Goal: Task Accomplishment & Management: Manage account settings

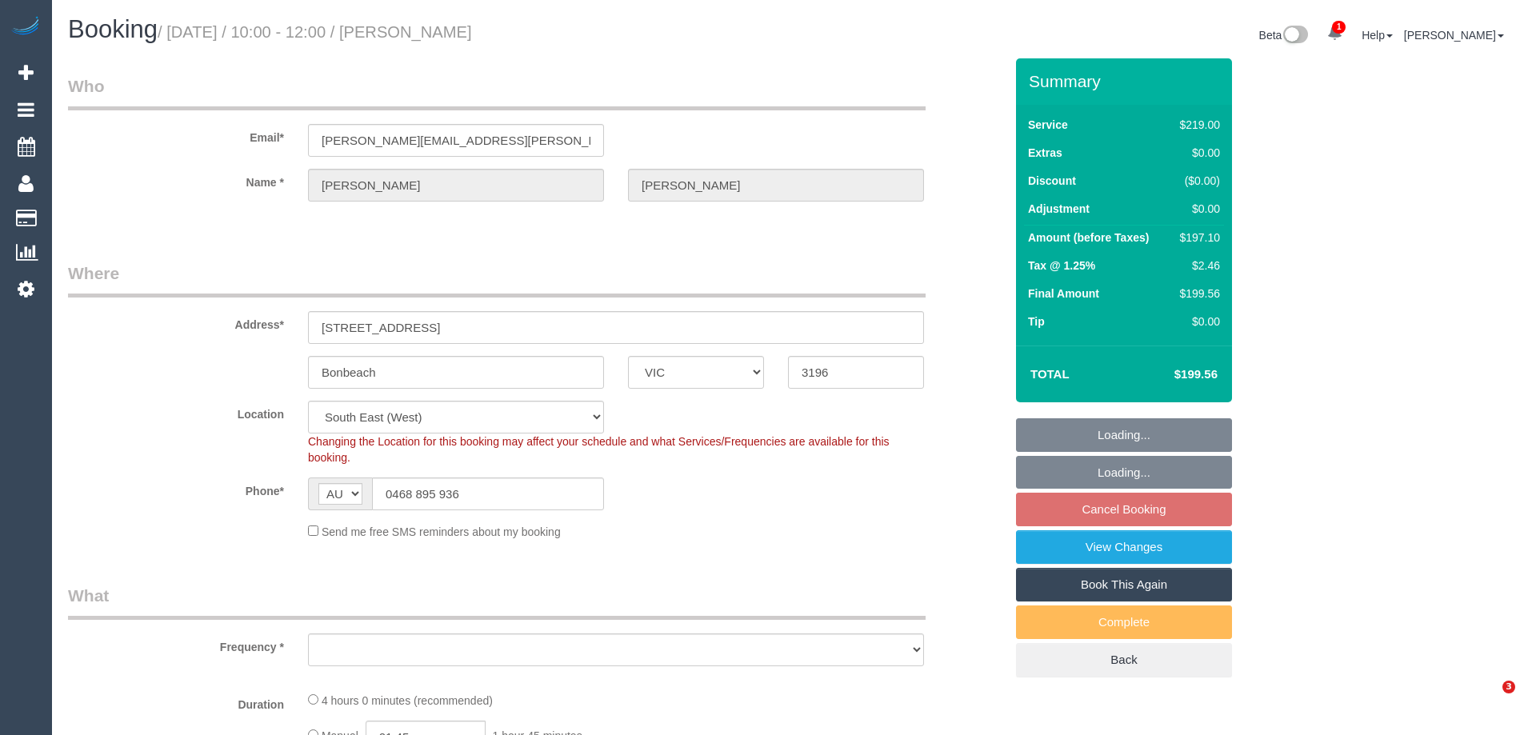
select select "VIC"
select select "number:29"
select select "number:14"
select select "number:19"
select select "number:22"
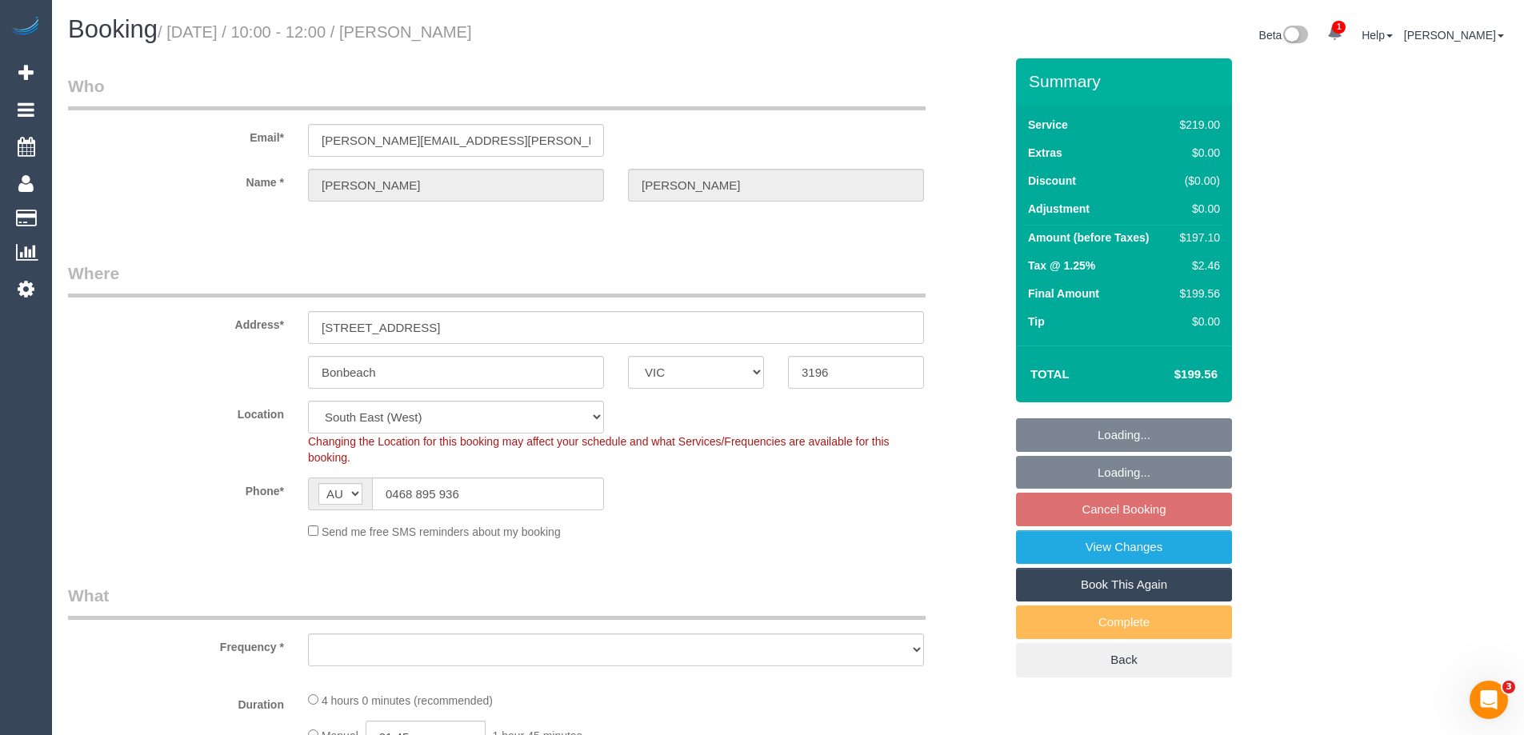
select select "number:34"
select select "number:11"
select select "object:1330"
select select "string:stripe-pm_1Rin722GScqysDRVvbFBAqO1"
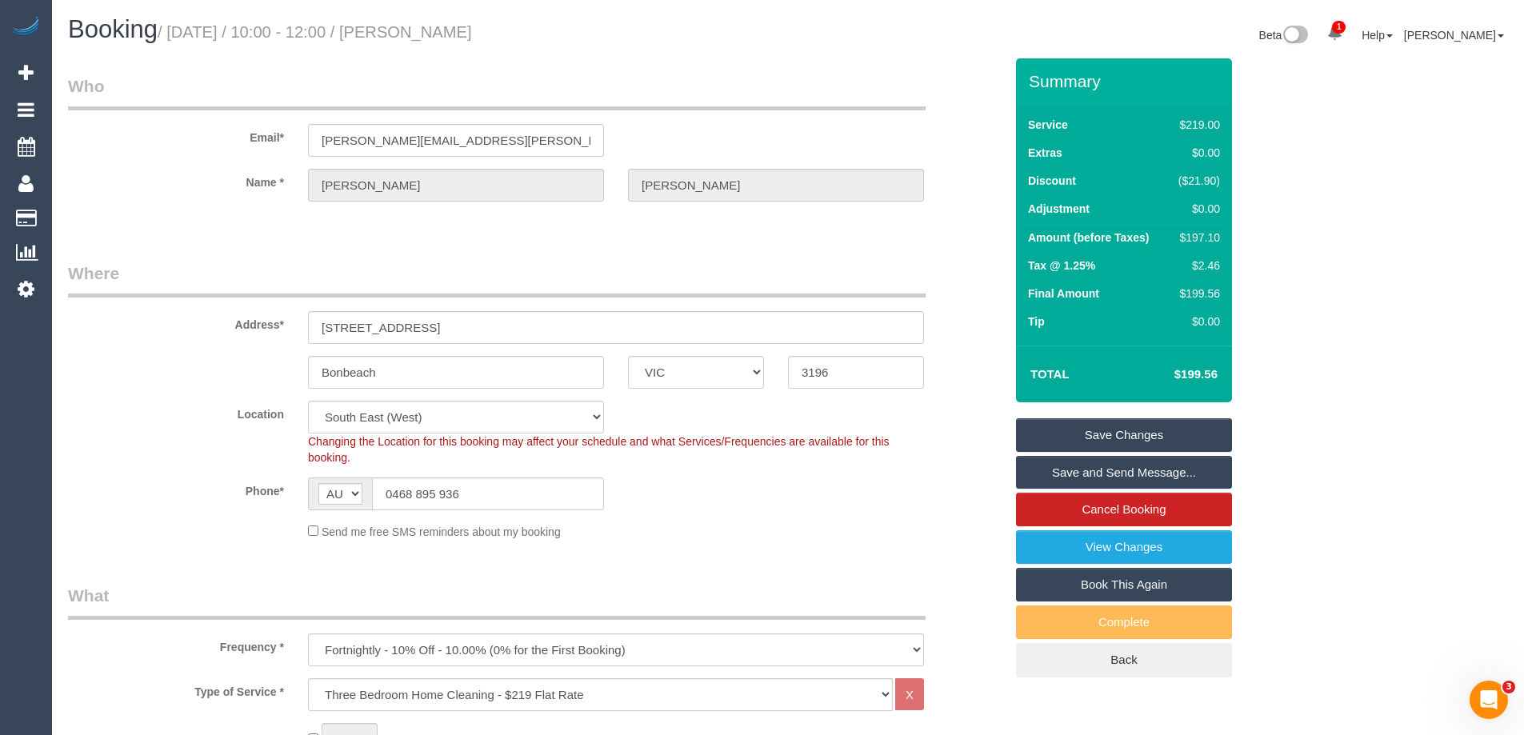
drag, startPoint x: 511, startPoint y: 30, endPoint x: 432, endPoint y: 30, distance: 79.2
click at [410, 34] on h1 "Booking / [DATE] / 10:00 - 12:00 / [PERSON_NAME]" at bounding box center [422, 29] width 708 height 27
click at [844, 502] on div "Phone* AF AL DZ AD AO AI AQ AG AR AM AW AU AT AZ BS BH BD BB BY BE BZ BJ BM BT …" at bounding box center [536, 494] width 960 height 33
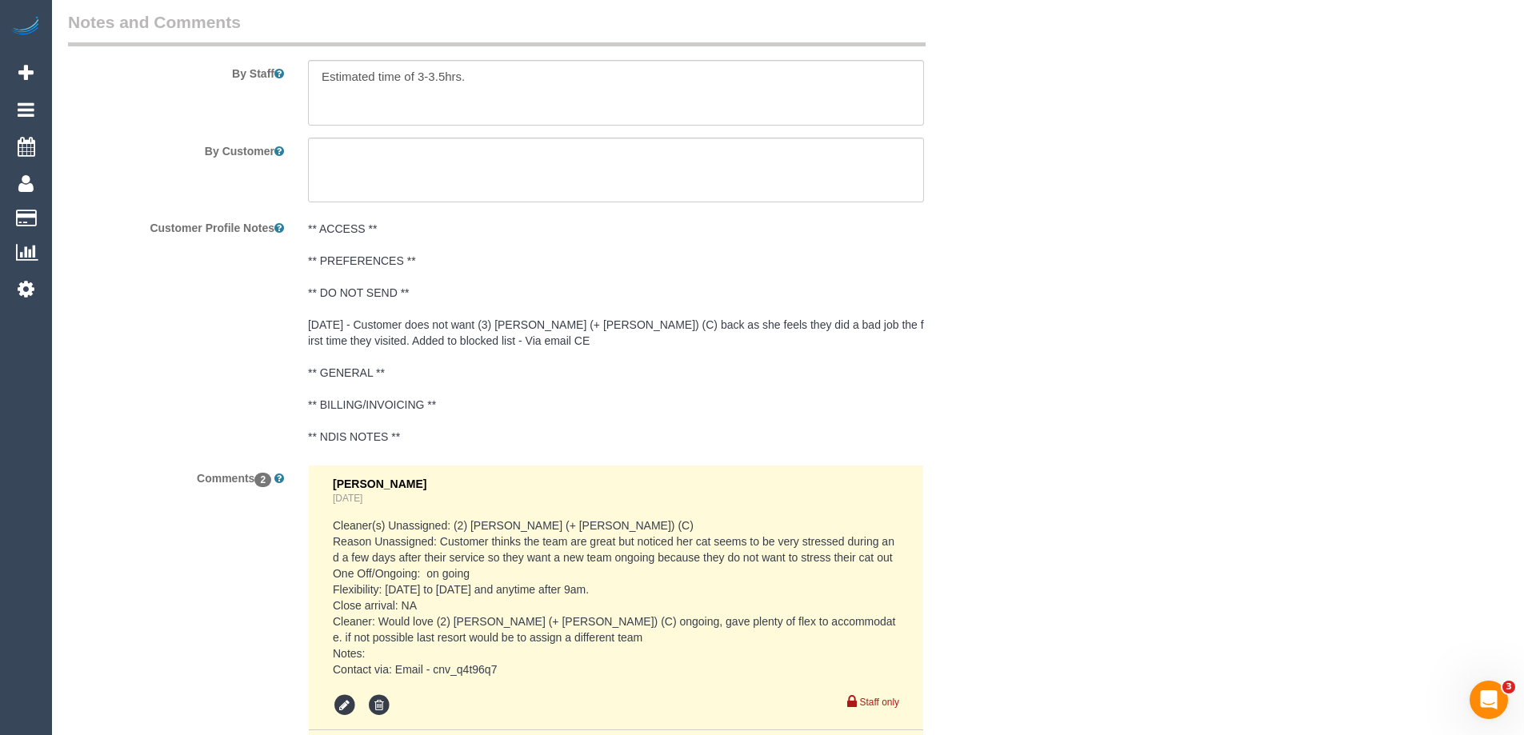
scroll to position [3026, 0]
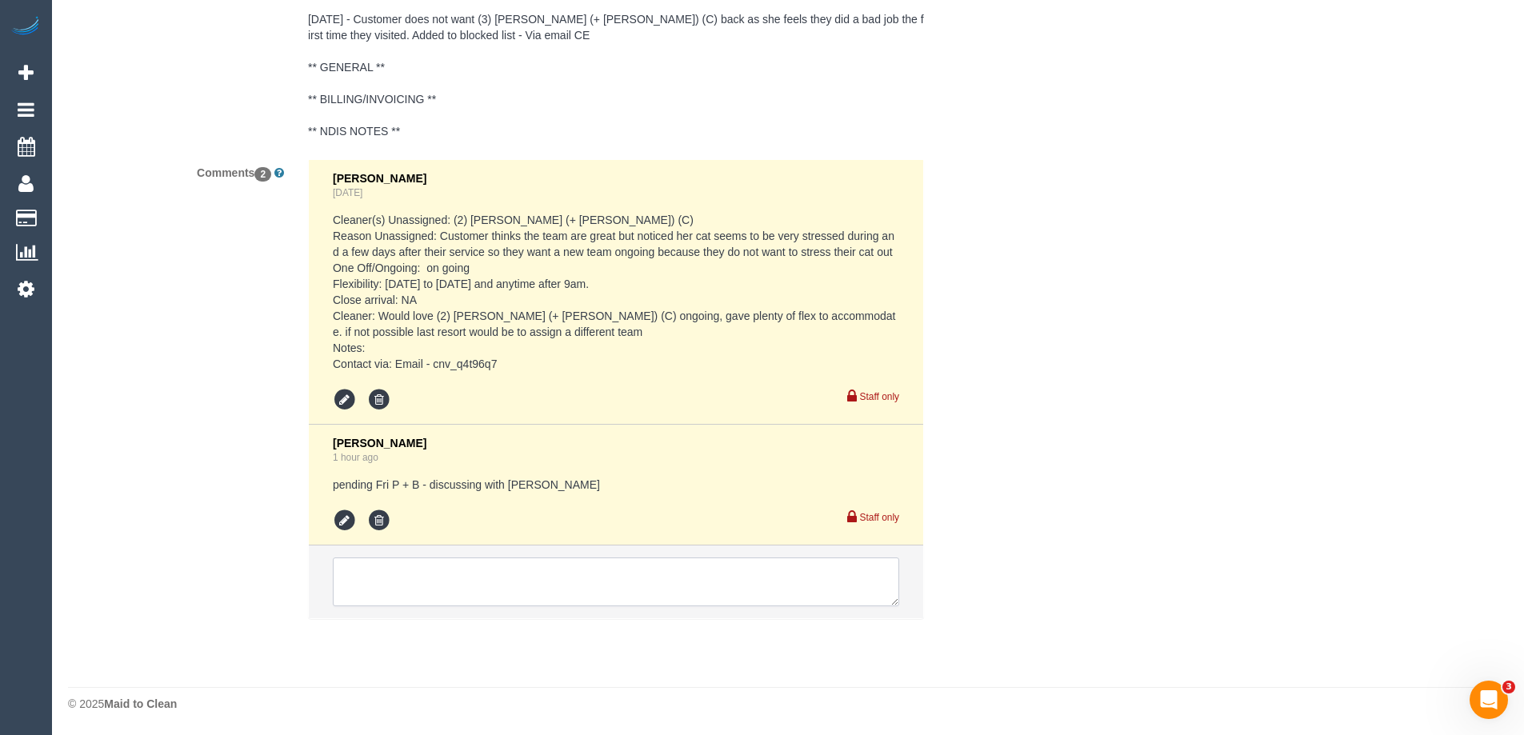
click at [386, 585] on textarea at bounding box center [616, 583] width 567 height 50
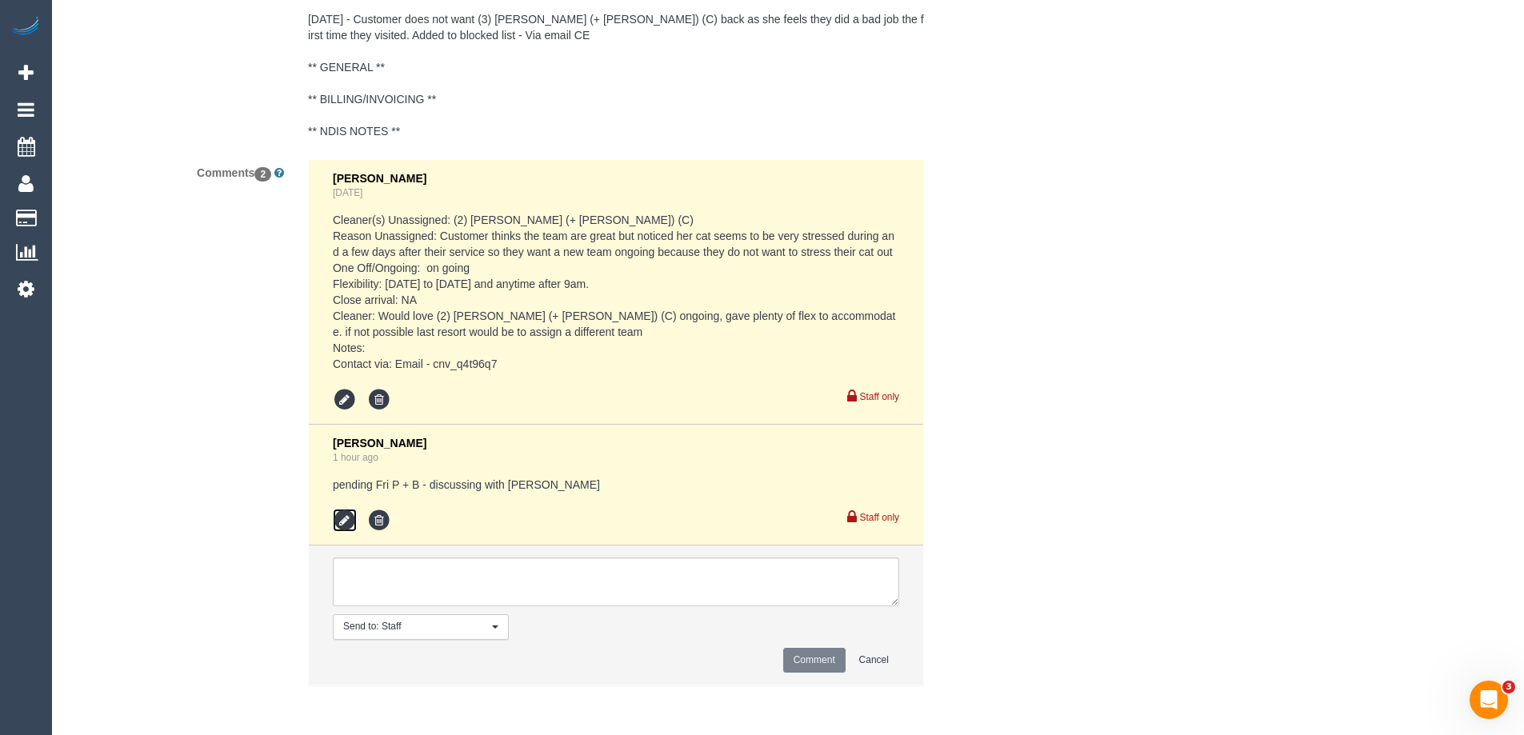
click at [339, 523] on icon at bounding box center [345, 521] width 24 height 24
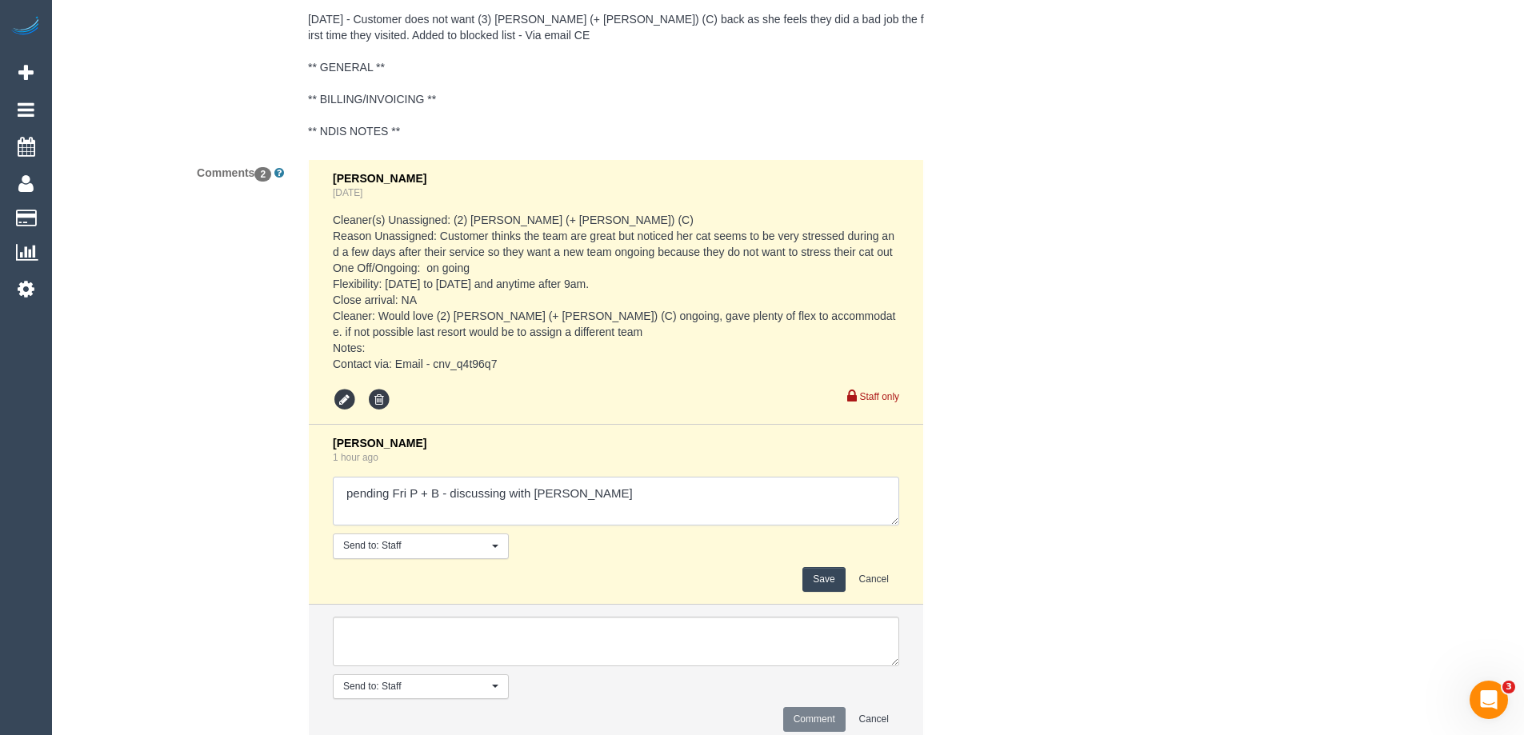
click at [349, 496] on textarea at bounding box center [616, 502] width 567 height 50
drag, startPoint x: 584, startPoint y: 494, endPoint x: 506, endPoint y: 493, distance: 77.6
click at [506, 493] on textarea at bounding box center [616, 502] width 567 height 50
click at [716, 479] on textarea at bounding box center [616, 502] width 567 height 50
type textarea "Assigned pending Fri P + B - emailed customer (Jess approved)"
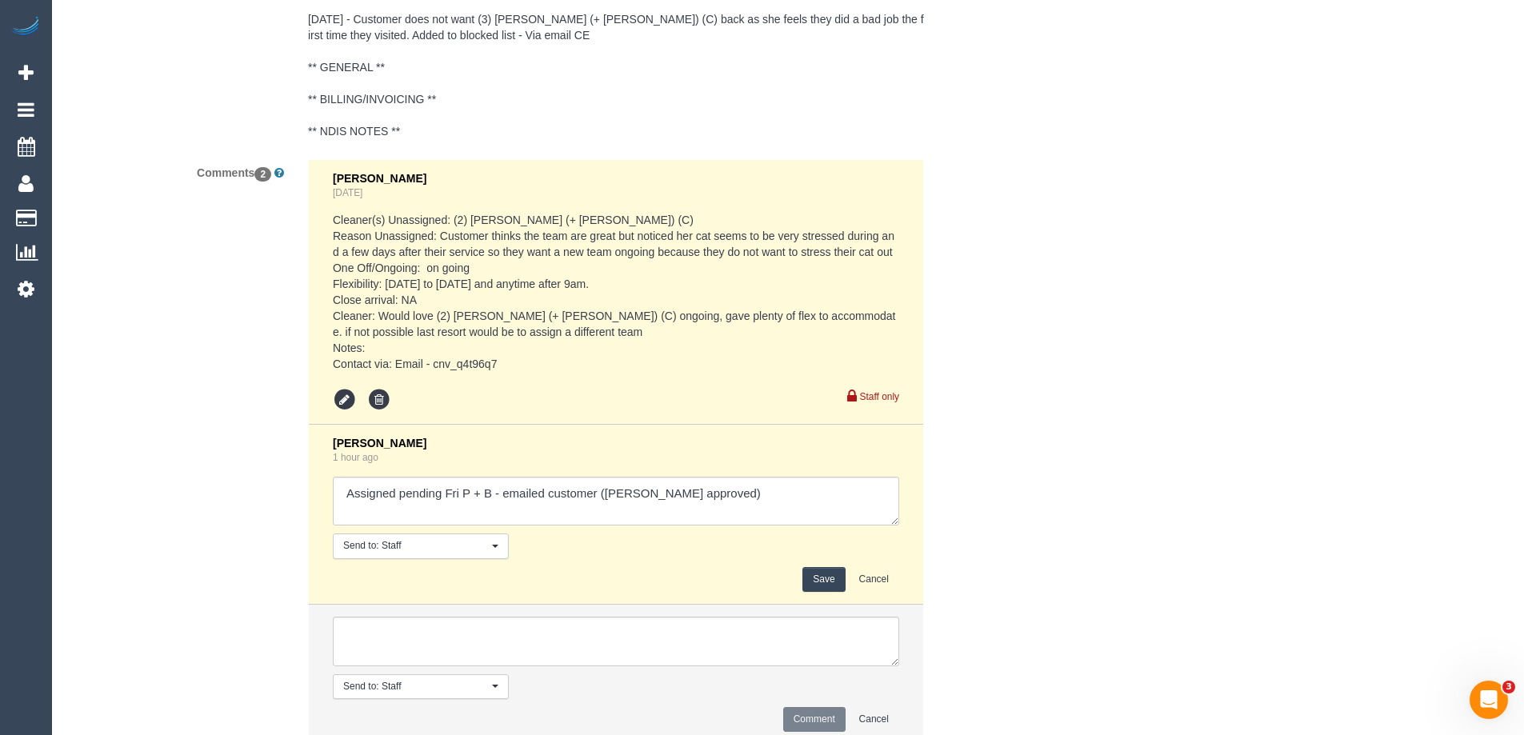
drag, startPoint x: 810, startPoint y: 578, endPoint x: 1141, endPoint y: 488, distance: 343.2
click at [810, 577] on button "Save" at bounding box center [824, 579] width 42 height 25
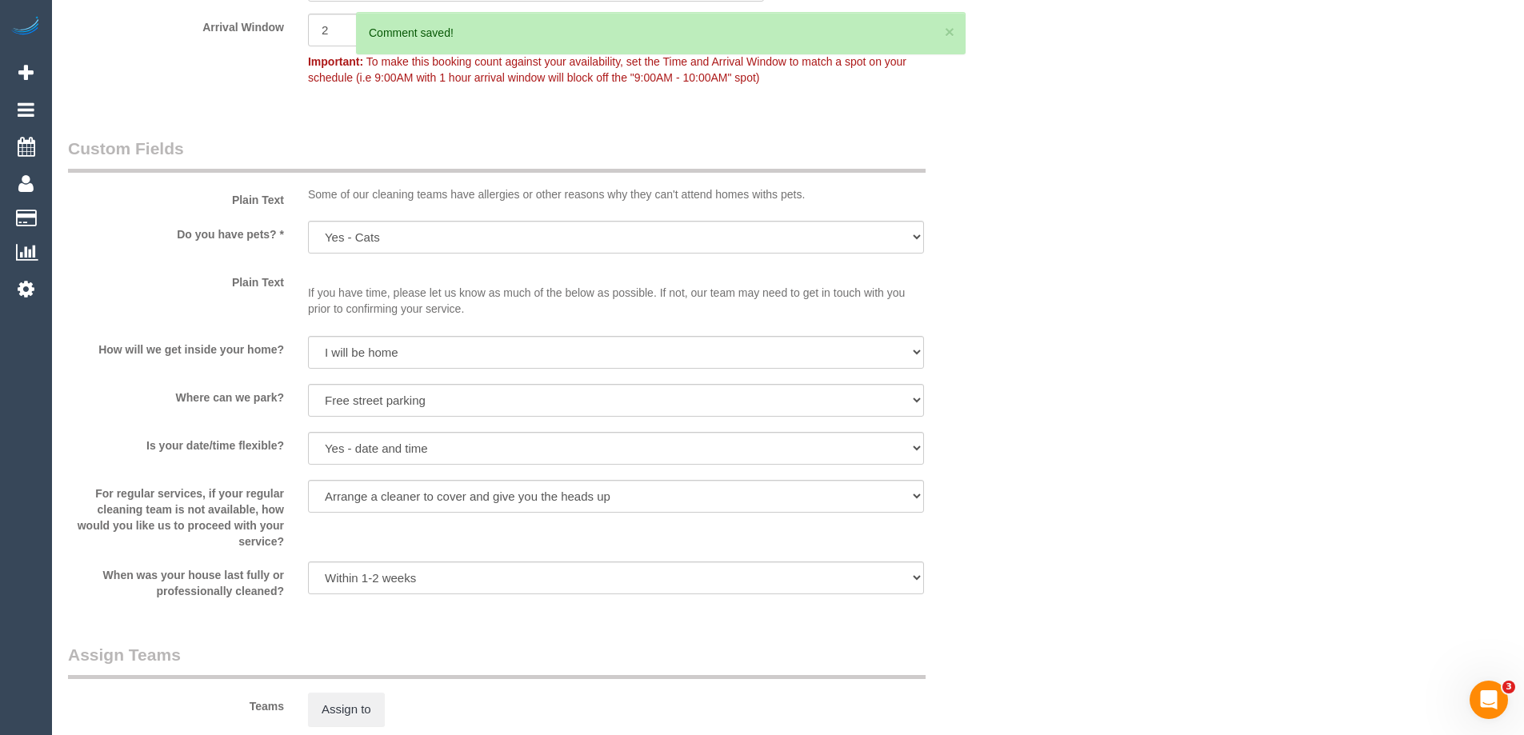
scroll to position [1746, 0]
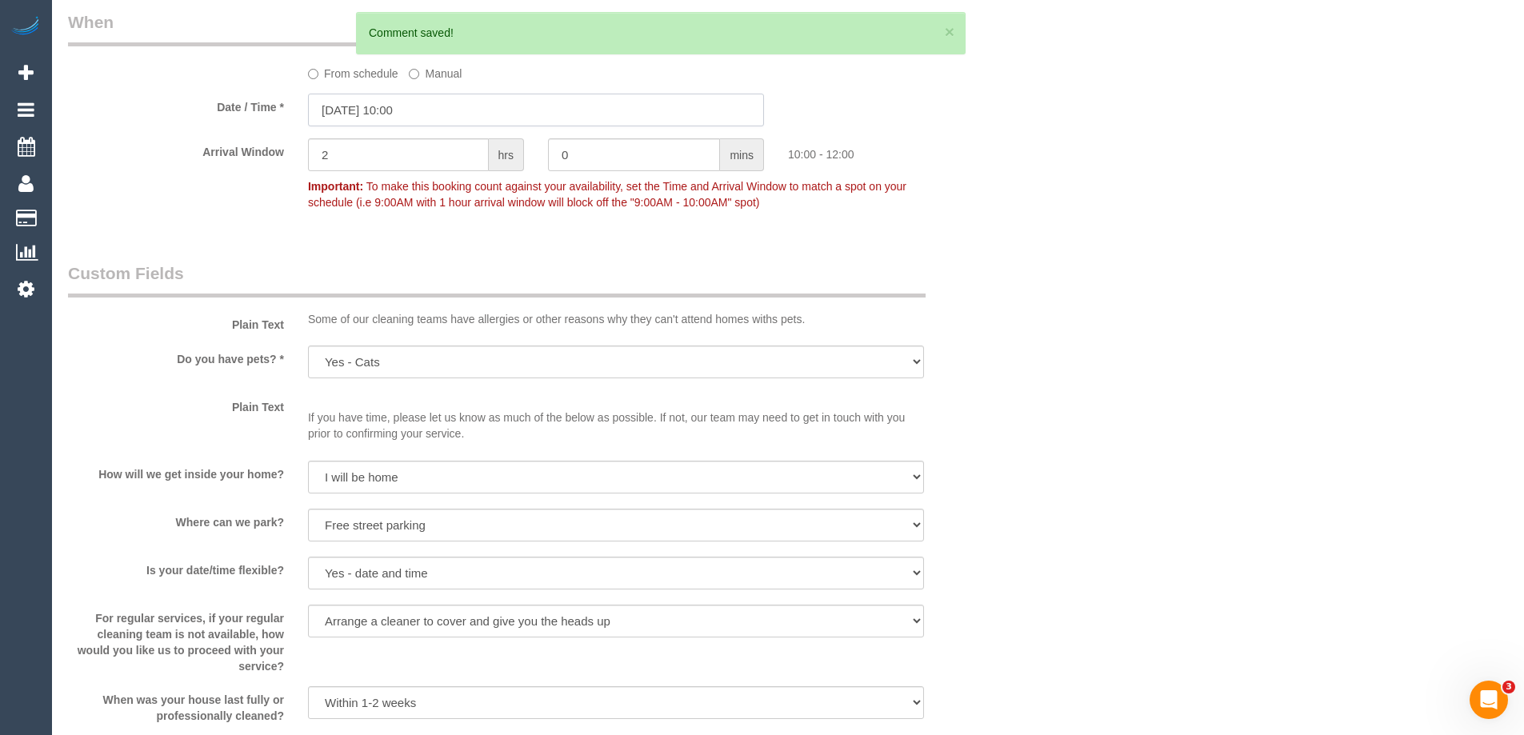
click at [407, 110] on input "20/08/2025 10:00" at bounding box center [536, 110] width 456 height 33
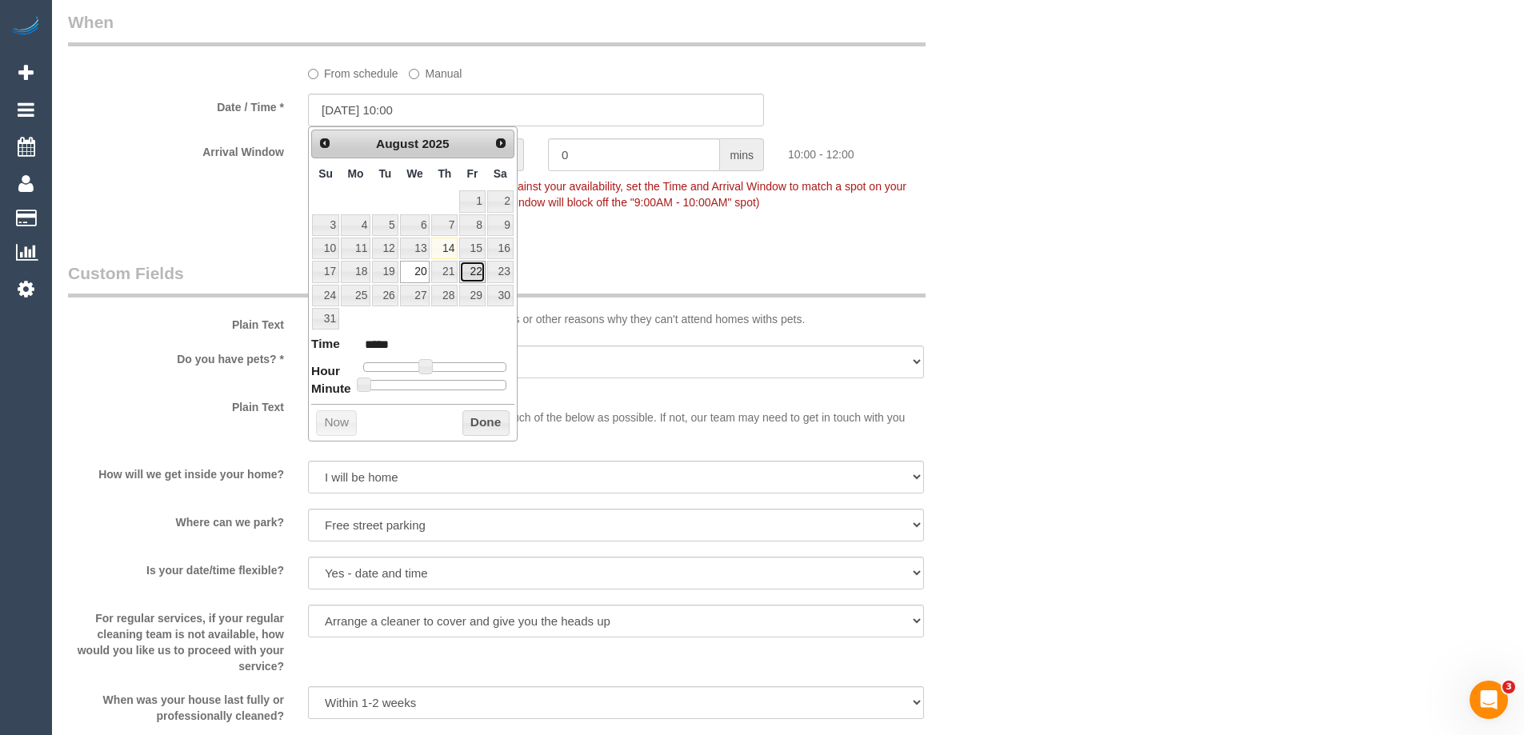
click at [474, 270] on link "22" at bounding box center [472, 272] width 26 height 22
type input "22/08/2025 11:00"
type input "*****"
type input "22/08/2025 12:00"
type input "*****"
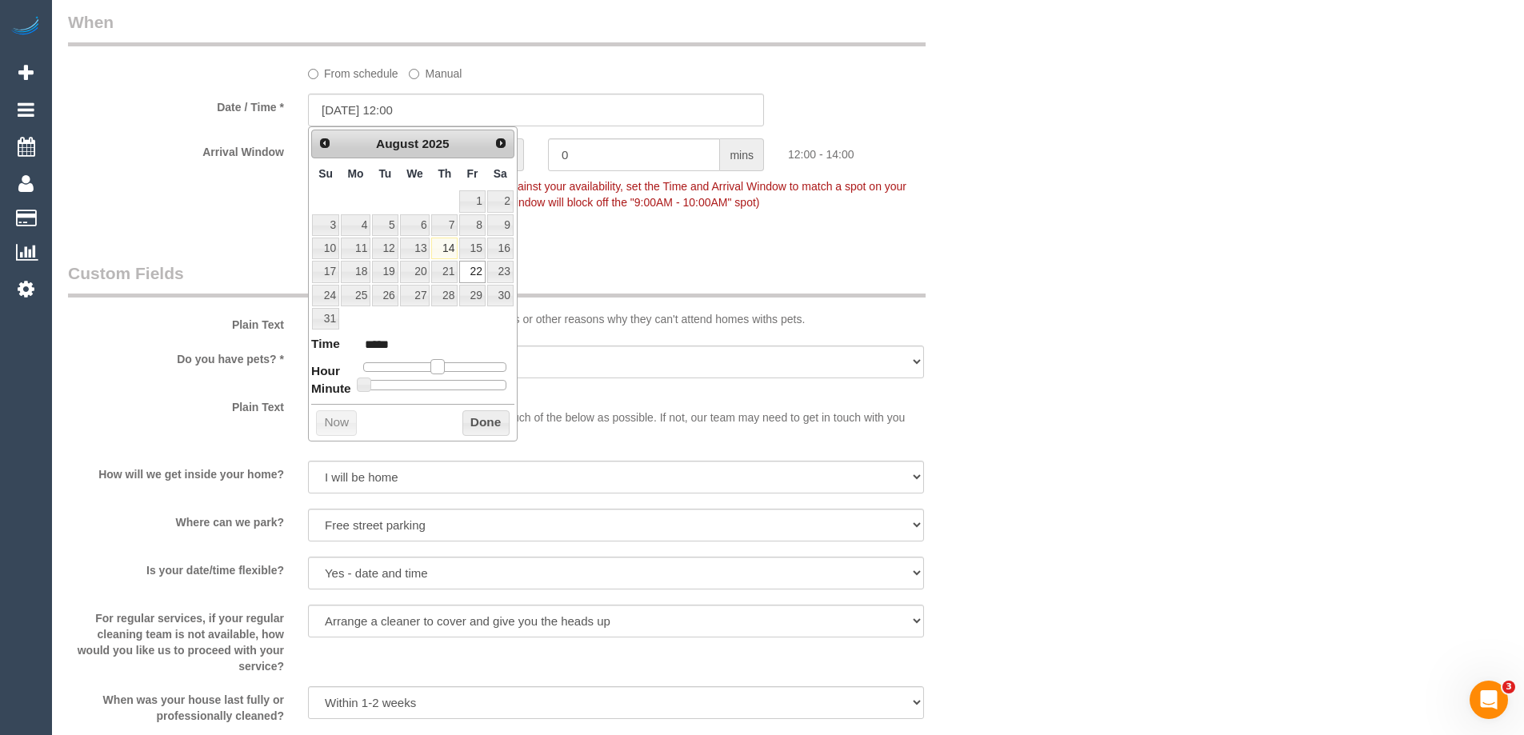
type input "22/08/2025 13:00"
type input "*****"
type input "22/08/2025 14:00"
type input "*****"
drag, startPoint x: 422, startPoint y: 367, endPoint x: 445, endPoint y: 367, distance: 23.2
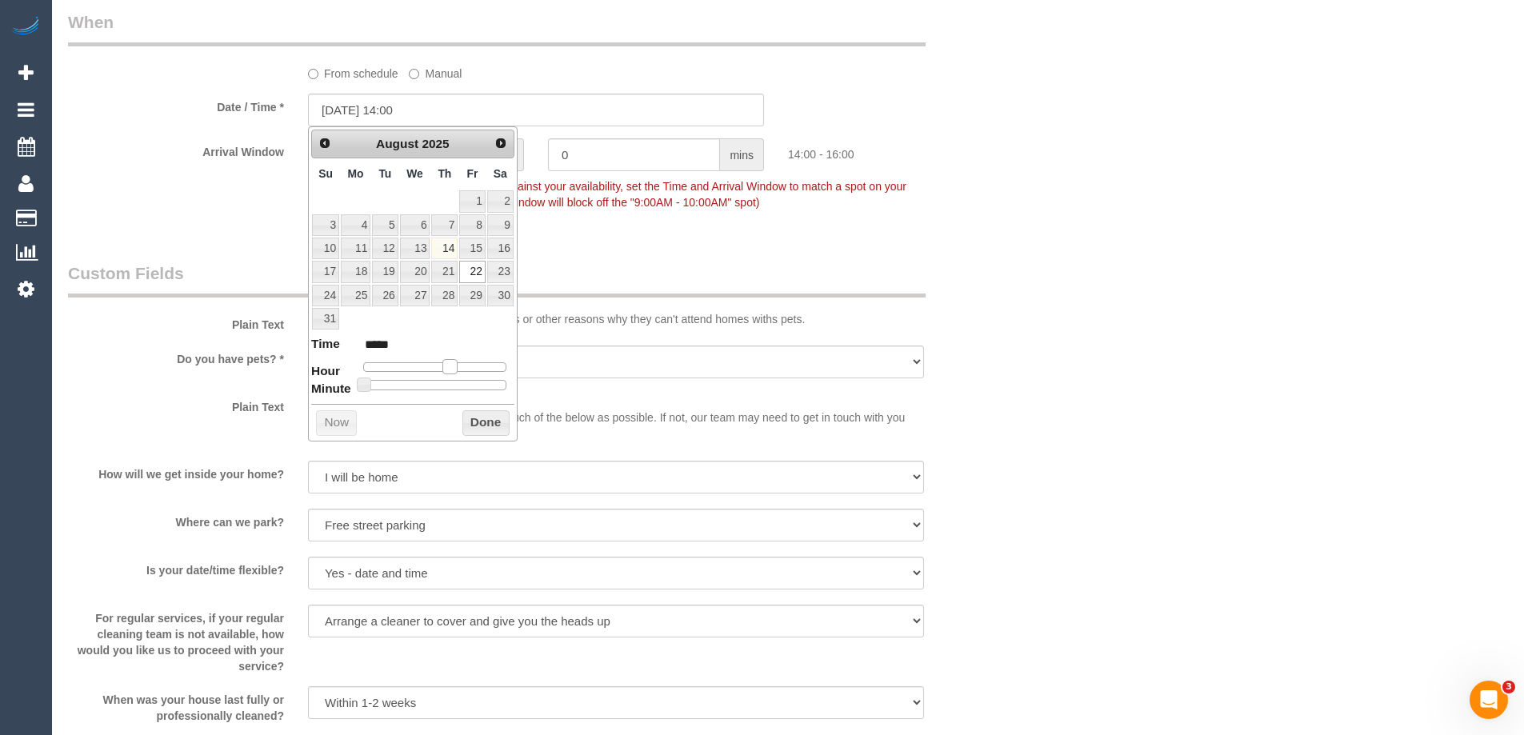
click at [445, 367] on span at bounding box center [449, 366] width 14 height 14
type input "22/08/2025 13:00"
type input "*****"
type input "22/08/2025 12:00"
type input "*****"
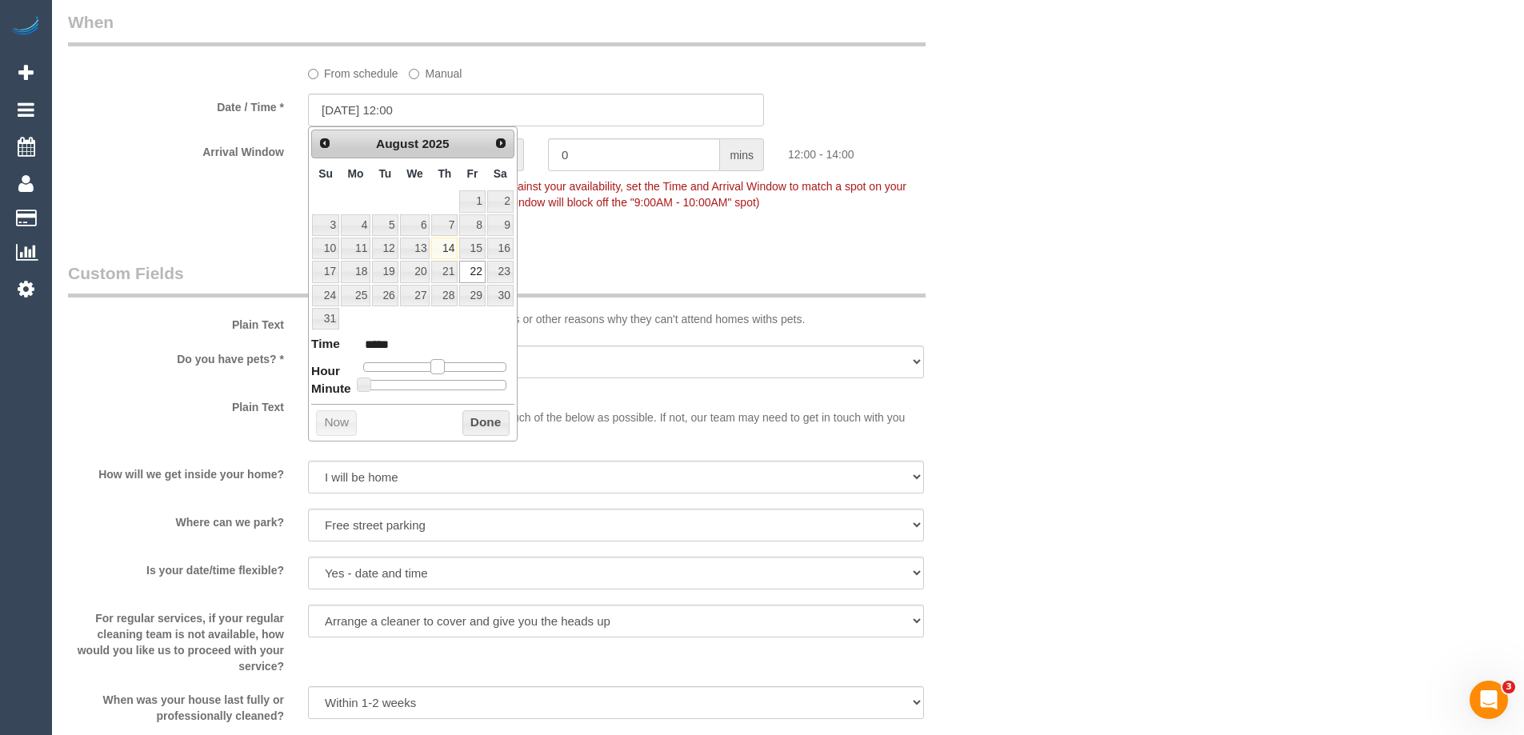
drag, startPoint x: 450, startPoint y: 370, endPoint x: 442, endPoint y: 368, distance: 8.2
click at [442, 368] on span at bounding box center [437, 366] width 14 height 14
click at [489, 420] on button "Done" at bounding box center [485, 423] width 47 height 26
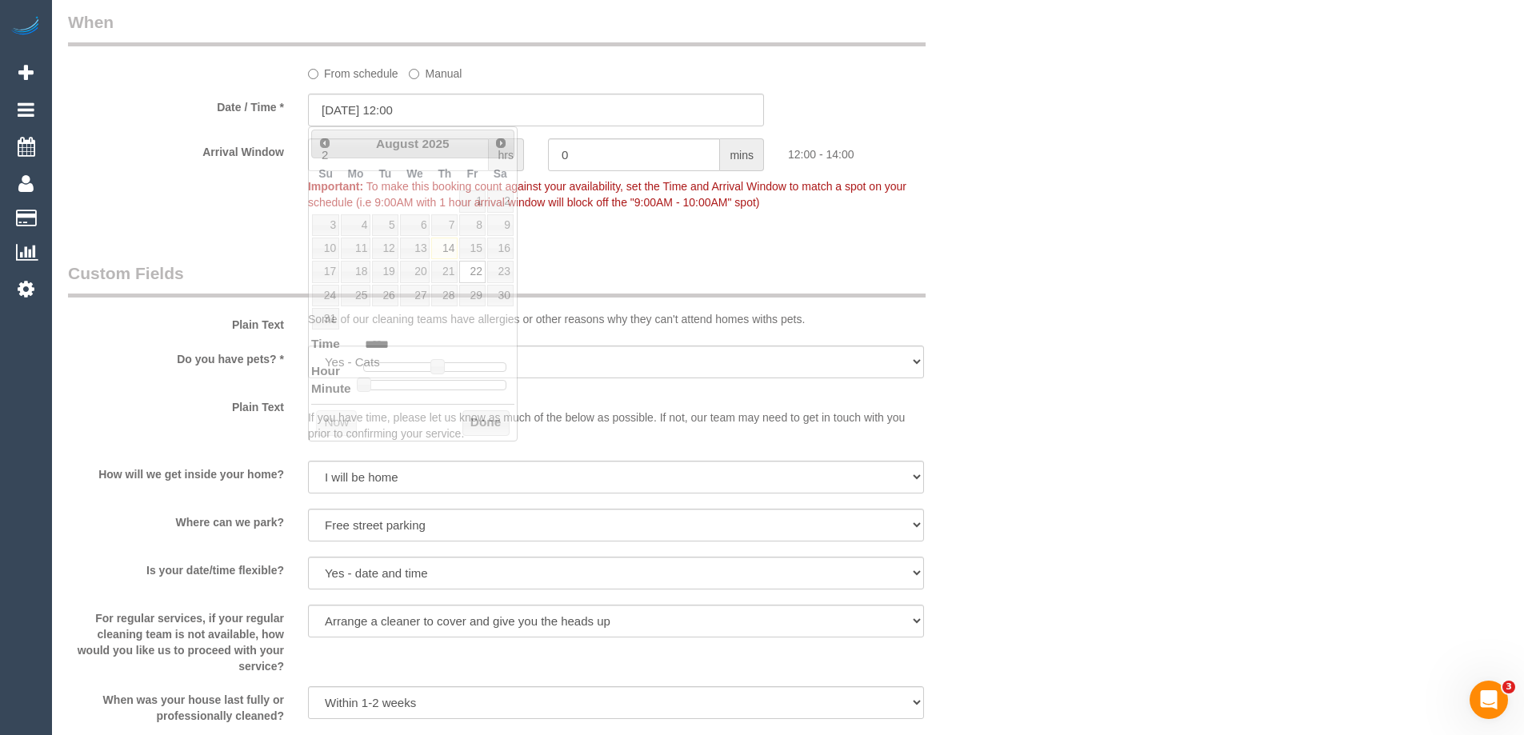
click at [1244, 358] on div "Who Email* jacinta.a.atkins@gmail.com Name * Jacinta Atkins Where Address* 34B …" at bounding box center [788, 197] width 1440 height 3770
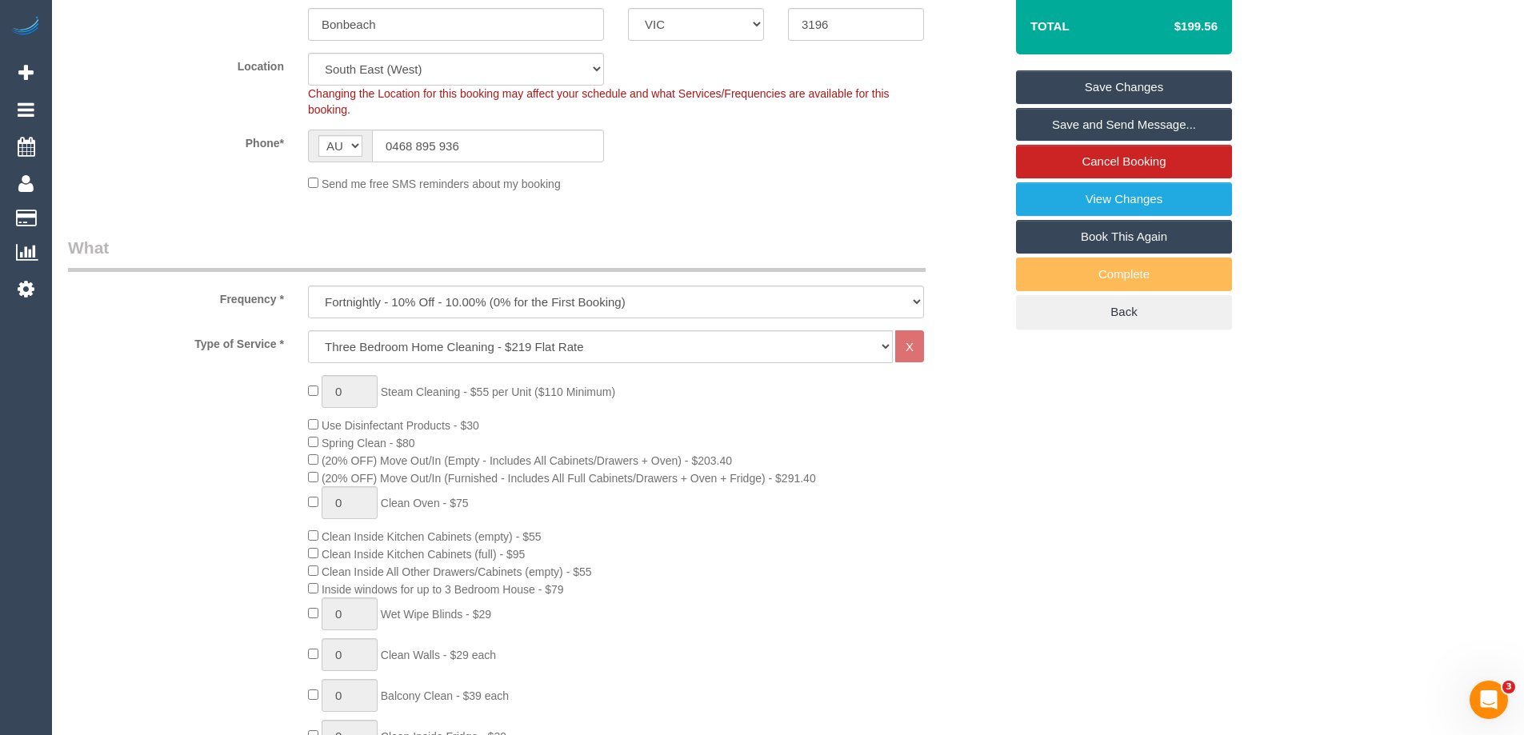
scroll to position [0, 0]
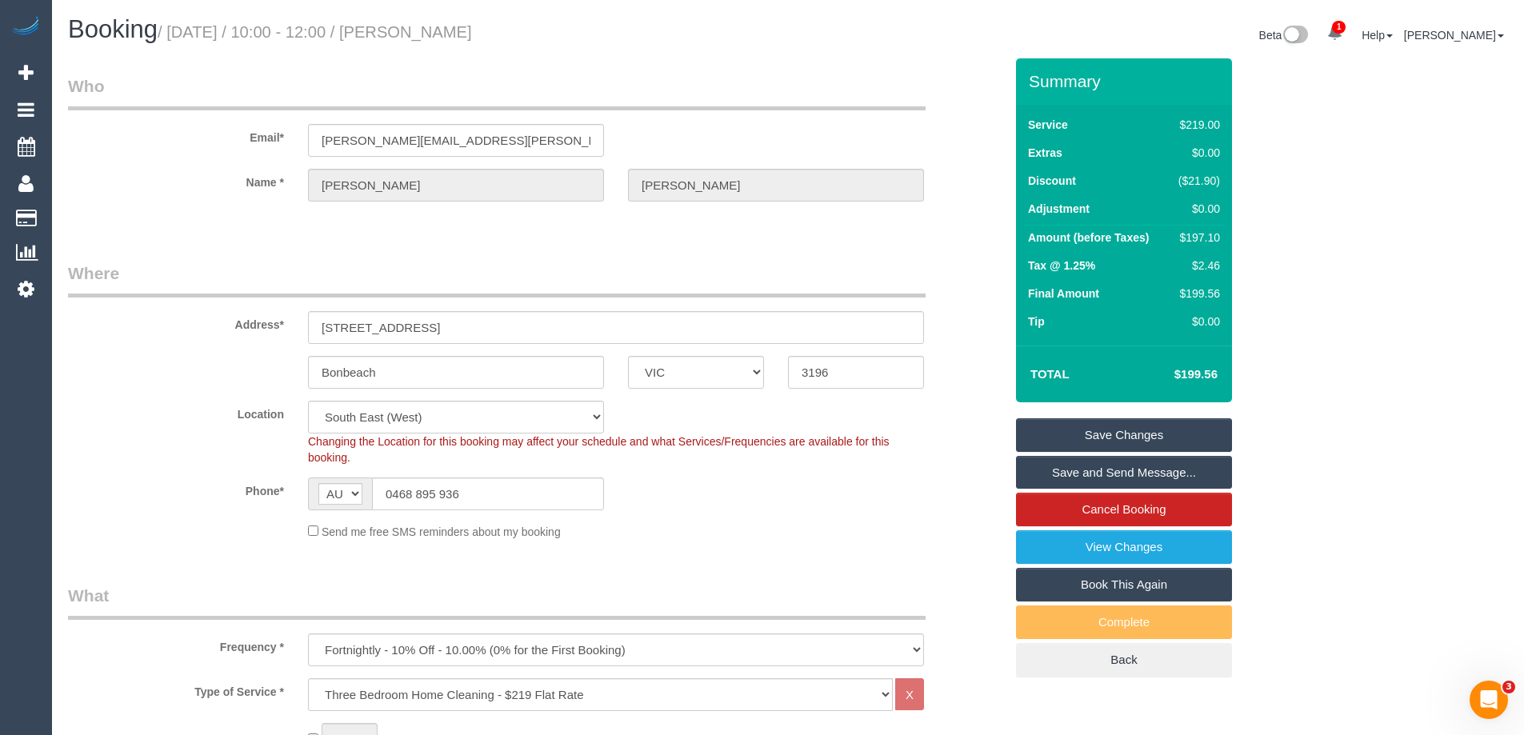
click at [1203, 235] on div "$197.10" at bounding box center [1196, 238] width 48 height 16
copy div "197.10"
click at [1303, 238] on div "Summary Service $219.00 Extras $0.00 Discount ($21.90) Adjustment $0.00 Amount …" at bounding box center [1184, 383] width 360 height 651
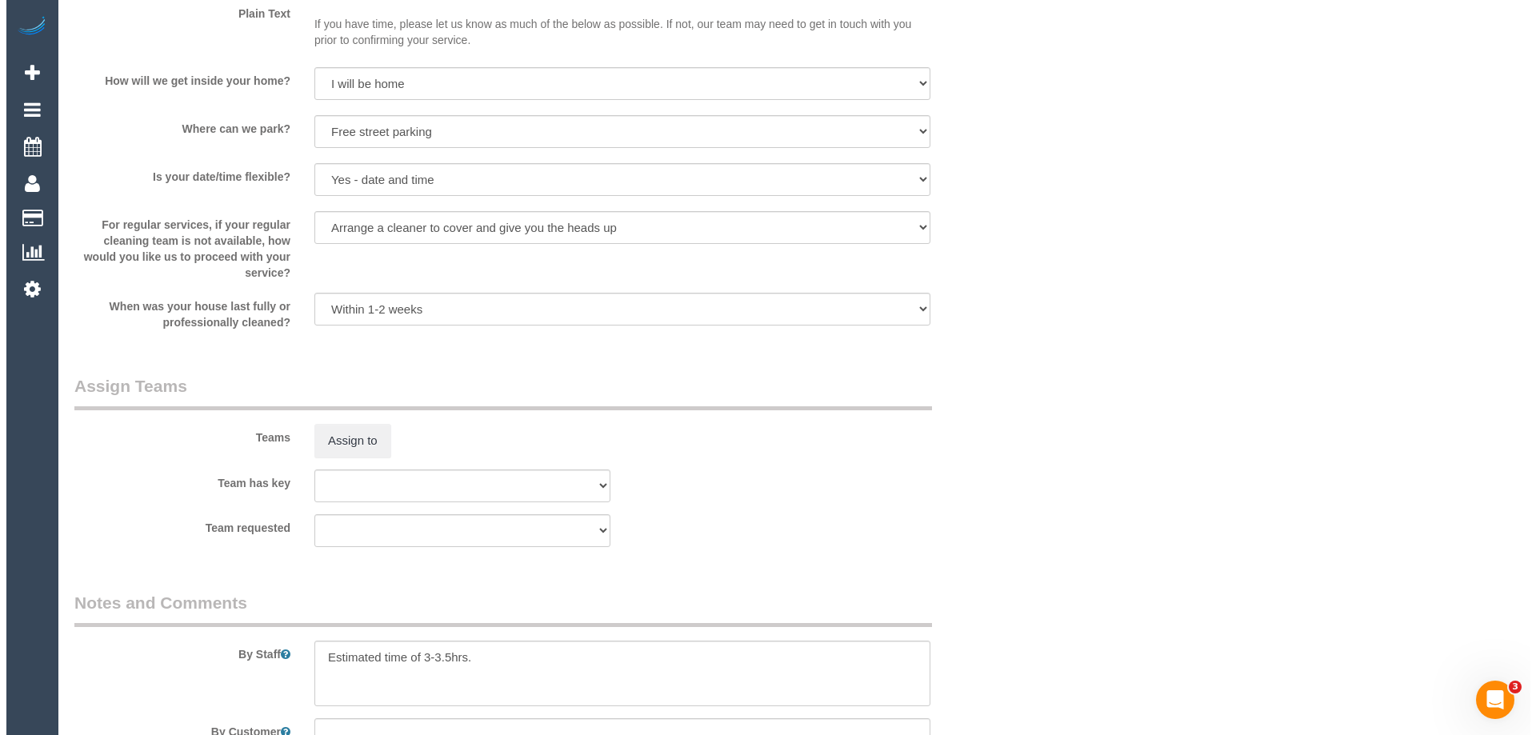
scroll to position [2320, 0]
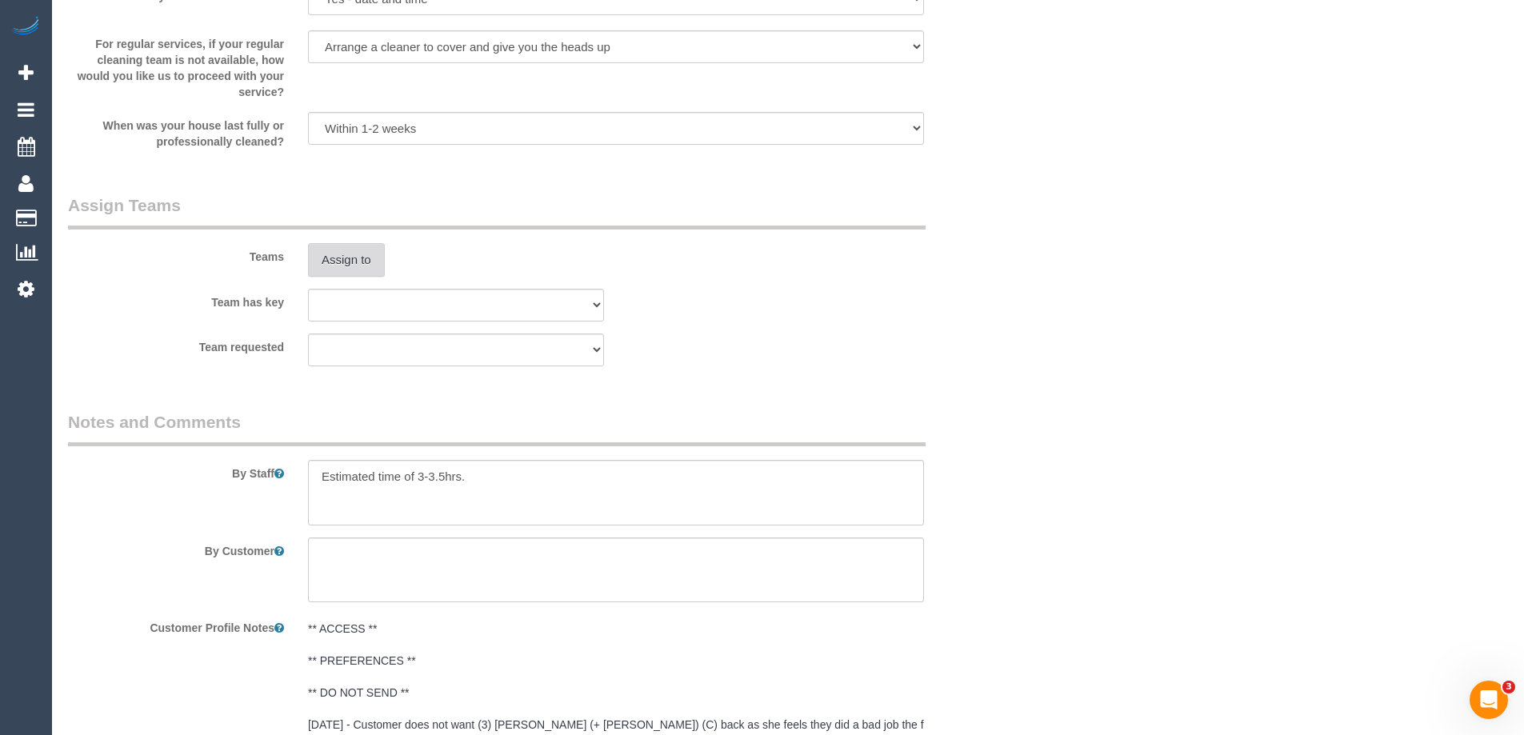
click at [351, 263] on button "Assign to" at bounding box center [346, 260] width 77 height 34
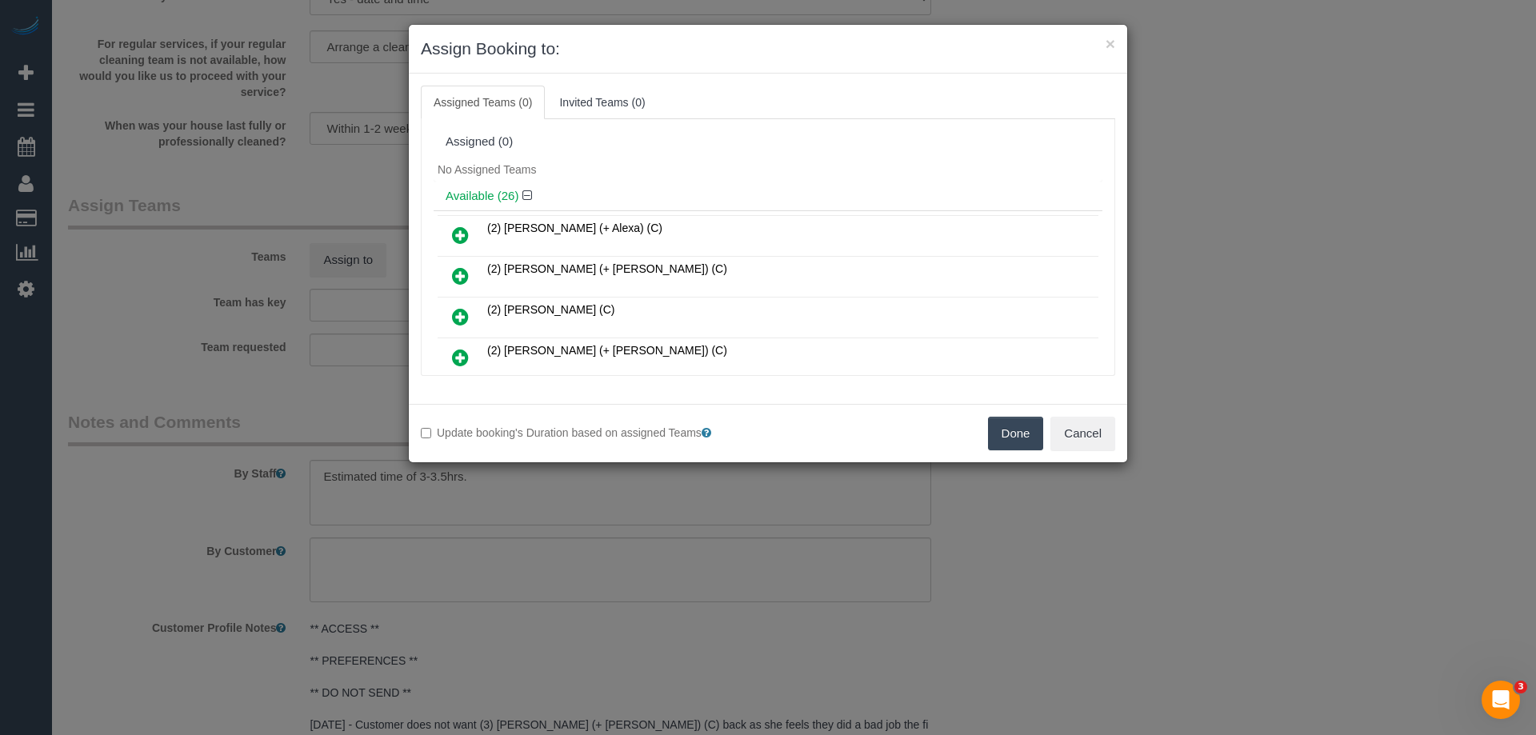
click at [732, 155] on div "Assigned (0)" at bounding box center [768, 142] width 669 height 30
click at [450, 356] on link at bounding box center [461, 358] width 38 height 32
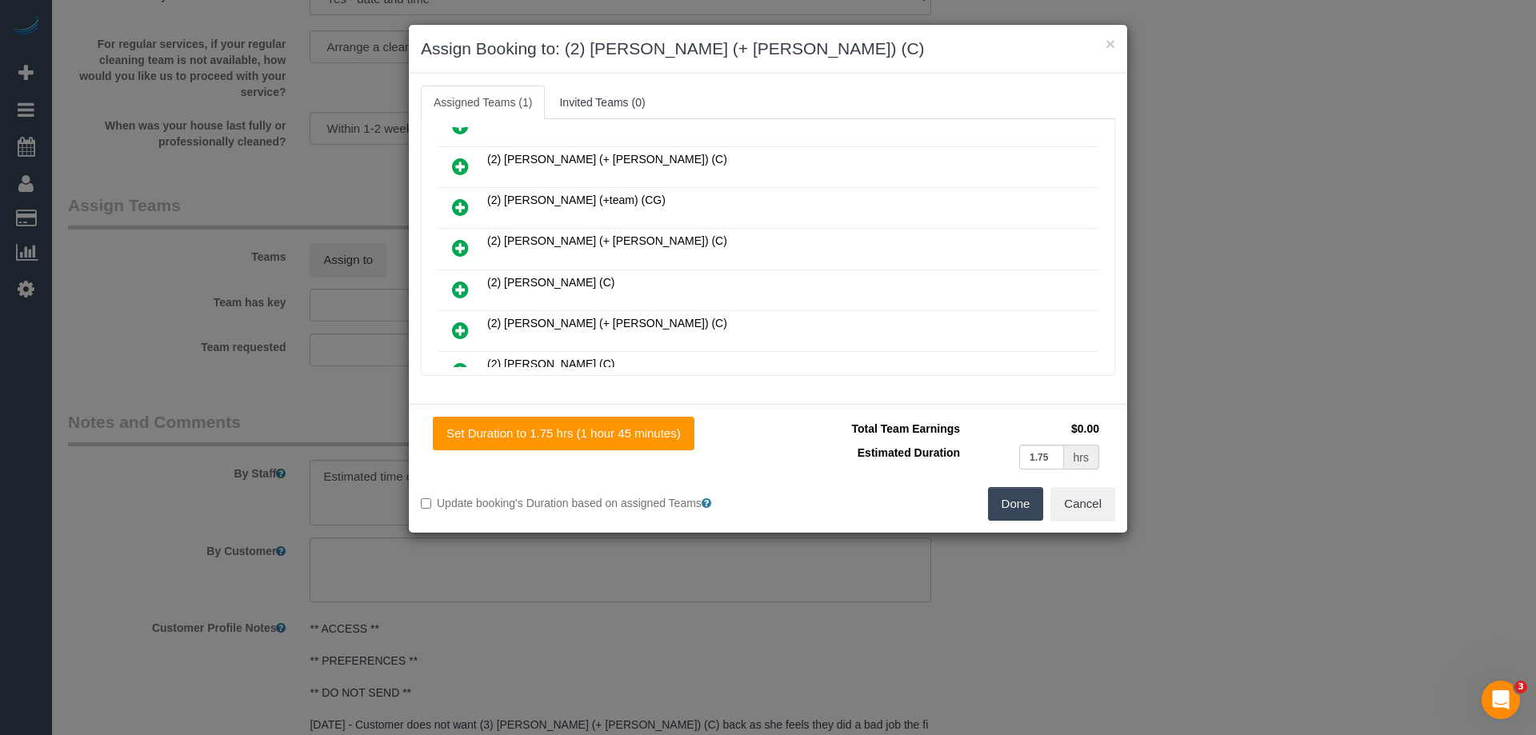
scroll to position [400, 0]
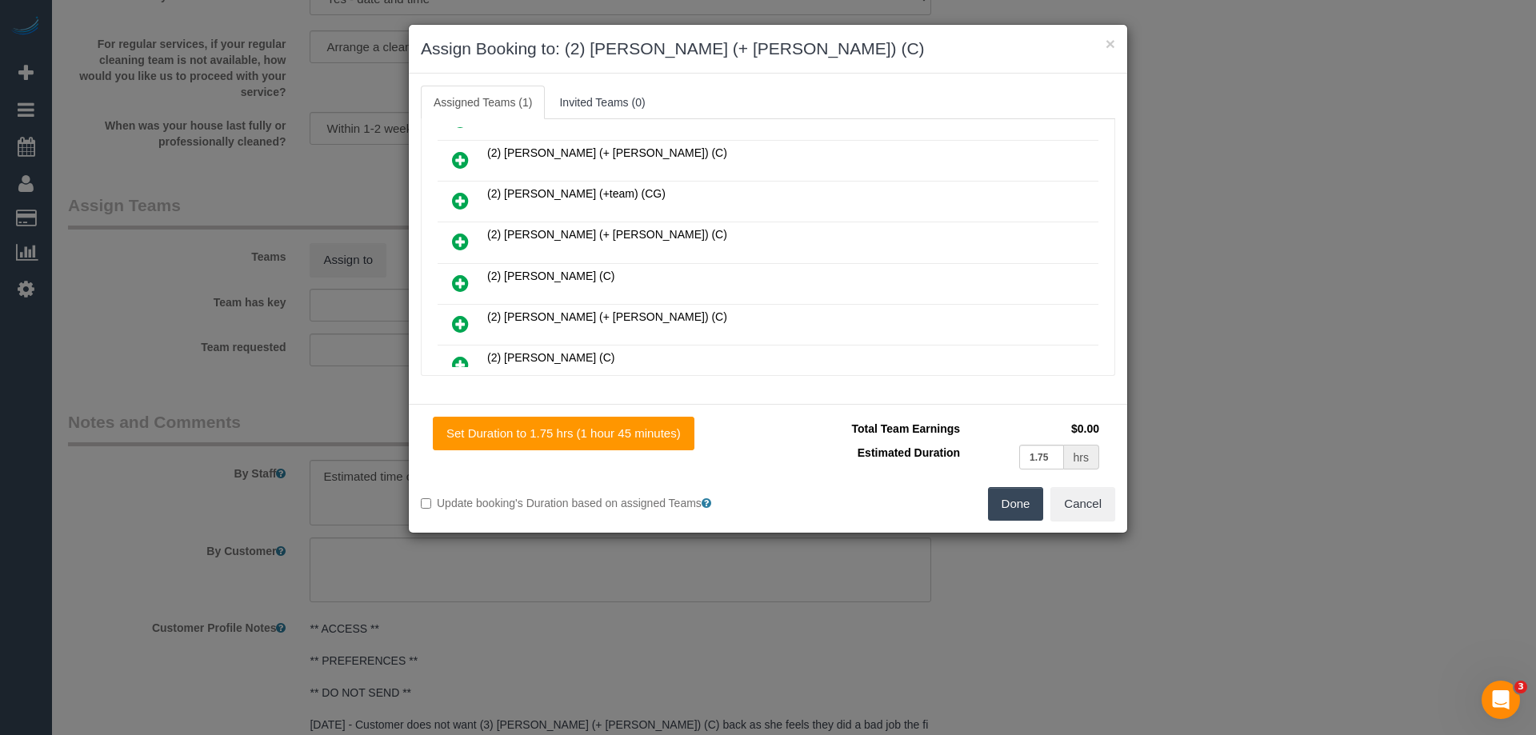
click at [458, 325] on icon at bounding box center [460, 323] width 17 height 19
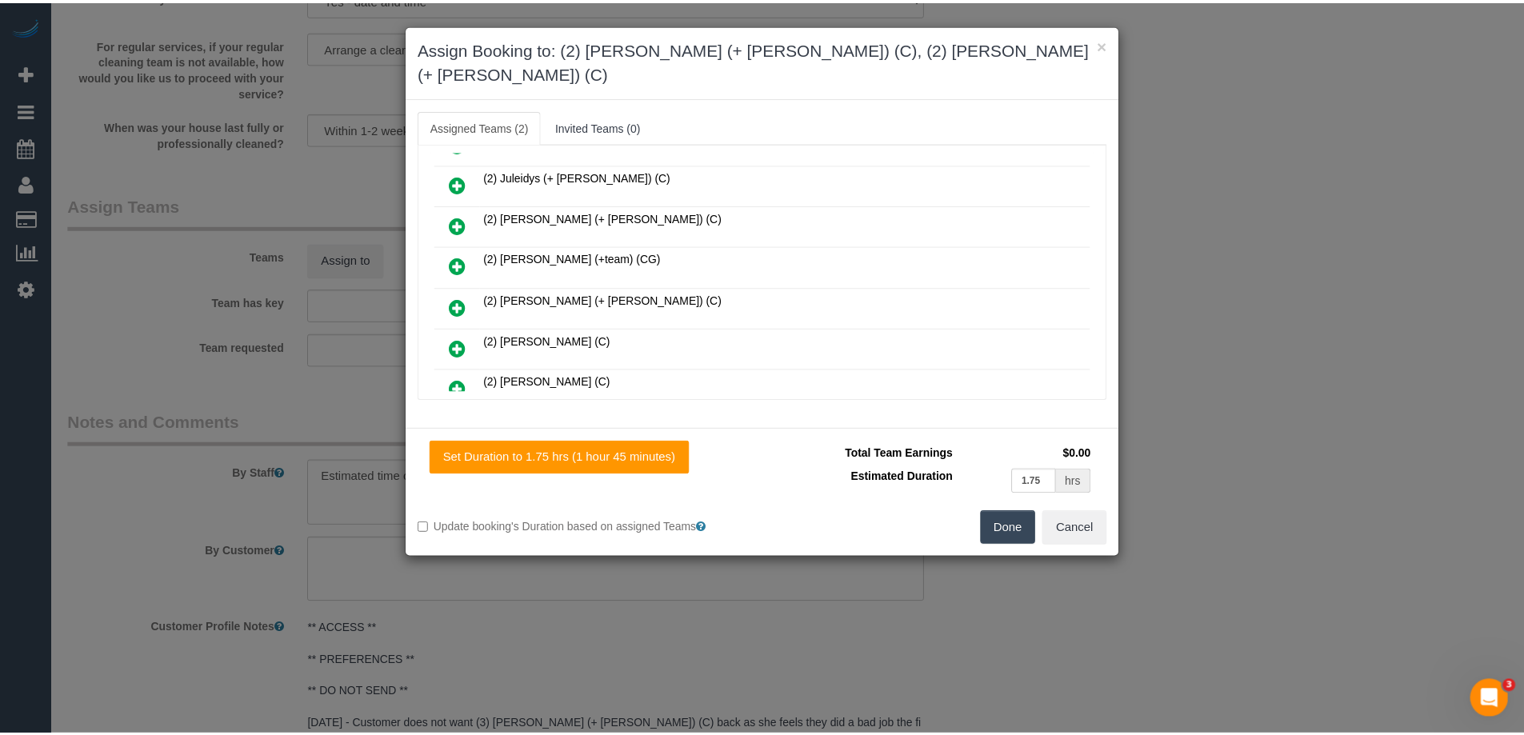
scroll to position [441, 0]
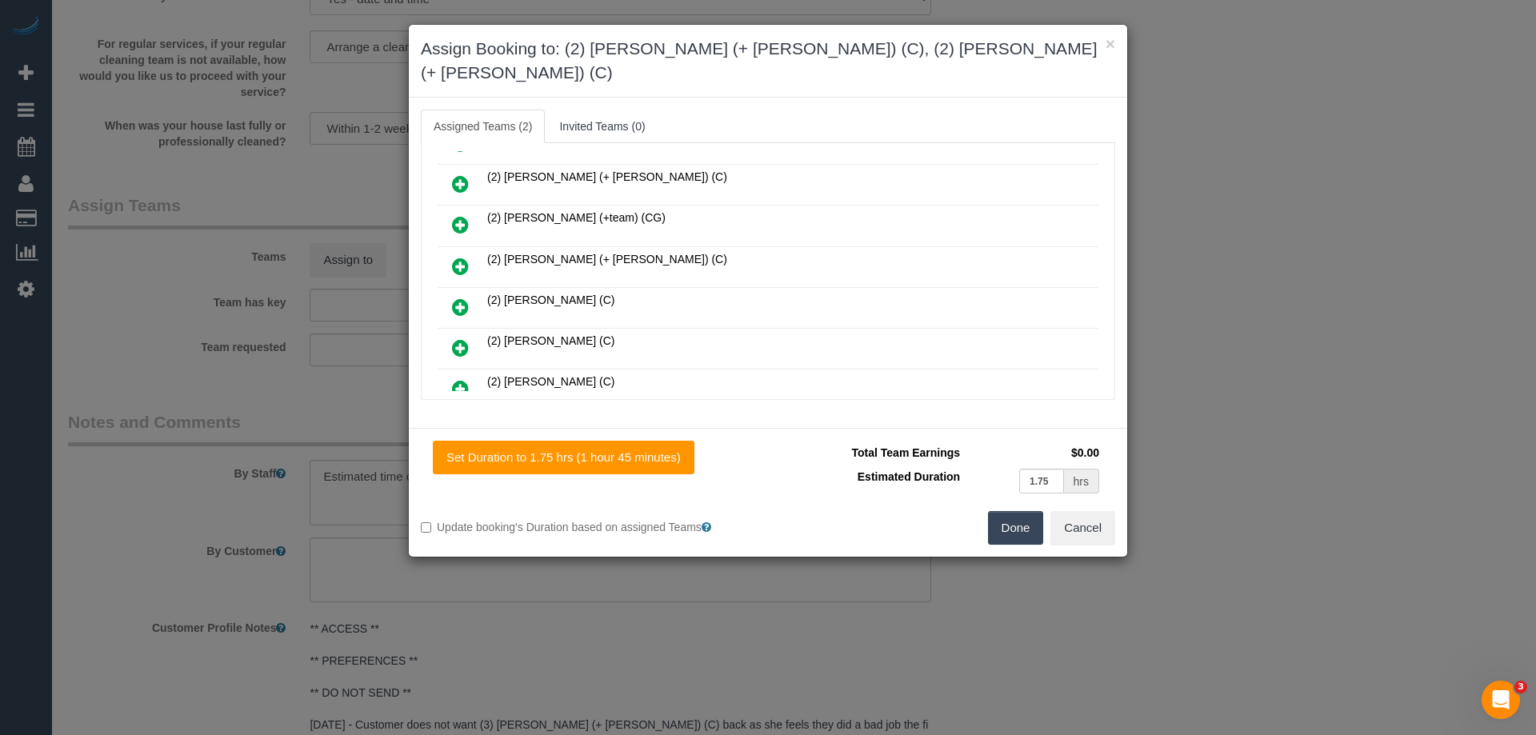
click at [1012, 511] on button "Done" at bounding box center [1016, 528] width 56 height 34
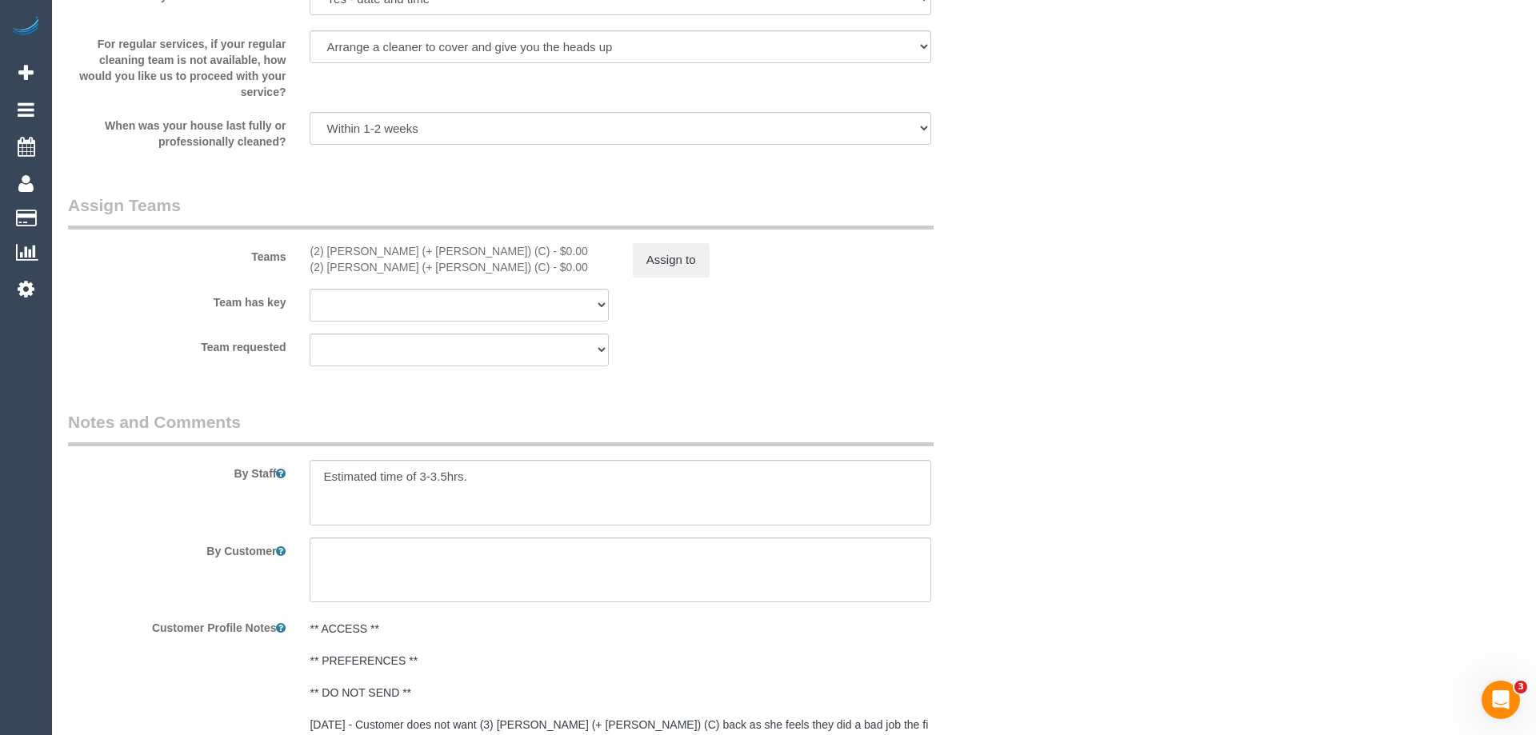
click at [1012, 510] on div "× Assign Booking to: (2) Barbara (+ Paul) (C), (2) Paul (+ Barbara) (C) Assigne…" at bounding box center [768, 367] width 1536 height 735
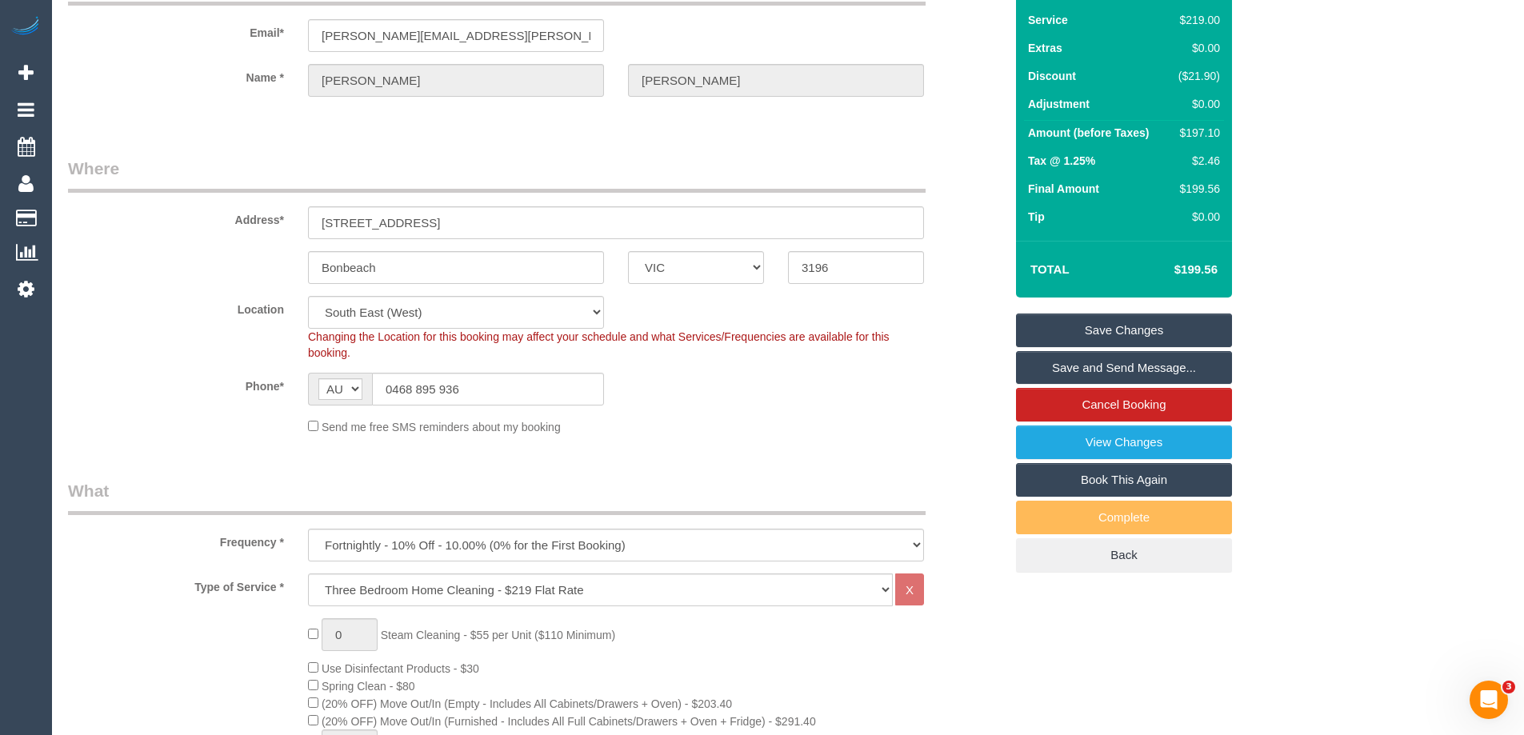
scroll to position [0, 0]
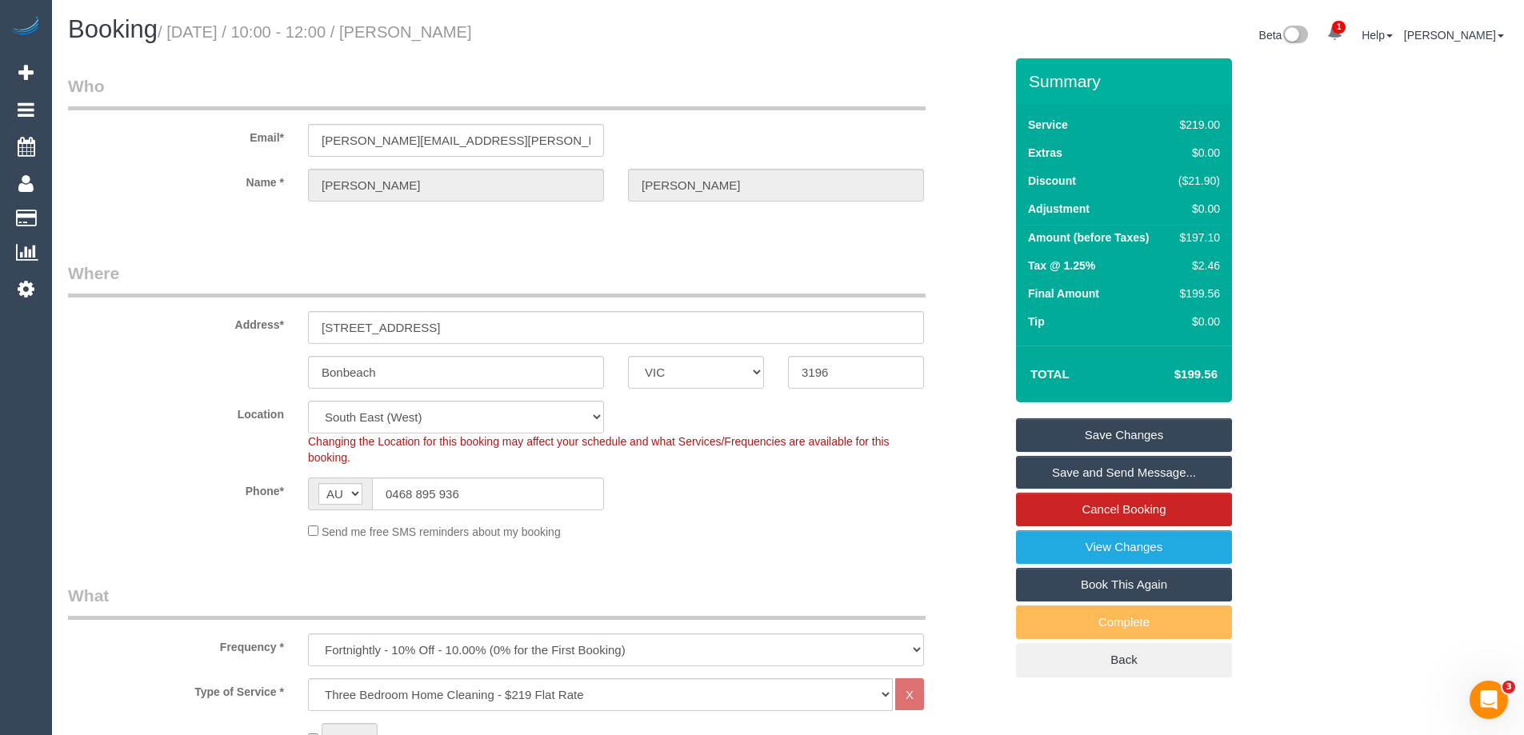
drag, startPoint x: 481, startPoint y: 34, endPoint x: 414, endPoint y: 37, distance: 67.3
click at [414, 37] on h1 "Booking / August 20, 2025 / 10:00 - 12:00 / Jacinta Atkins" at bounding box center [422, 29] width 708 height 27
copy small "Jacinta Atkins"
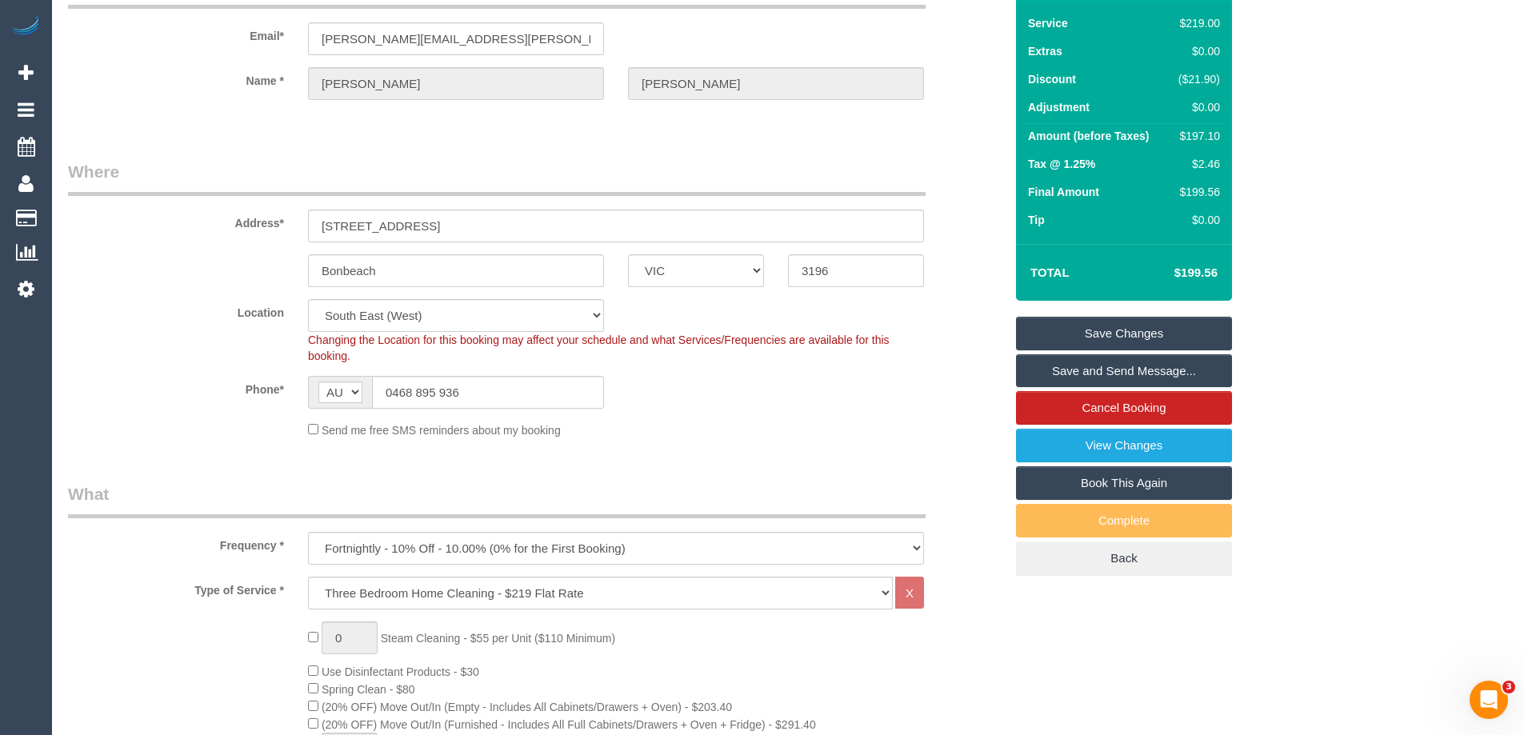
scroll to position [80, 0]
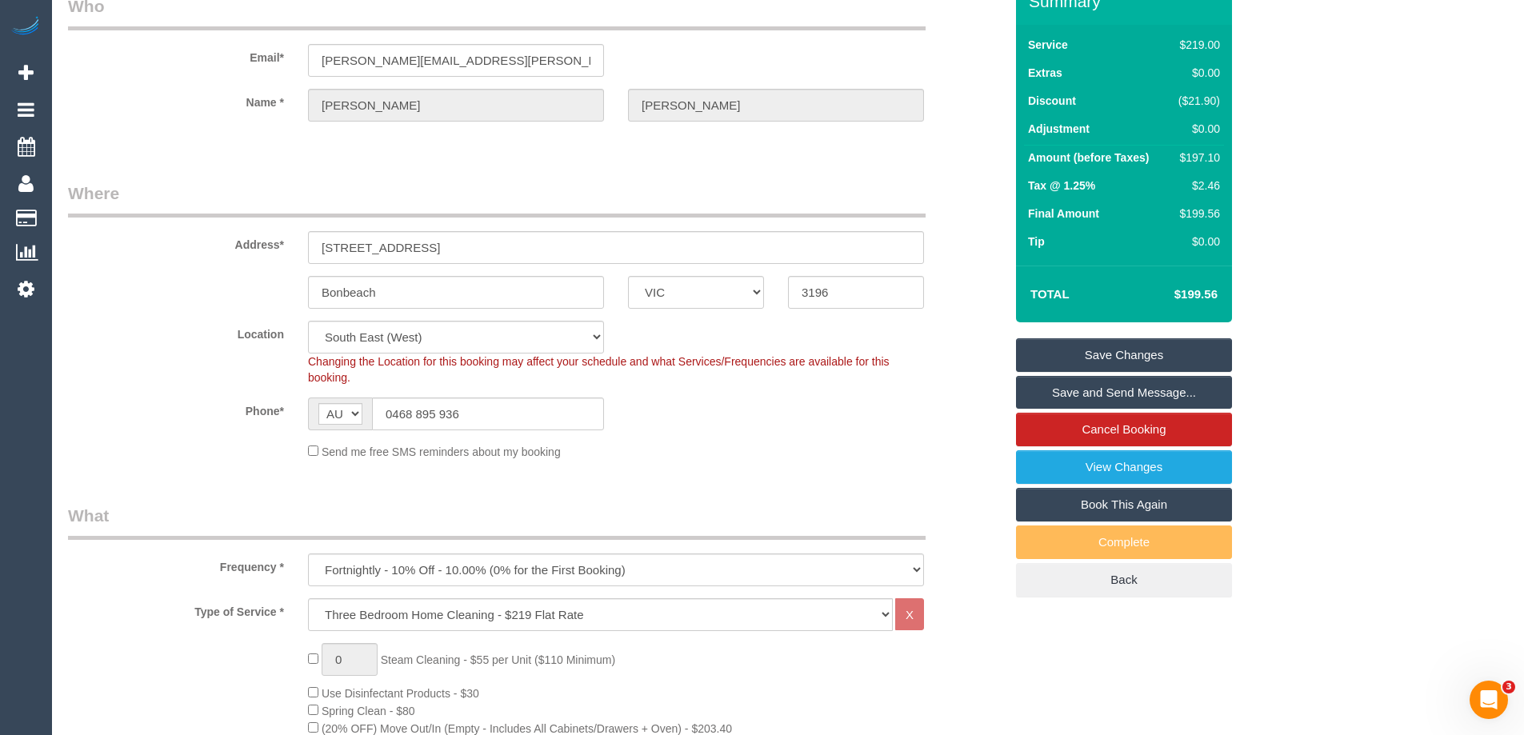
click at [1213, 152] on div "$197.10" at bounding box center [1196, 158] width 48 height 16
copy div "197.10"
click at [1319, 162] on div "Summary Service $219.00 Extras $0.00 Discount ($21.90) Adjustment $0.00 Amount …" at bounding box center [1184, 303] width 360 height 651
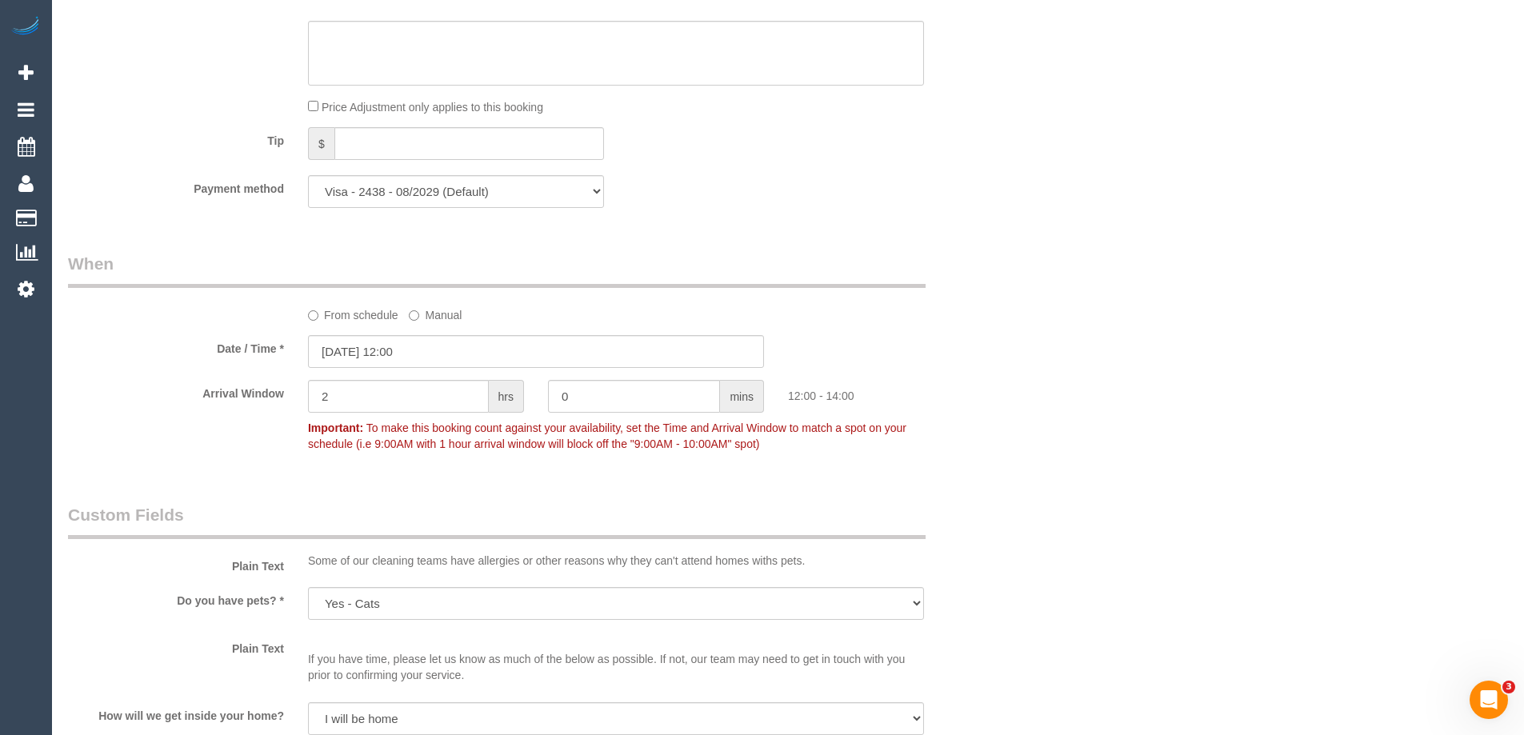
scroll to position [2000, 0]
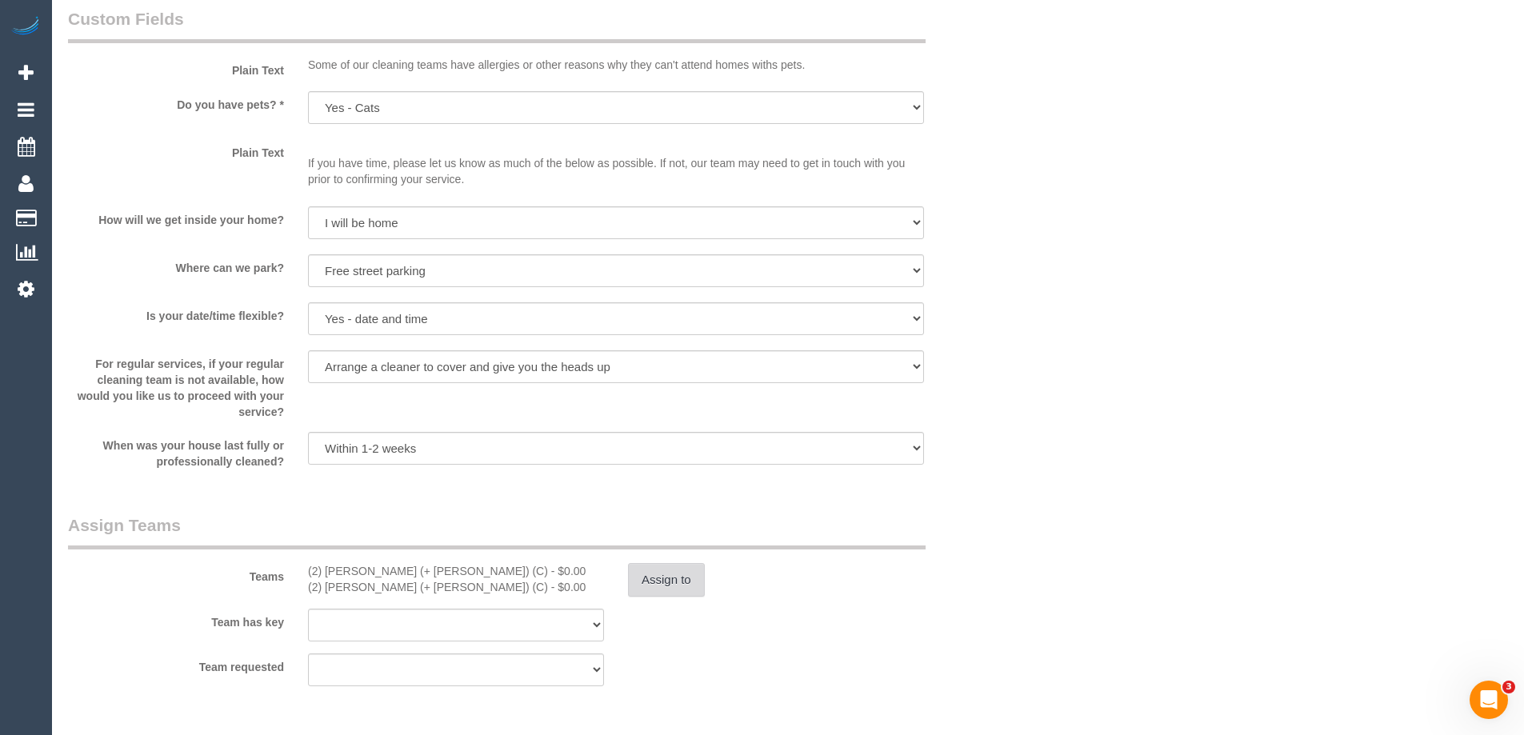
click at [657, 590] on button "Assign to" at bounding box center [666, 580] width 77 height 34
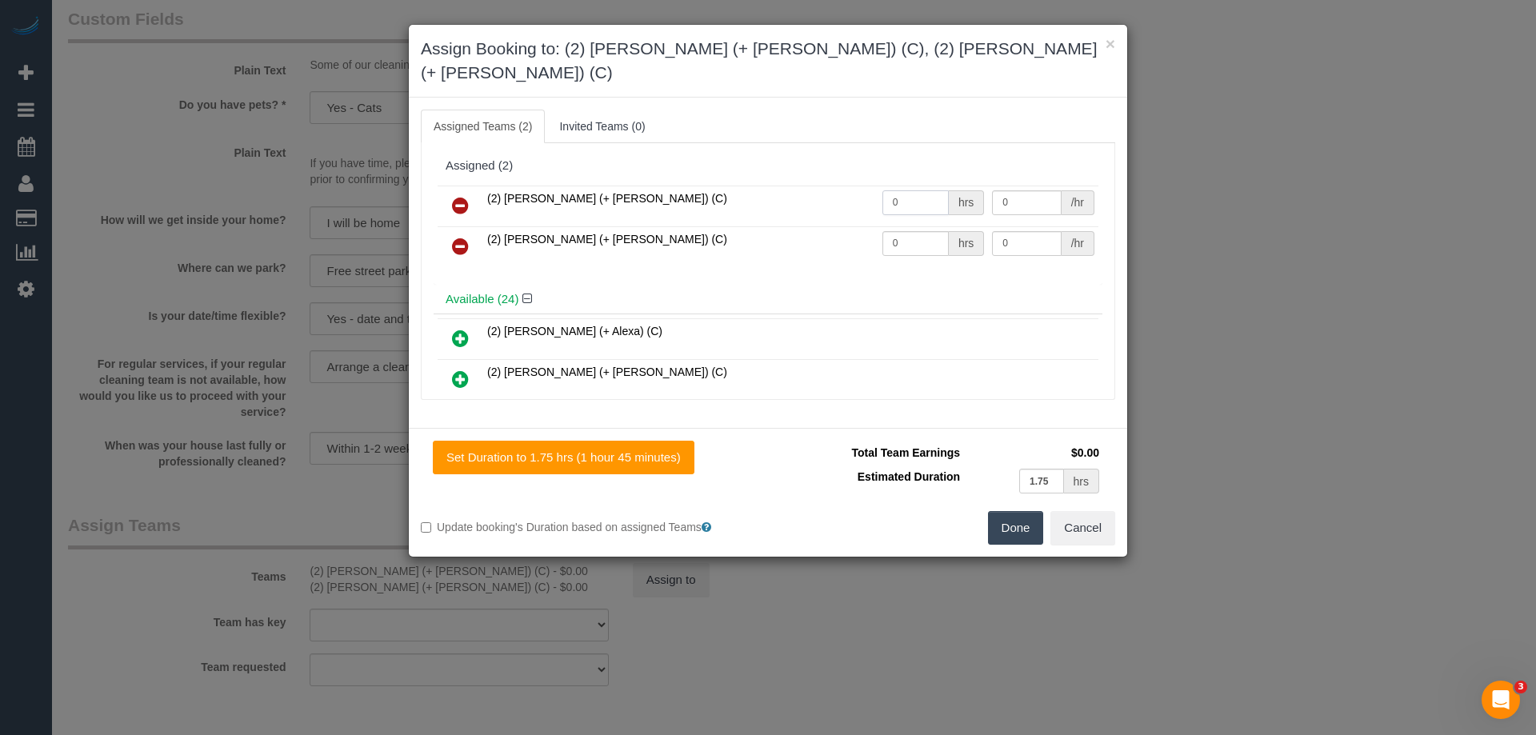
click at [883, 190] on input "0" at bounding box center [916, 202] width 66 height 25
click at [938, 190] on input "0" at bounding box center [916, 202] width 66 height 25
click at [902, 190] on input "text" at bounding box center [916, 202] width 66 height 25
type input "0"
click at [907, 231] on input "0" at bounding box center [916, 243] width 66 height 25
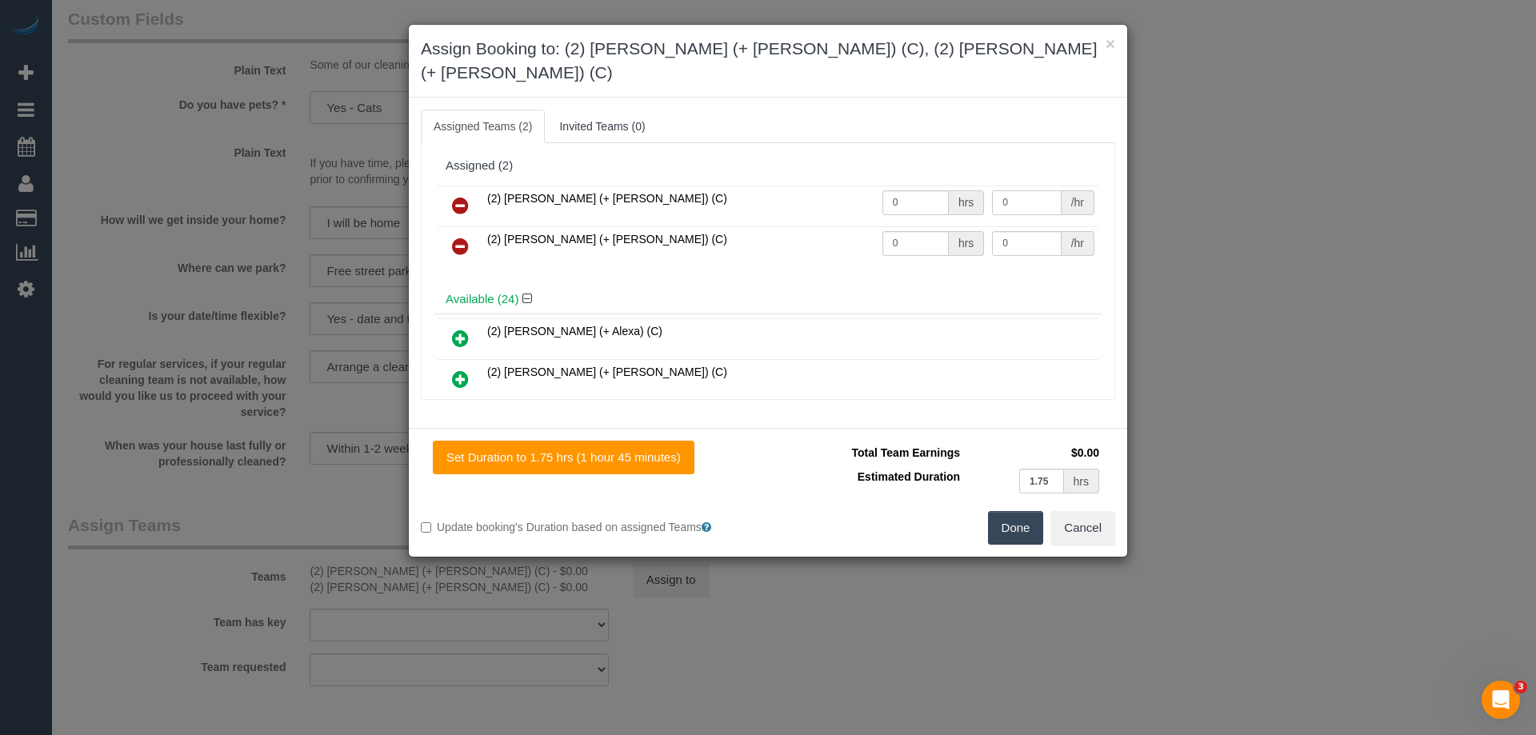
click at [1021, 190] on input "0" at bounding box center [1026, 202] width 69 height 25
type input "1"
type input "62.5"
click at [1002, 231] on input "0" at bounding box center [1026, 243] width 69 height 25
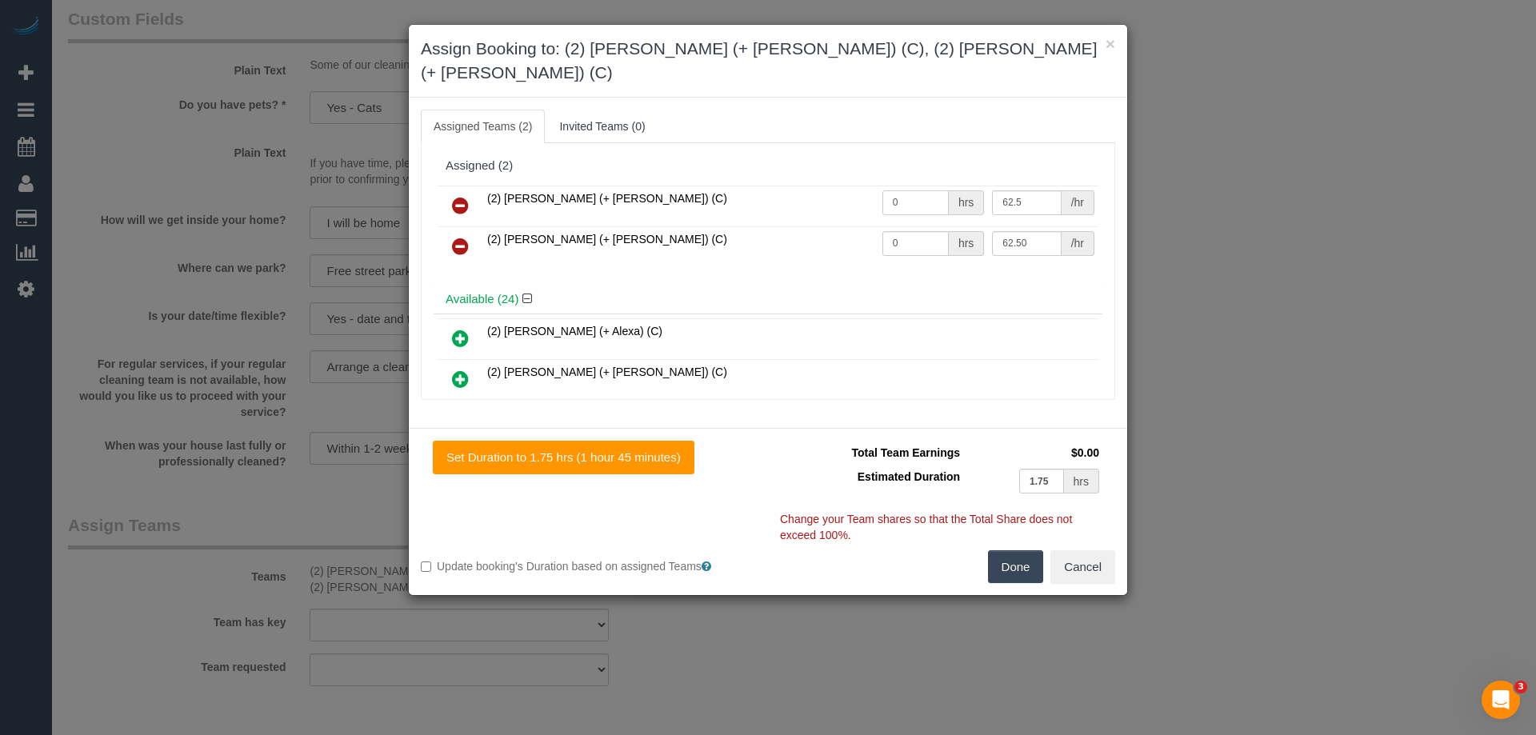
type input "62.5"
click at [907, 190] on input "0" at bounding box center [916, 202] width 66 height 25
click at [922, 190] on input "0" at bounding box center [916, 202] width 66 height 25
type input "1"
click at [903, 231] on input "0" at bounding box center [916, 243] width 66 height 25
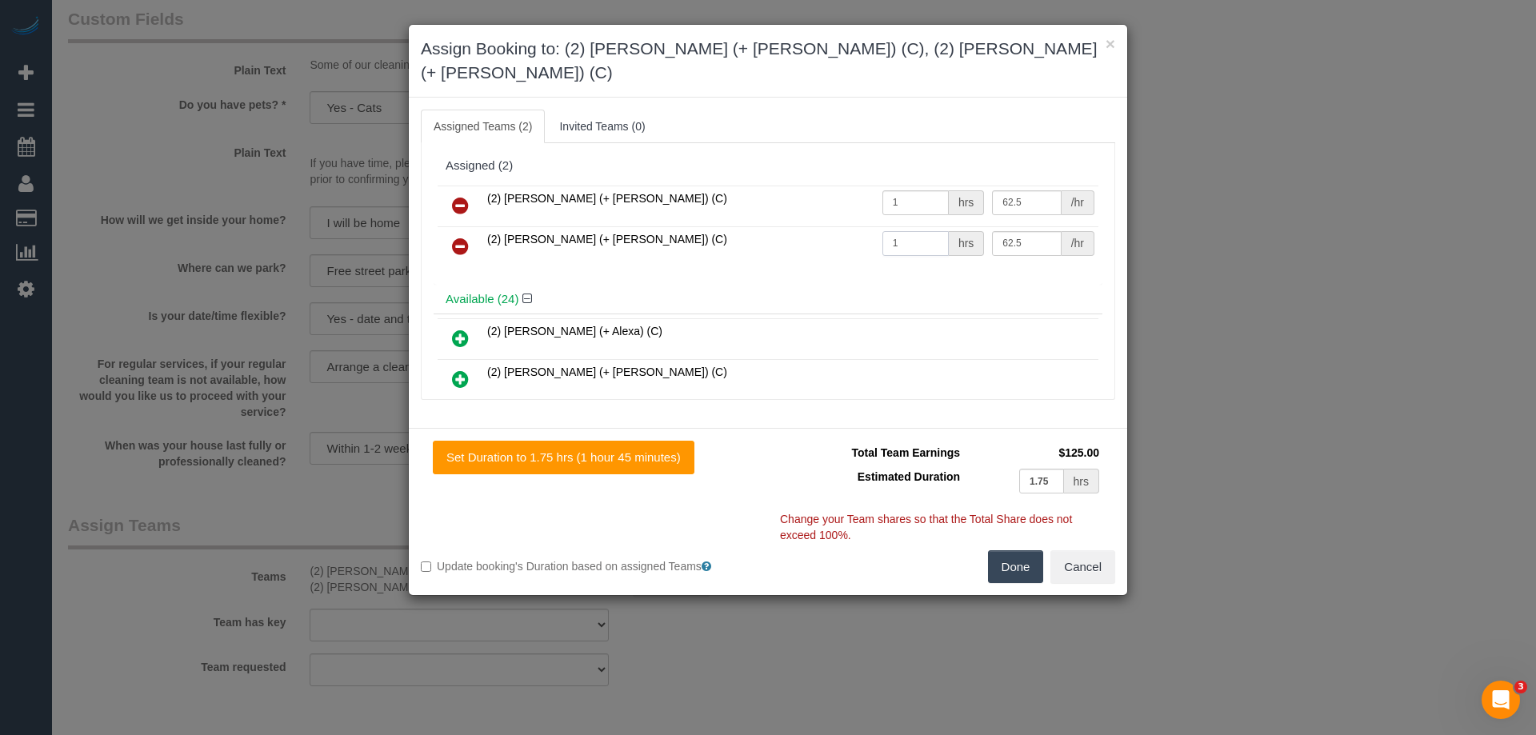
type input "1"
click at [1015, 551] on button "Done" at bounding box center [1016, 568] width 56 height 34
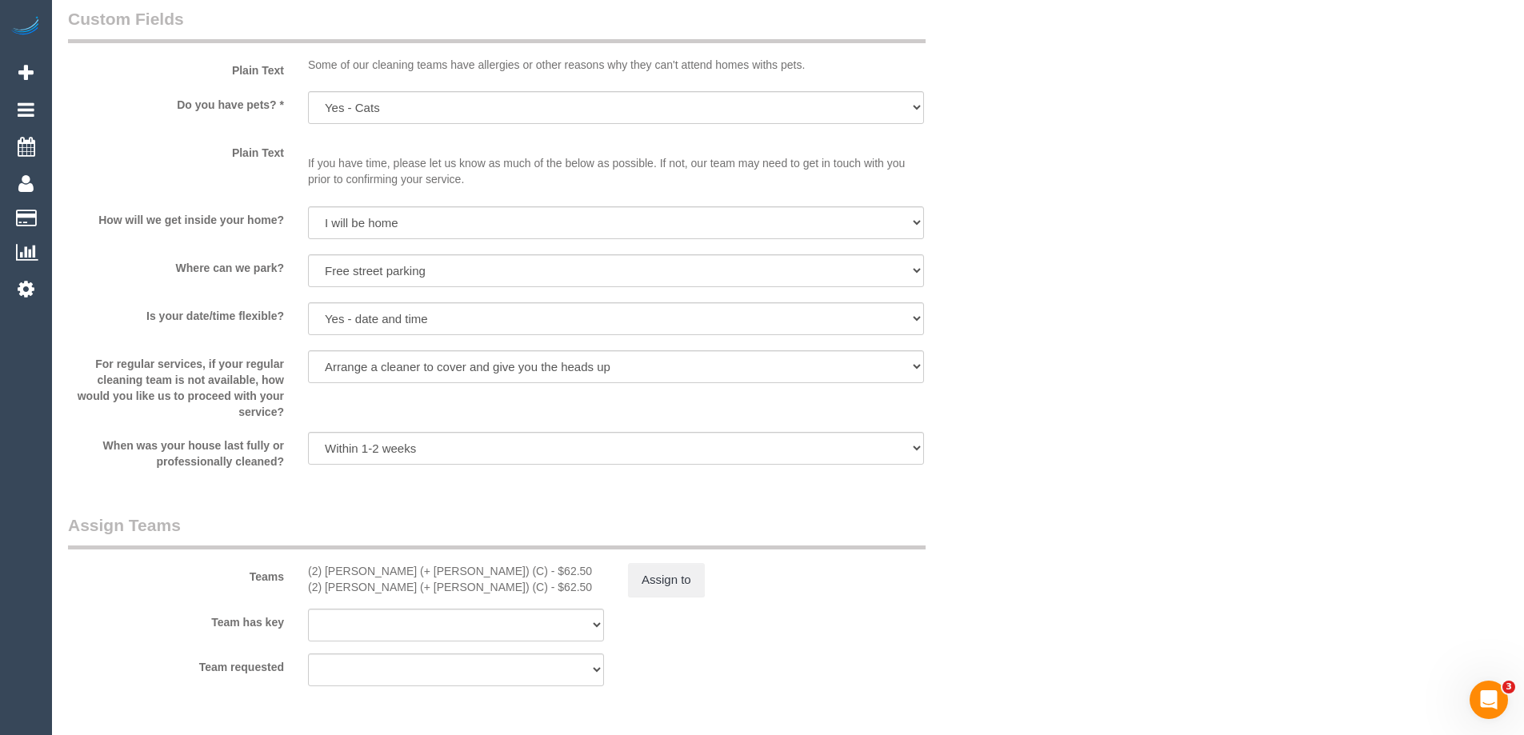
click at [1054, 525] on div "× Assign Booking to: (2) Barbara (+ Paul) (C), (2) Paul (+ Barbara) (C) Assigne…" at bounding box center [762, 367] width 1524 height 735
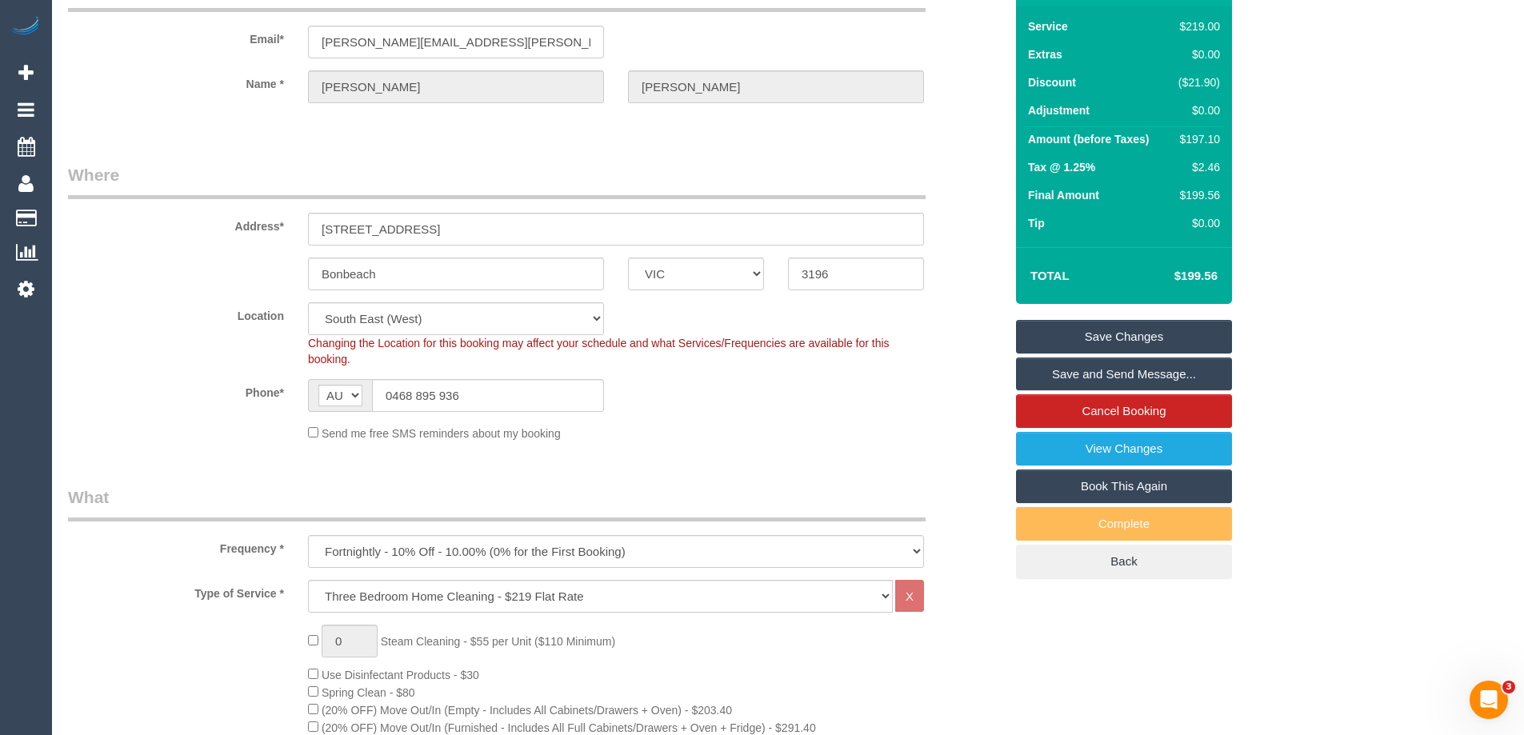
scroll to position [0, 0]
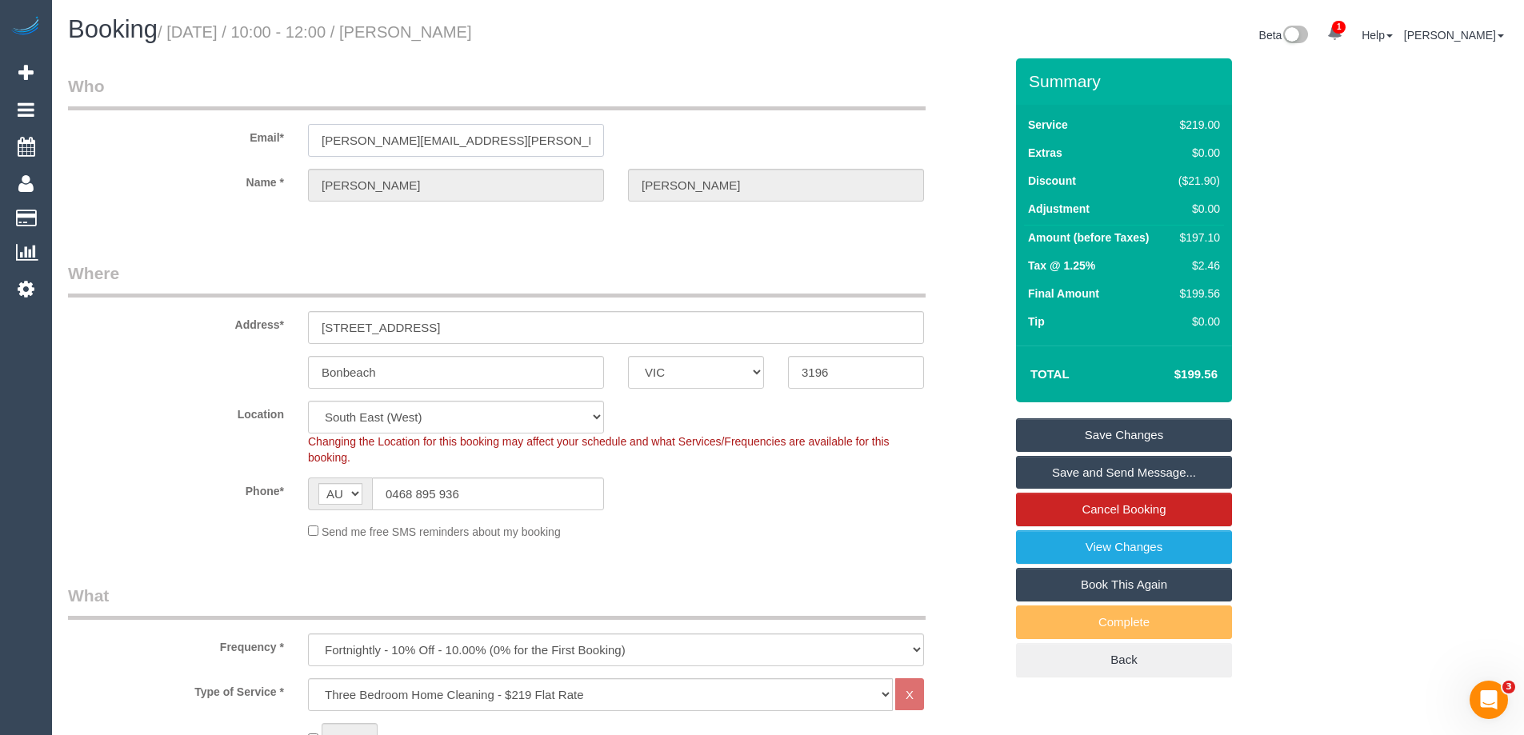
click at [369, 152] on input "jacinta.a.atkins@gmail.com" at bounding box center [456, 140] width 296 height 33
click at [863, 495] on div "Phone* AF AL DZ AD AO AI AQ AG AR AM AW AU AT AZ BS BH BD BB BY BE BZ BJ BM BT …" at bounding box center [536, 494] width 960 height 33
click at [1063, 431] on link "Save Changes" at bounding box center [1124, 435] width 216 height 34
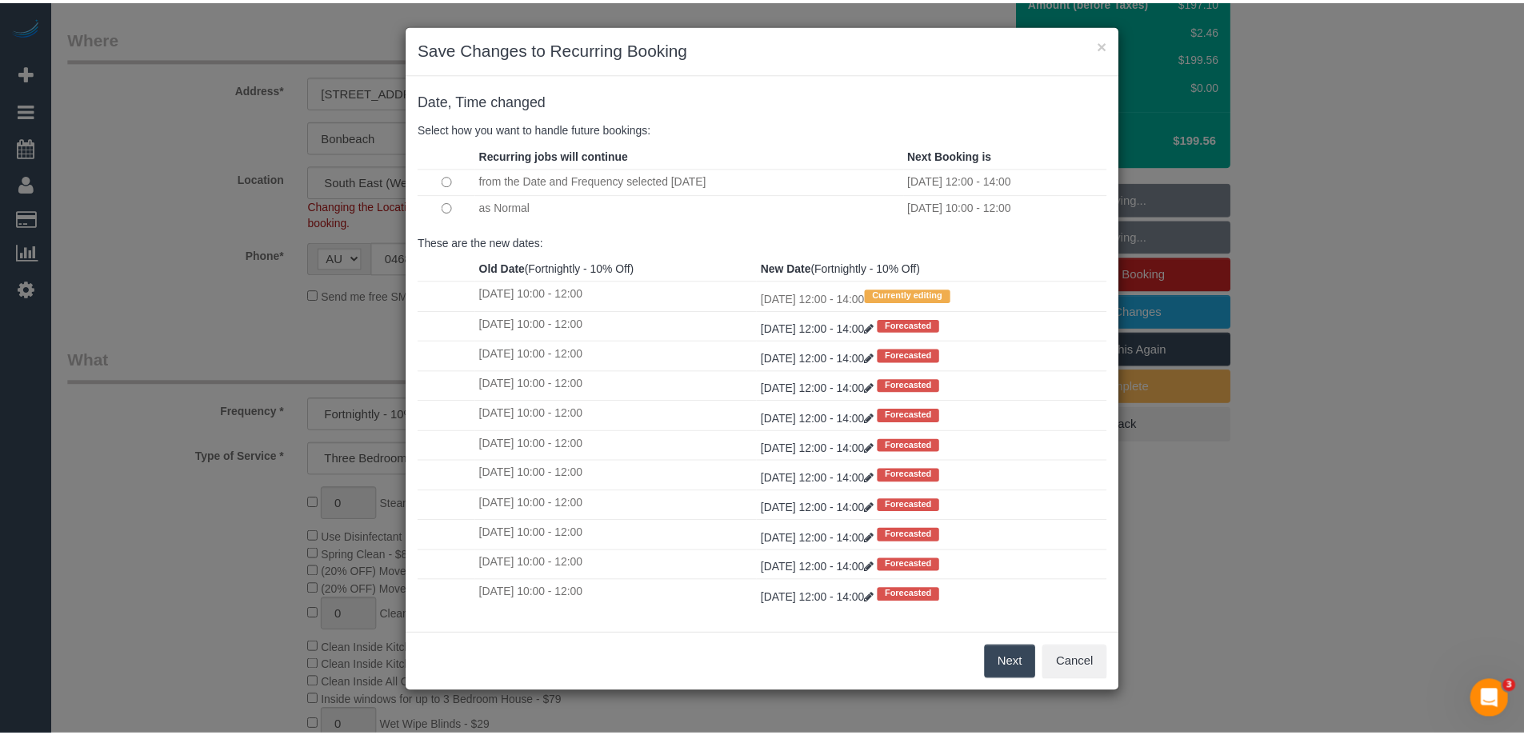
scroll to position [240, 0]
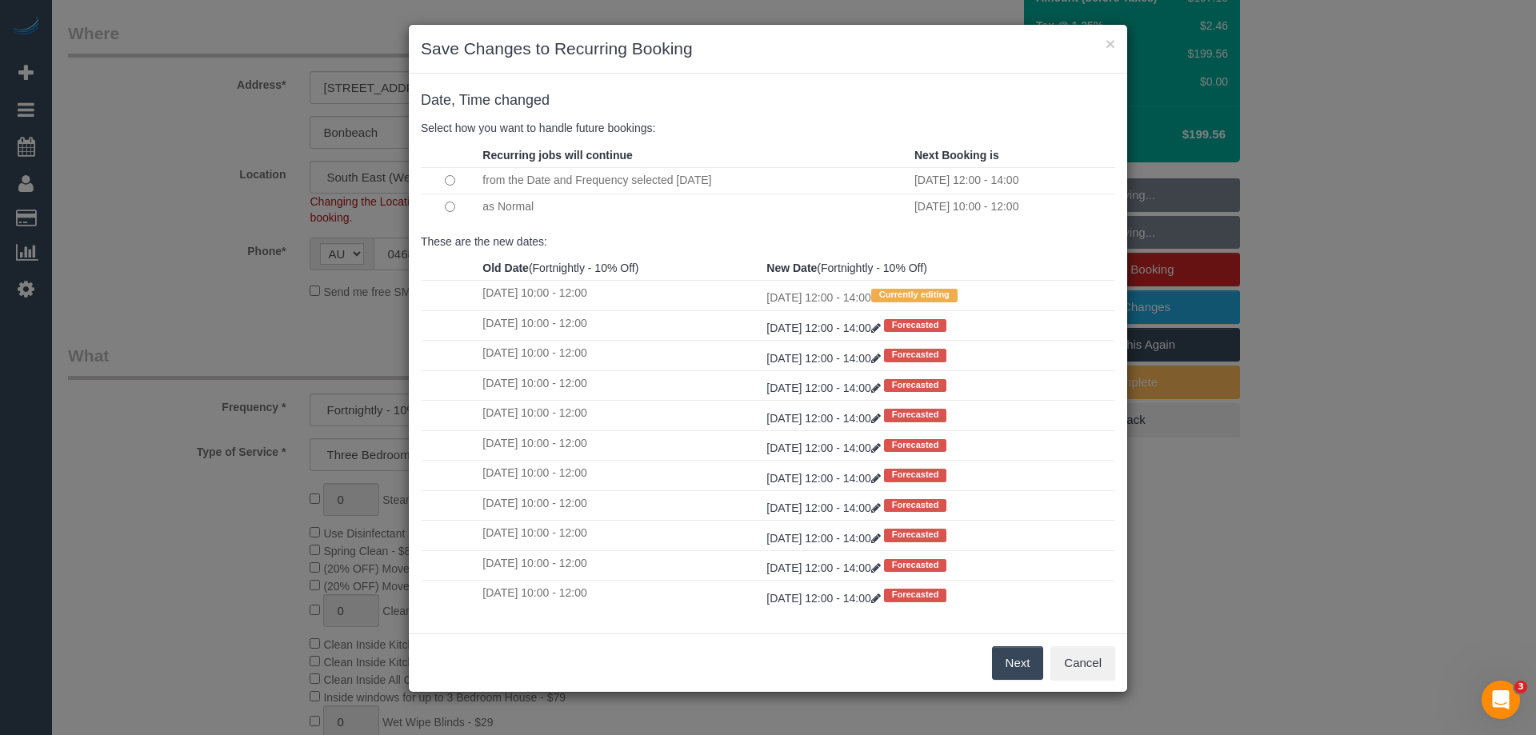
click at [1029, 655] on button "Next" at bounding box center [1018, 664] width 52 height 34
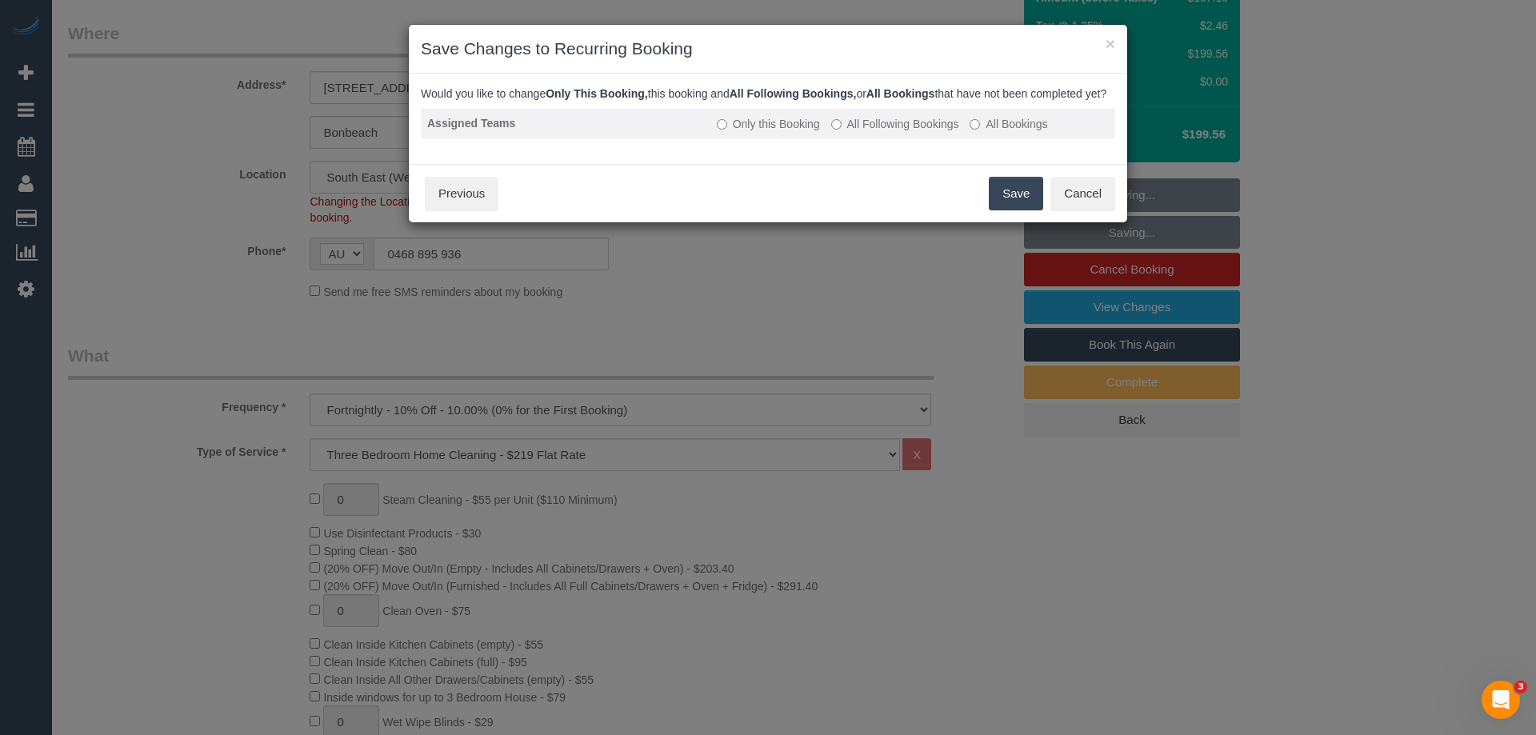
click at [924, 132] on label "All Following Bookings" at bounding box center [895, 124] width 128 height 16
click at [998, 193] on button "Save" at bounding box center [1016, 194] width 54 height 34
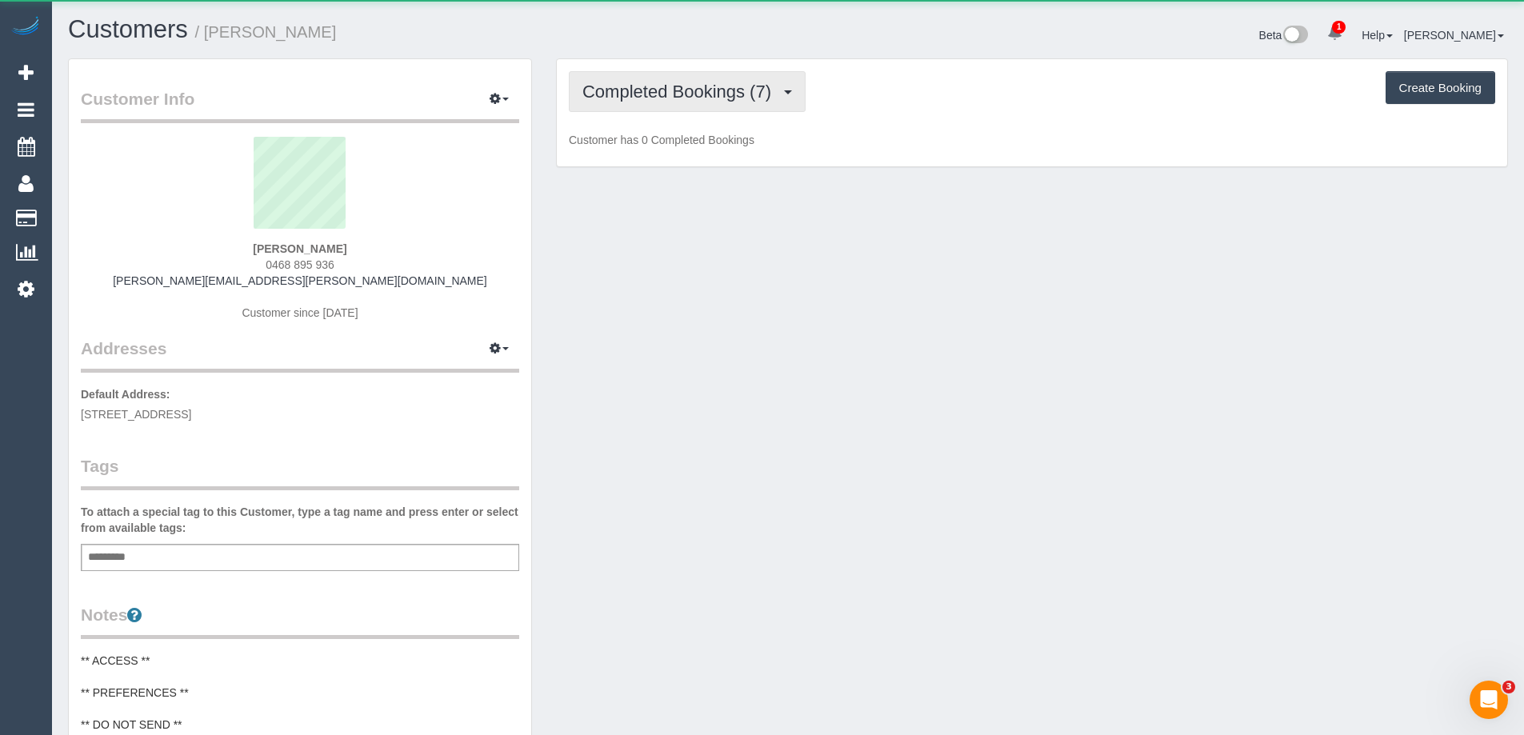
click at [679, 90] on span "Completed Bookings (7)" at bounding box center [681, 92] width 197 height 20
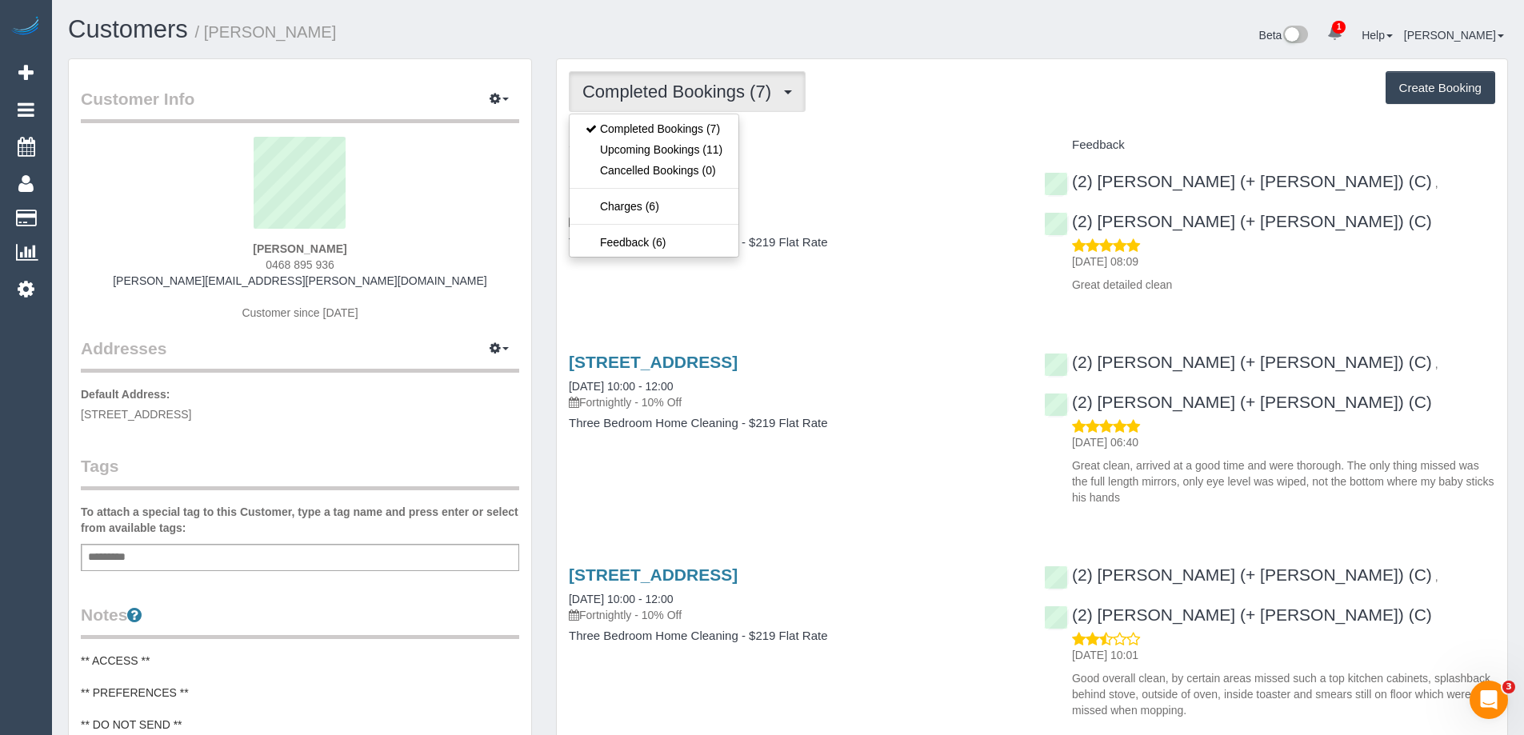
click at [1047, 71] on div "Completed Bookings (7) Completed Bookings (7) Upcoming Bookings (11) Cancelled …" at bounding box center [1032, 91] width 927 height 41
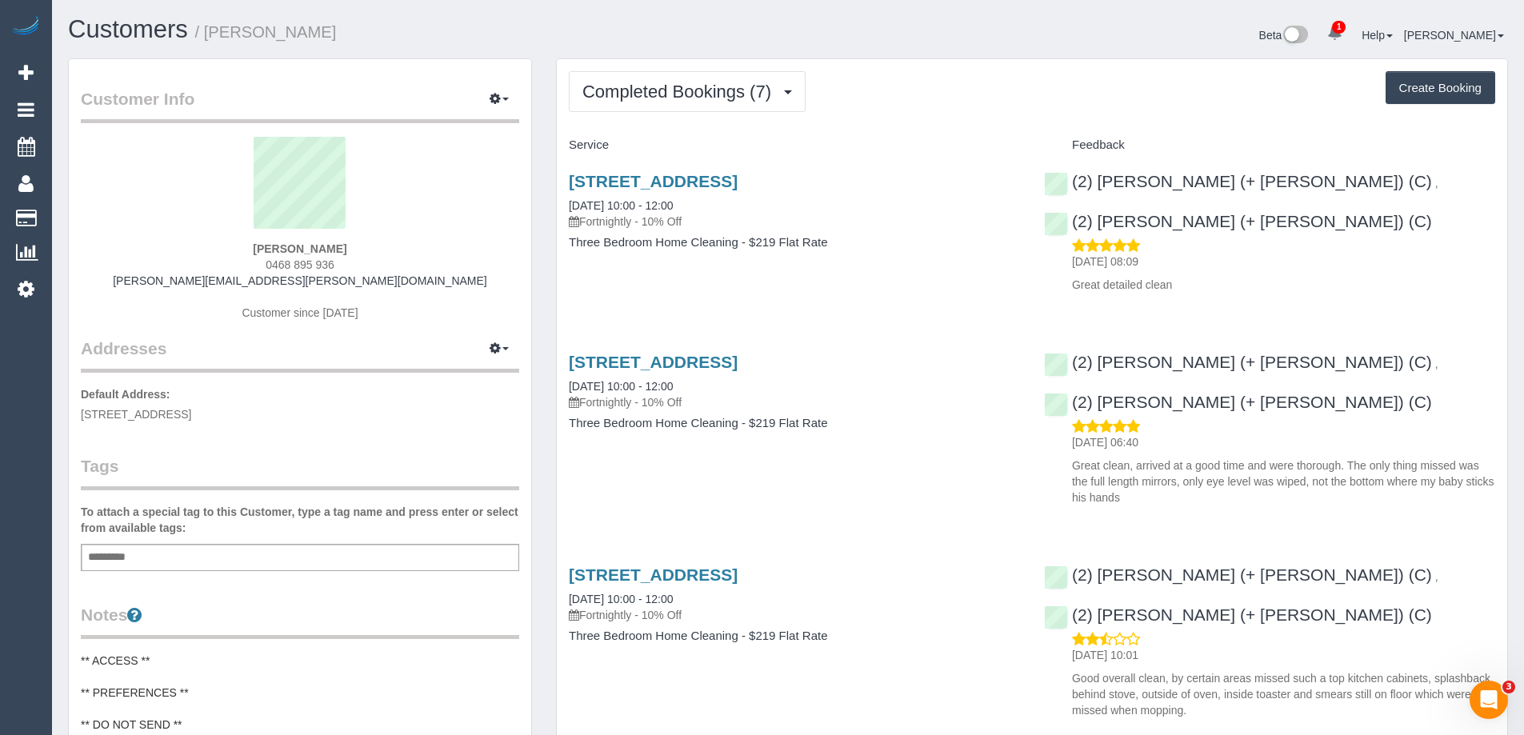
scroll to position [320, 0]
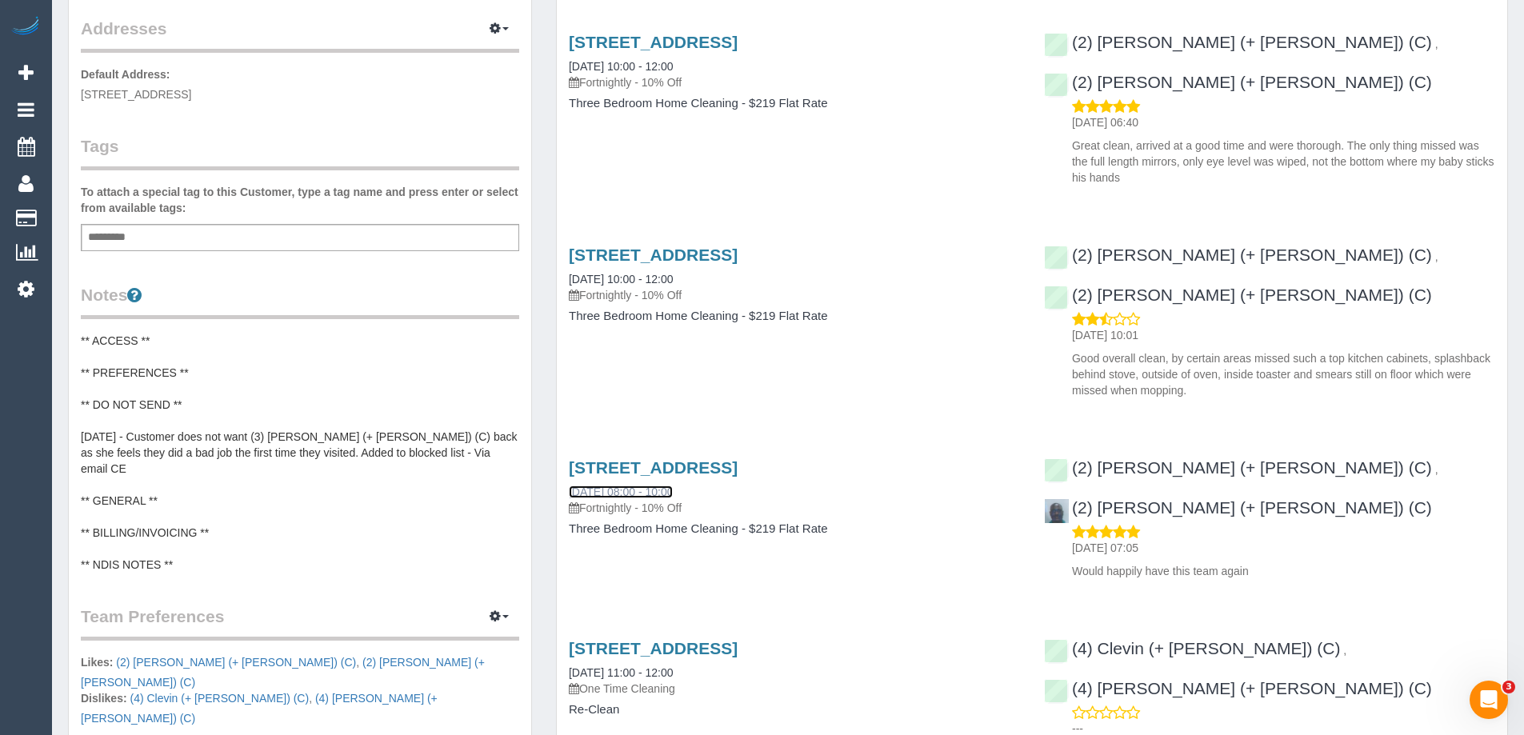
click at [666, 486] on link "26/06/2025 08:00 - 10:00" at bounding box center [621, 492] width 104 height 13
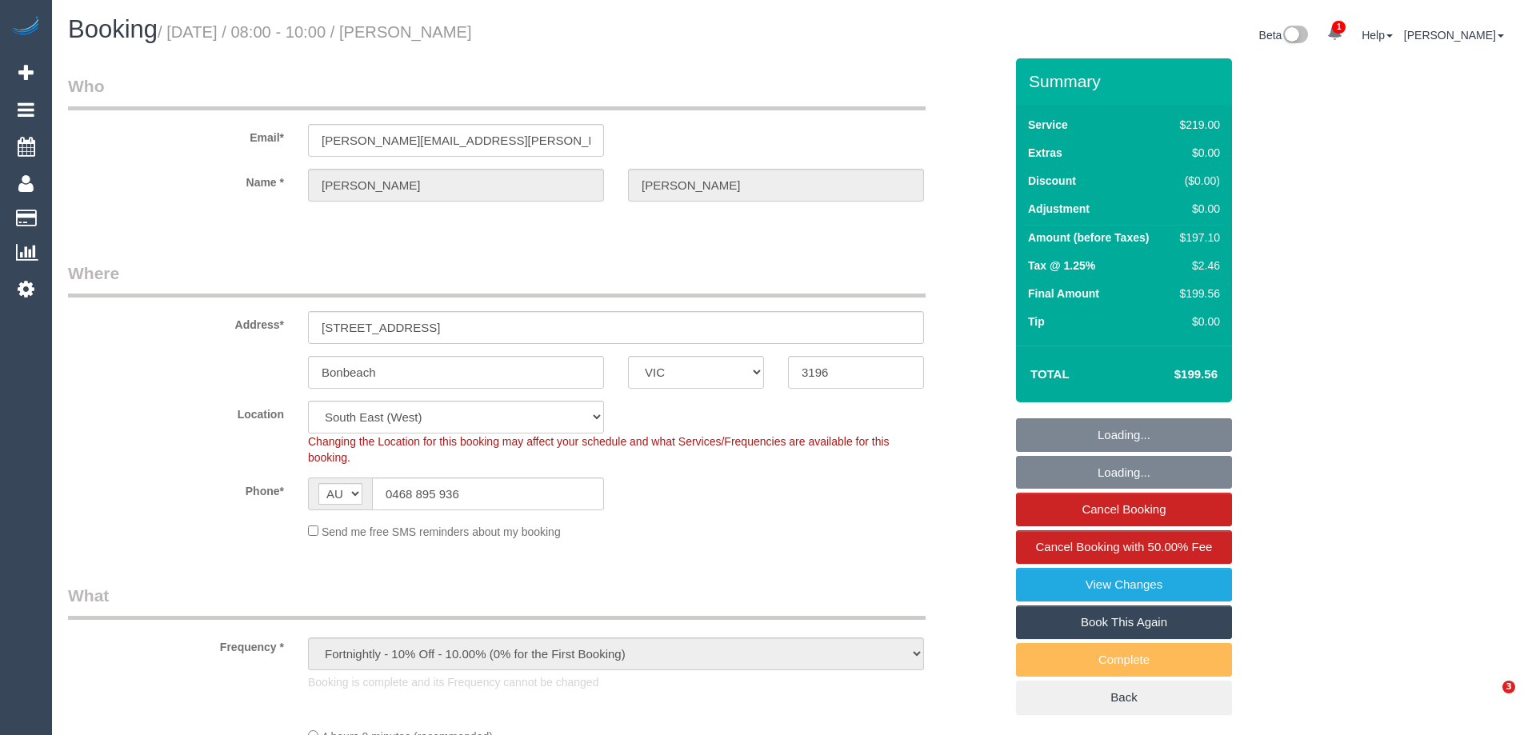
select select "VIC"
select select "spot1"
select select "number:29"
select select "number:14"
select select "number:19"
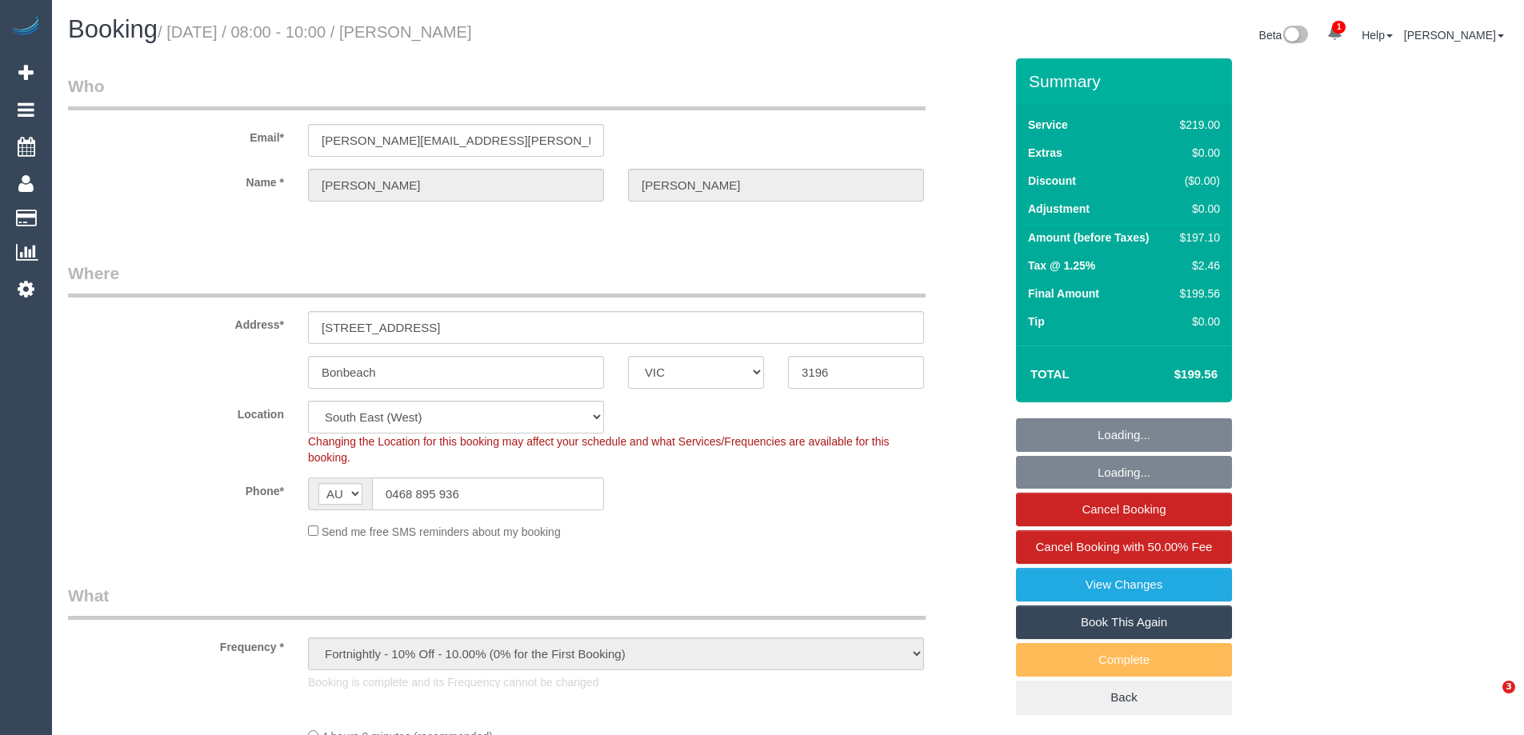
select select "number:22"
select select "number:34"
select select "number:11"
select select "object:1286"
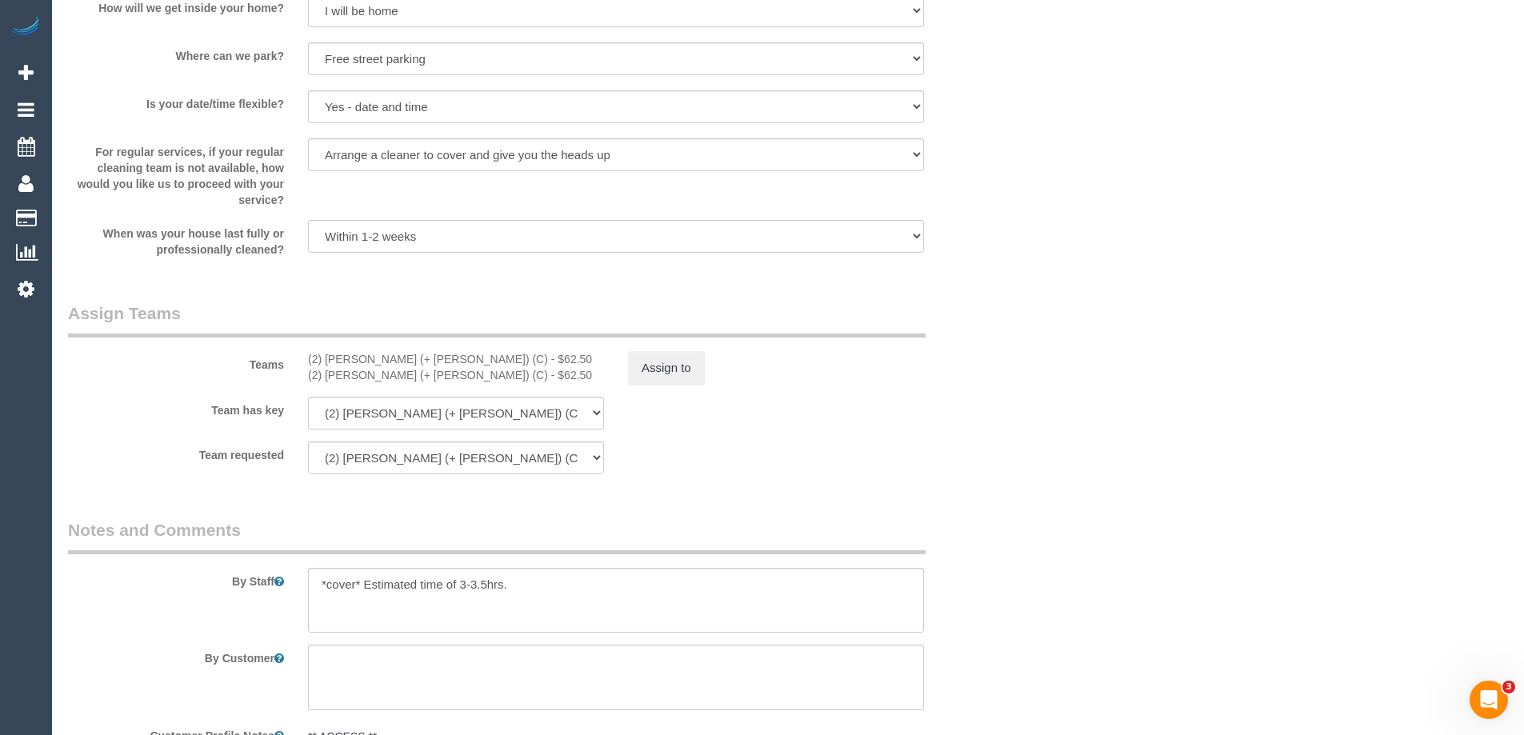
scroll to position [2480, 0]
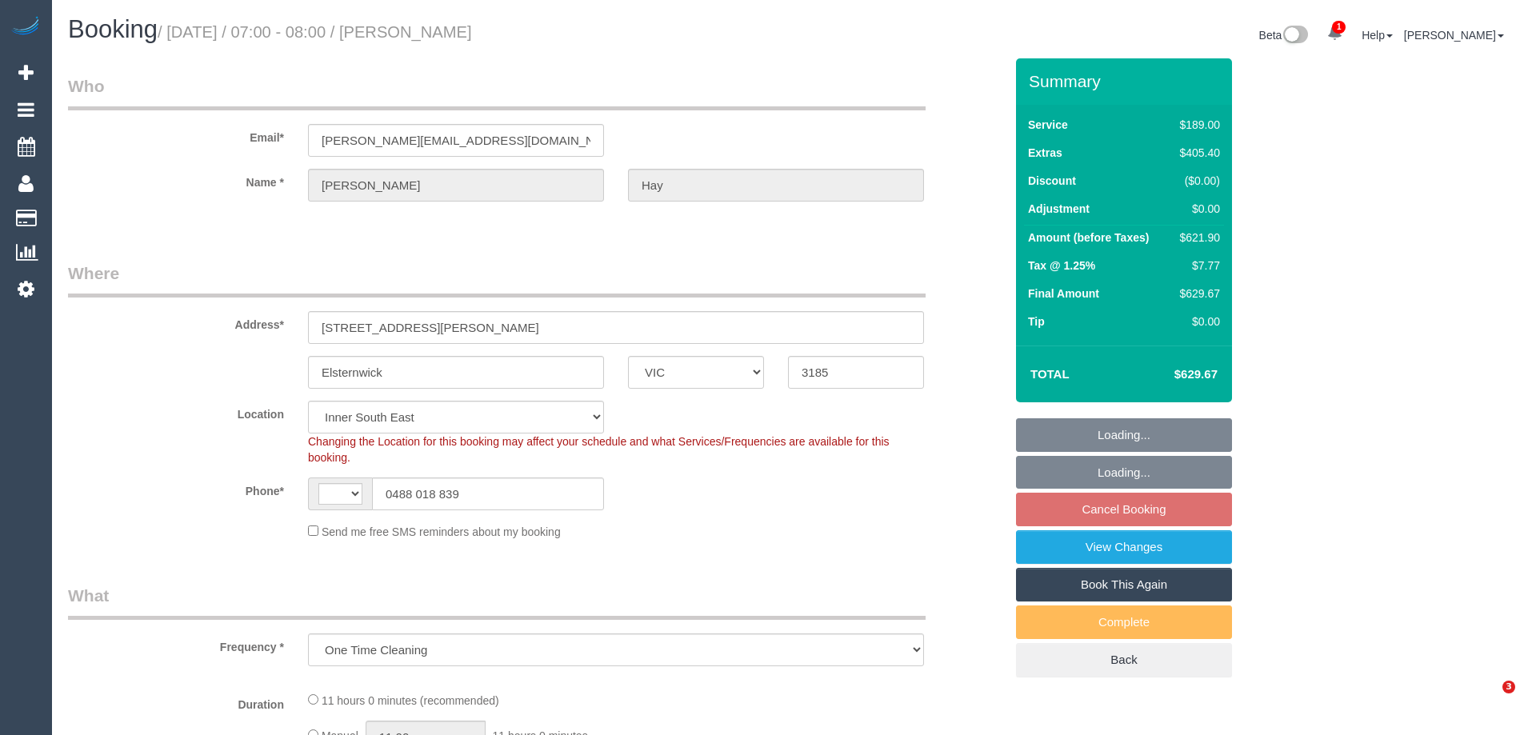
select select "VIC"
select select "object:1234"
select select "string:AU"
select select "number:28"
select select "number:14"
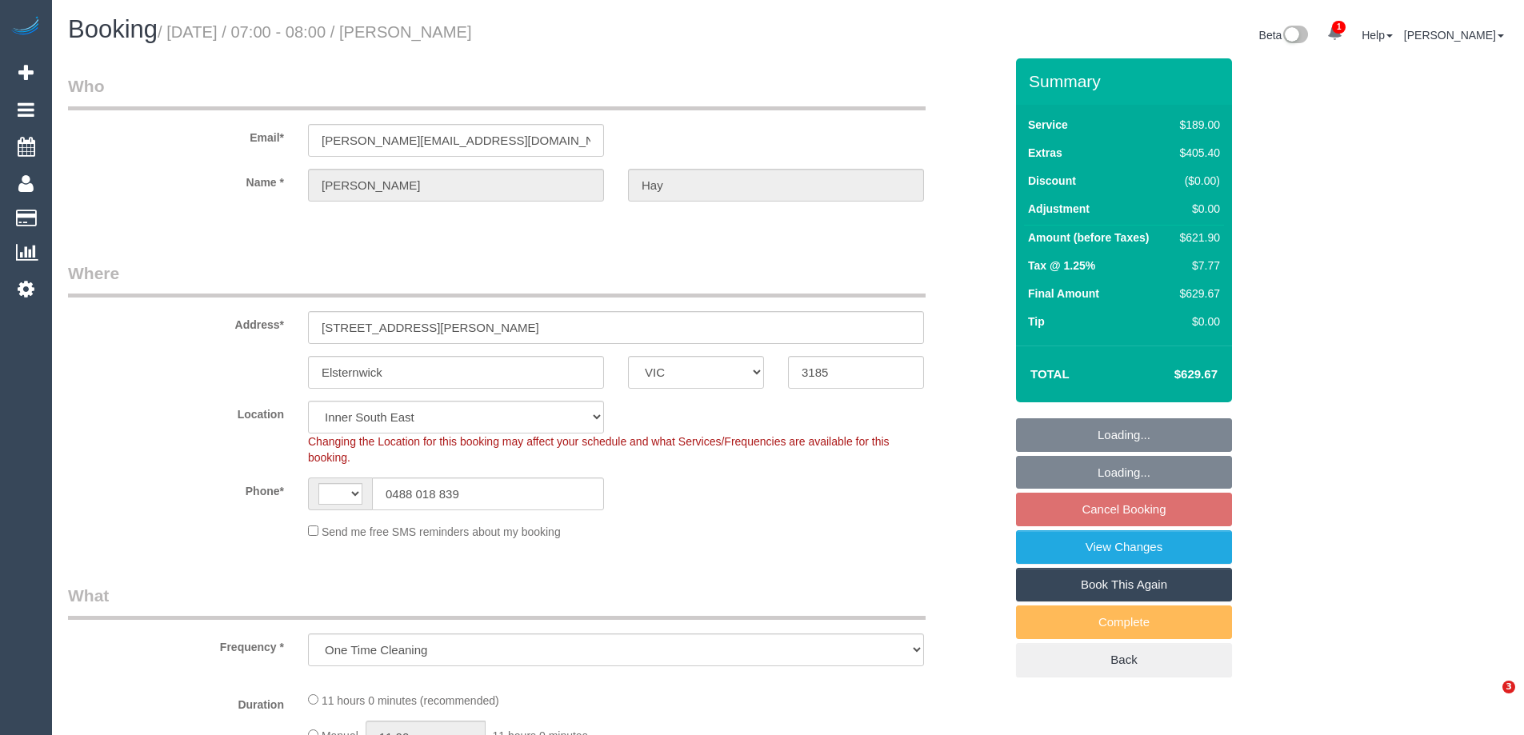
select select "number:18"
select select "number:36"
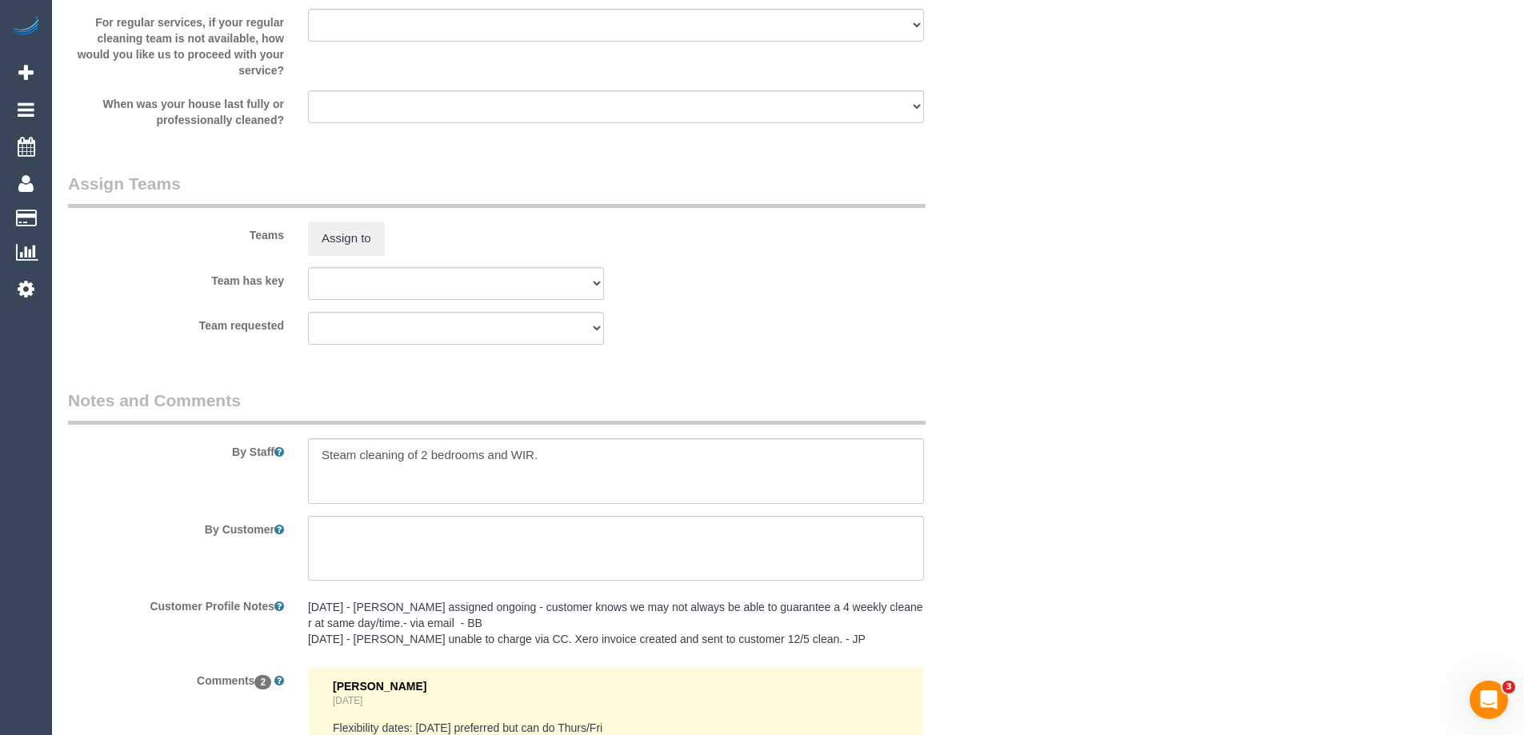
scroll to position [2754, 0]
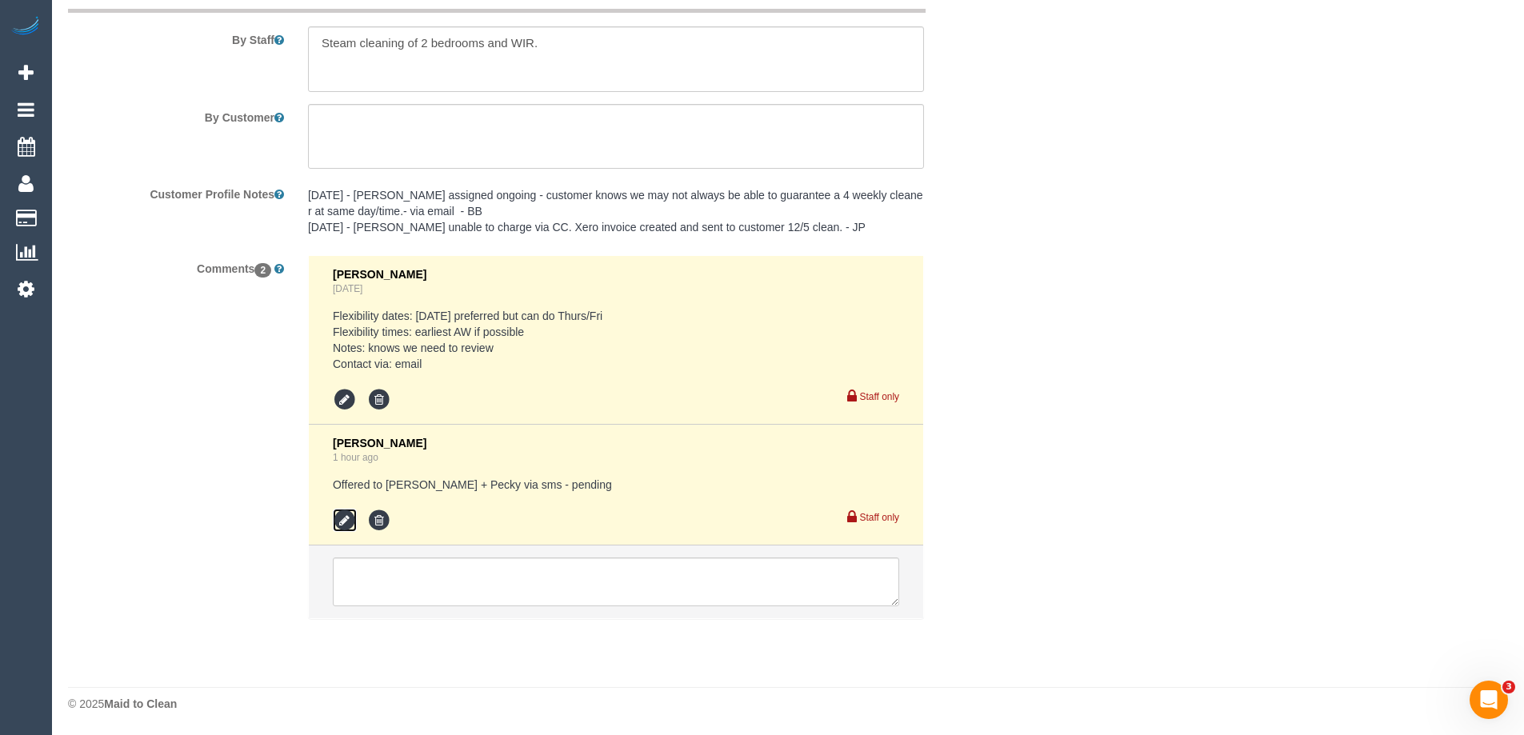
click at [343, 526] on icon at bounding box center [345, 521] width 24 height 24
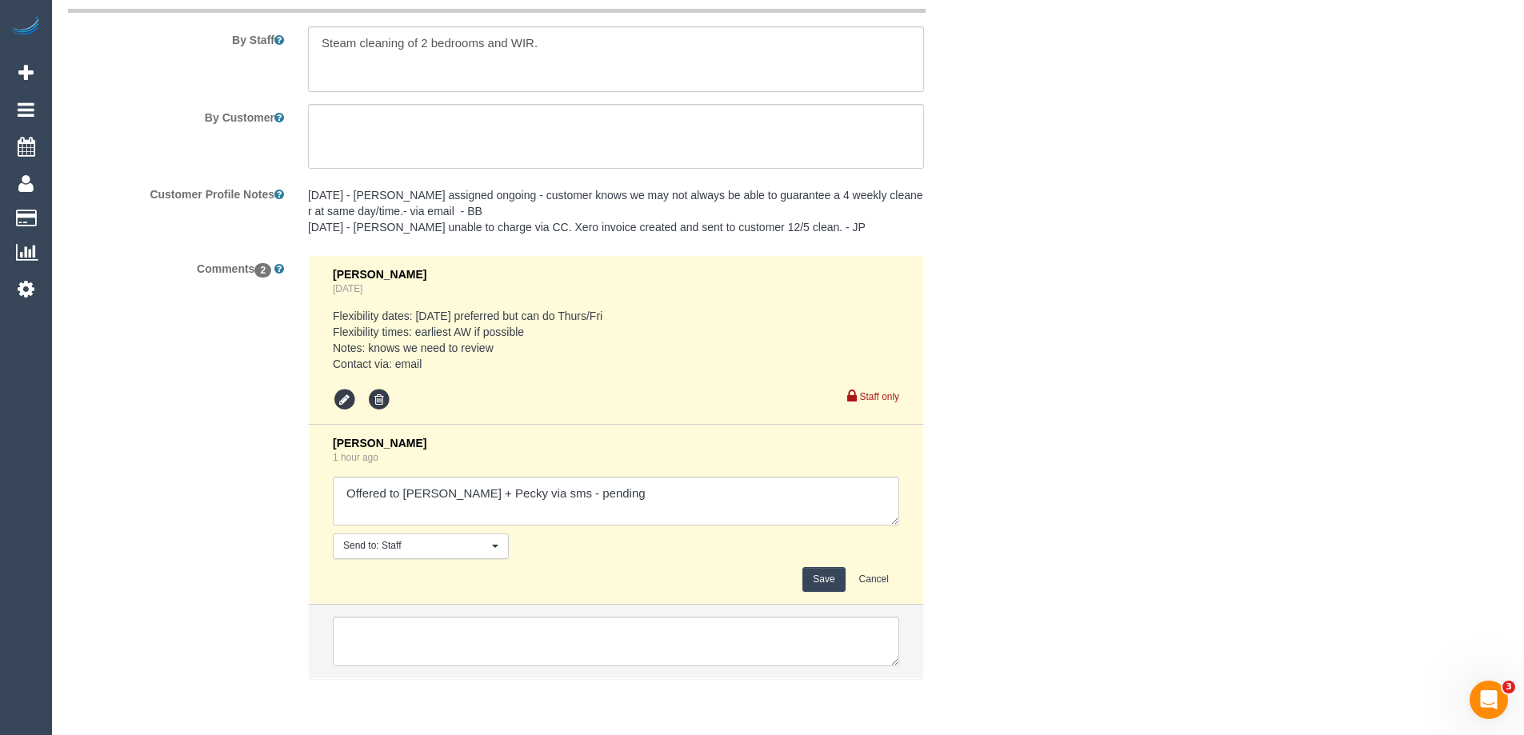
click at [625, 492] on textarea at bounding box center [616, 502] width 567 height 50
type textarea "Offered to Daniel + Pecky via sms - confrmed"
click at [817, 581] on button "Save" at bounding box center [824, 579] width 42 height 25
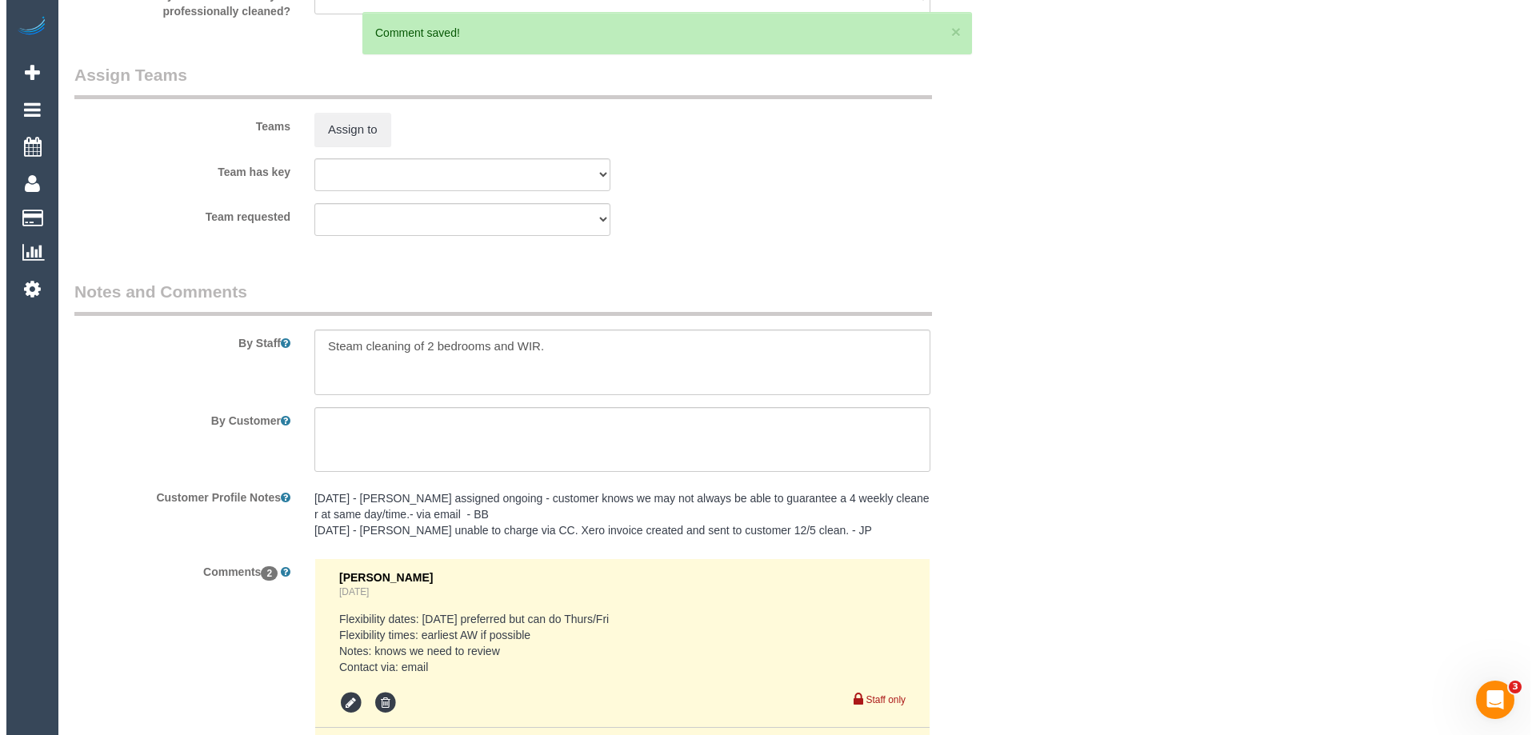
scroll to position [2274, 0]
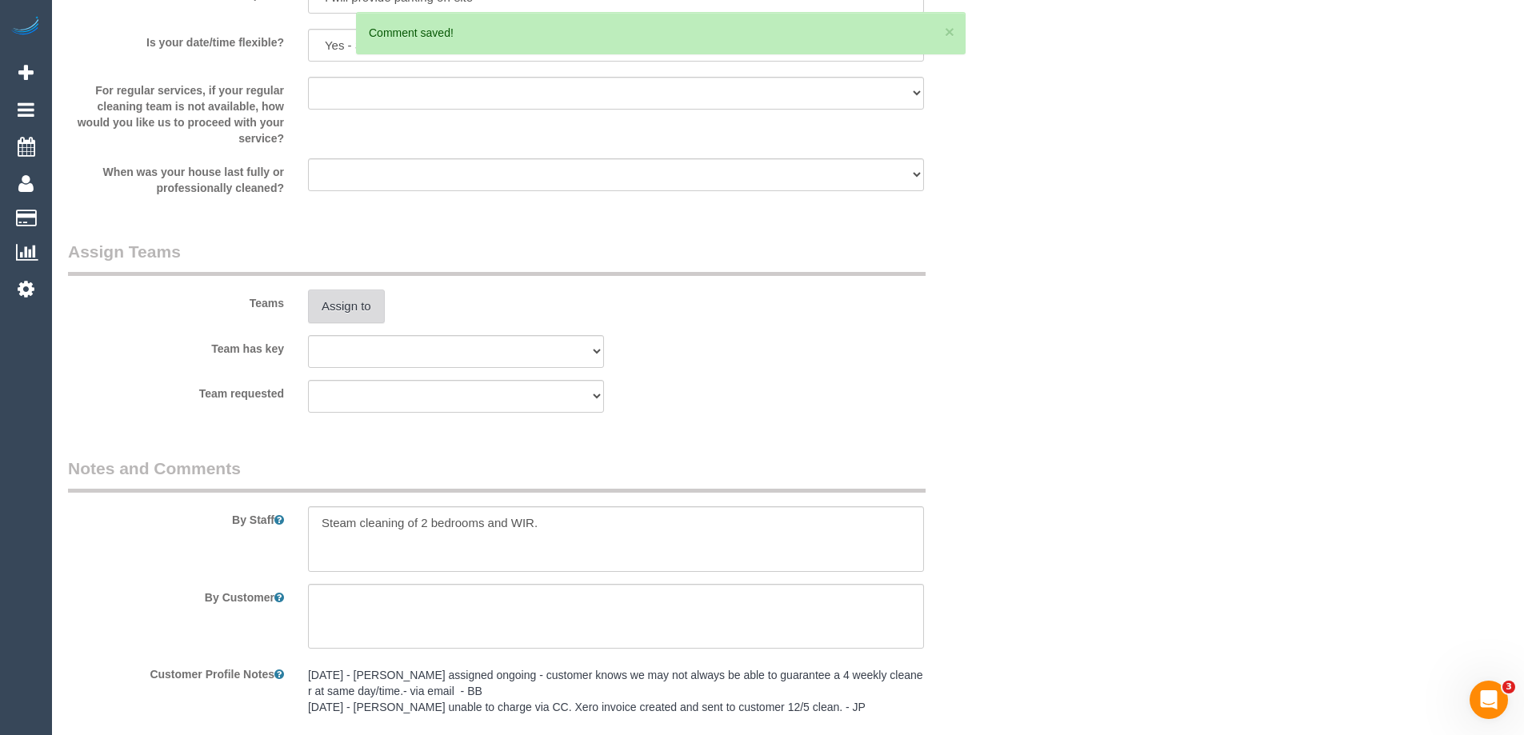
click at [362, 293] on button "Assign to" at bounding box center [346, 307] width 77 height 34
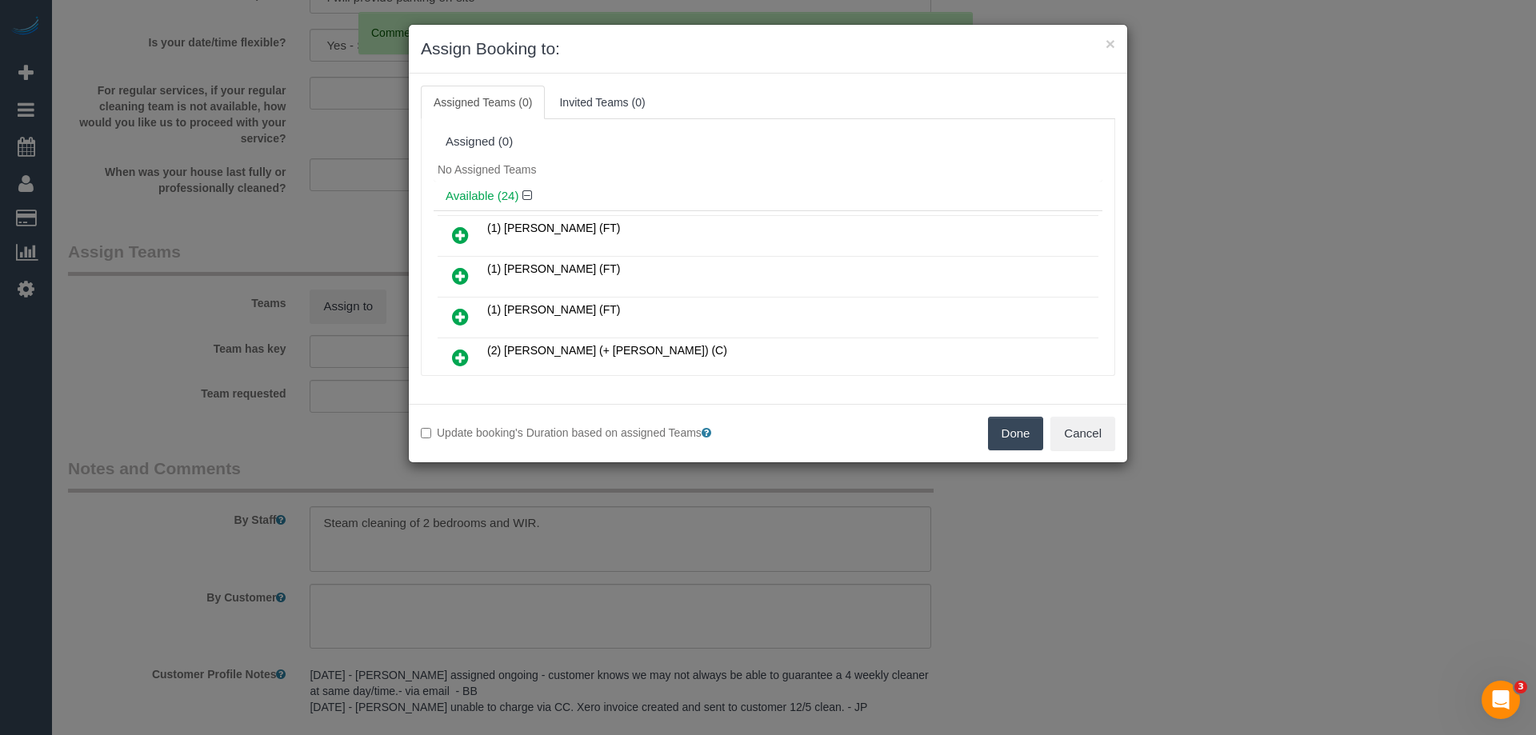
click at [706, 161] on div "No Assigned Teams" at bounding box center [768, 170] width 669 height 24
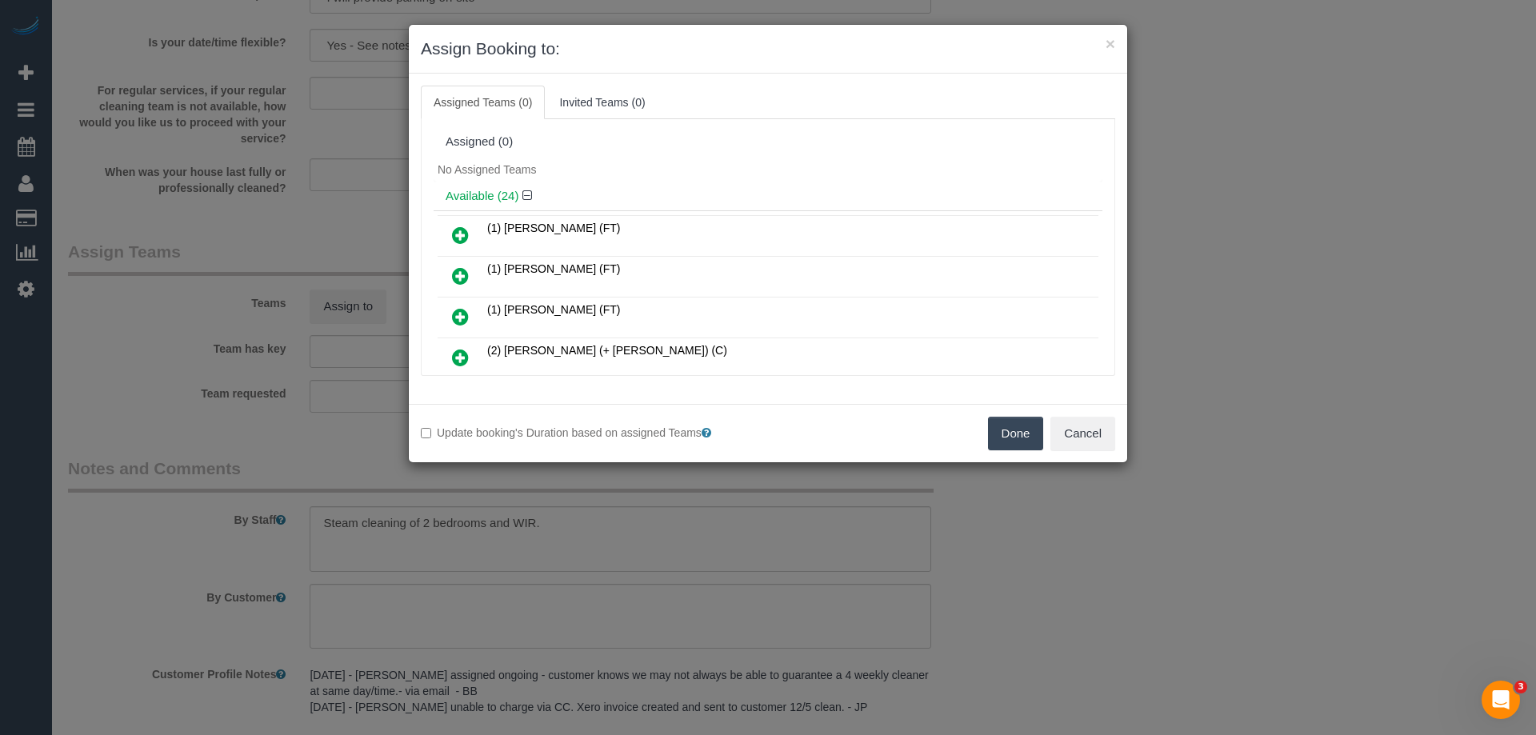
scroll to position [3454, 0]
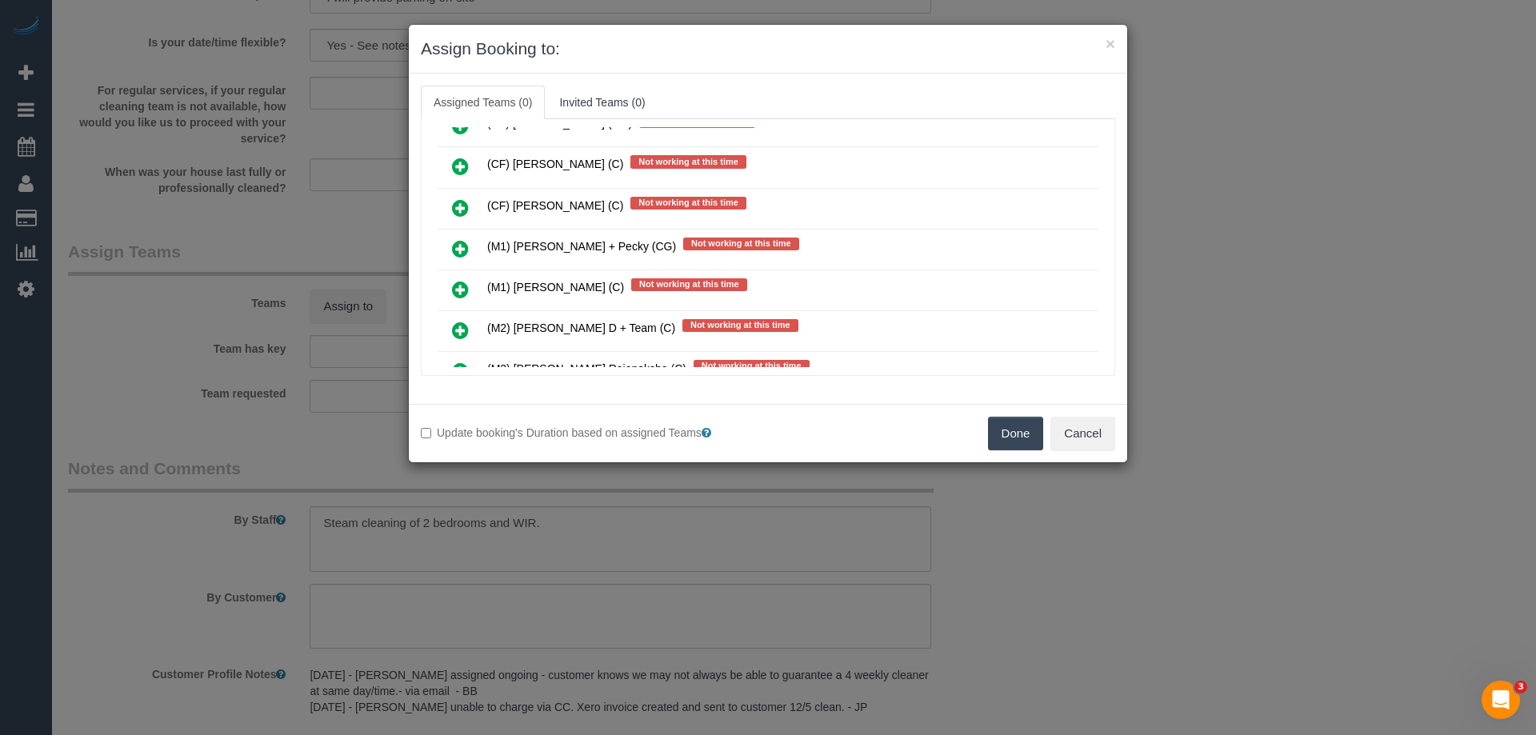
click at [450, 254] on link at bounding box center [461, 250] width 38 height 32
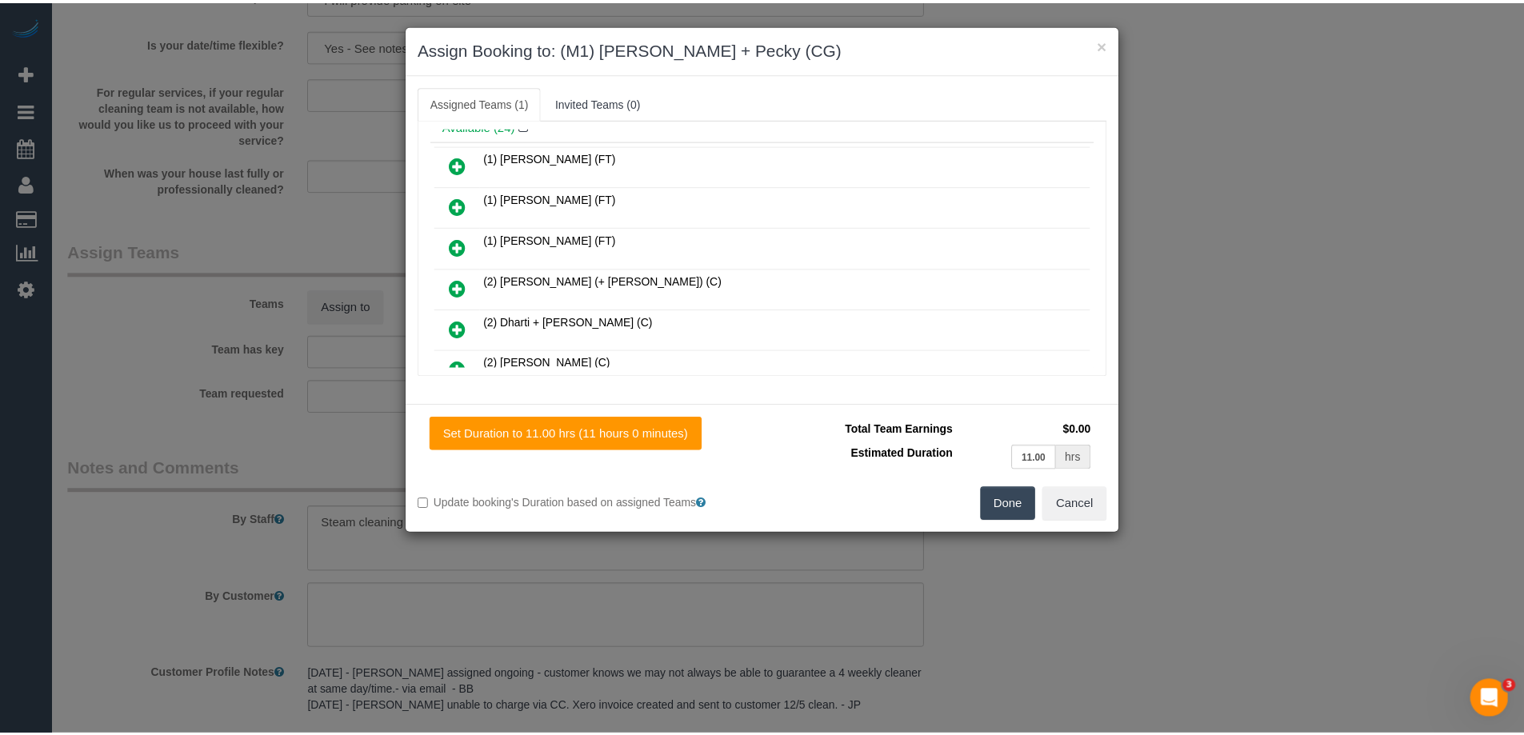
scroll to position [0, 0]
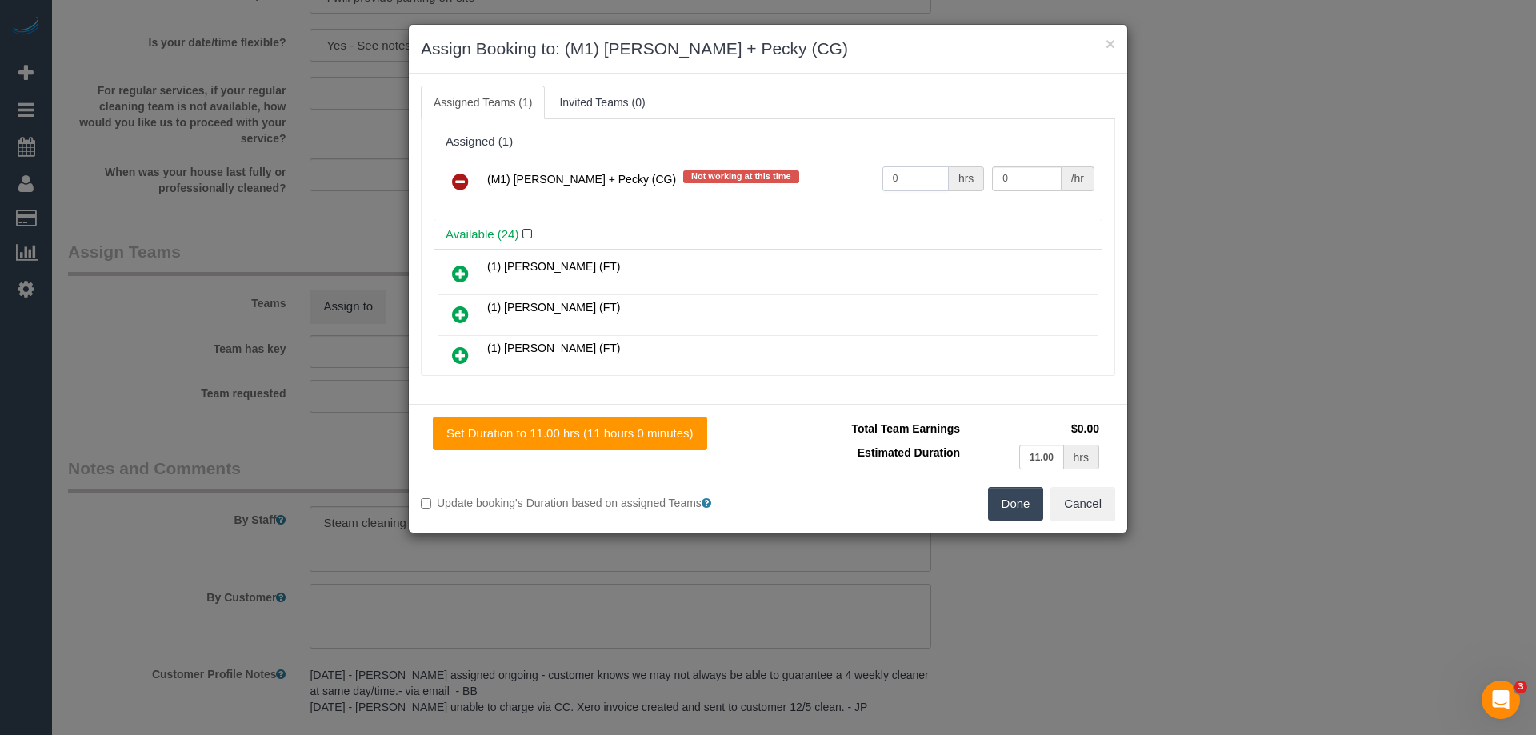
click at [933, 182] on input "0" at bounding box center [916, 178] width 66 height 25
type input "1"
click at [1017, 187] on input "0" at bounding box center [1026, 178] width 69 height 25
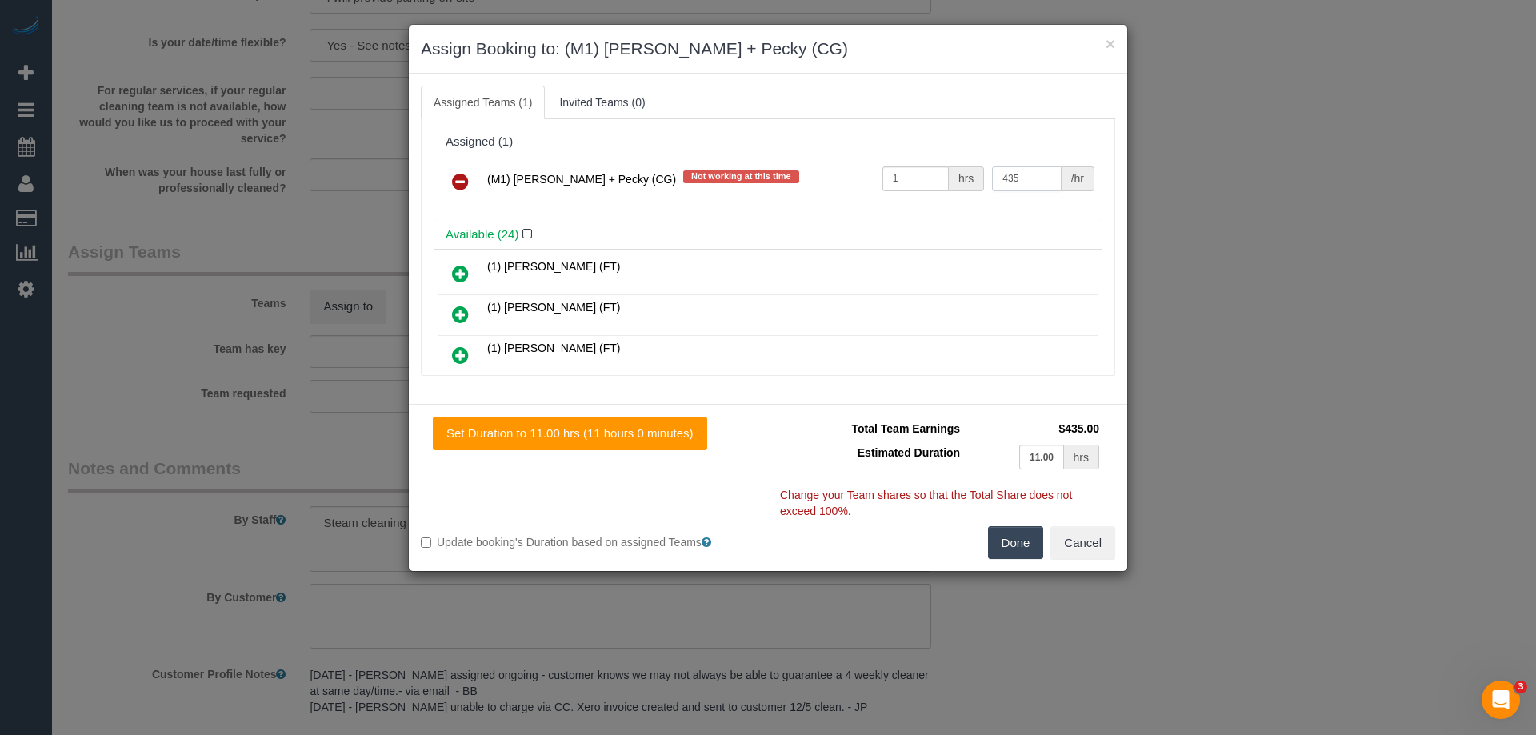
type input "435"
click at [1006, 552] on button "Done" at bounding box center [1016, 543] width 56 height 34
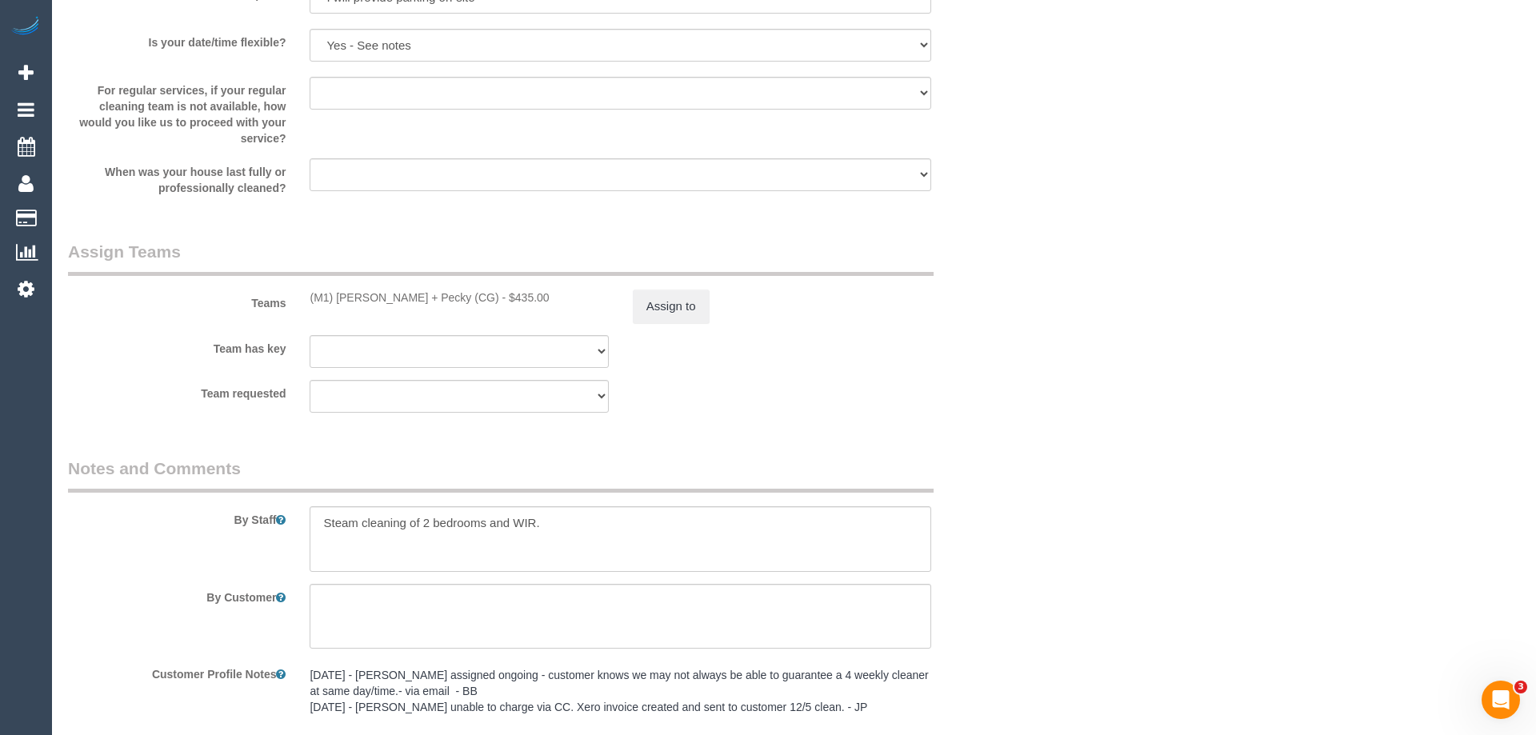
click at [1006, 552] on div "× Assign Booking to: (M1) Daniel + Pecky (CG) Assigned Teams (1) Invited Teams …" at bounding box center [768, 367] width 1536 height 735
click at [324, 535] on textarea at bounding box center [616, 539] width 616 height 66
type textarea "Estimated time 8-9 hours + Steam cleaning of 2 bedrooms and WIR."
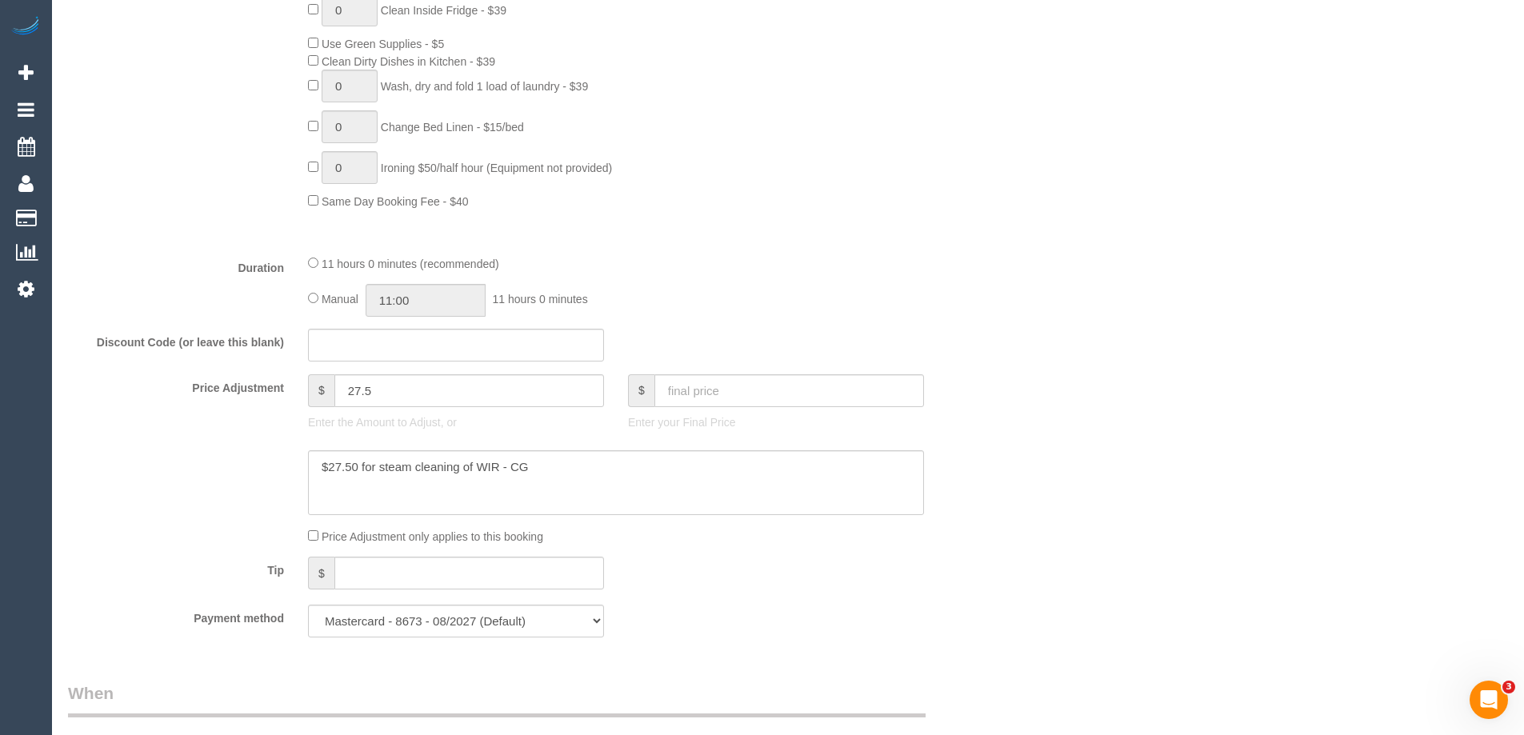
scroll to position [1074, 0]
click at [424, 298] on input "11:00" at bounding box center [426, 301] width 120 height 33
type input "04:30"
click at [424, 363] on li "04:30" at bounding box center [407, 367] width 71 height 21
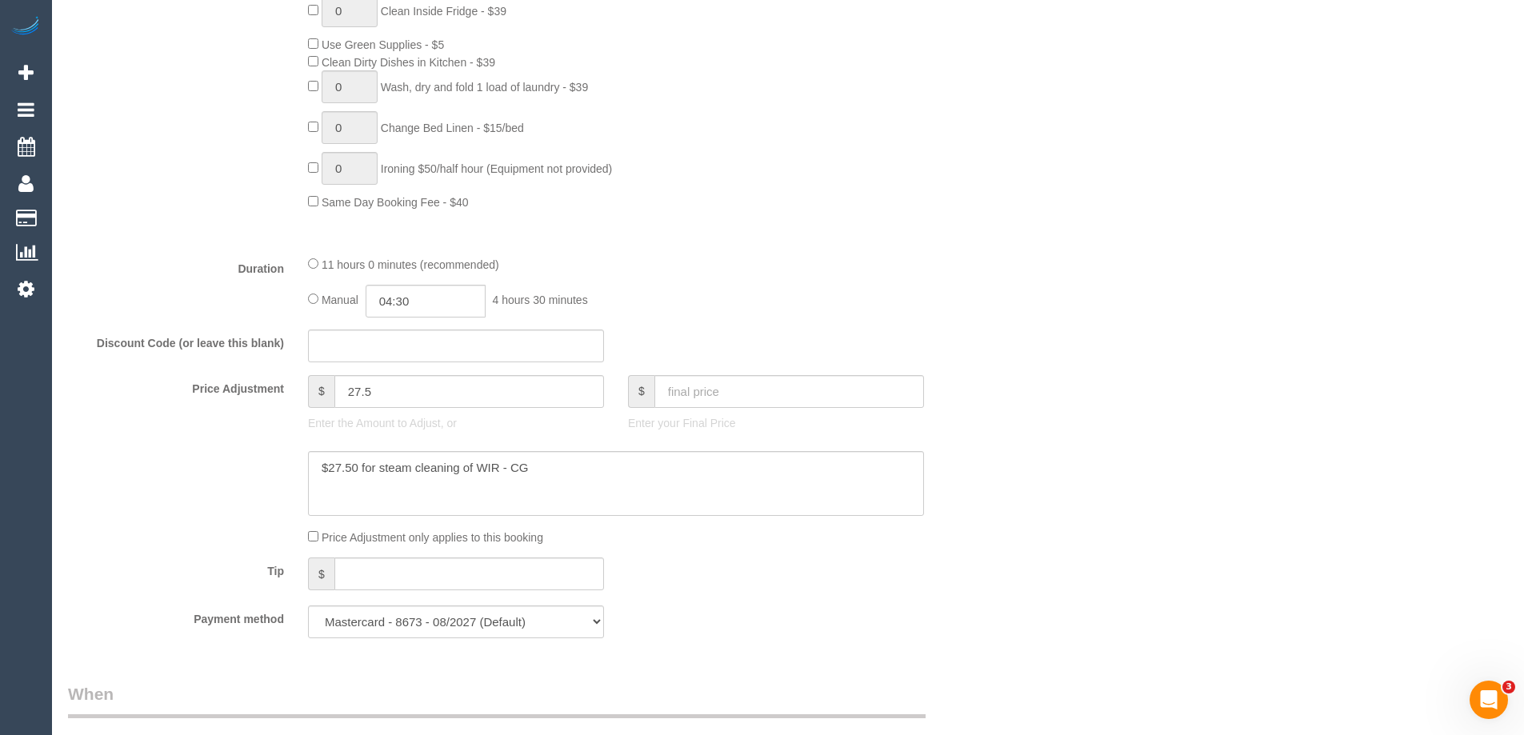
click at [702, 306] on div "Manual 04:30 4 hours 30 minutes" at bounding box center [616, 301] width 616 height 33
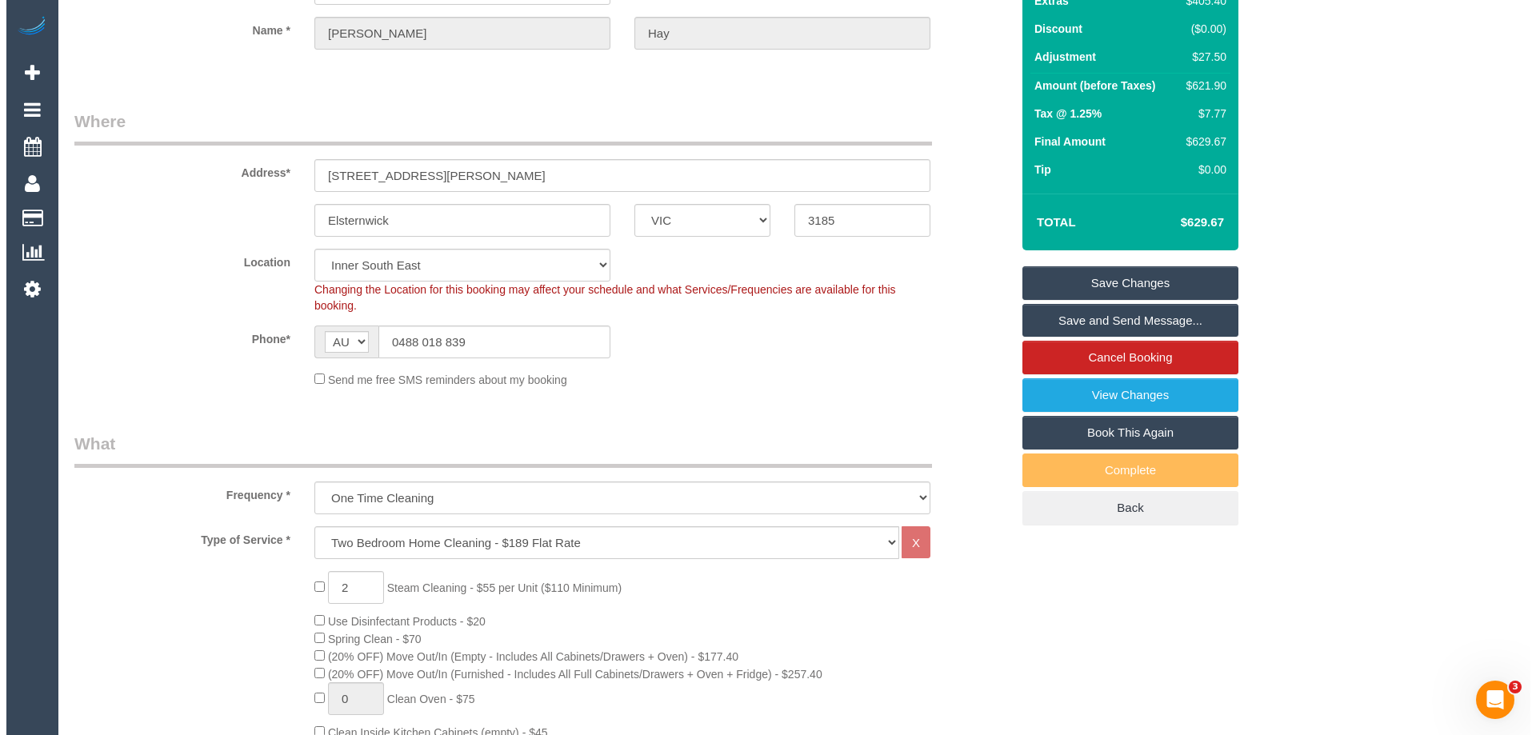
scroll to position [0, 0]
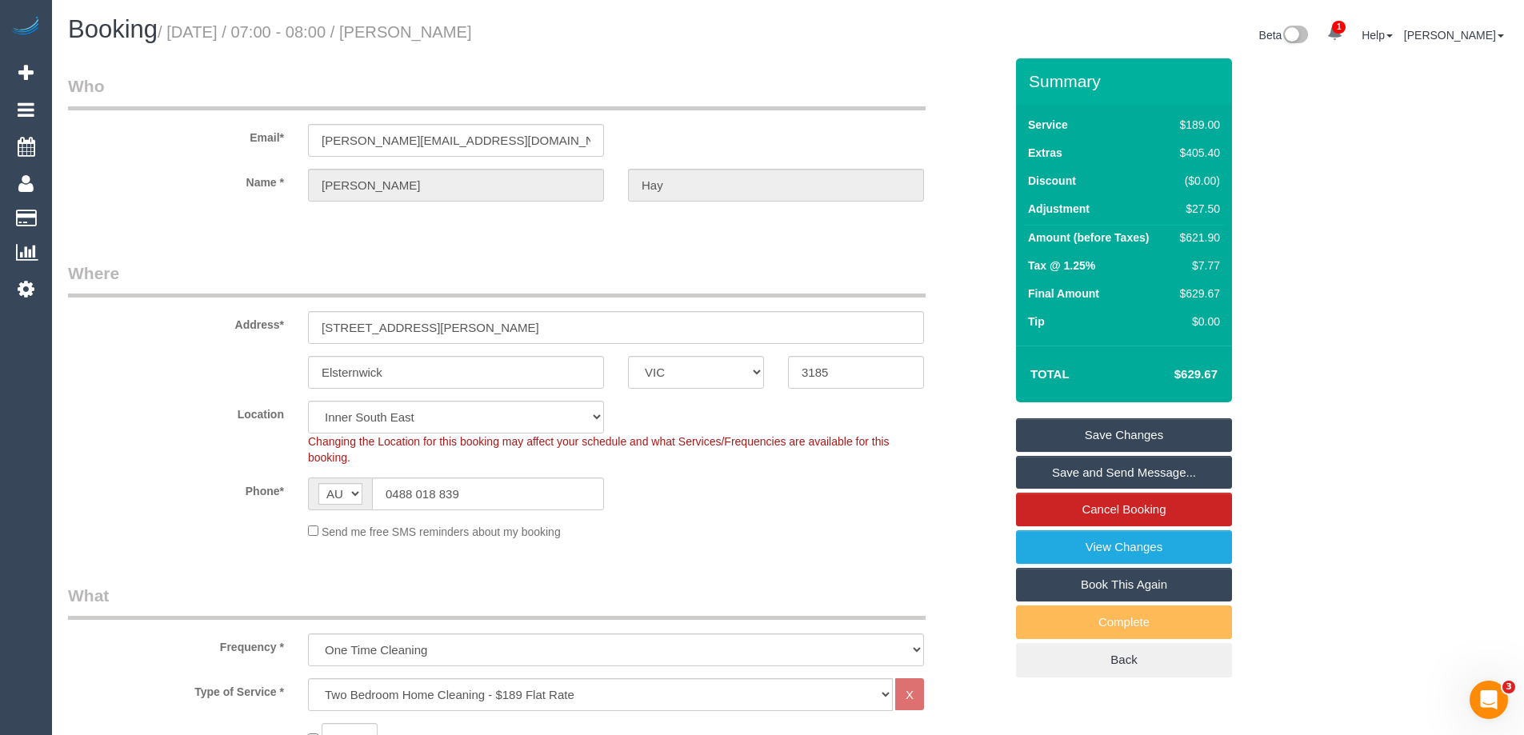
drag, startPoint x: 495, startPoint y: 34, endPoint x: 415, endPoint y: 25, distance: 80.6
click at [415, 25] on h1 "Booking / August 20, 2025 / 07:00 - 08:00 / Brad Hay" at bounding box center [422, 29] width 708 height 27
copy small "Brad Hay"
click at [1138, 555] on link "View Changes" at bounding box center [1124, 547] width 216 height 34
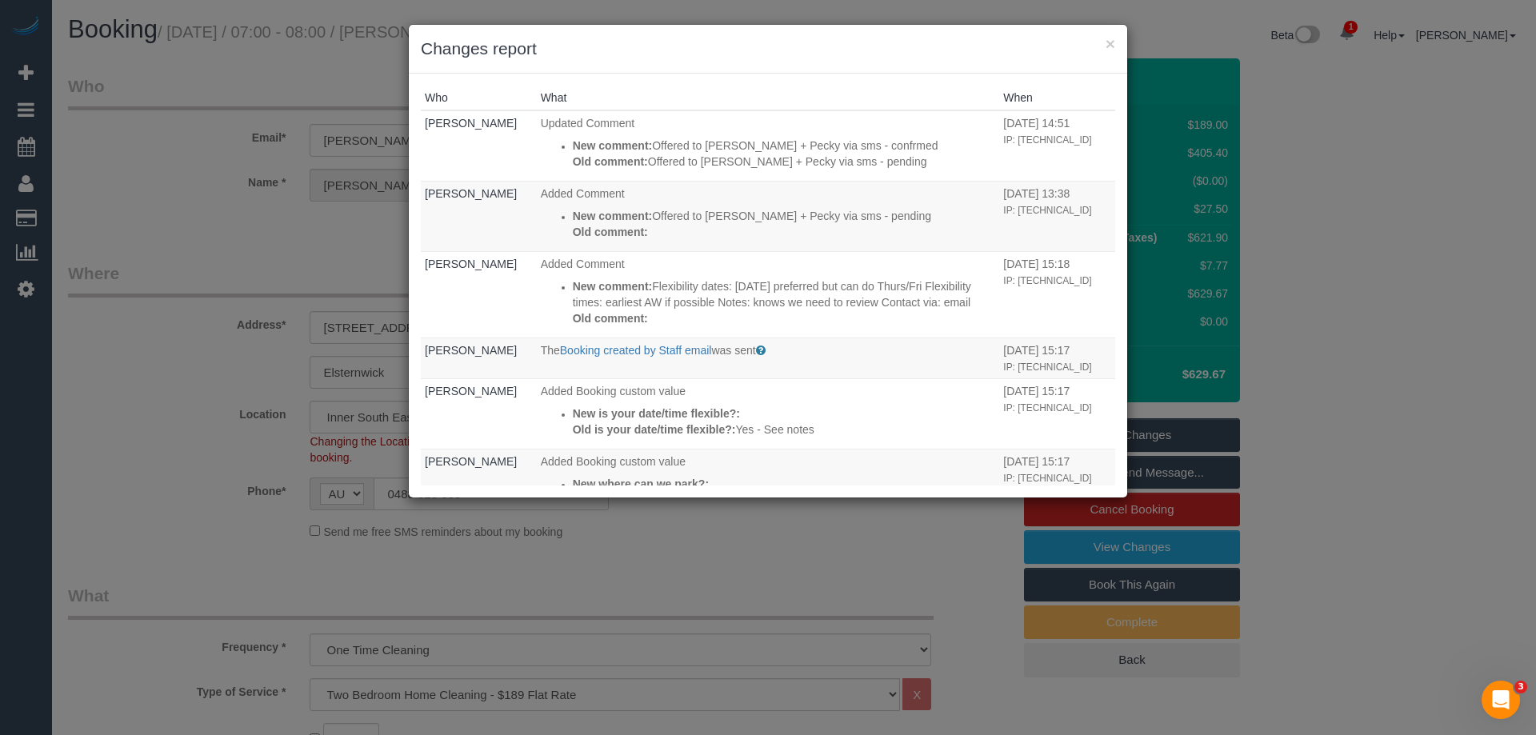
click at [826, 78] on div "Who What When Laura Butera Updated Comment New comment: Offered to Daniel + Pec…" at bounding box center [768, 286] width 719 height 424
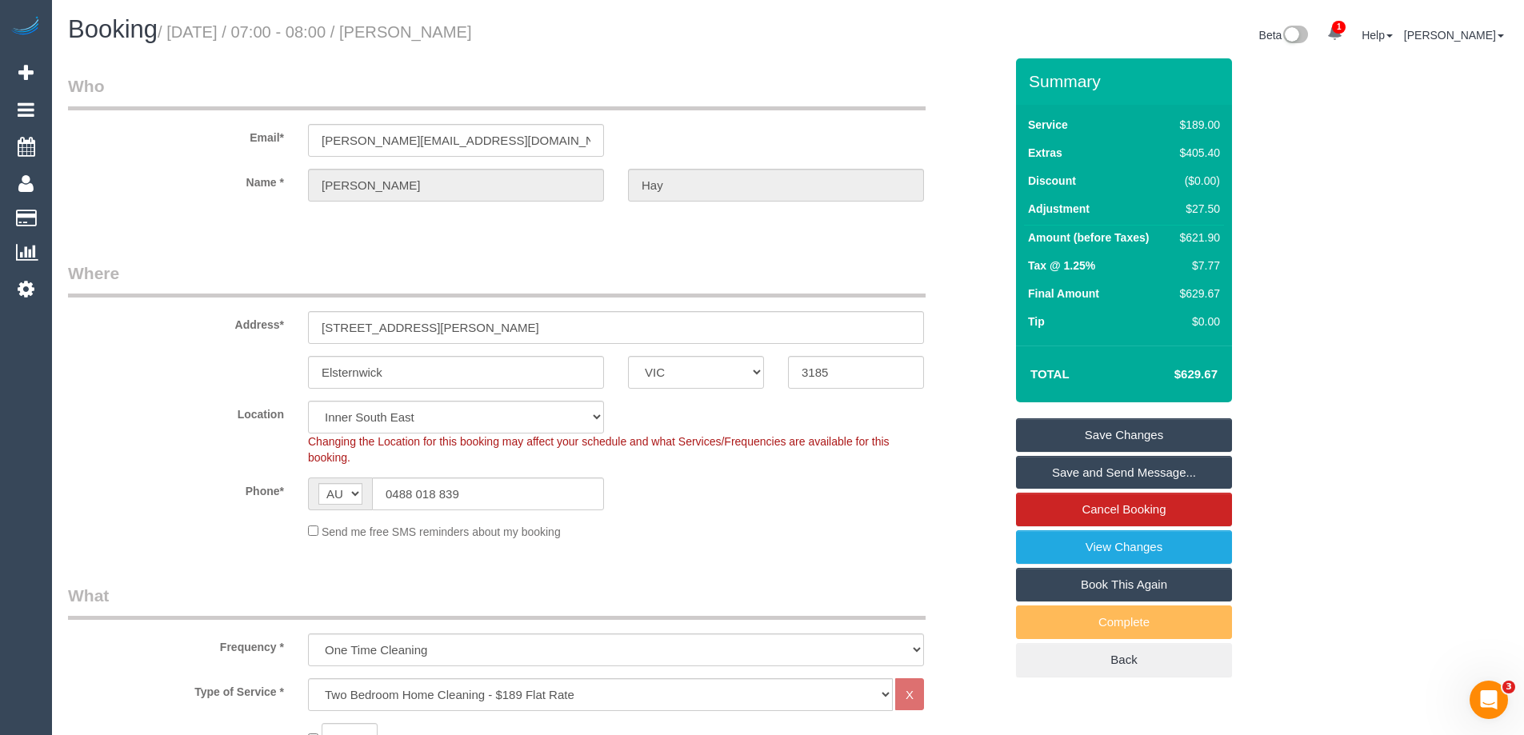
click at [1173, 478] on link "Save and Send Message..." at bounding box center [1124, 473] width 216 height 34
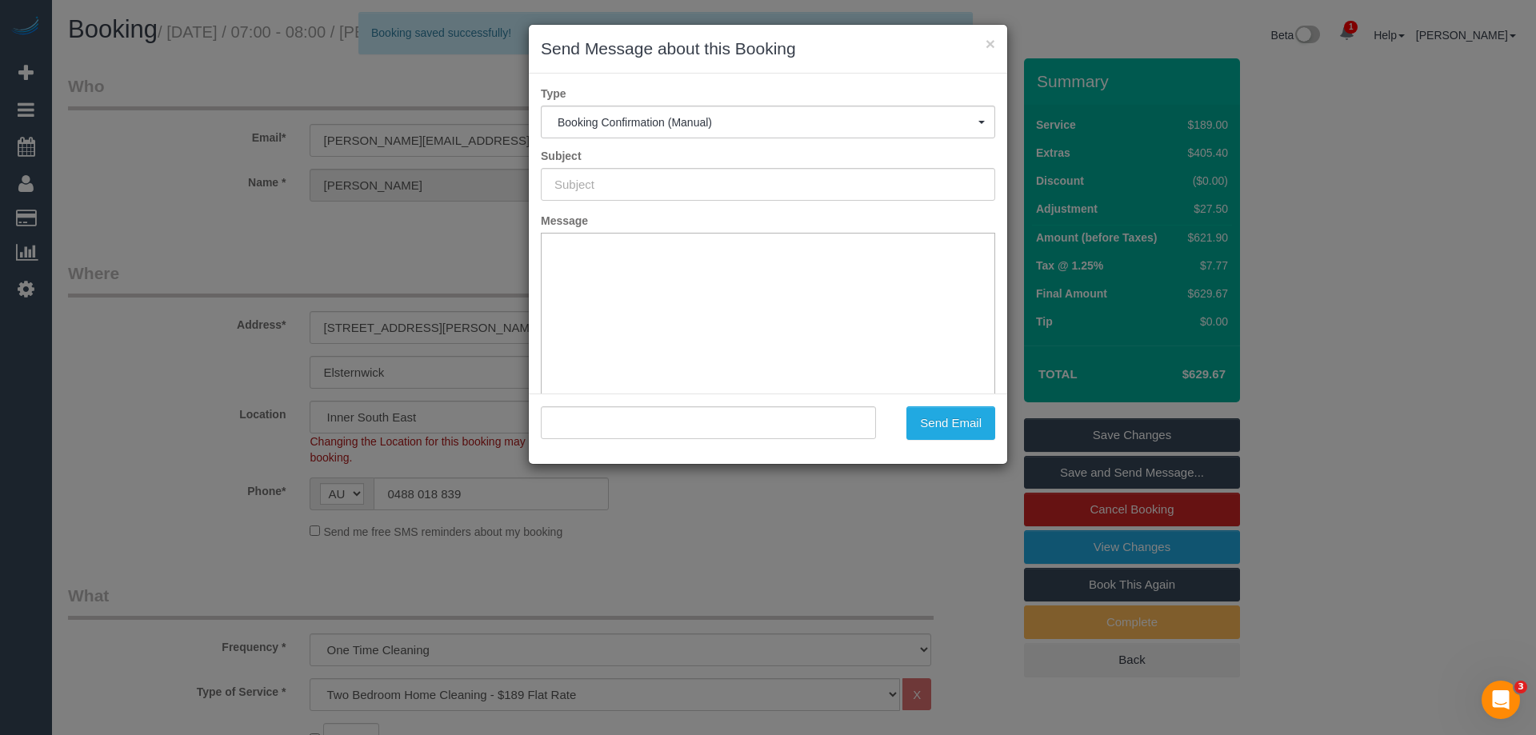
type input "Booking Confirmed"
type input ""Brad Hay" <brad.hay@outlook.com>"
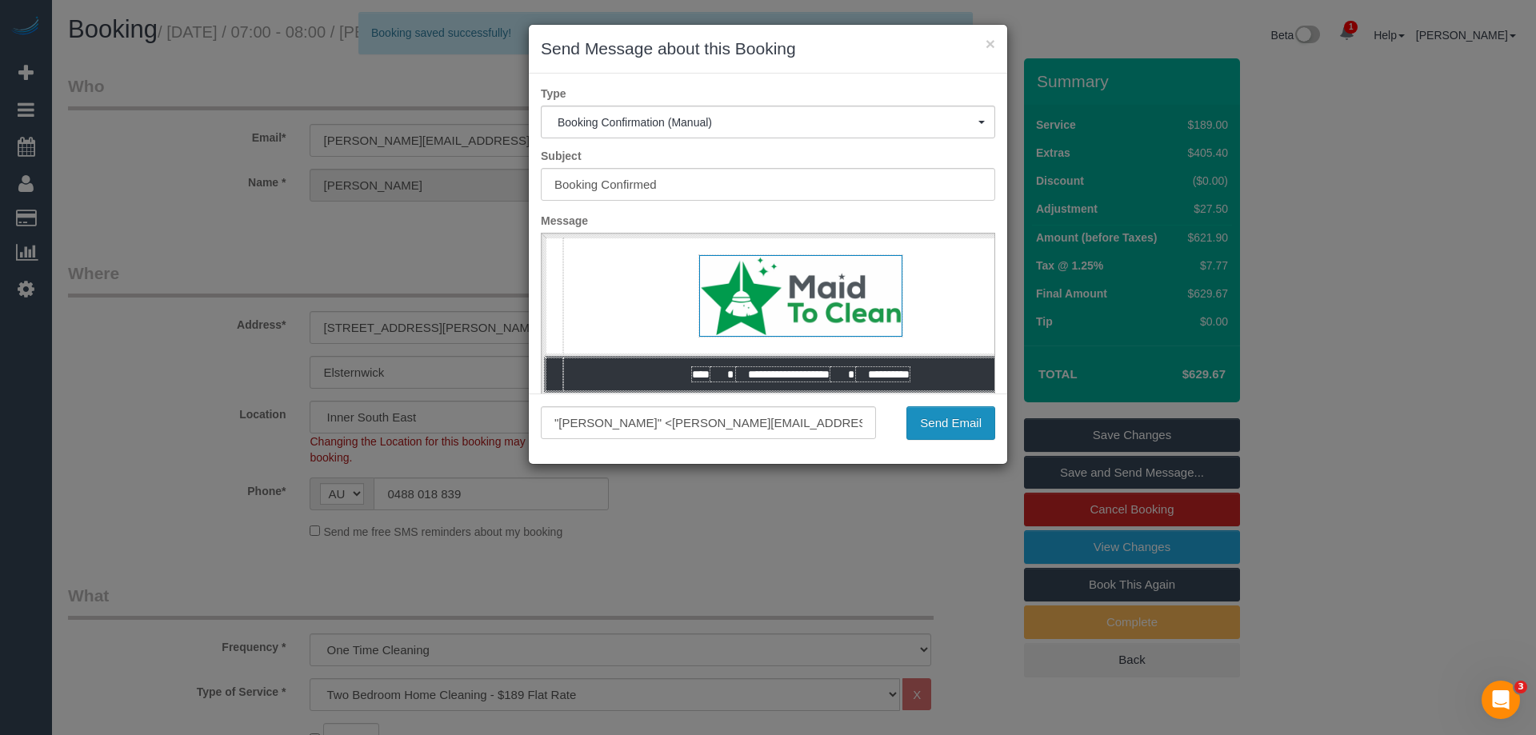
click at [958, 428] on button "Send Email" at bounding box center [951, 423] width 89 height 34
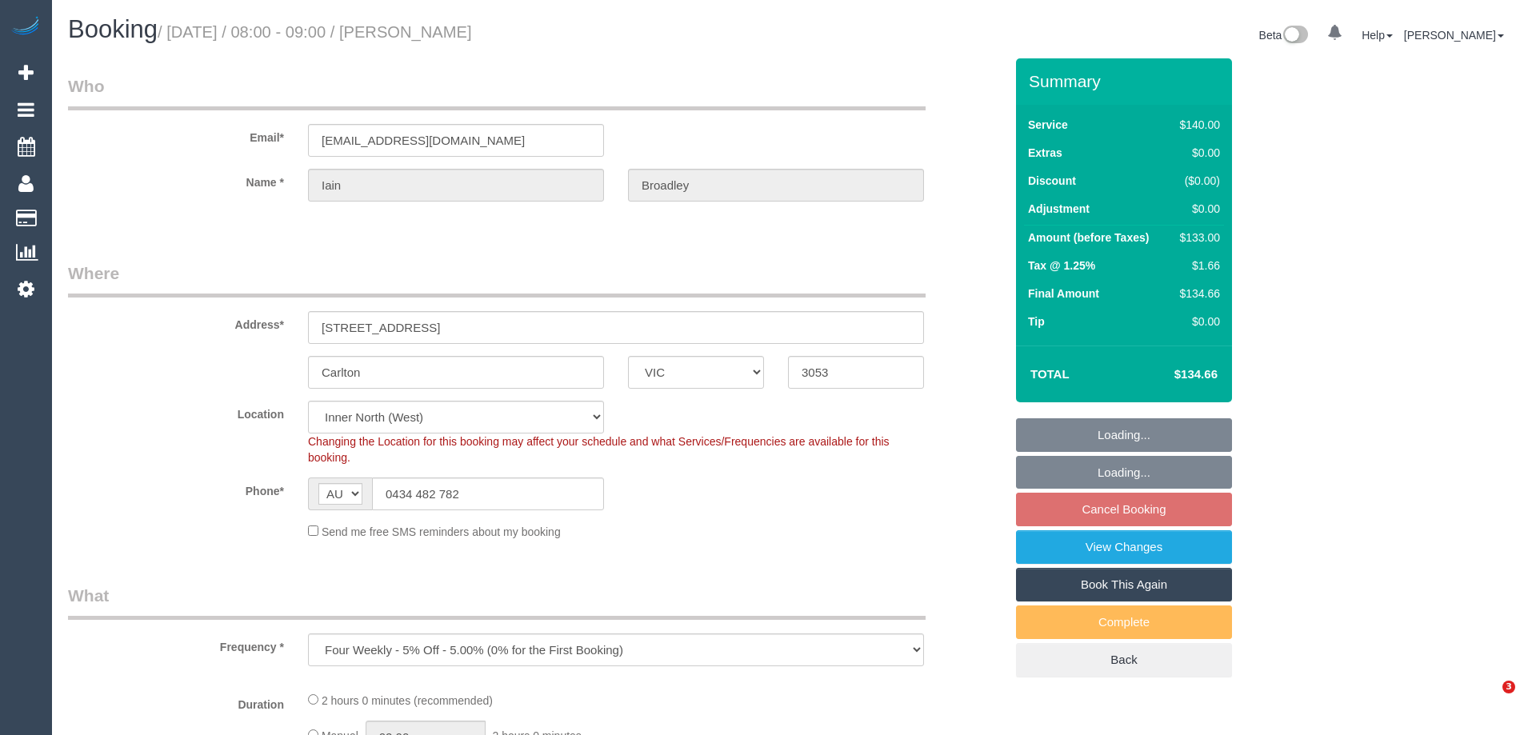
select select "VIC"
select select "object:723"
select select "number:28"
select select "number:14"
select select "number:19"
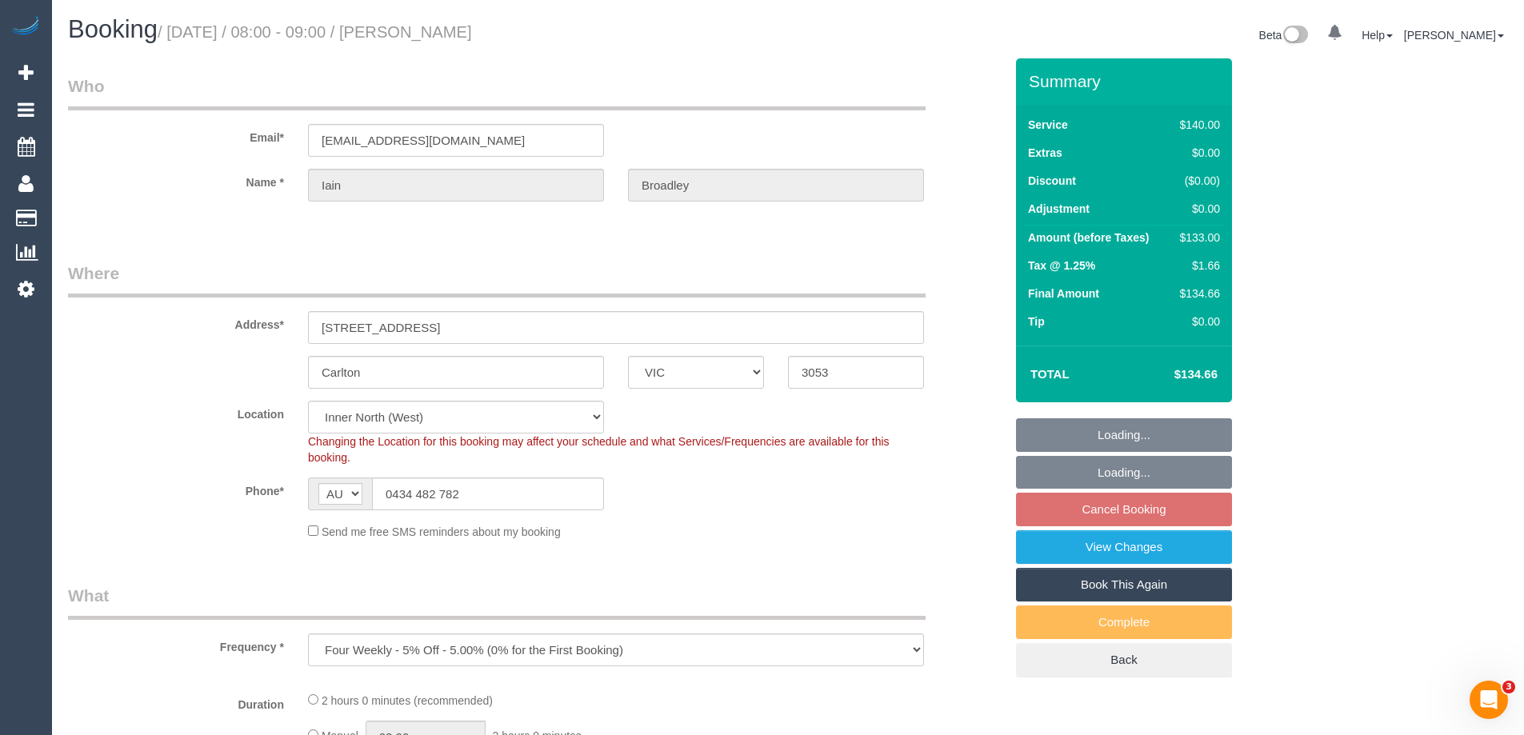
select select "number:25"
select select "number:35"
select select "number:12"
select select "string:stripe-pm_1OOZCj2GScqysDRVrYSmmQtE"
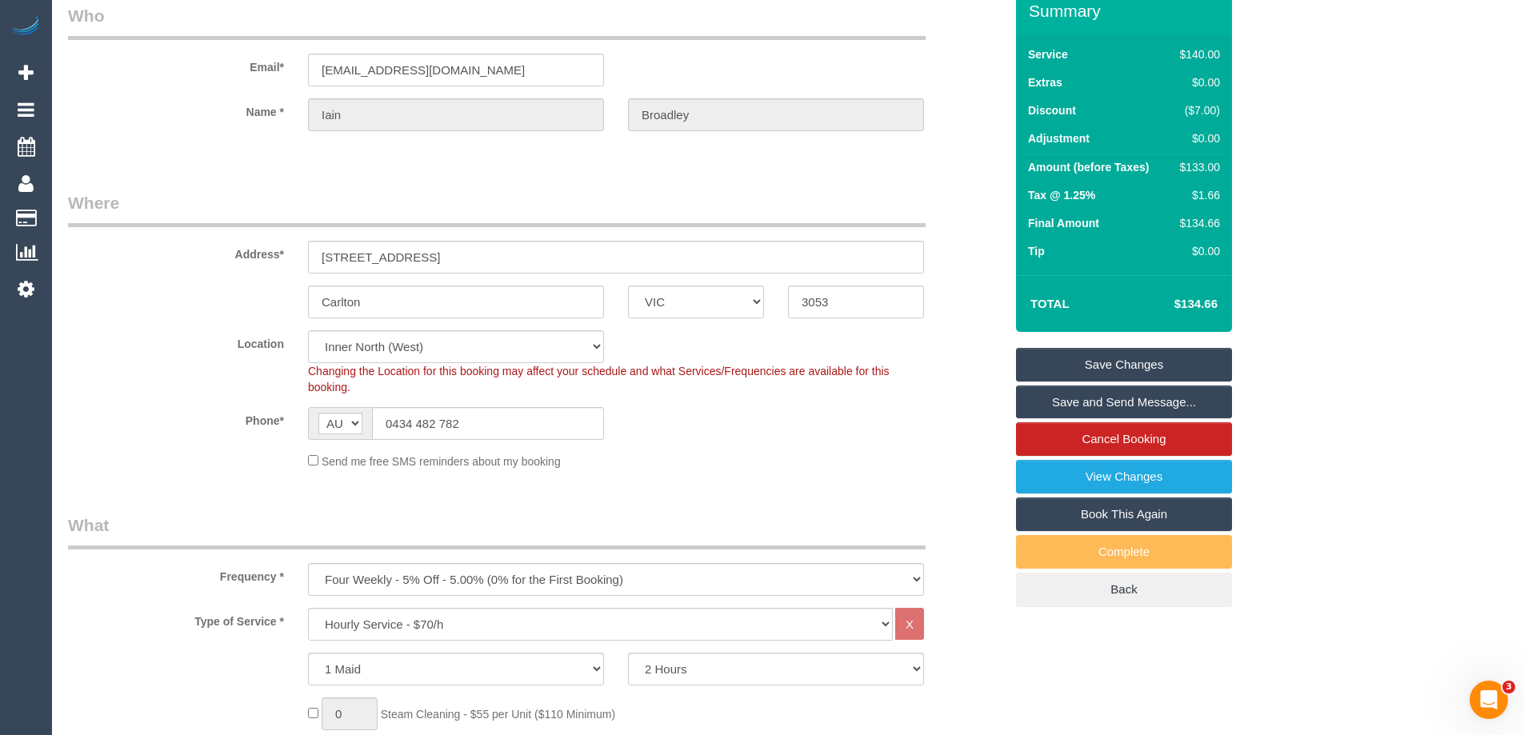
scroll to position [160, 0]
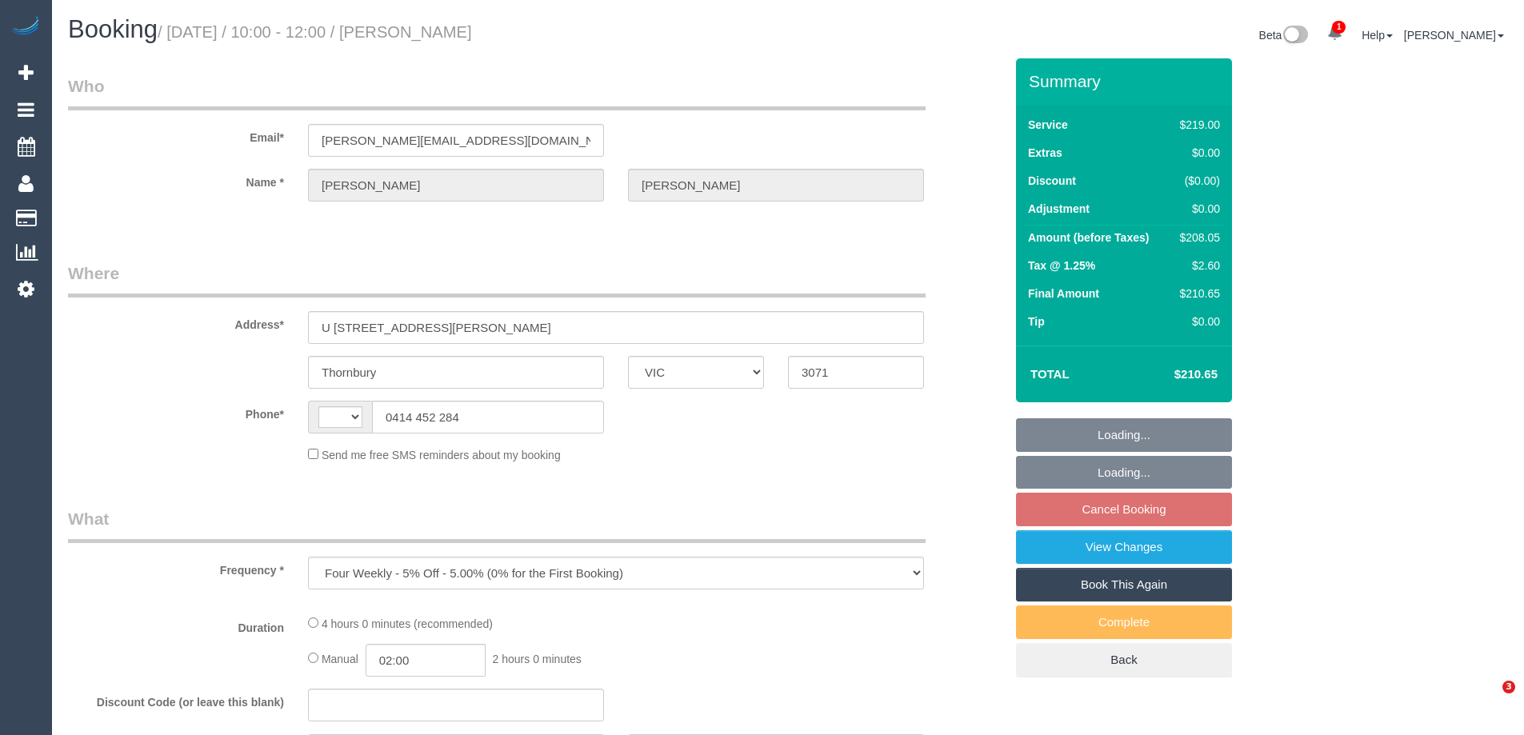
select select "VIC"
select select "string:AU"
select select "string:stripe-pm_1RFppn2GScqysDRVe6zgINoS"
select select "number:27"
select select "number:14"
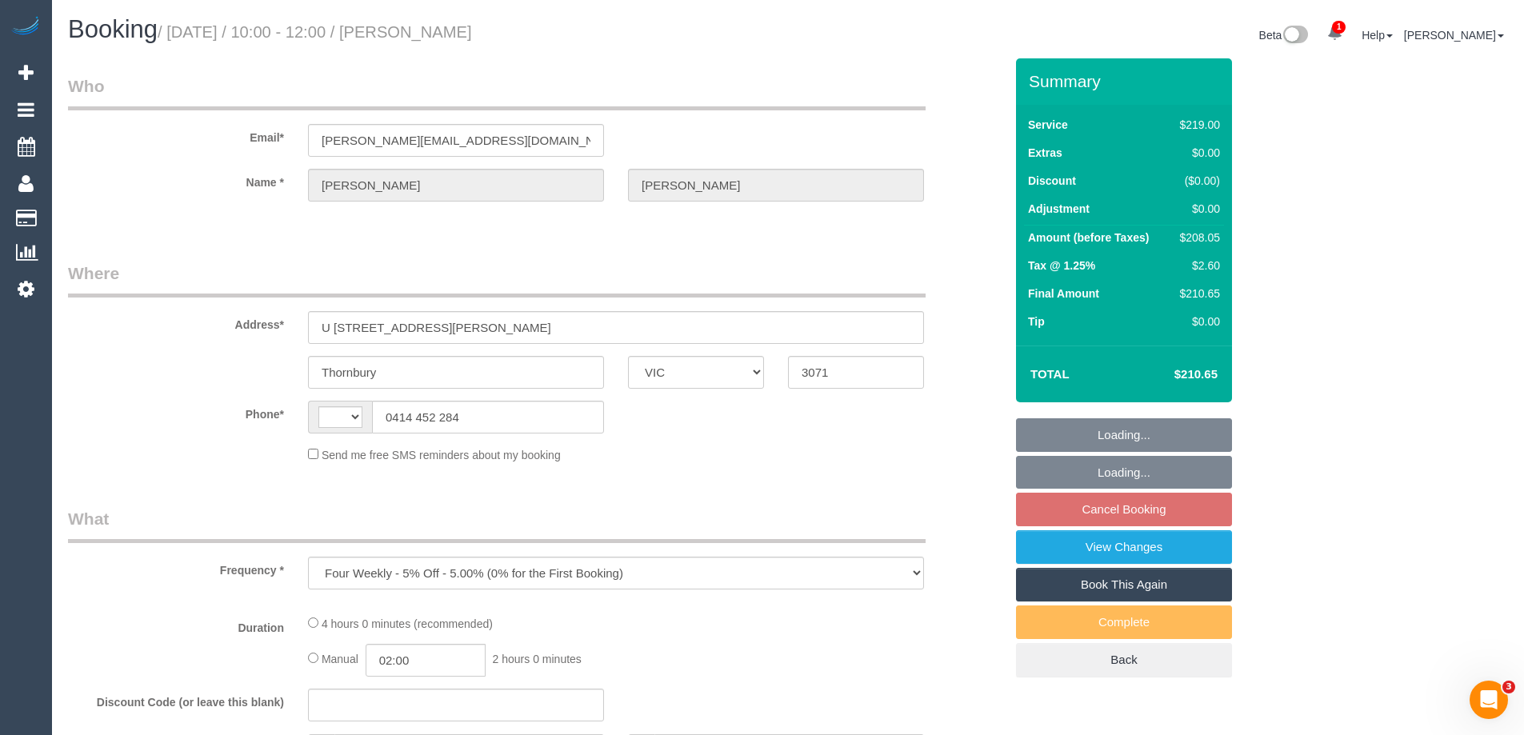
select select "number:19"
select select "number:36"
select select "number:35"
select select "number:13"
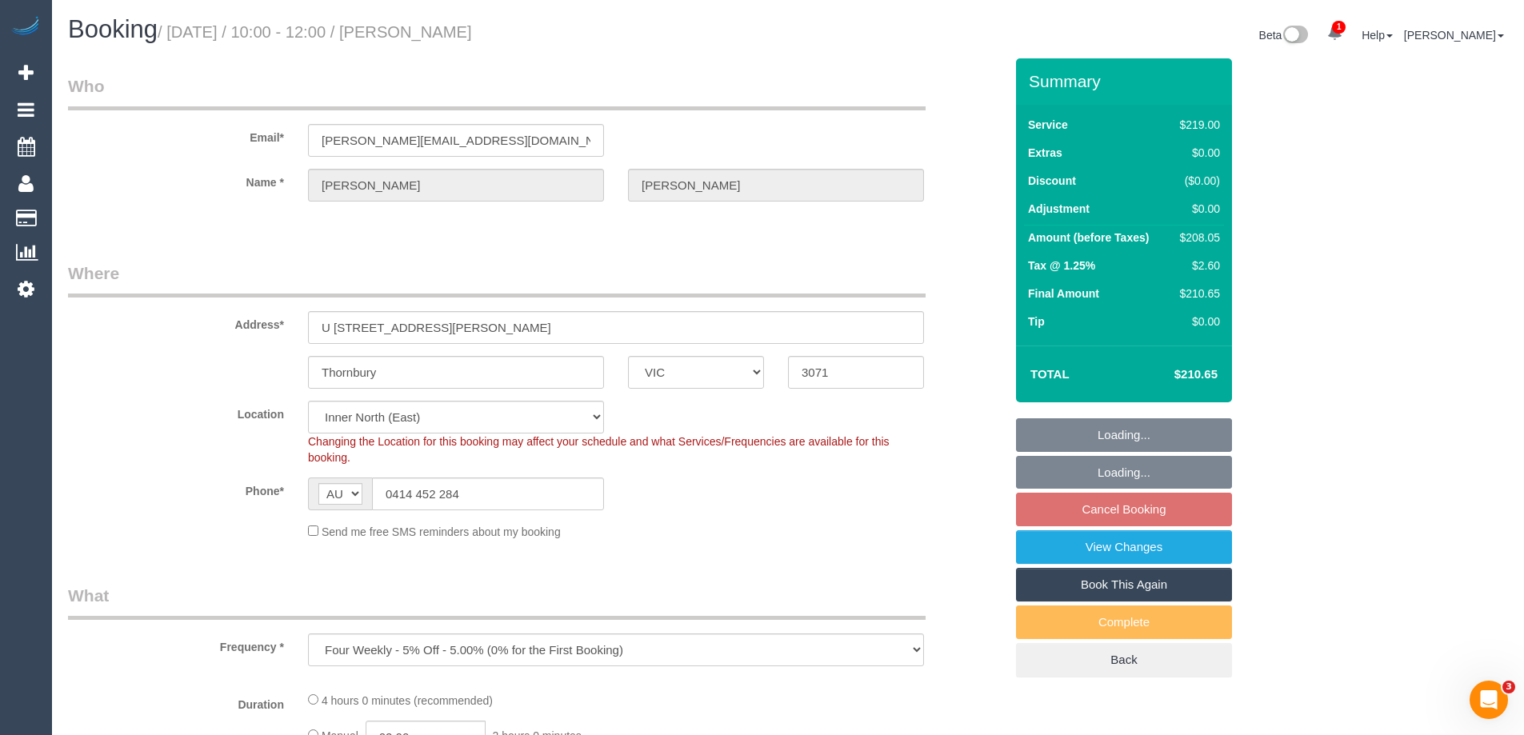
select select "object:705"
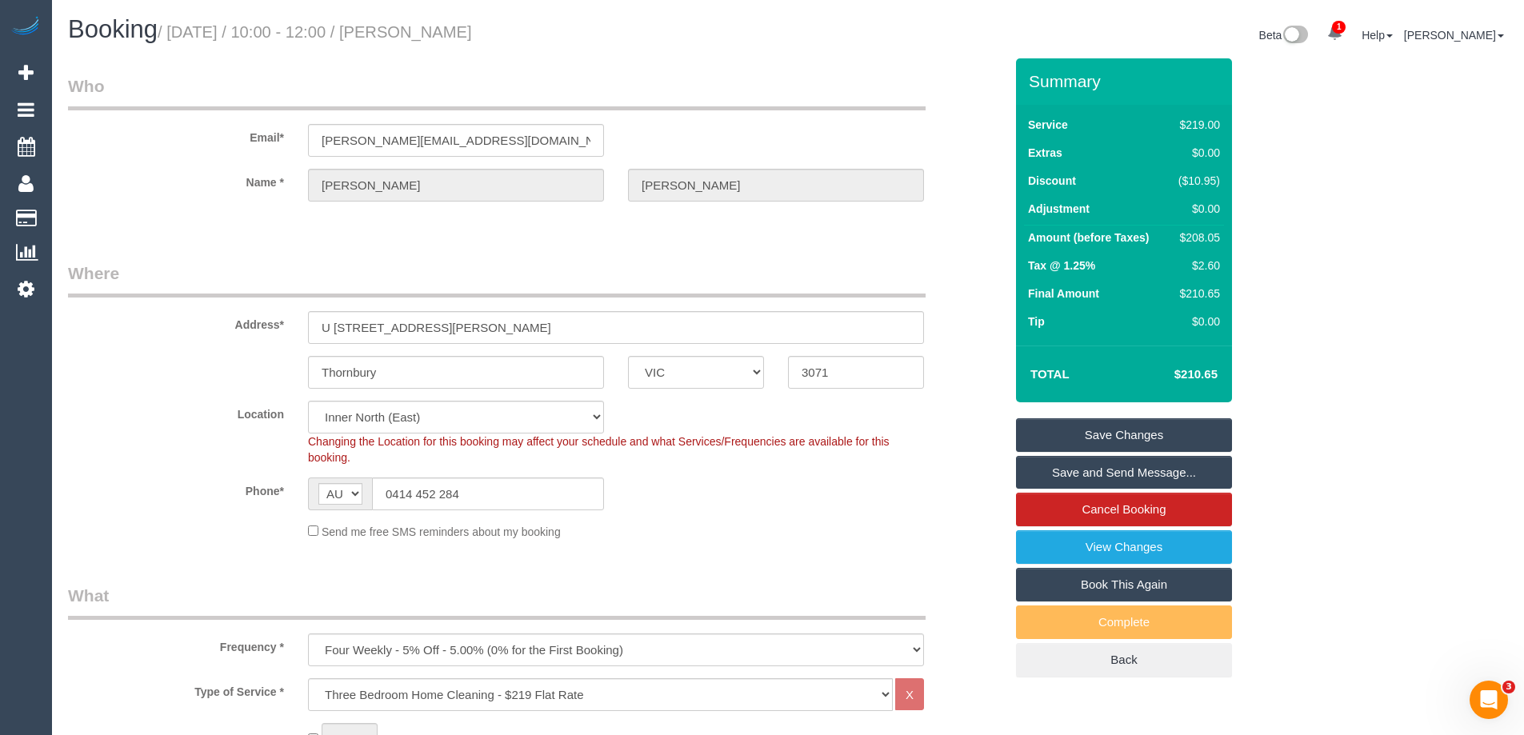
click at [734, 542] on fieldset "Where Address* U 3 52 Clyde St Thornbury ACT NSW NT QLD SA TAS VIC WA 3071 Loca…" at bounding box center [536, 407] width 936 height 290
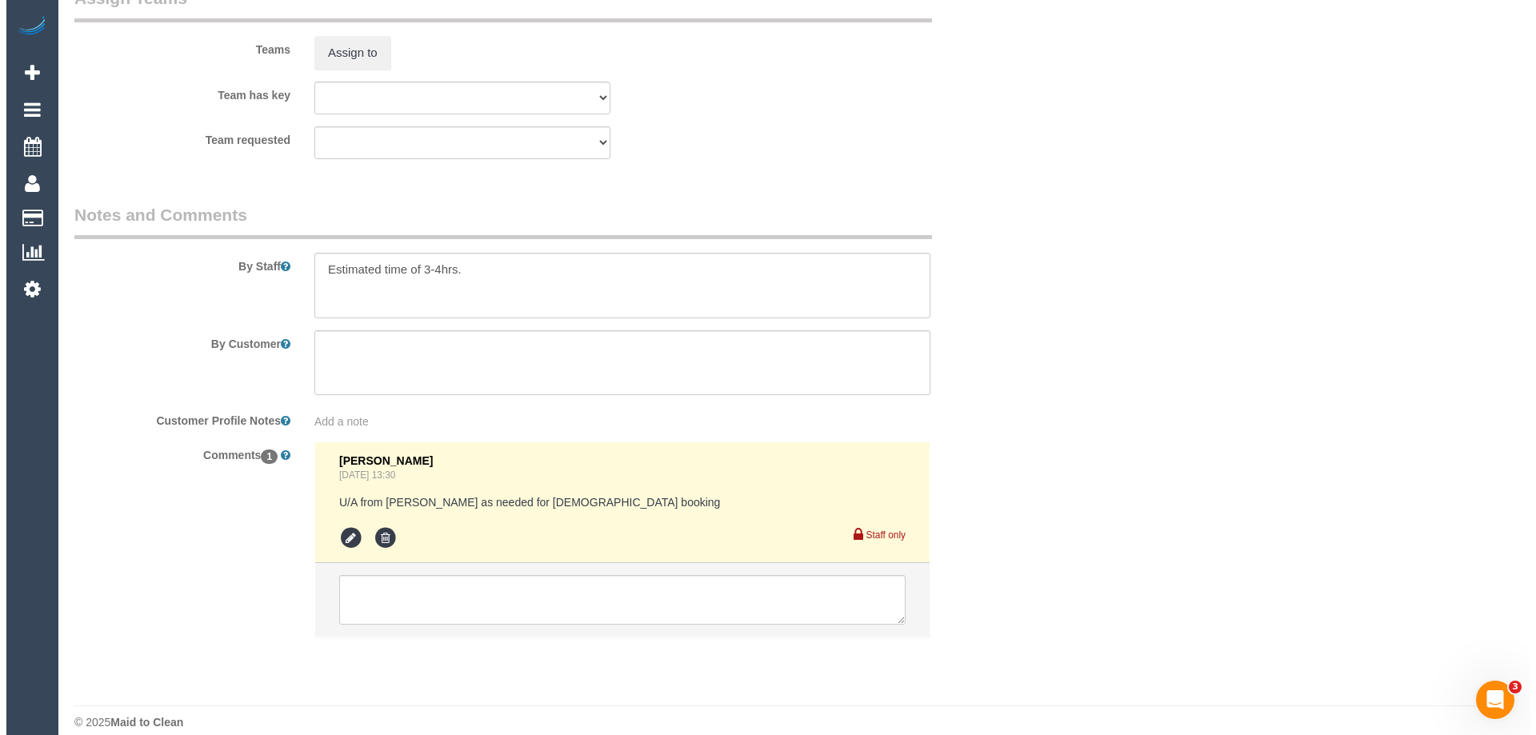
scroll to position [2014, 0]
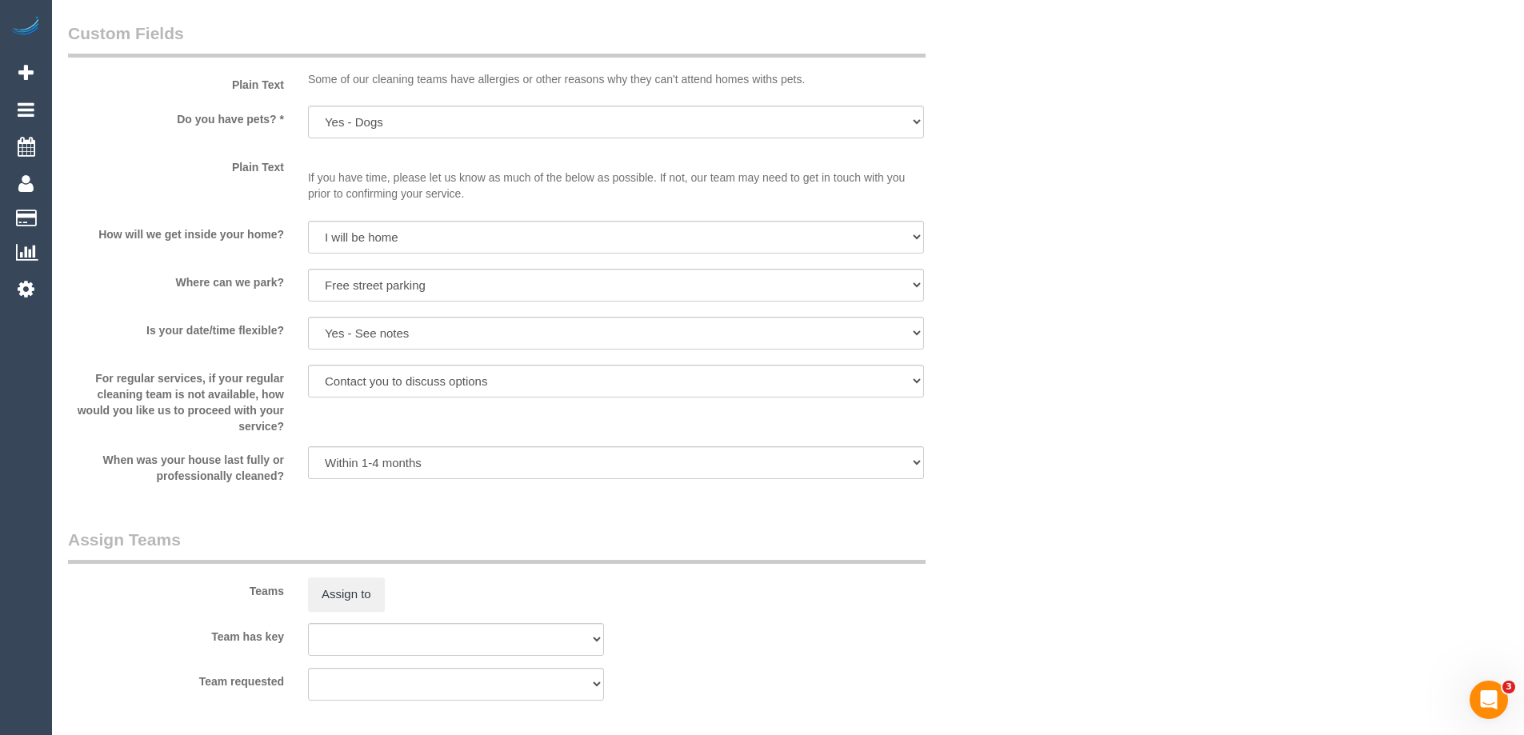
click at [338, 564] on div "Teams Assign to" at bounding box center [536, 569] width 960 height 83
click at [338, 572] on div "Teams Assign to" at bounding box center [536, 569] width 960 height 83
click at [338, 591] on button "Assign to" at bounding box center [346, 595] width 77 height 34
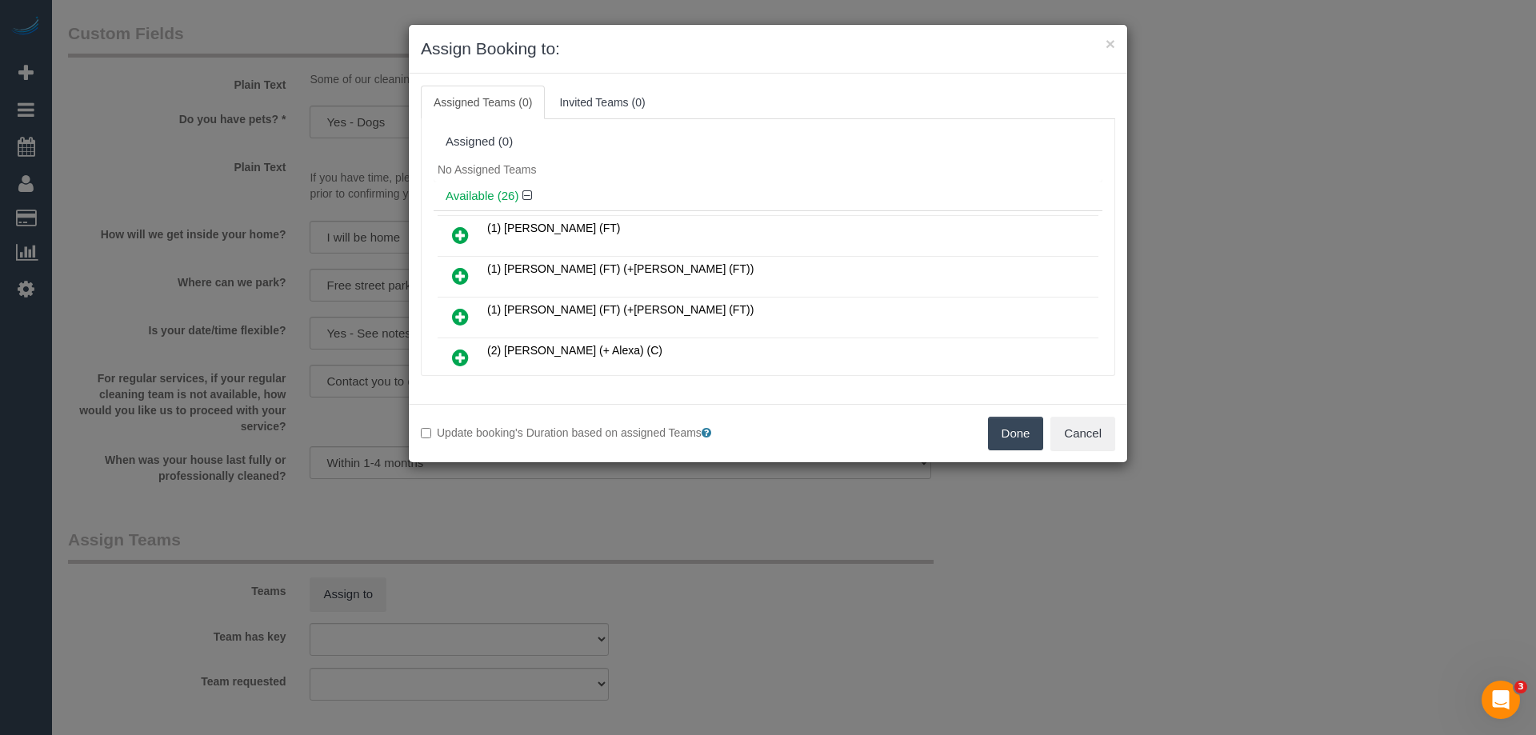
click at [629, 224] on td "(1) [PERSON_NAME] (FT)" at bounding box center [790, 236] width 615 height 41
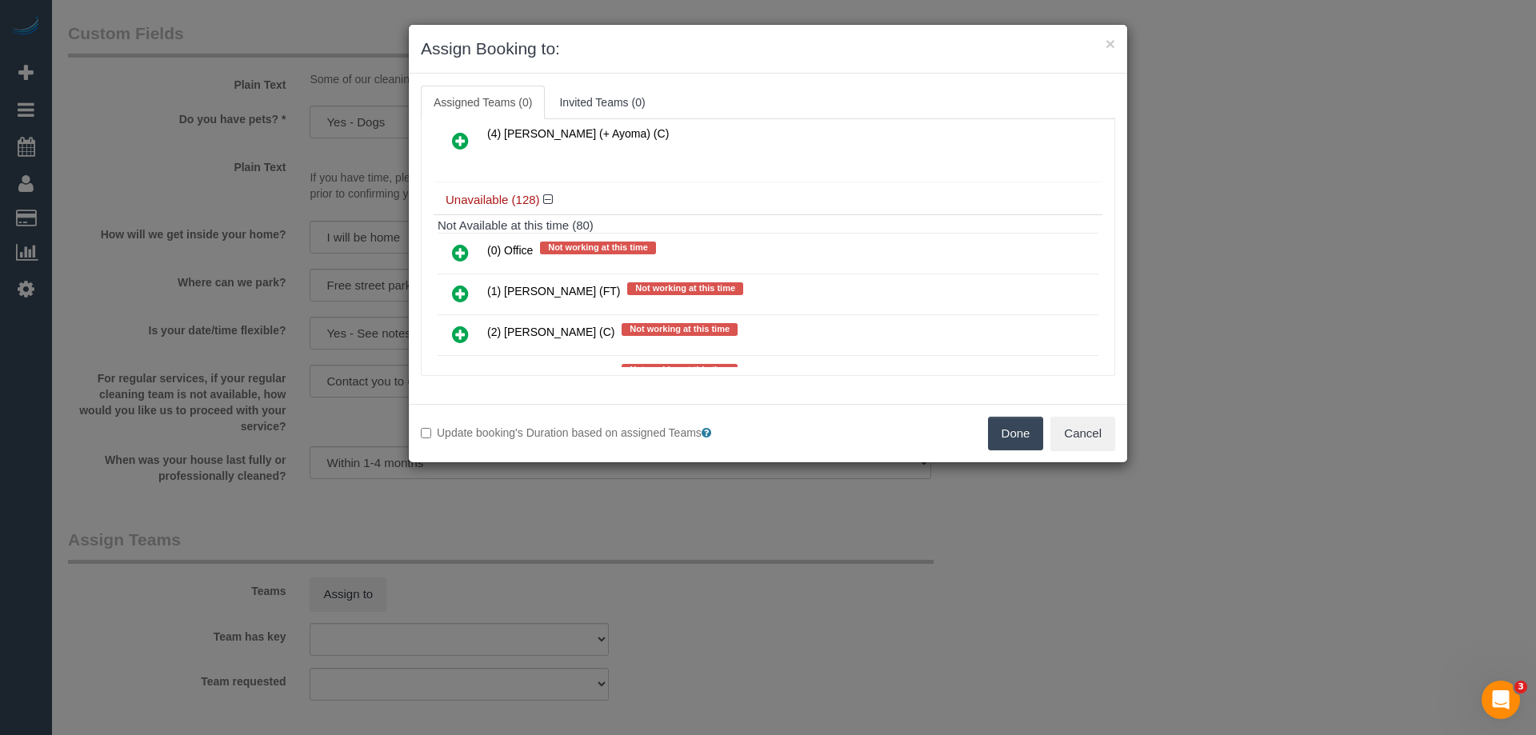
scroll to position [2431, 0]
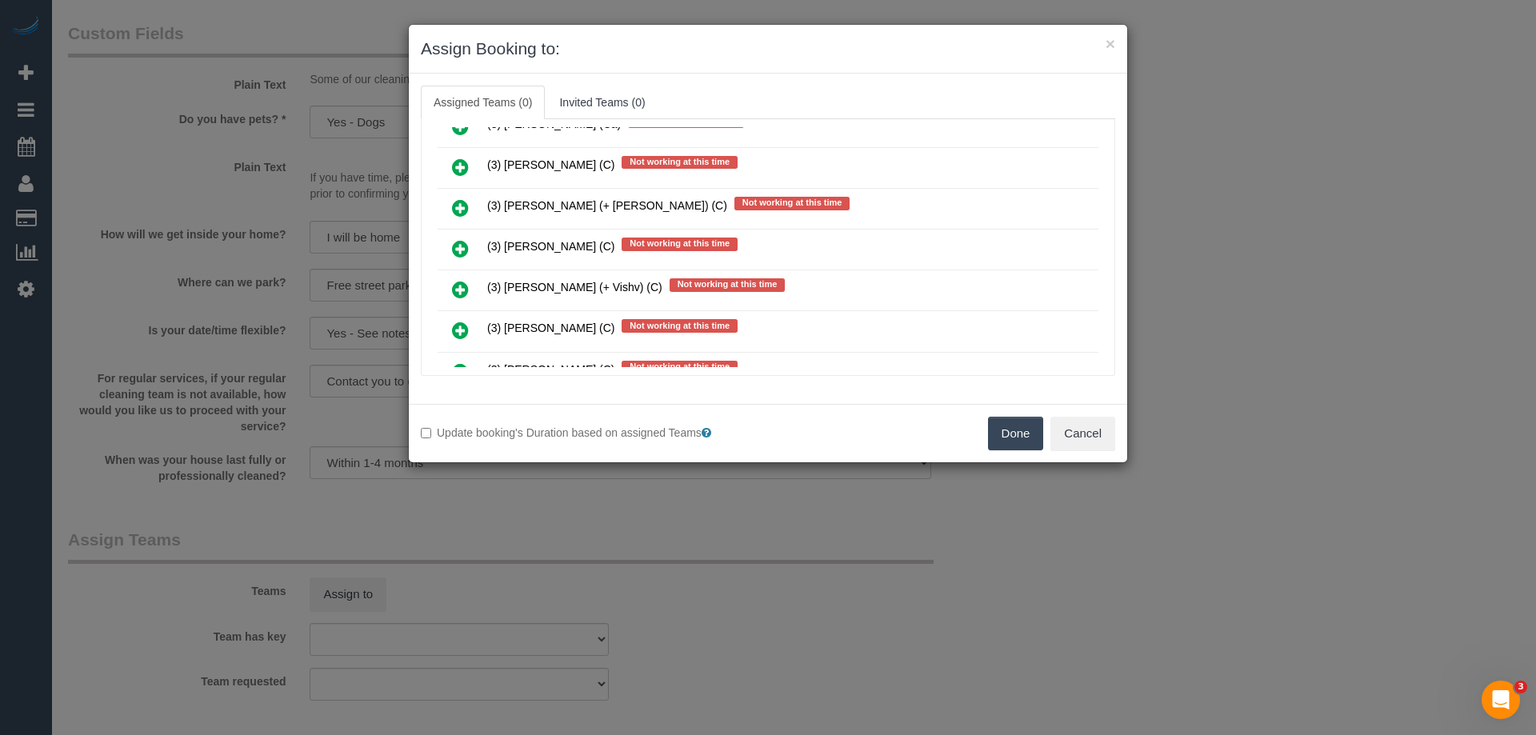
click at [461, 250] on icon at bounding box center [460, 248] width 17 height 19
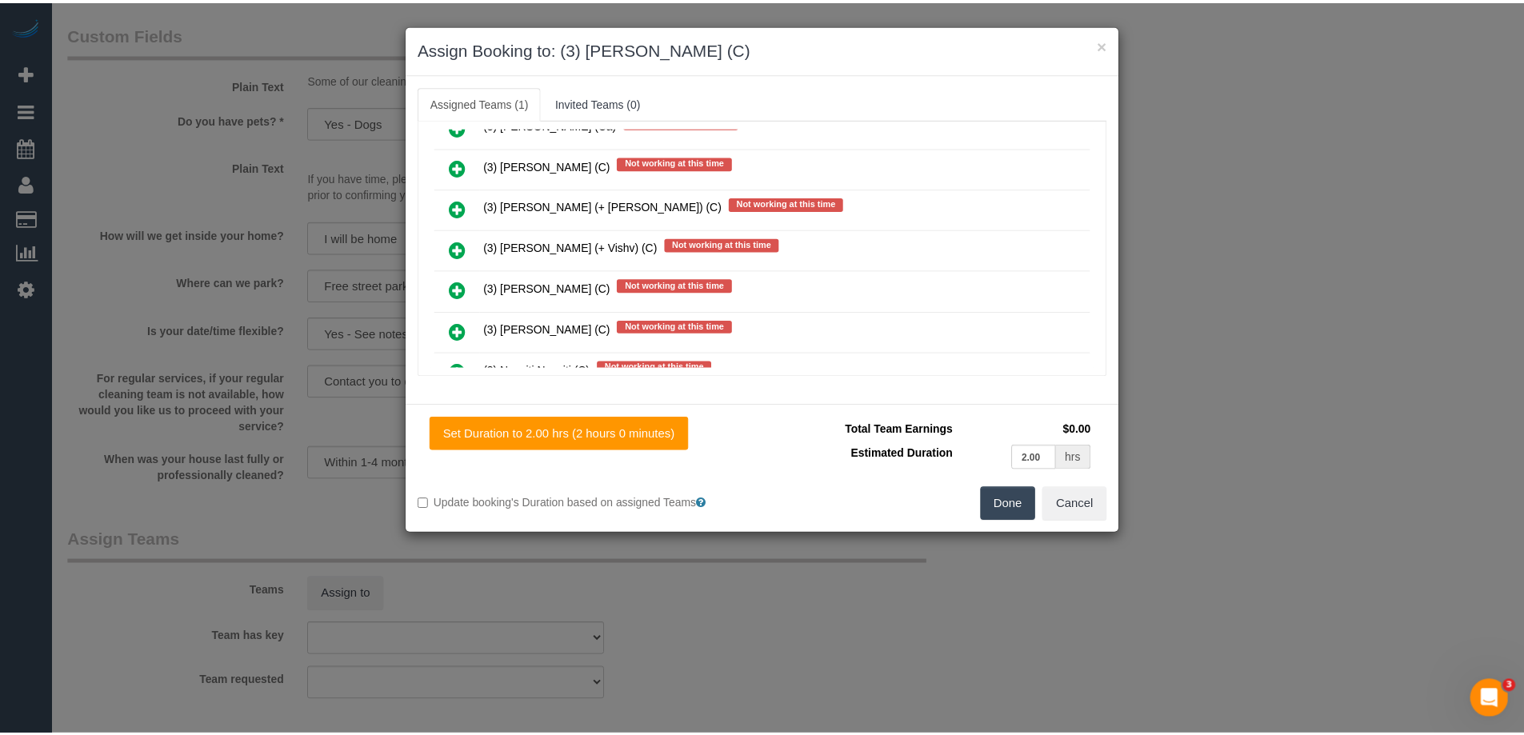
scroll to position [0, 0]
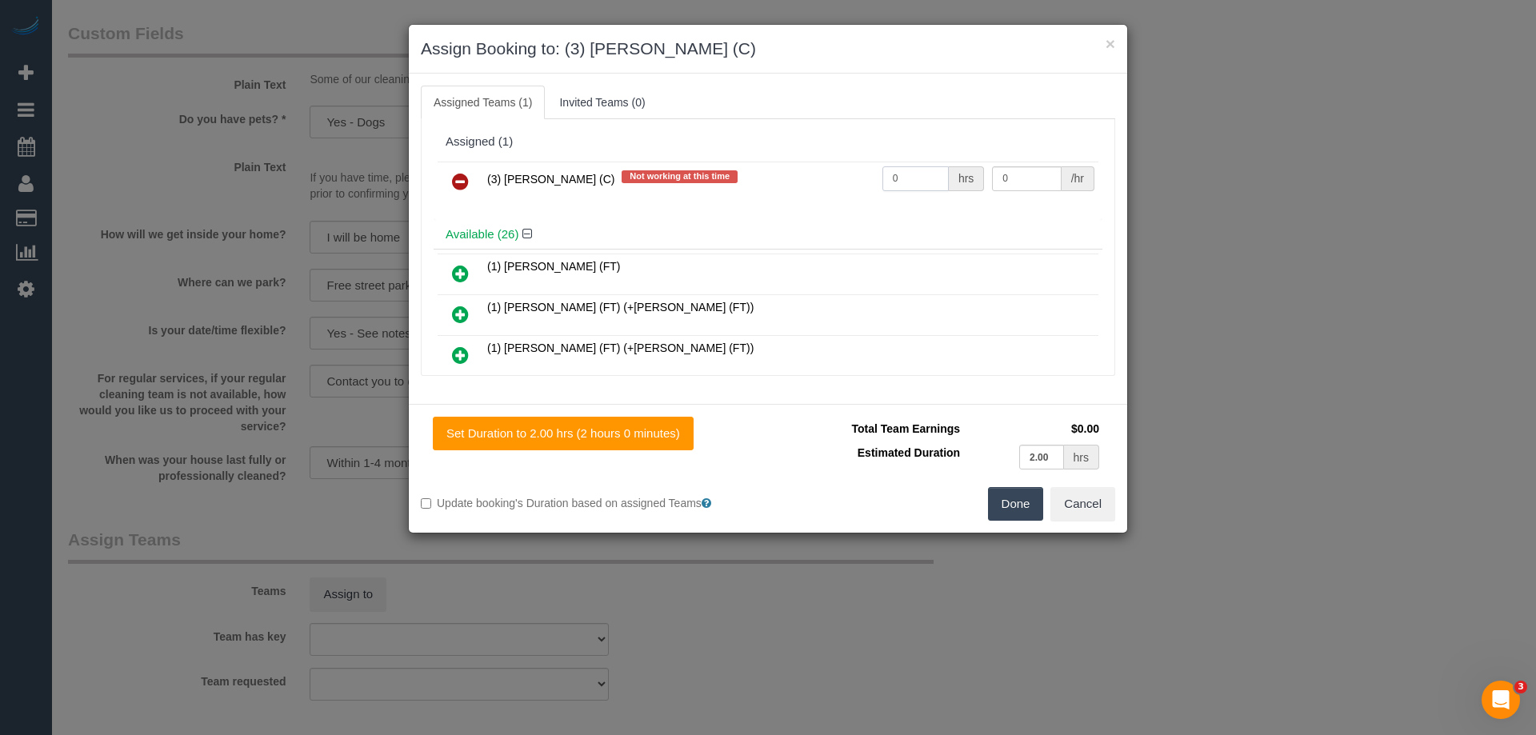
click at [931, 180] on input "0" at bounding box center [916, 178] width 66 height 25
type input "2"
click at [1036, 182] on input "0" at bounding box center [1026, 178] width 69 height 25
type input "35"
click at [1019, 517] on button "Done" at bounding box center [1016, 504] width 56 height 34
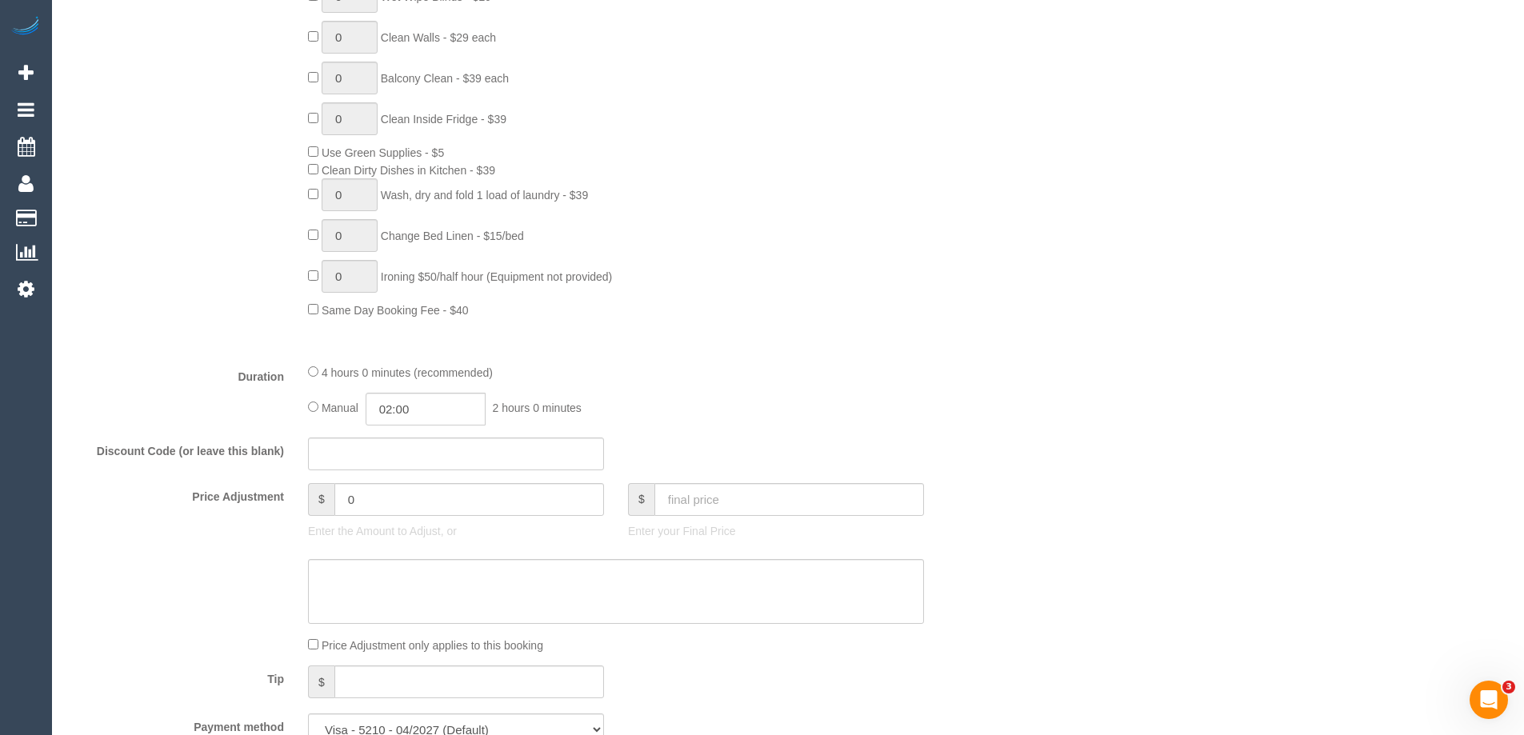
scroll to position [974, 0]
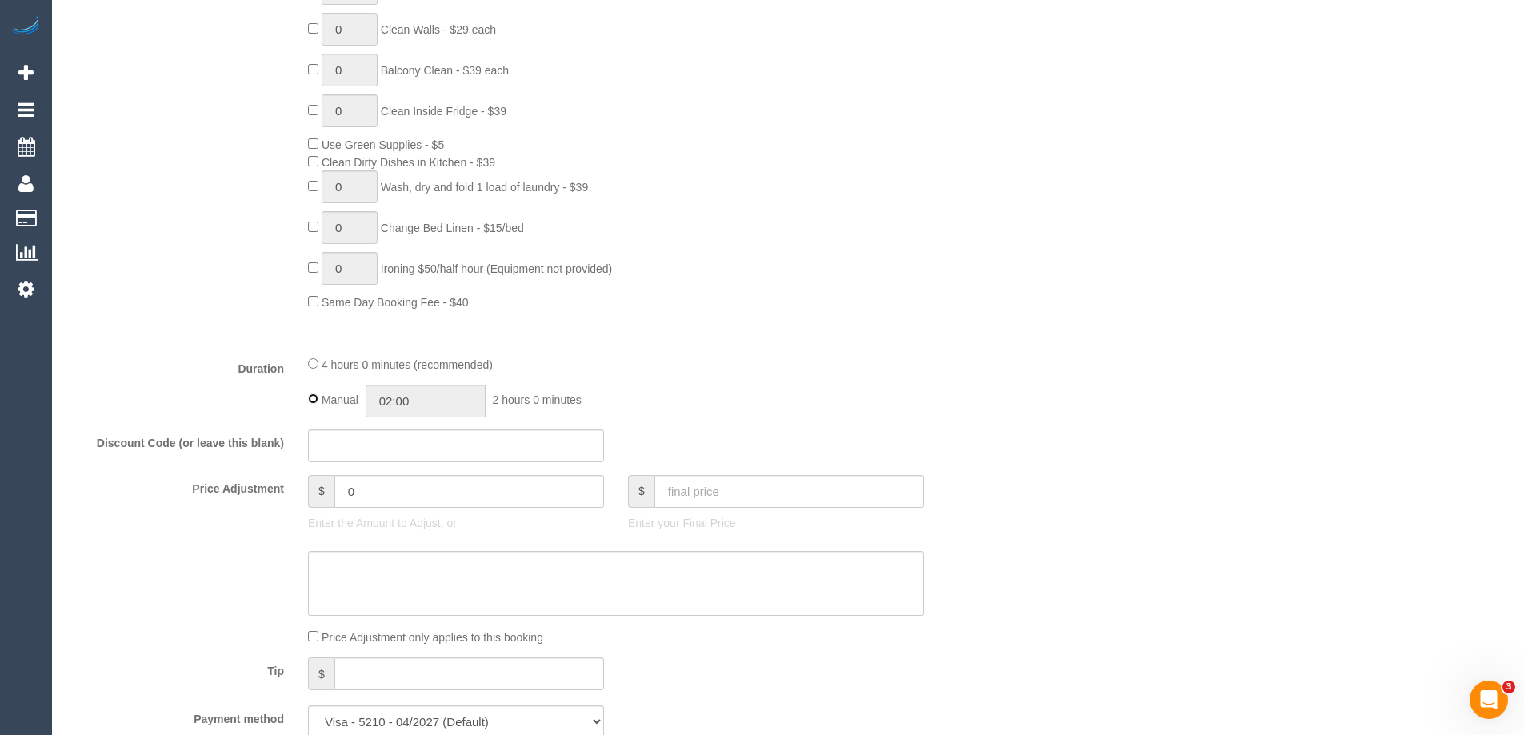
type input "04:00"
click at [699, 321] on div "Type of Service * Hourly Service - $70/h Hourly Service - $65/h Hourly Service …" at bounding box center [536, 24] width 936 height 638
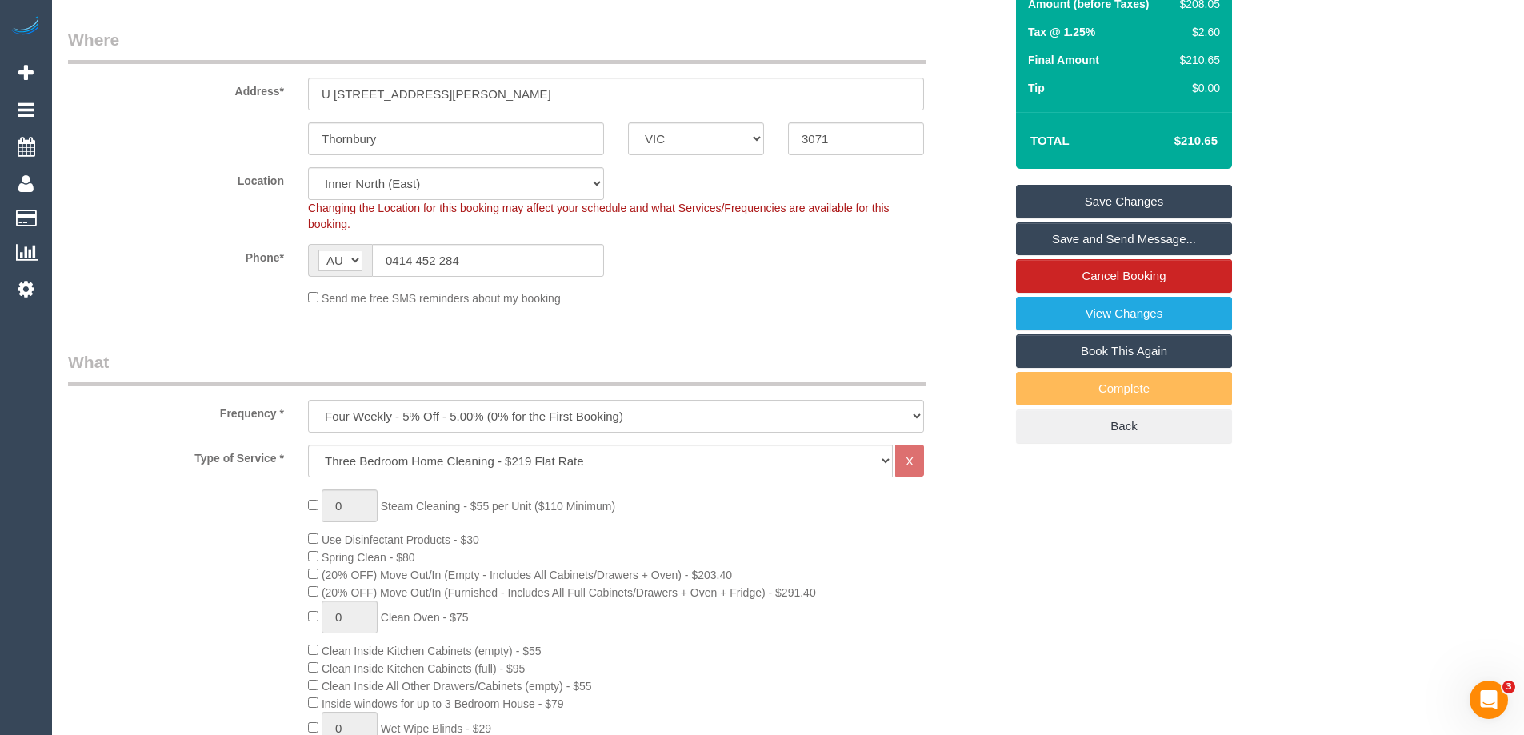
scroll to position [14, 0]
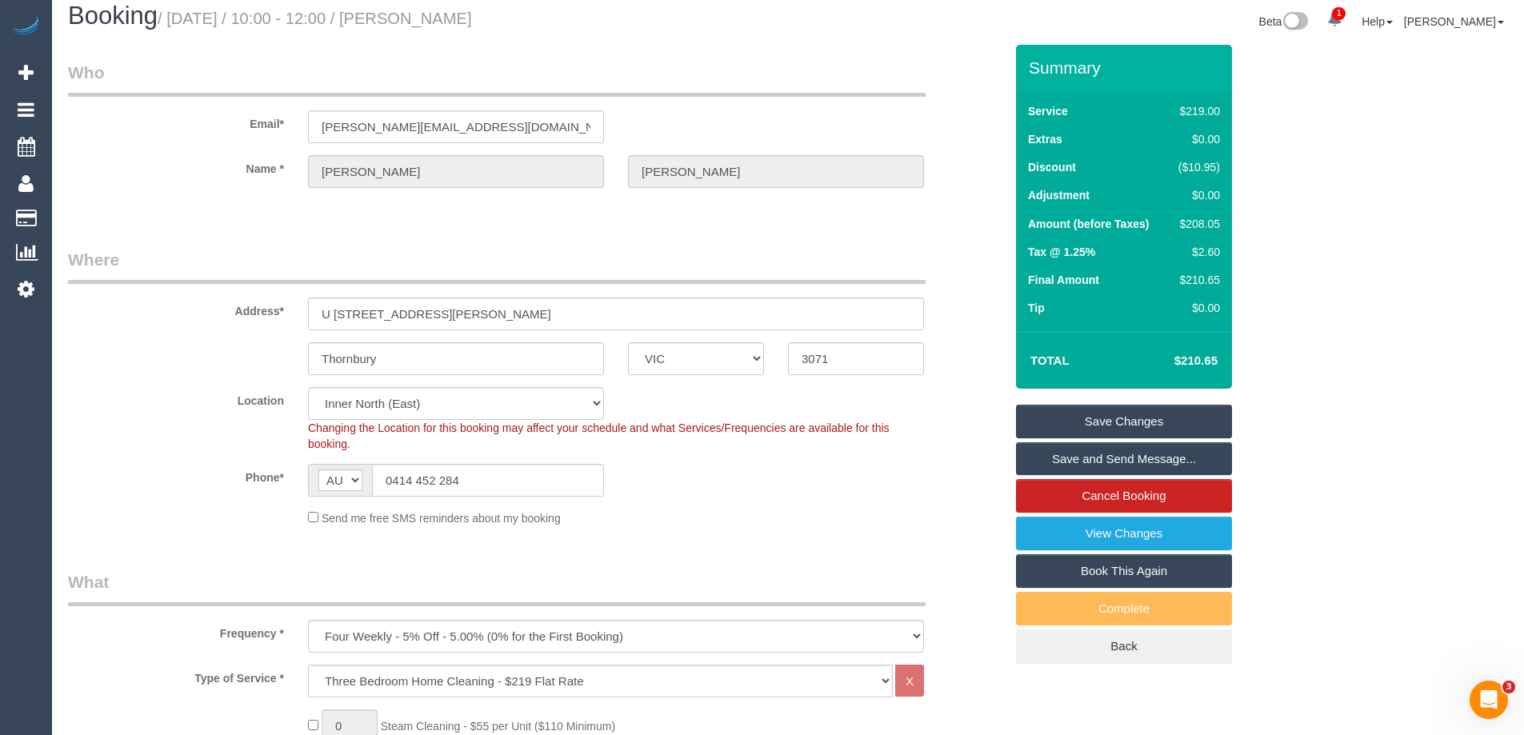
click at [1200, 226] on div "$208.05" at bounding box center [1196, 224] width 48 height 16
copy div "208.05"
click at [1356, 231] on div "Summary Service $219.00 Extras $0.00 Discount ($10.95) Adjustment $0.00 Amount …" at bounding box center [1184, 370] width 360 height 651
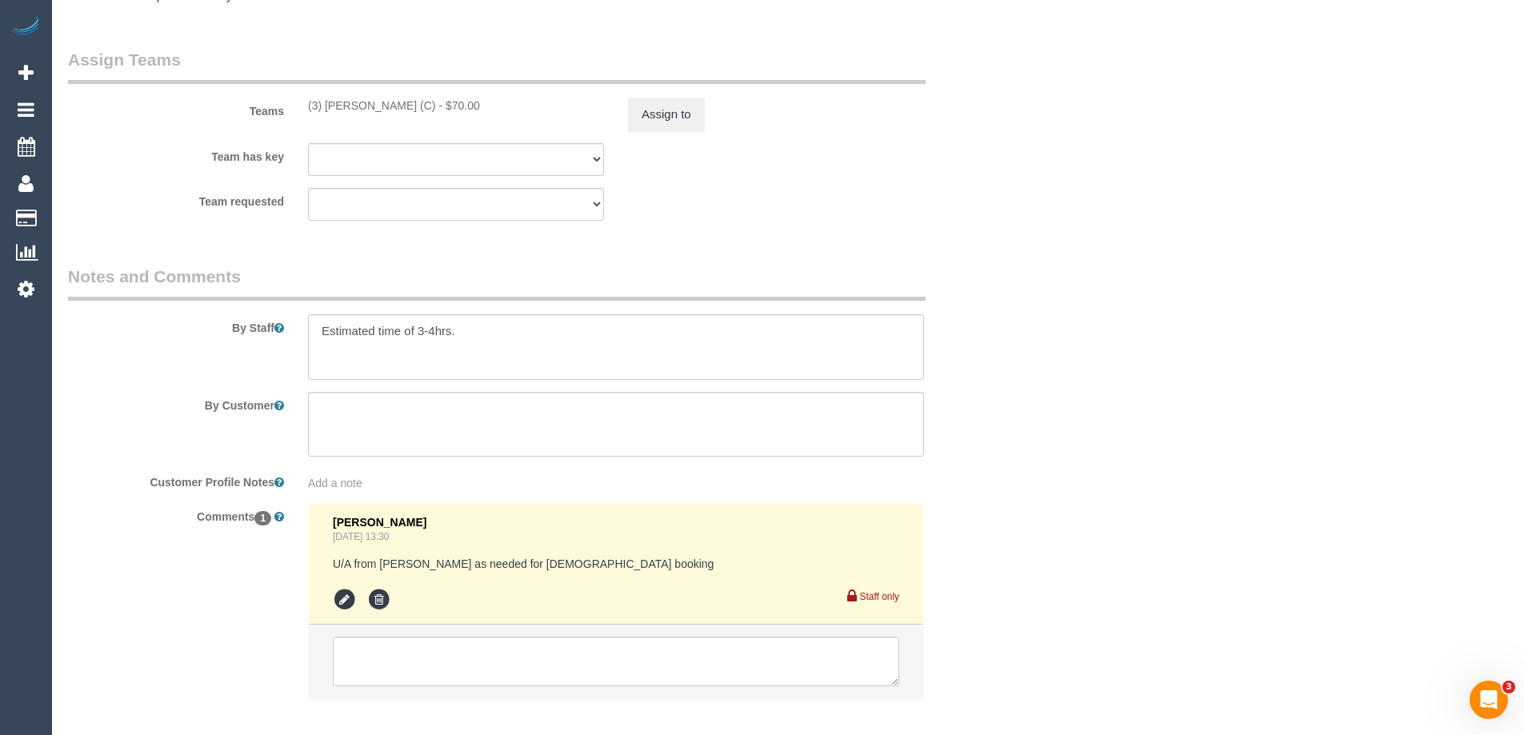
scroll to position [2334, 0]
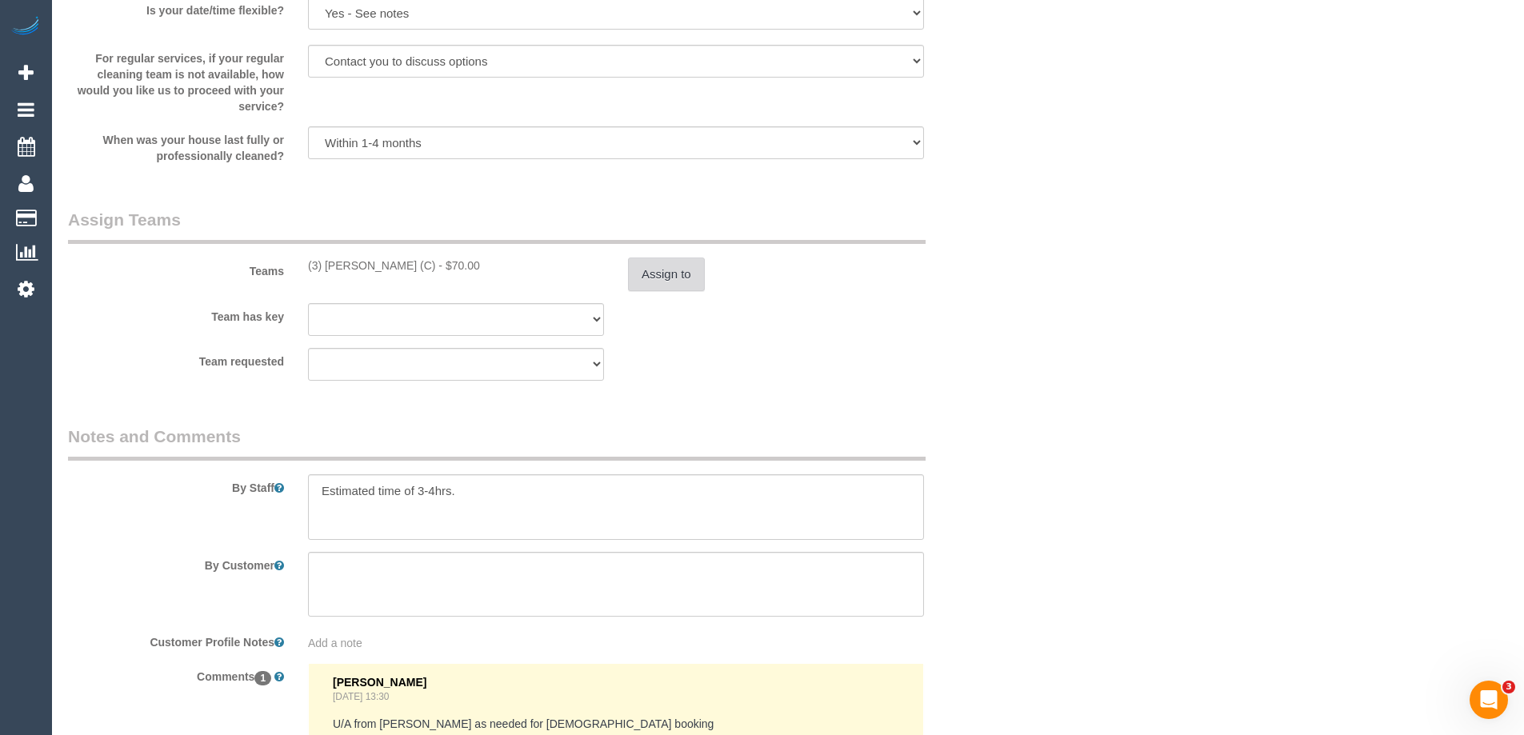
click at [648, 275] on button "Assign to" at bounding box center [666, 275] width 77 height 34
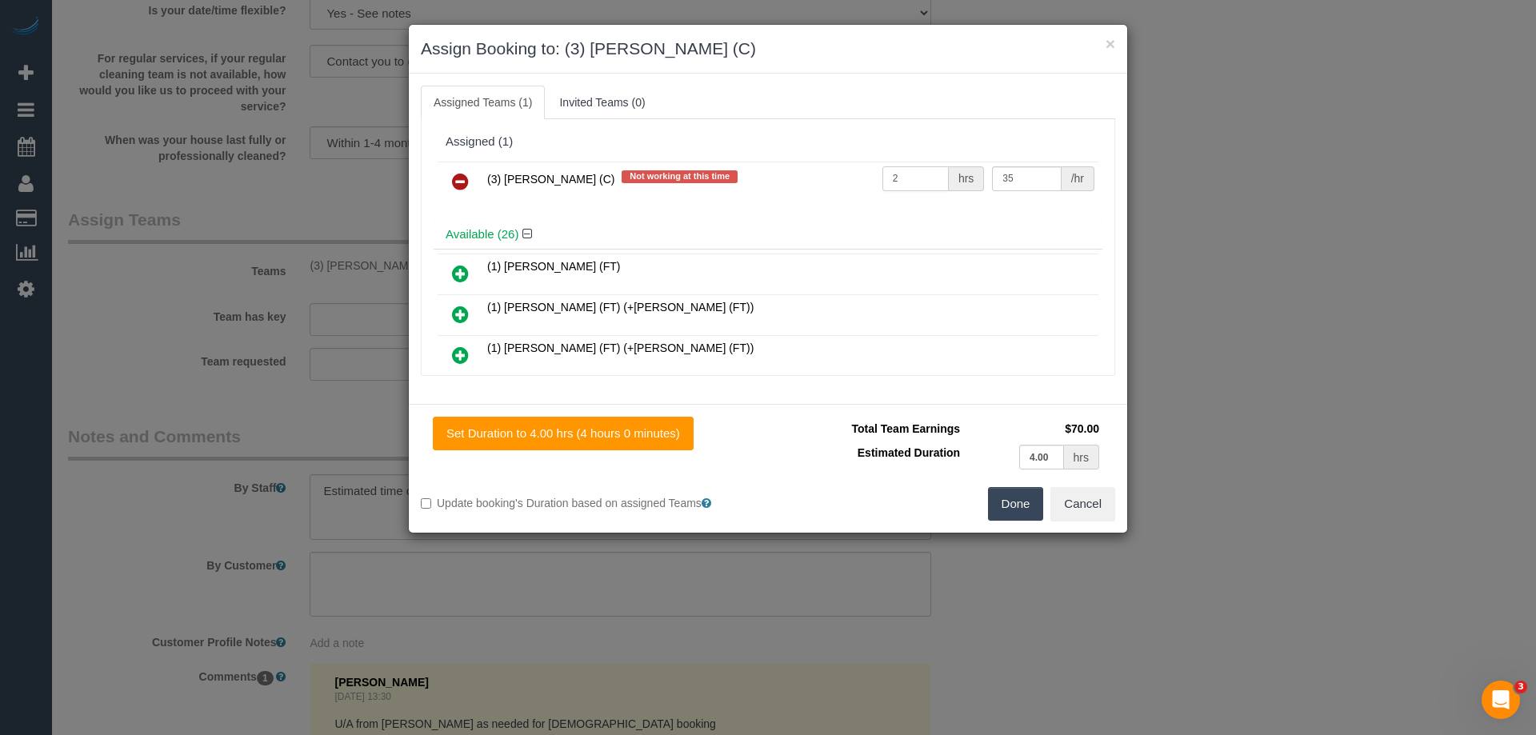
click at [927, 177] on input "2" at bounding box center [916, 178] width 66 height 25
type input "1"
click at [1044, 186] on input "35" at bounding box center [1026, 178] width 69 height 25
type input "3"
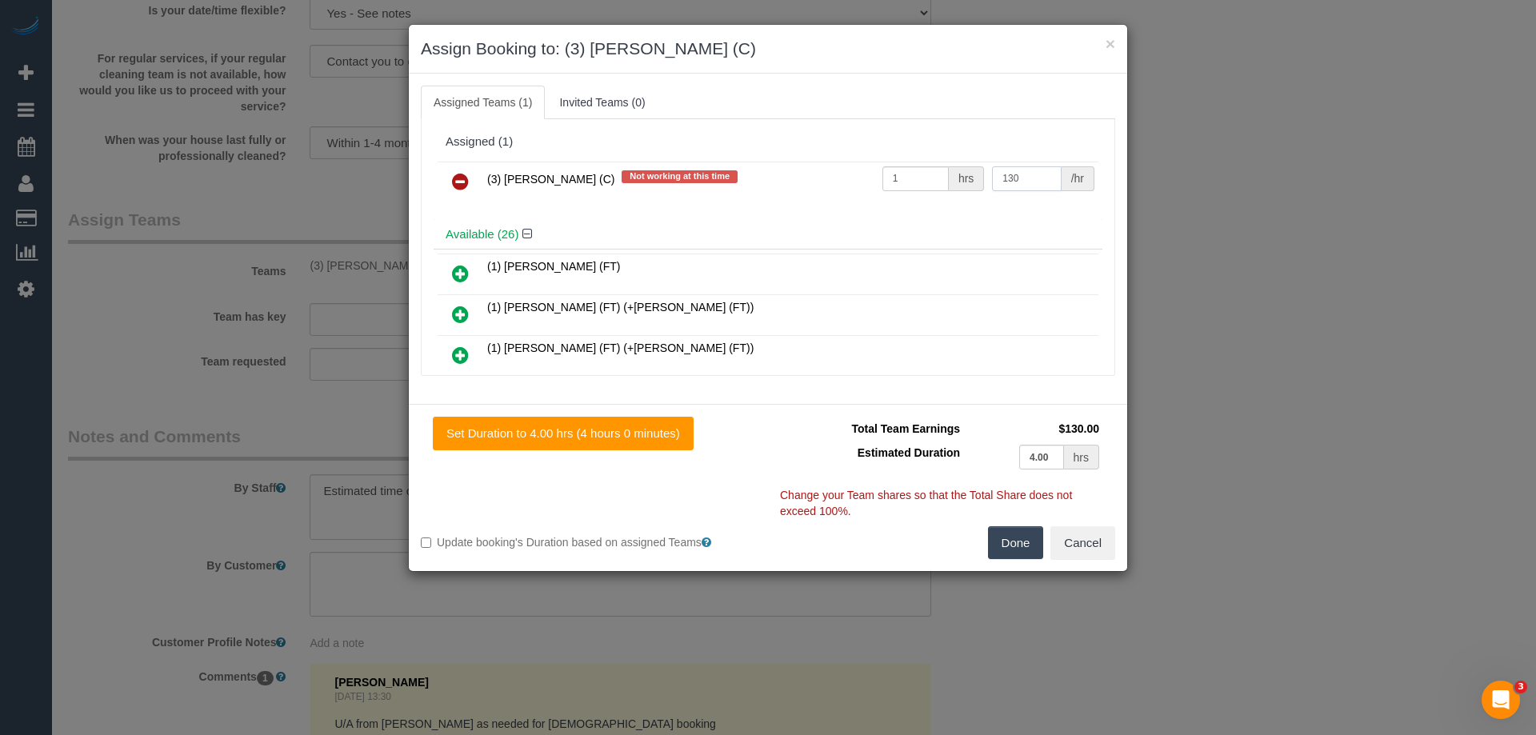
type input "130"
click at [1018, 532] on button "Done" at bounding box center [1016, 543] width 56 height 34
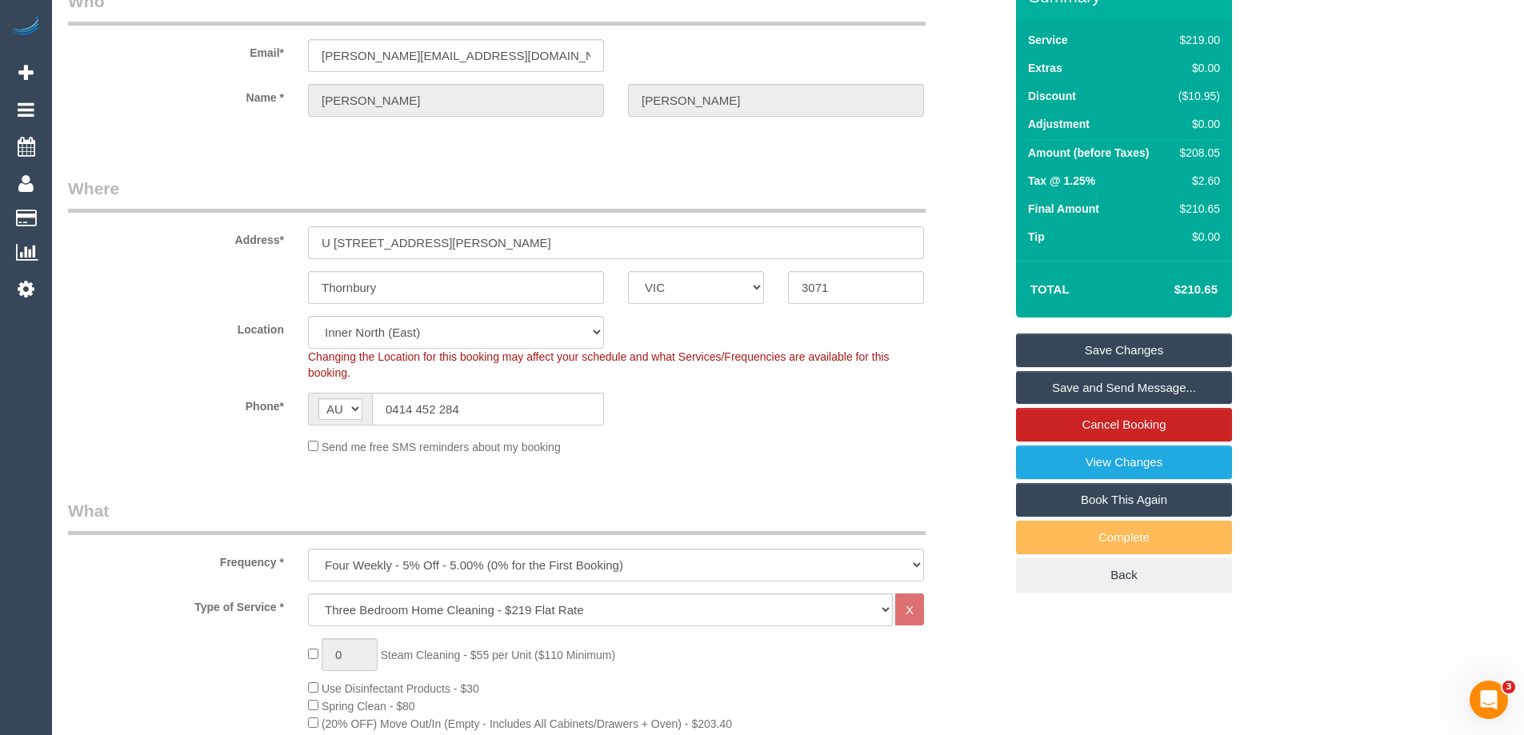
scroll to position [0, 0]
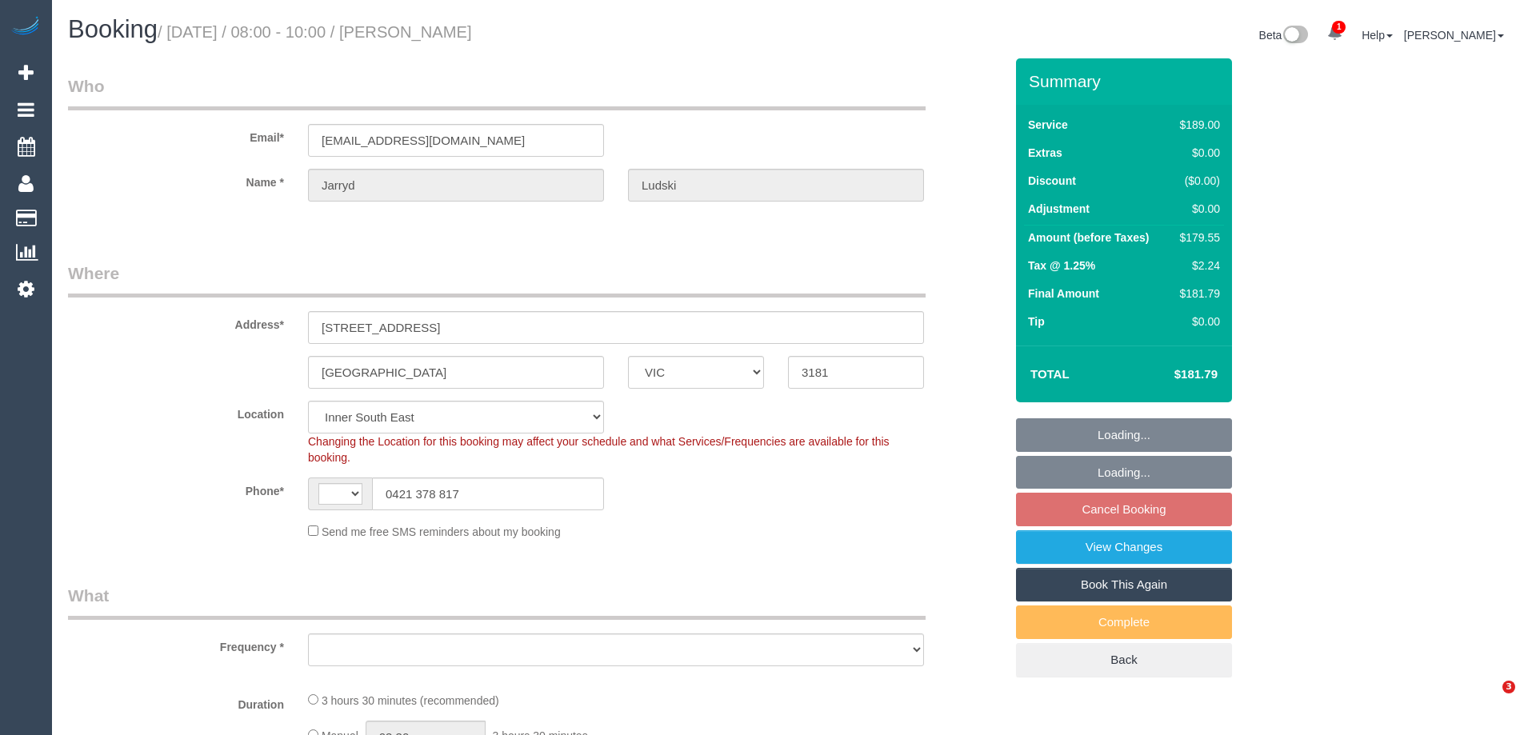
select select "VIC"
select select "number:27"
select select "number:14"
select select "number:19"
select select "number:24"
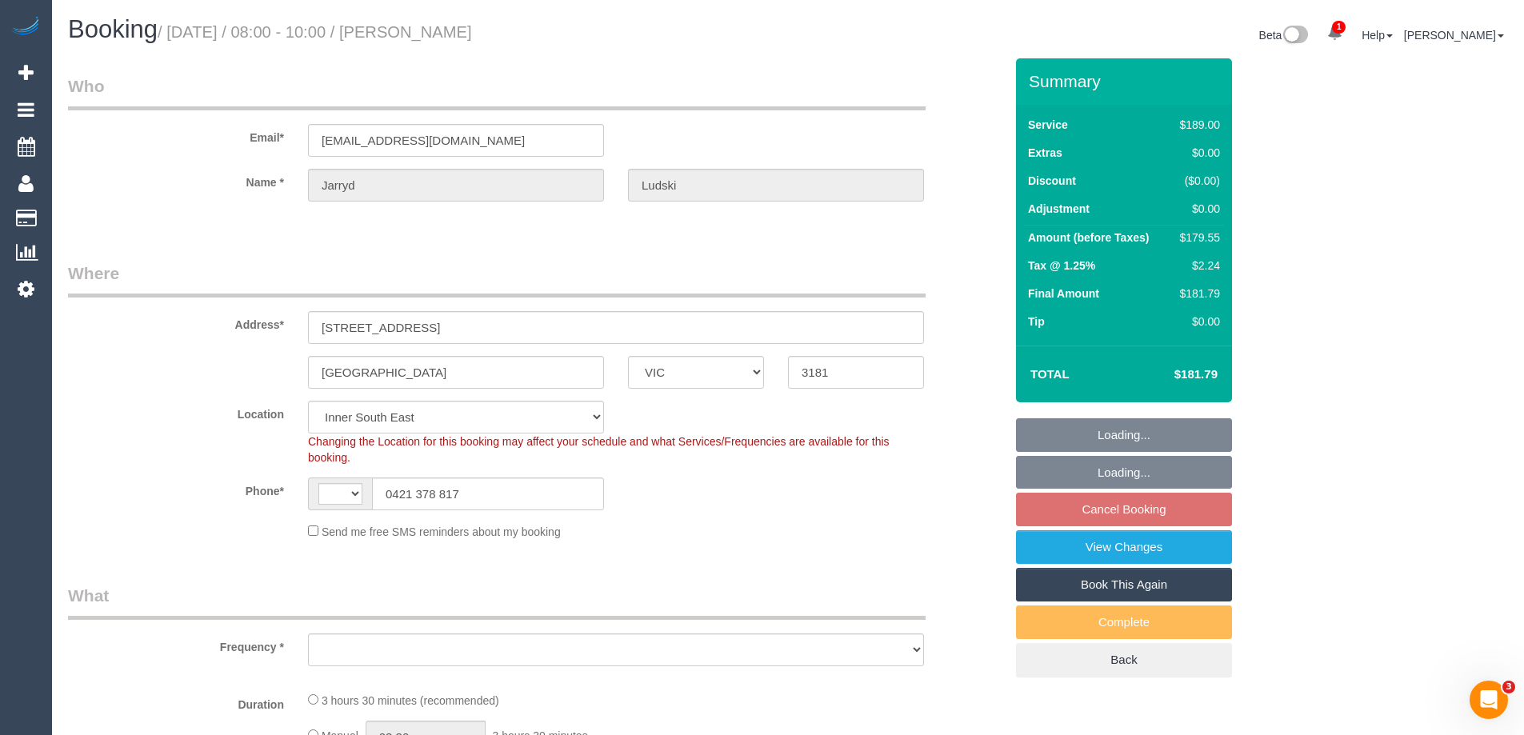
select select "number:35"
select select "number:11"
select select "string:AU"
select select "object:1342"
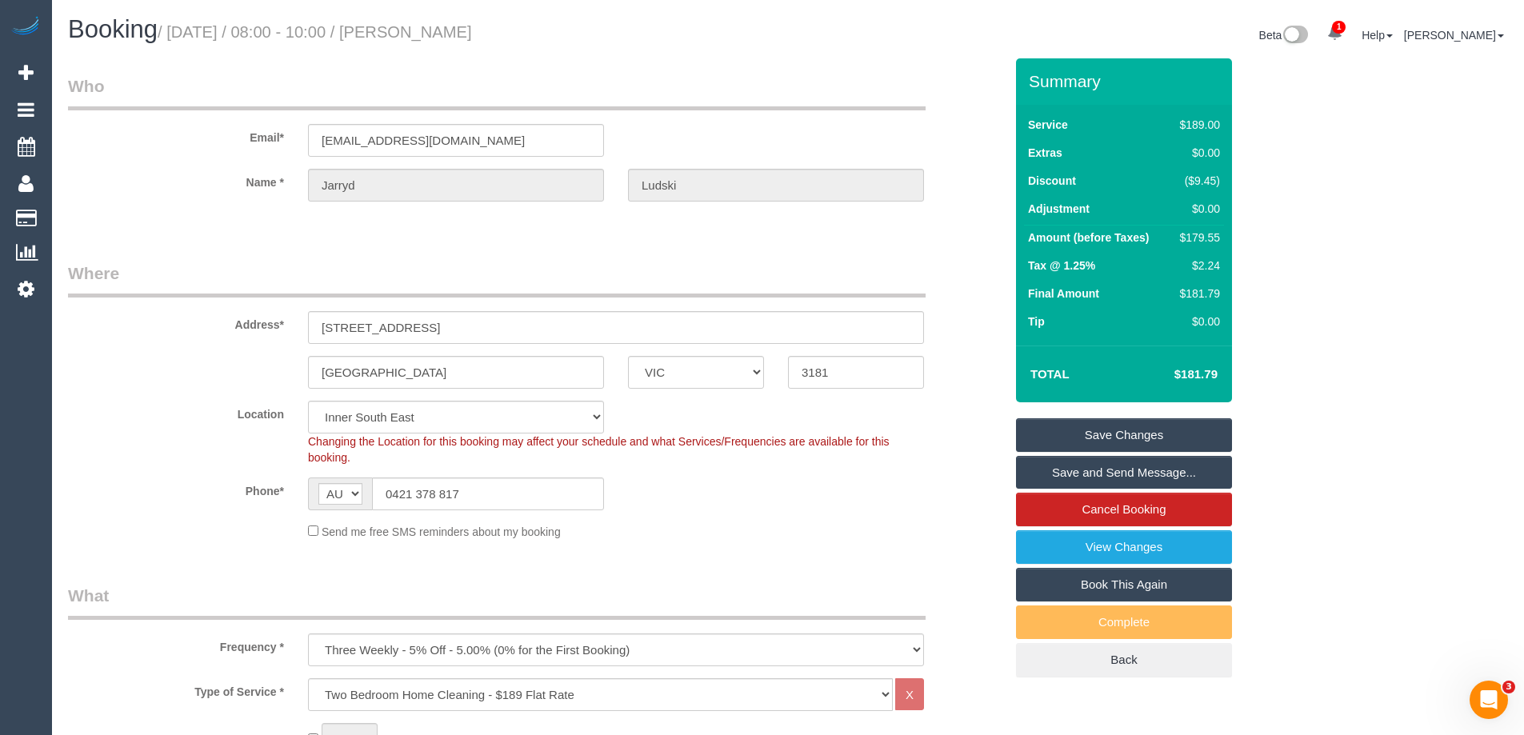
drag, startPoint x: 474, startPoint y: 30, endPoint x: 414, endPoint y: 23, distance: 60.4
click at [414, 23] on h1 "Booking / [DATE] / 08:00 - 10:00 / [PERSON_NAME]" at bounding box center [422, 29] width 708 height 27
click at [837, 486] on div "Phone* AF AL DZ AD AO AI AQ AG AR AM AW AU AT AZ BS BH BD BB BY BE BZ BJ BM BT …" at bounding box center [536, 494] width 960 height 33
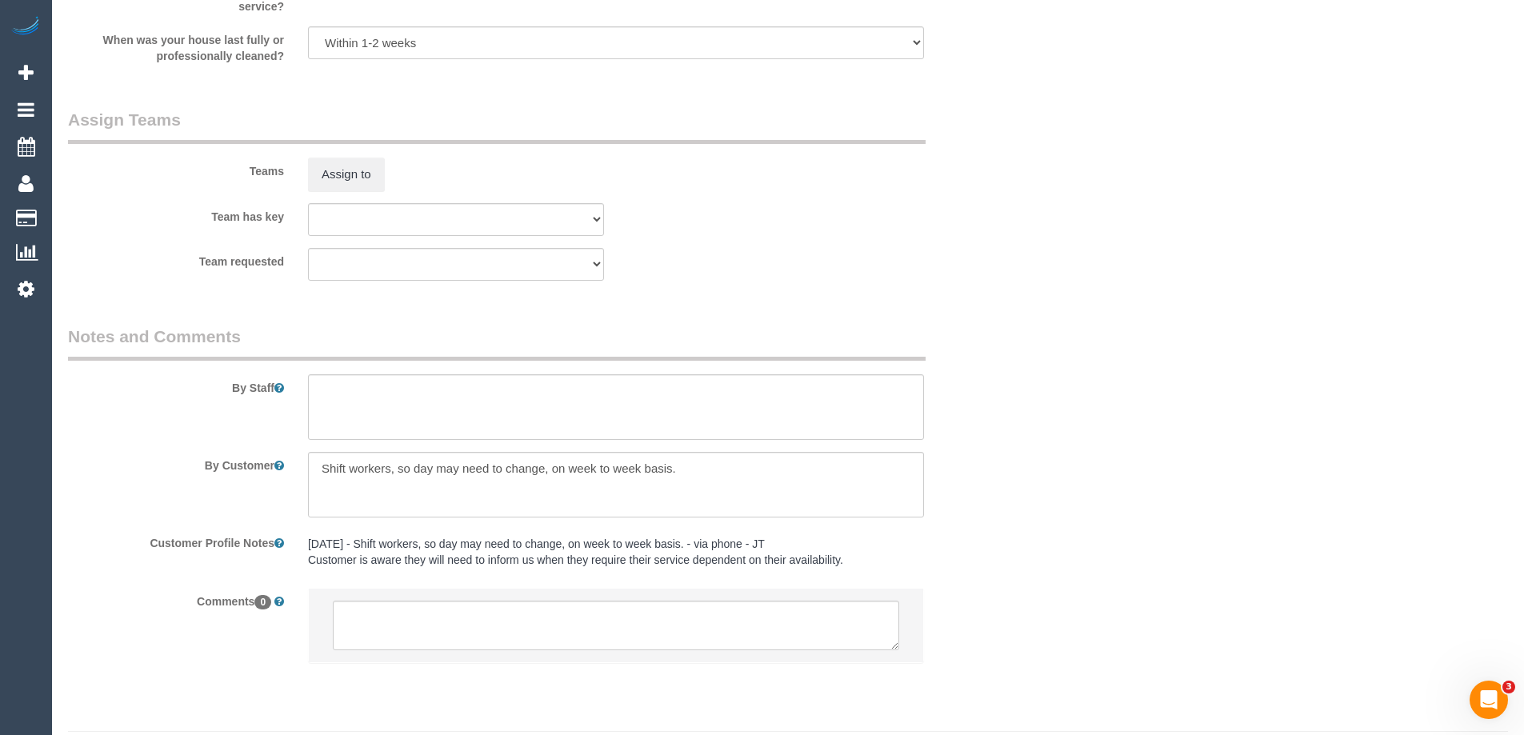
scroll to position [2572, 0]
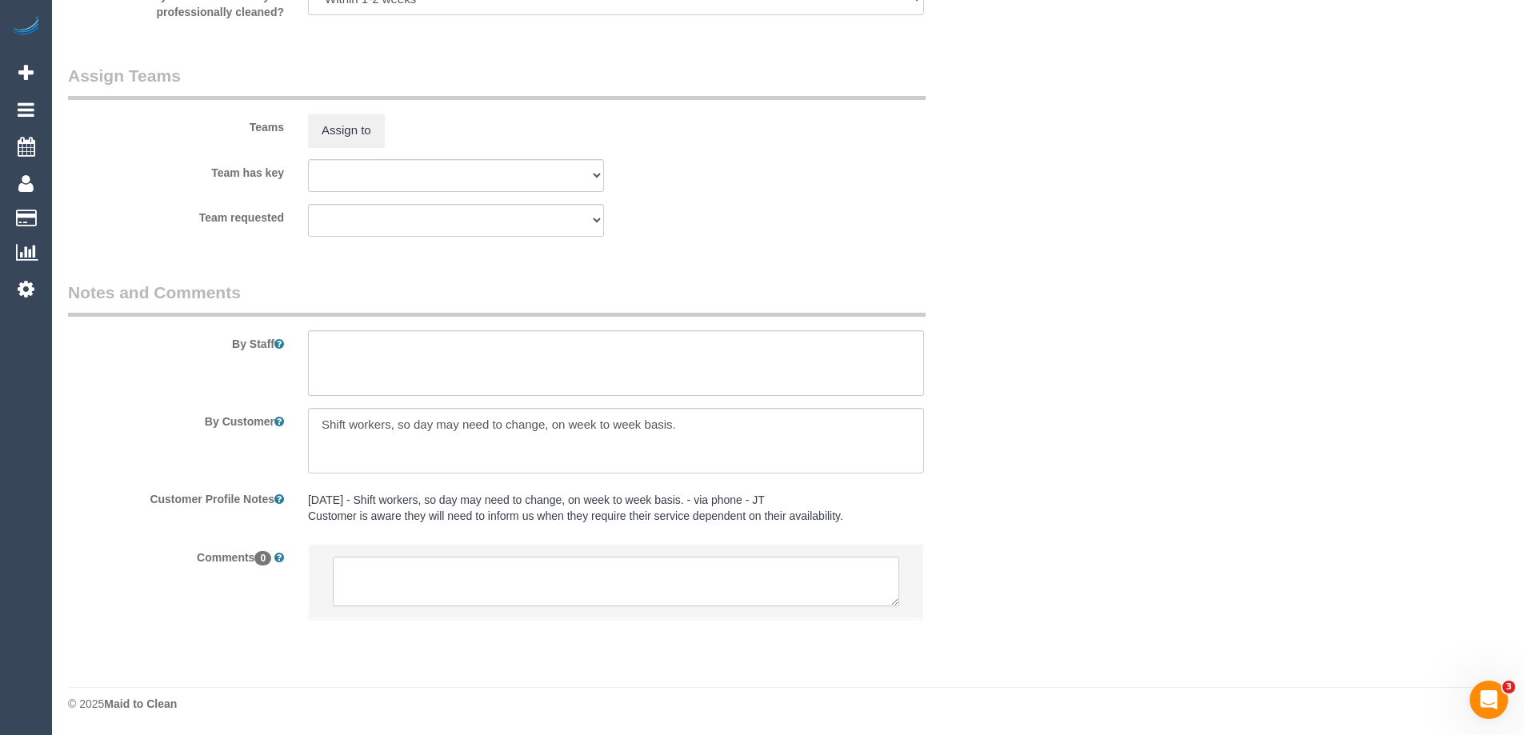
click at [422, 585] on textarea at bounding box center [616, 582] width 567 height 50
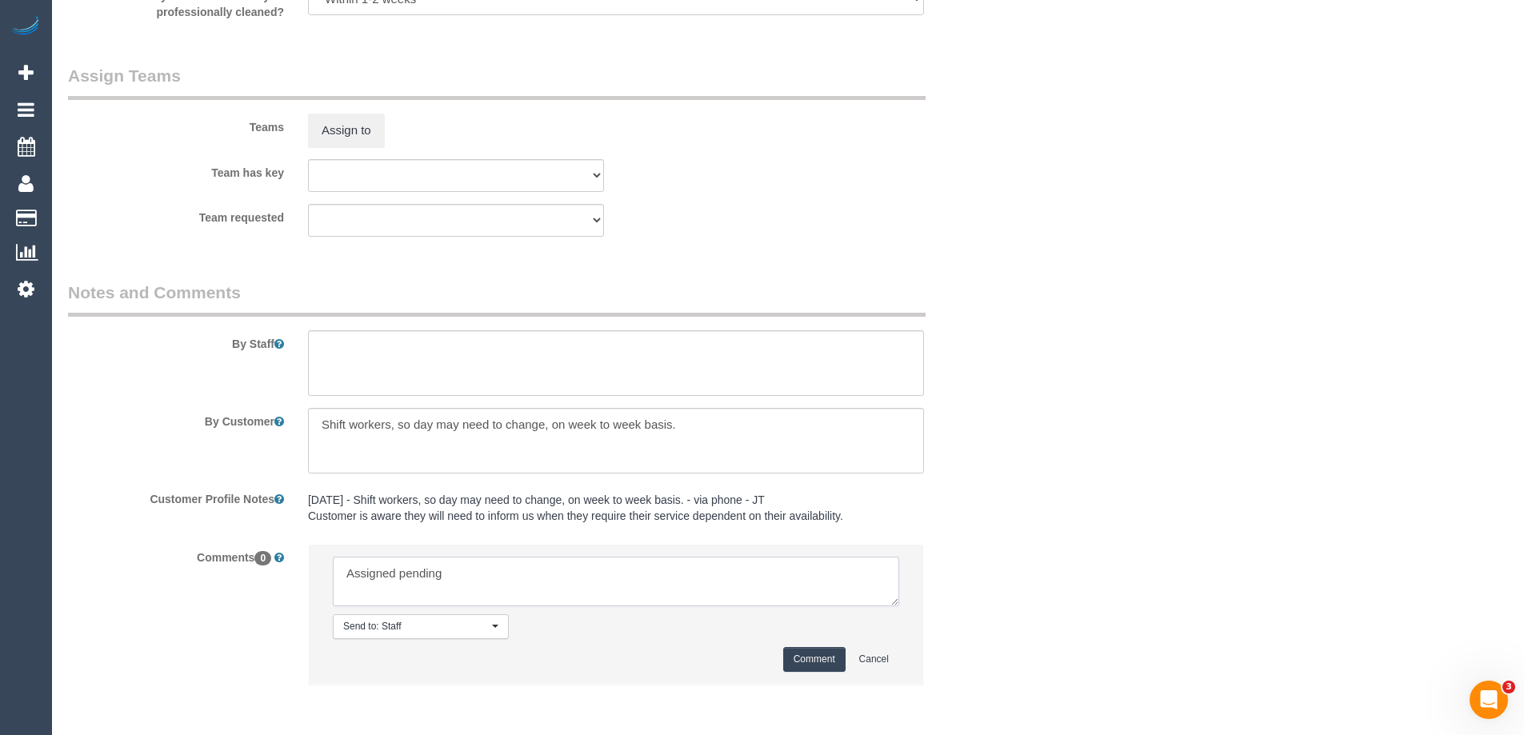
click at [513, 592] on textarea at bounding box center [616, 582] width 567 height 50
type textarea "Assigned pending 12-2pm AW - emailed"
drag, startPoint x: 808, startPoint y: 663, endPoint x: 869, endPoint y: 570, distance: 111.6
click at [809, 663] on button "Comment" at bounding box center [814, 659] width 62 height 25
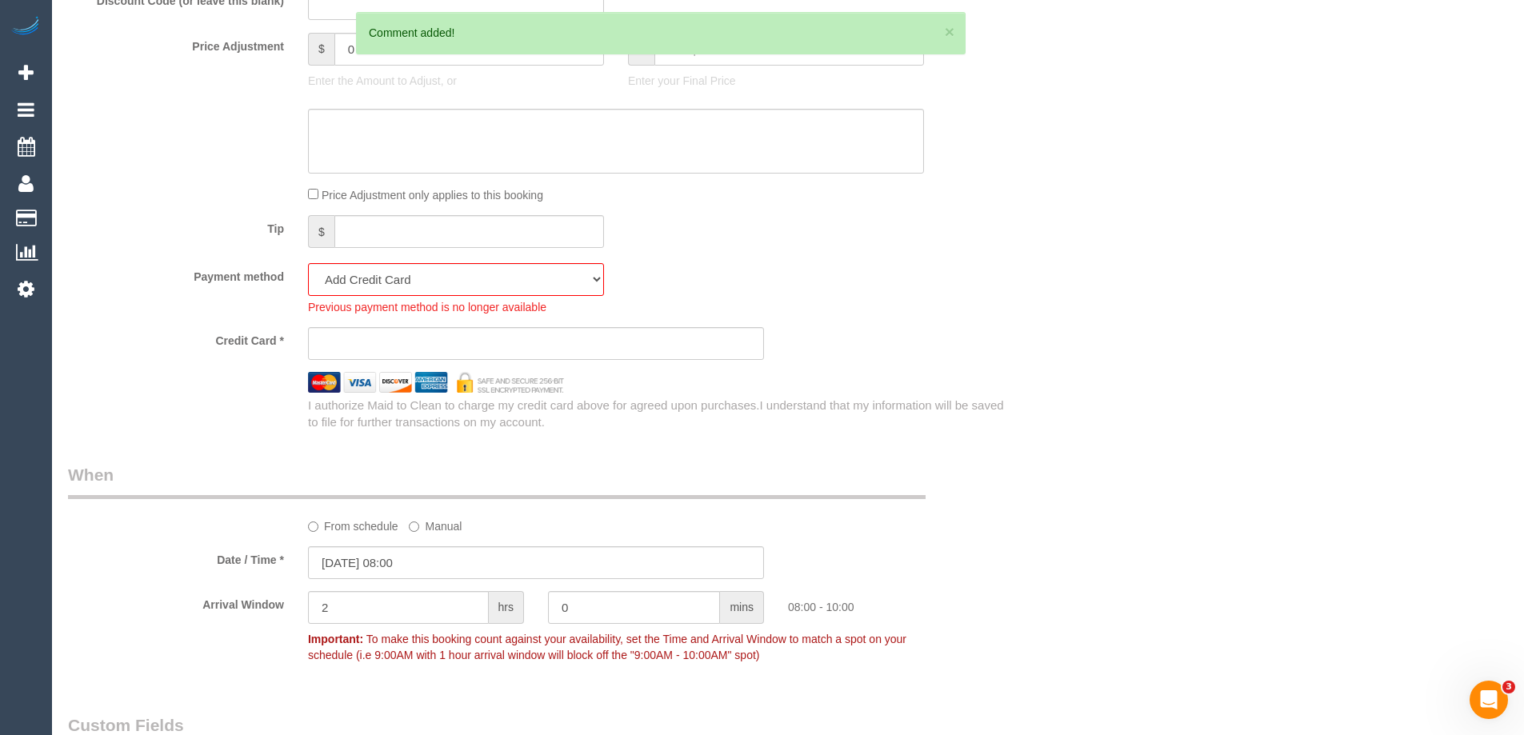
scroll to position [1212, 0]
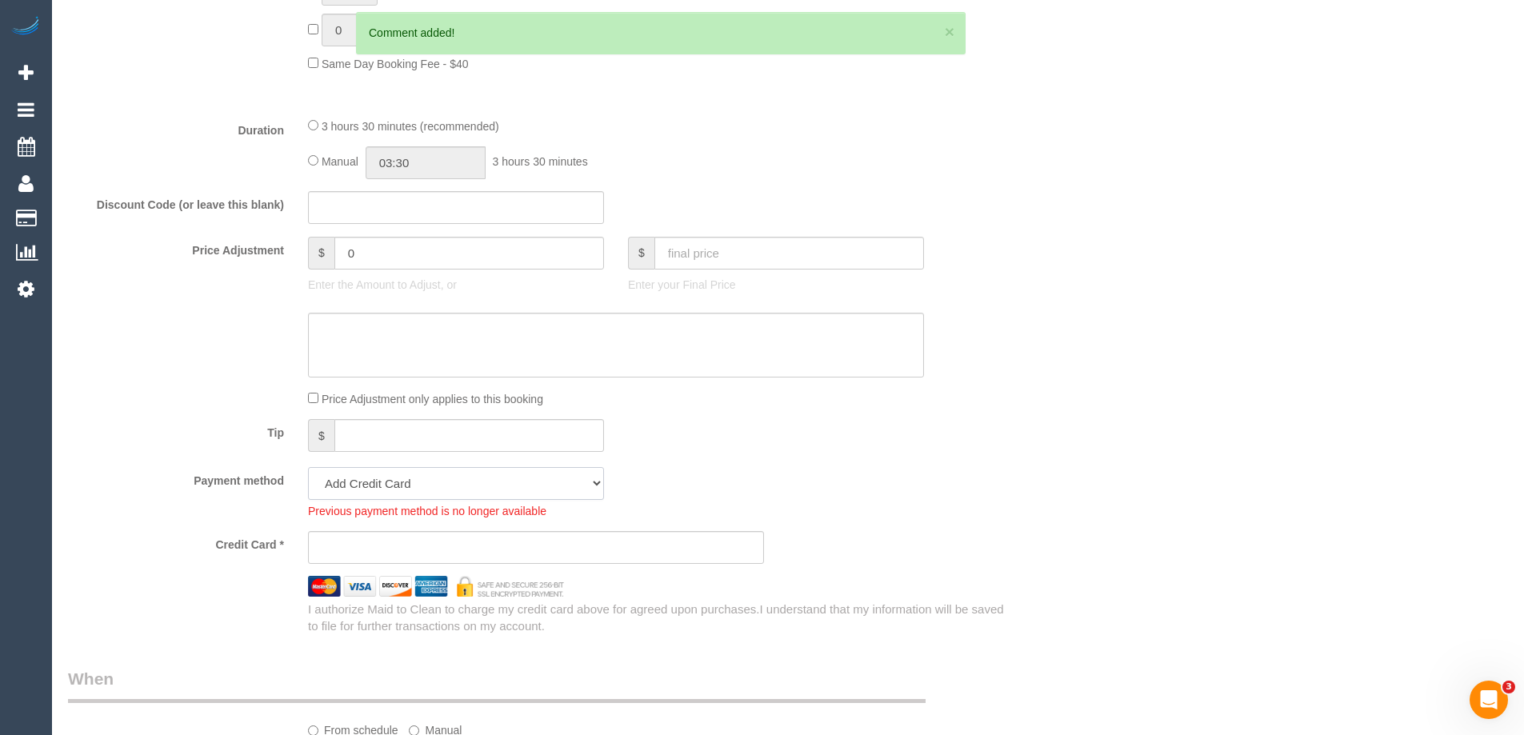
click at [475, 488] on select "Amex - 1004 - 03/2030 (Default) Add Credit Card ─────────────── Cash Check Payp…" at bounding box center [456, 483] width 296 height 33
select select "string:stripe-pm_1R8XPG2GScqysDRVopSOPdRH"
click at [308, 467] on select "Amex - 1004 - 03/2030 (Default) Add Credit Card ─────────────── Cash Check Payp…" at bounding box center [456, 483] width 296 height 33
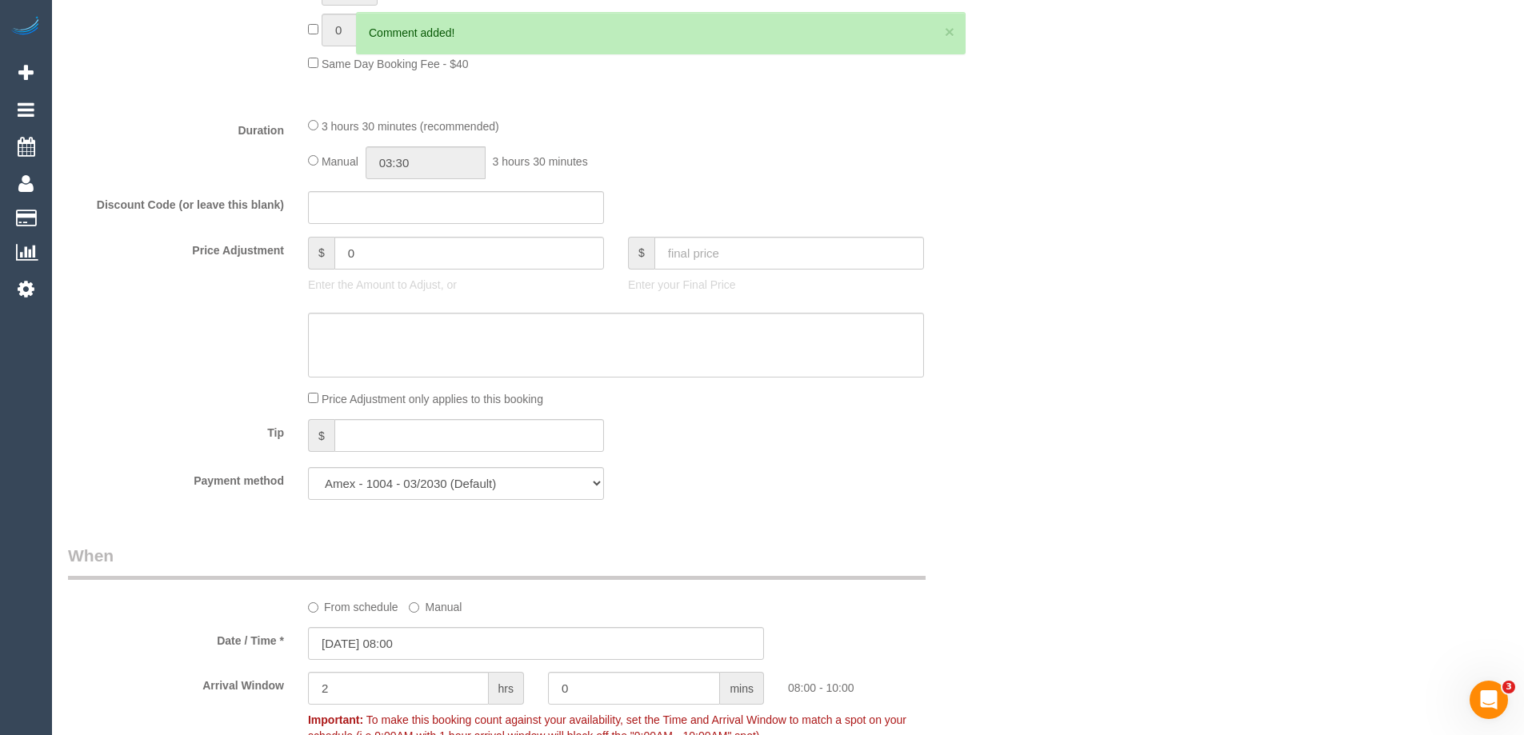
click at [1063, 484] on div "Who Email* [PERSON_NAME][EMAIL_ADDRESS][DOMAIN_NAME] Name * [GEOGRAPHIC_DATA] L…" at bounding box center [788, 441] width 1440 height 3191
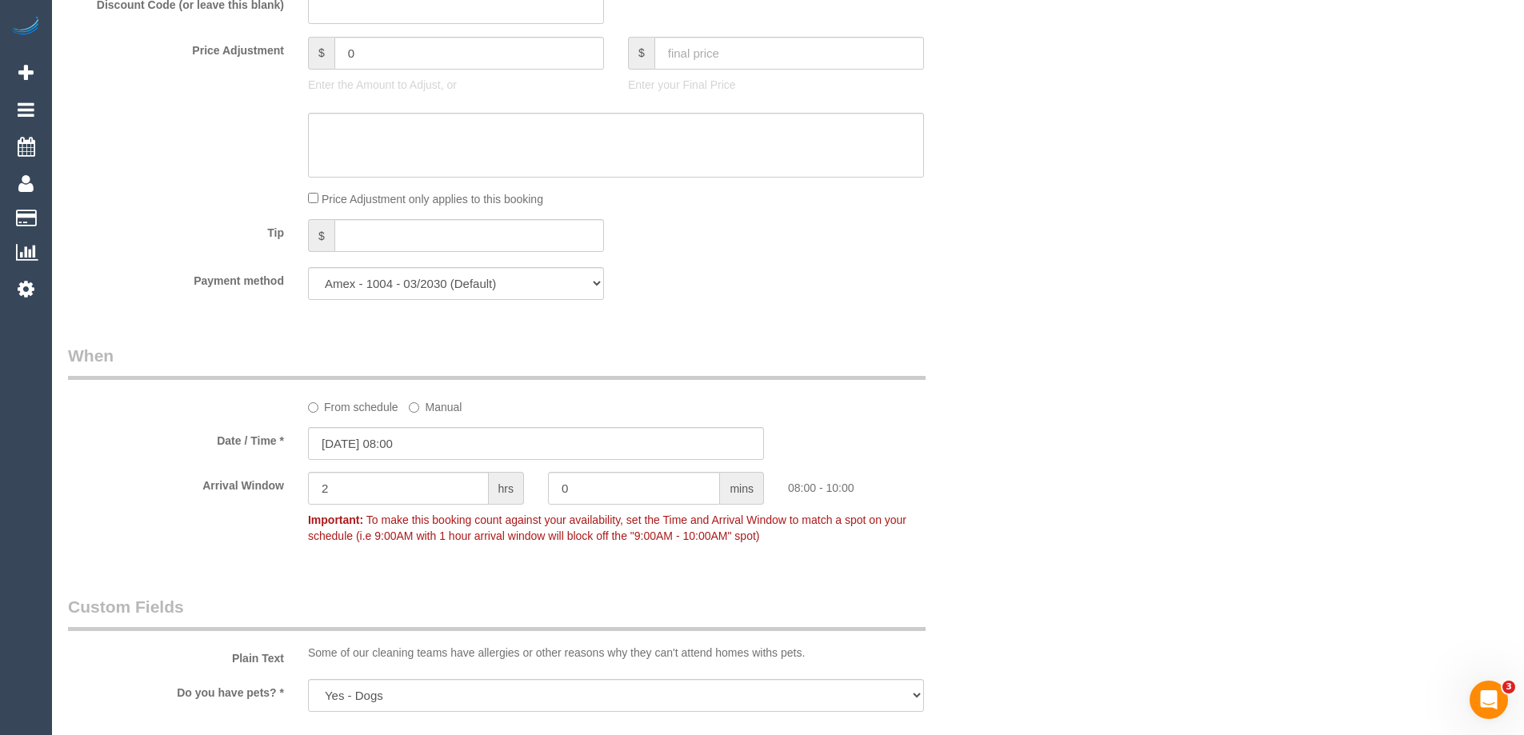
scroll to position [1612, 0]
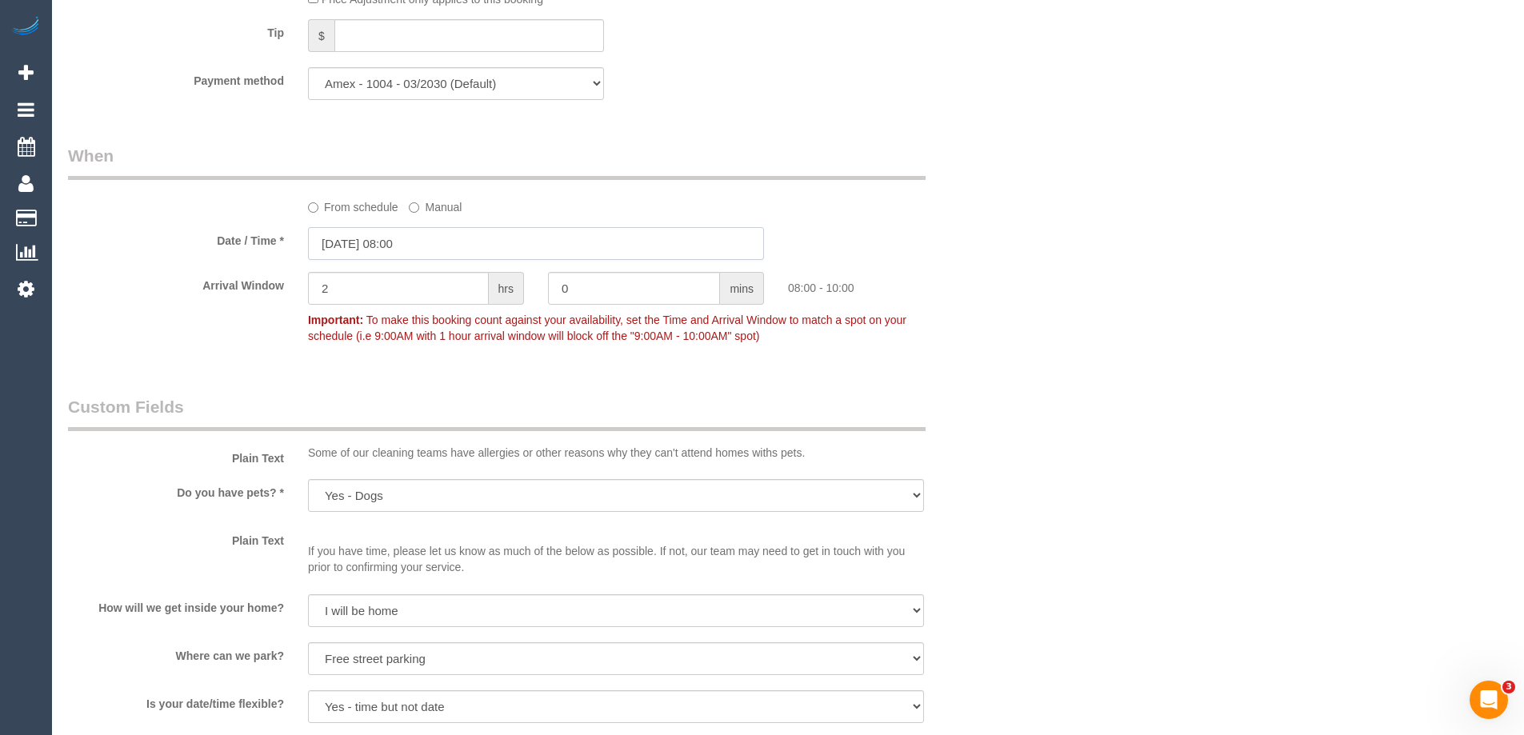
click at [422, 251] on input "[DATE] 08:00" at bounding box center [536, 243] width 456 height 33
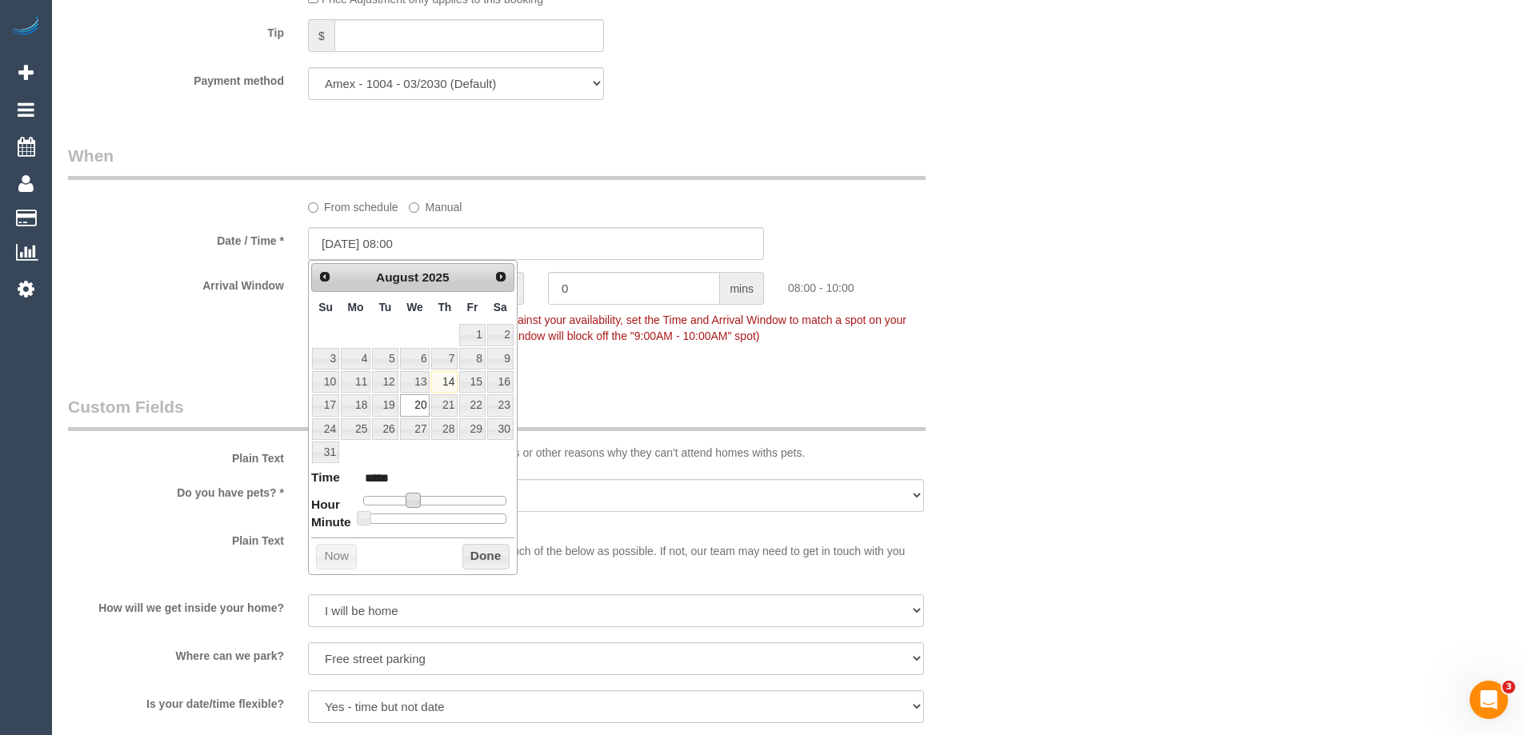
type input "[DATE] 09:00"
type input "*****"
type input "[DATE] 10:00"
type input "*****"
type input "[DATE] 11:00"
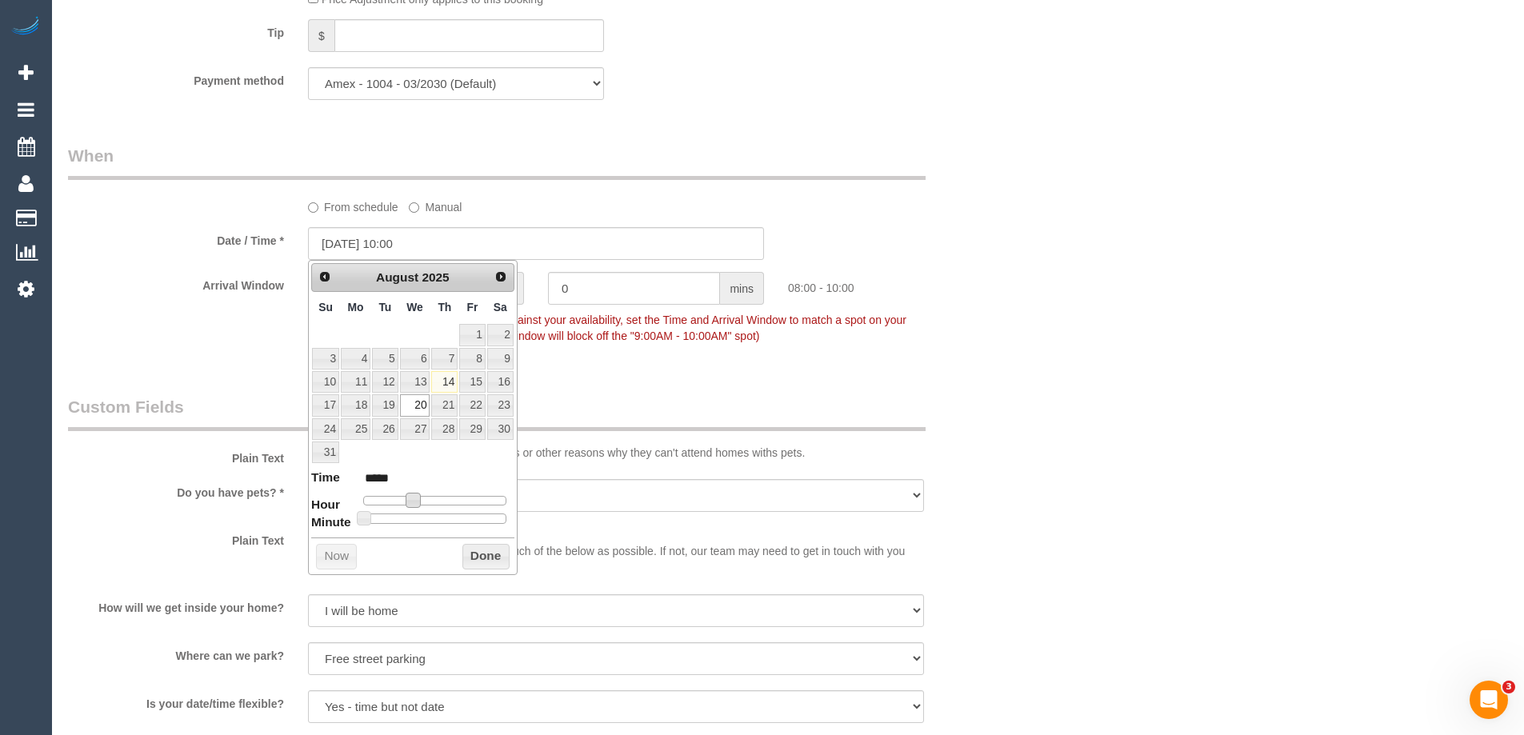
type input "*****"
type input "[DATE] 12:00"
type input "*****"
drag, startPoint x: 413, startPoint y: 502, endPoint x: 439, endPoint y: 504, distance: 26.5
click at [439, 504] on span at bounding box center [437, 500] width 14 height 14
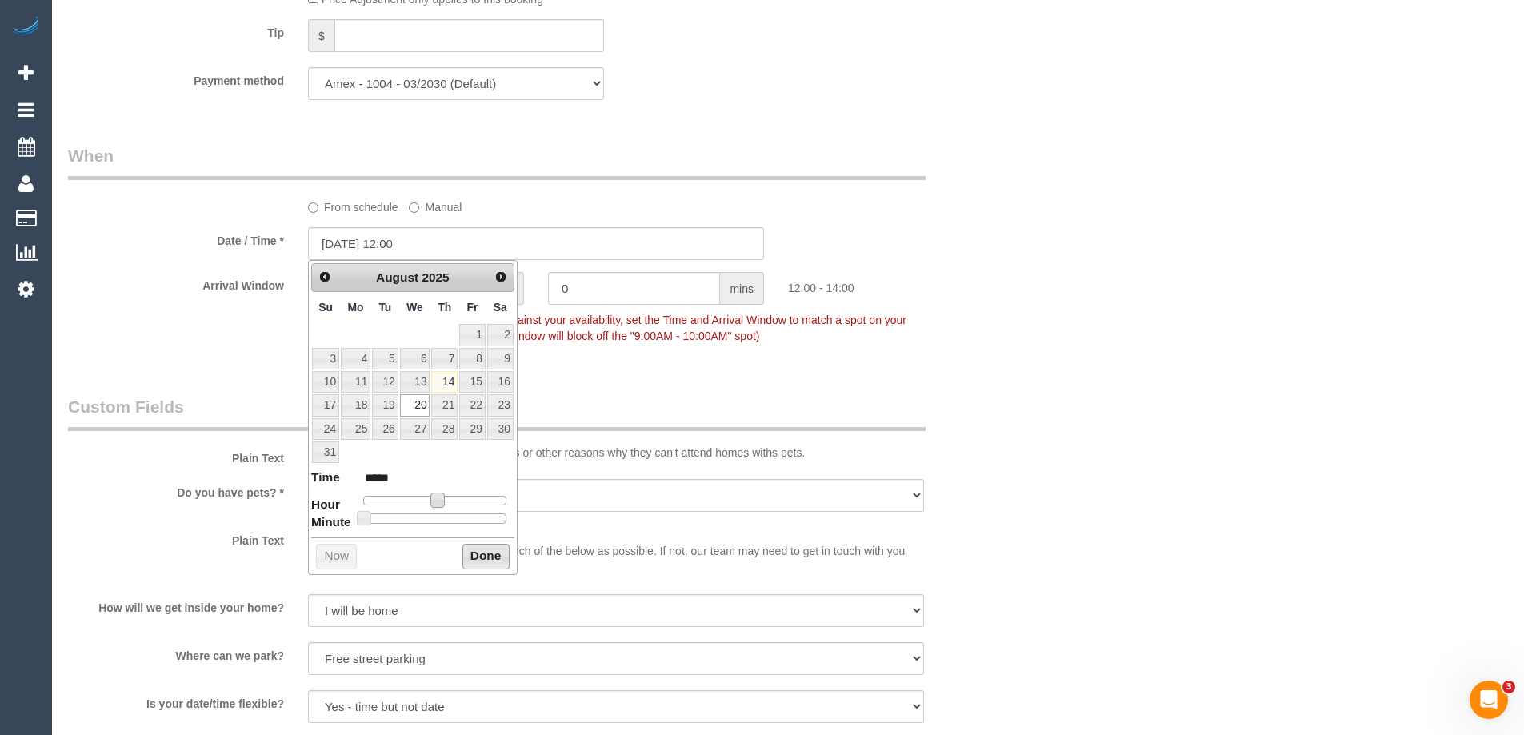
click at [485, 552] on button "Done" at bounding box center [485, 557] width 47 height 26
drag, startPoint x: 1202, startPoint y: 439, endPoint x: 1171, endPoint y: 459, distance: 36.4
click at [1201, 439] on div "Who Email* [PERSON_NAME][EMAIL_ADDRESS][DOMAIN_NAME] Name * [GEOGRAPHIC_DATA] L…" at bounding box center [788, 41] width 1440 height 3191
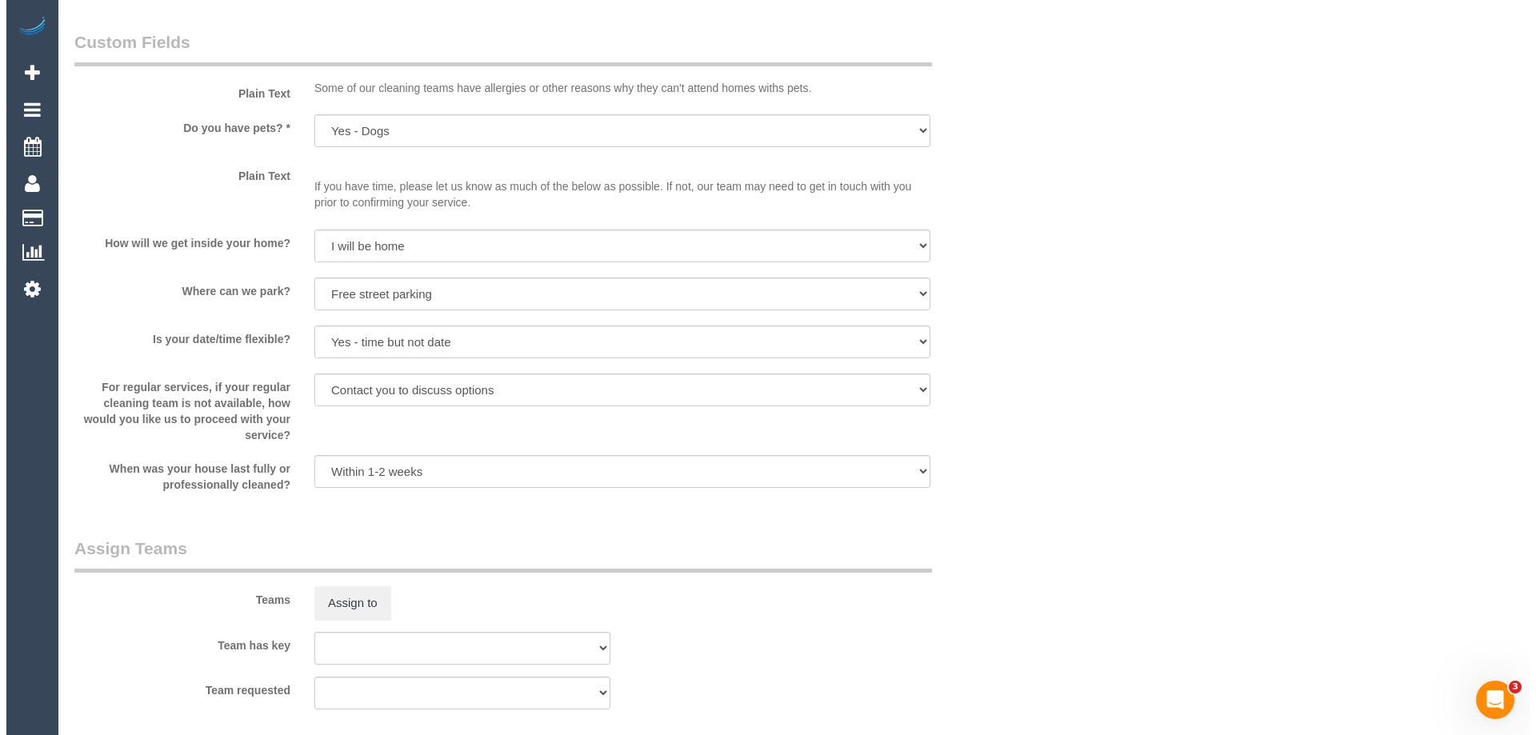
scroll to position [2172, 0]
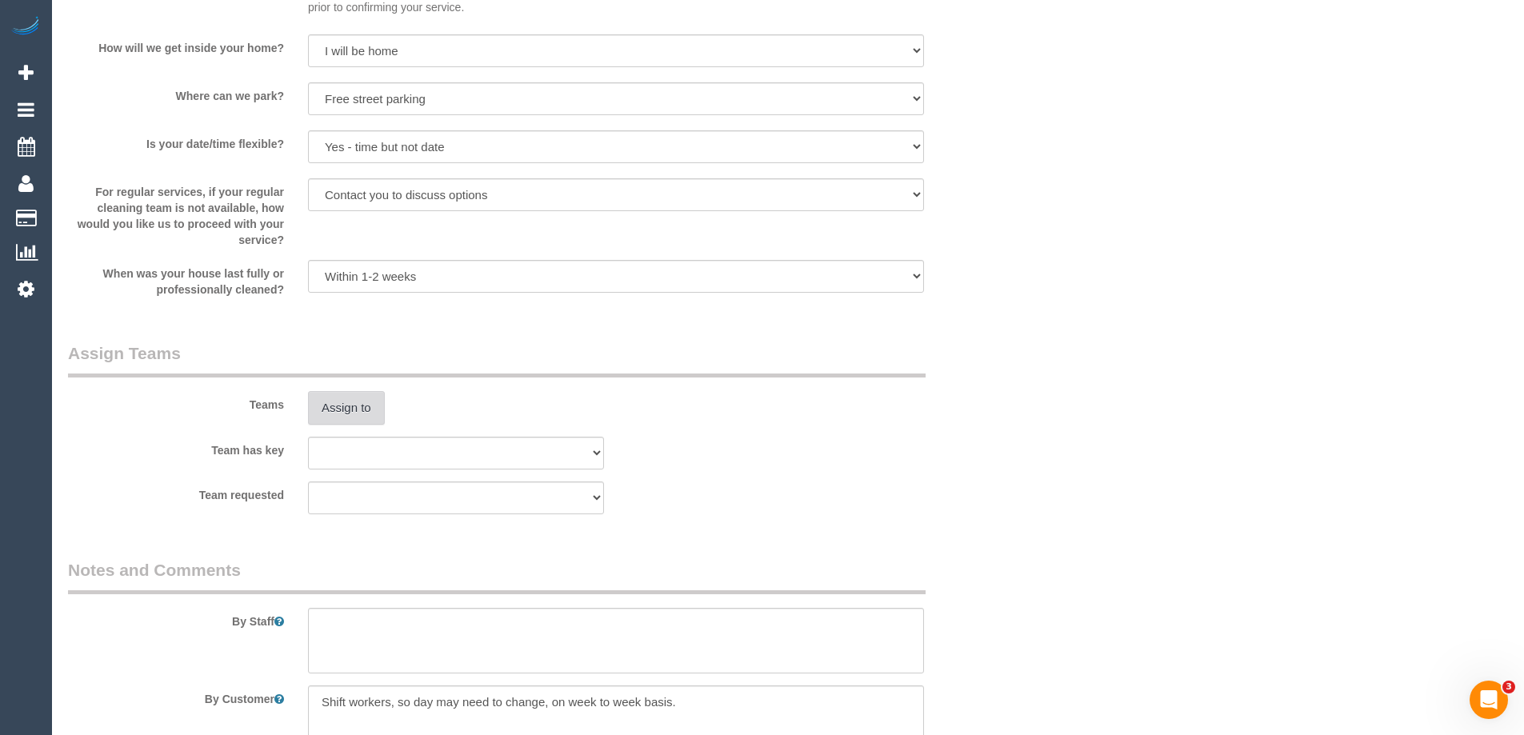
click at [359, 402] on button "Assign to" at bounding box center [346, 408] width 77 height 34
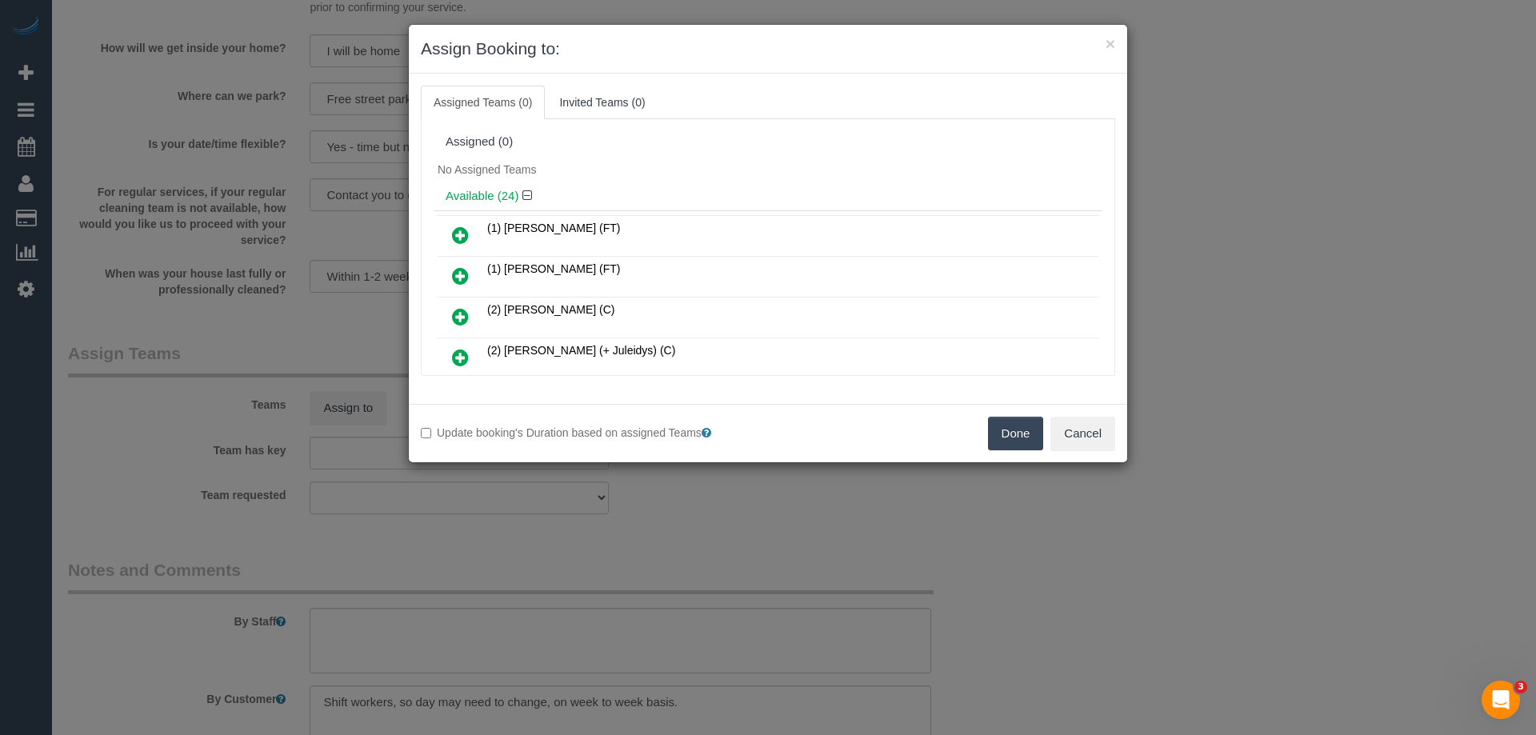
click at [637, 185] on div "Available (24)" at bounding box center [768, 197] width 669 height 30
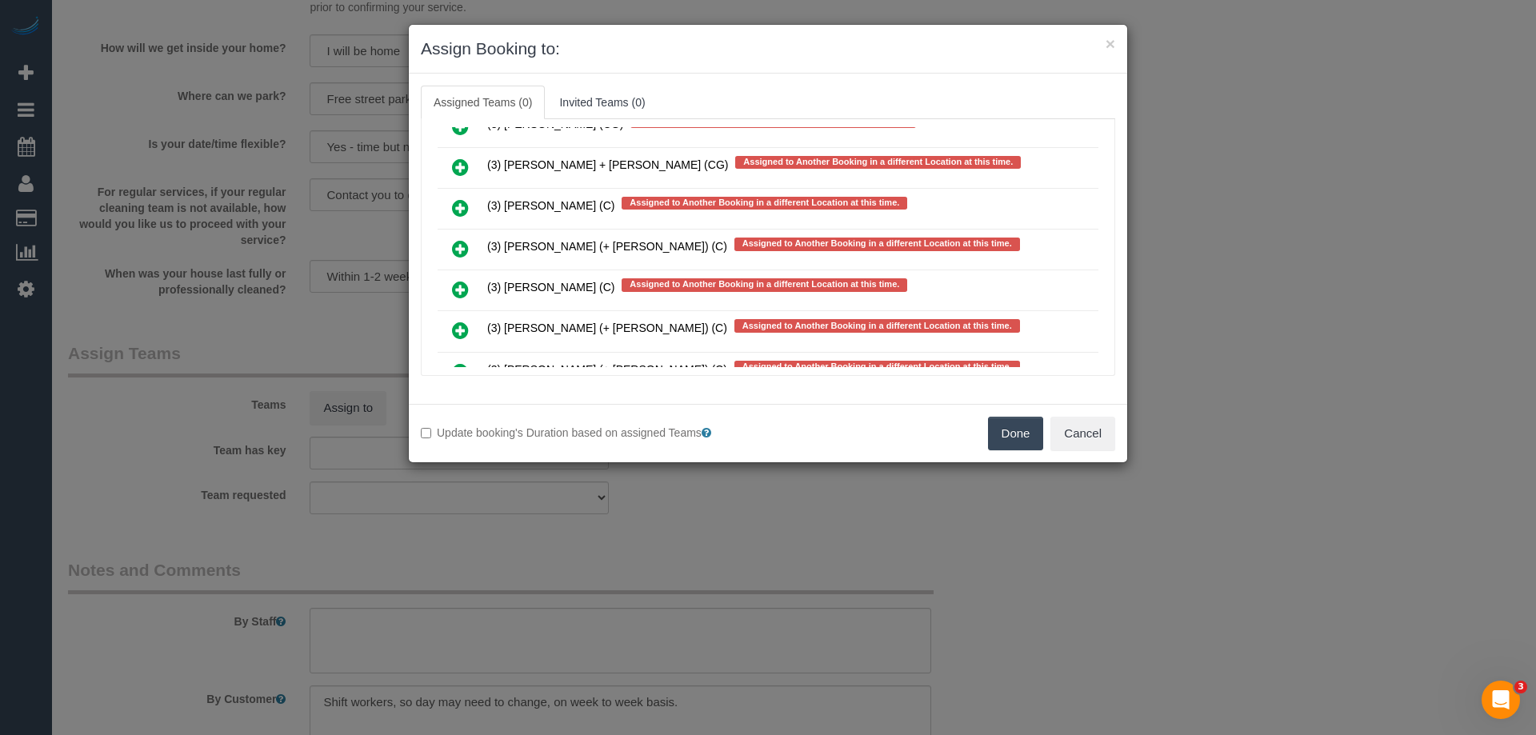
click at [462, 246] on icon at bounding box center [460, 248] width 17 height 19
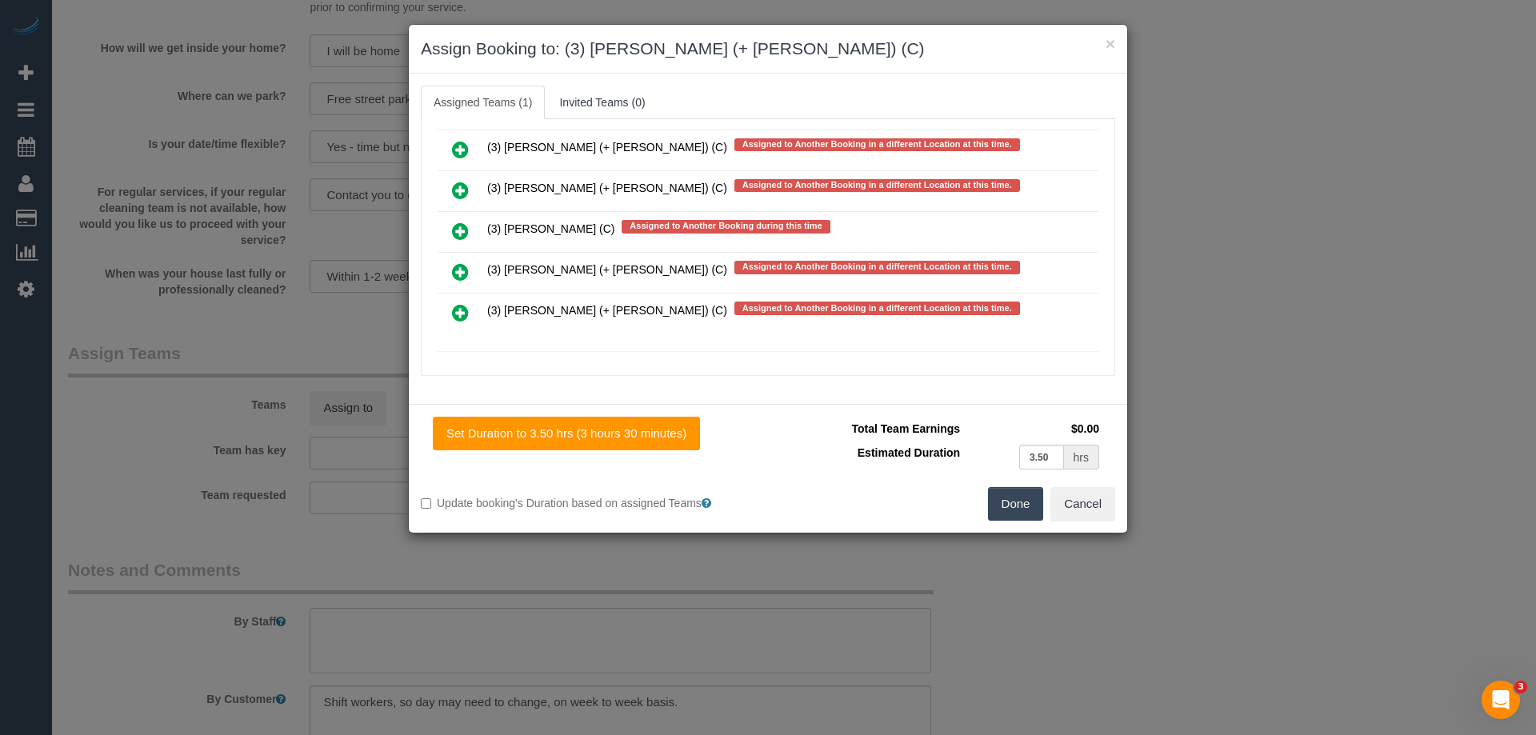
click at [459, 320] on icon at bounding box center [460, 312] width 17 height 19
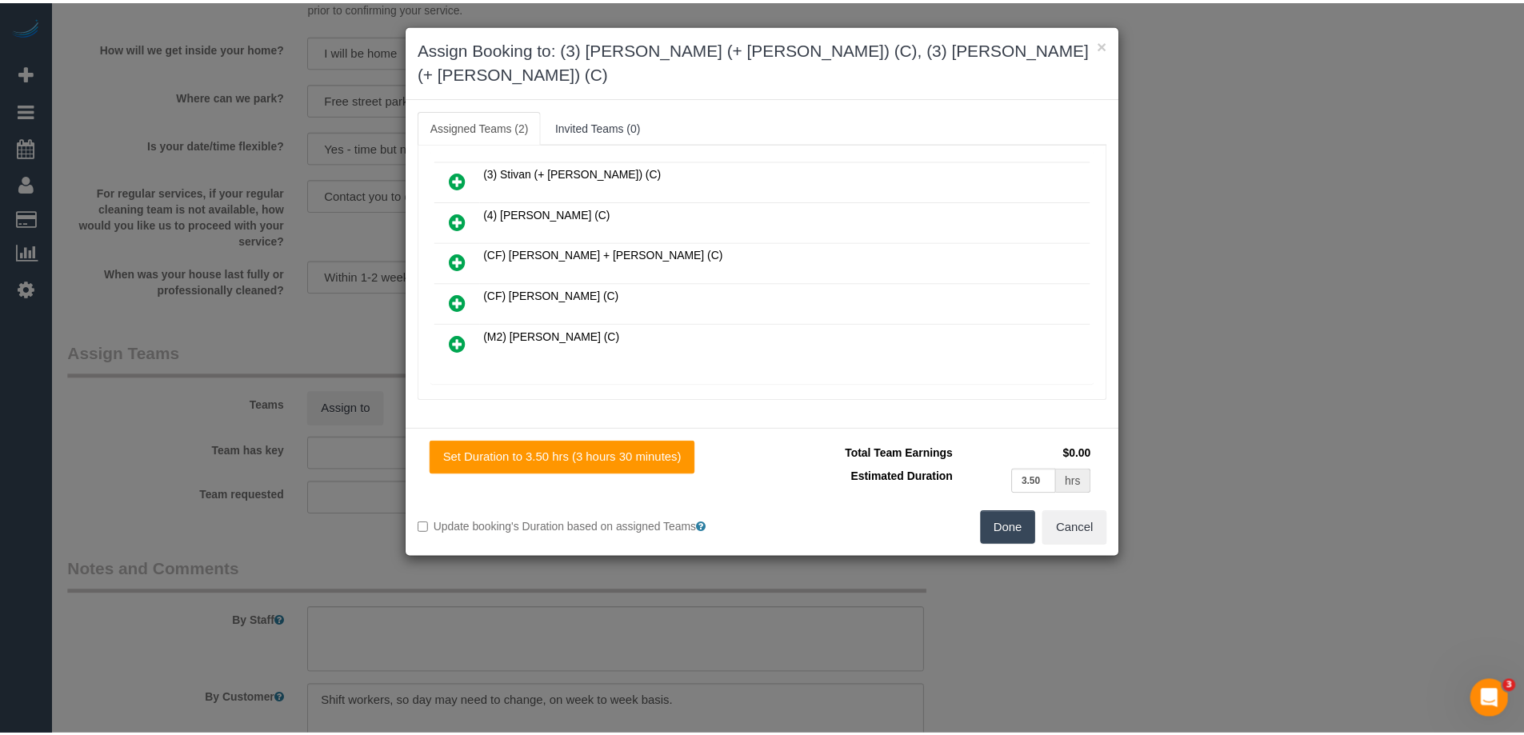
scroll to position [849, 0]
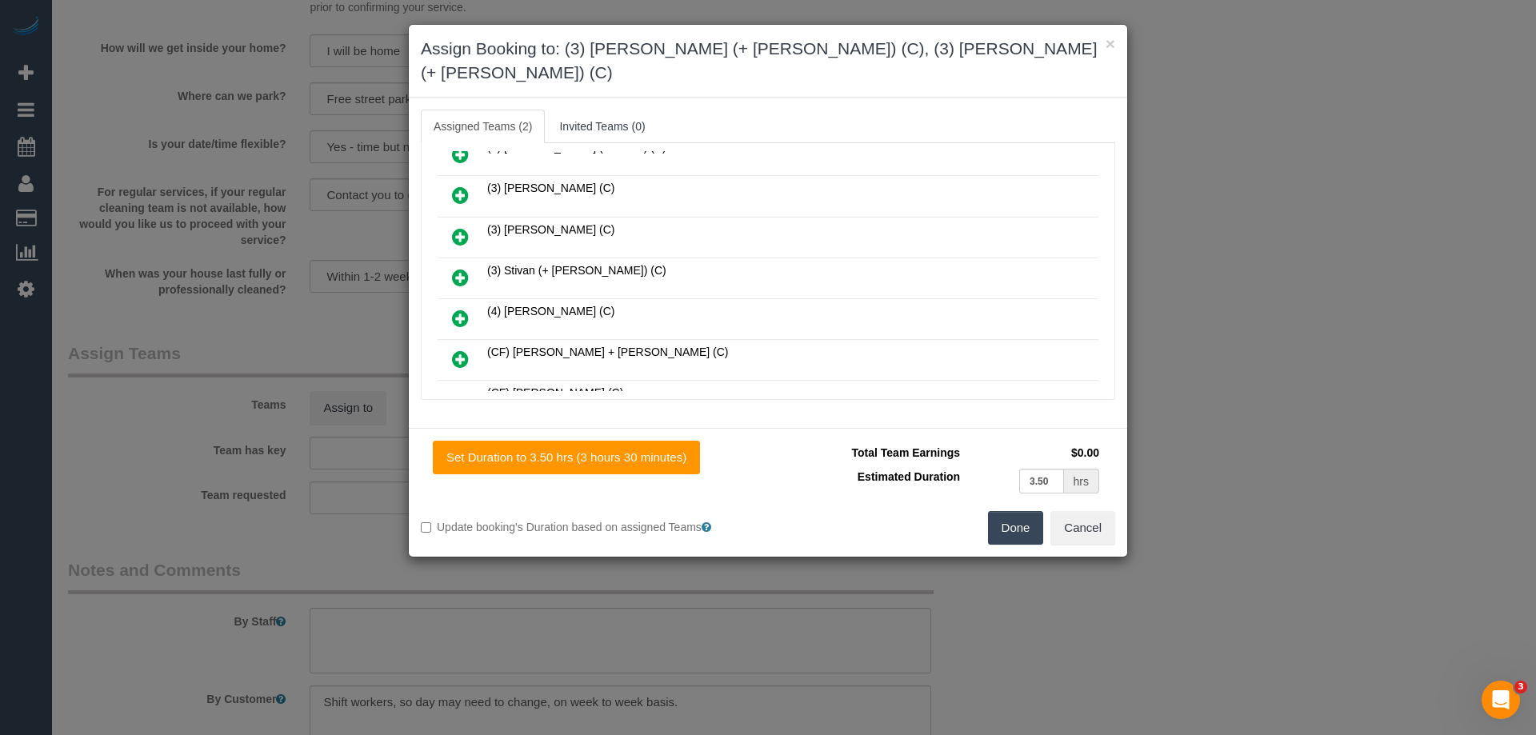
click at [990, 511] on button "Done" at bounding box center [1016, 528] width 56 height 34
click at [1068, 498] on div "× Assign Booking to: (3) [PERSON_NAME] (+ [PERSON_NAME]) (C), (3) [PERSON_NAME]…" at bounding box center [768, 367] width 1536 height 735
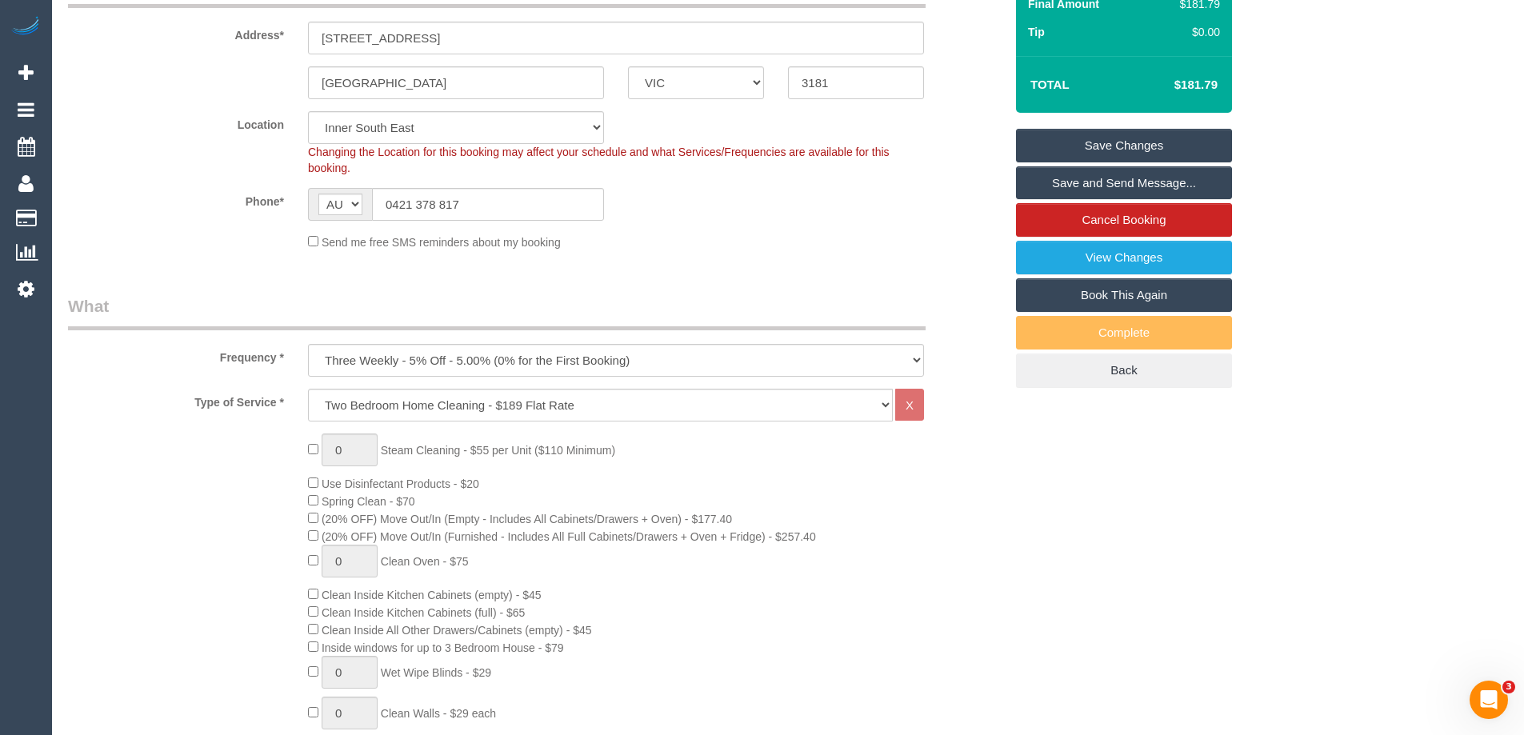
scroll to position [12, 0]
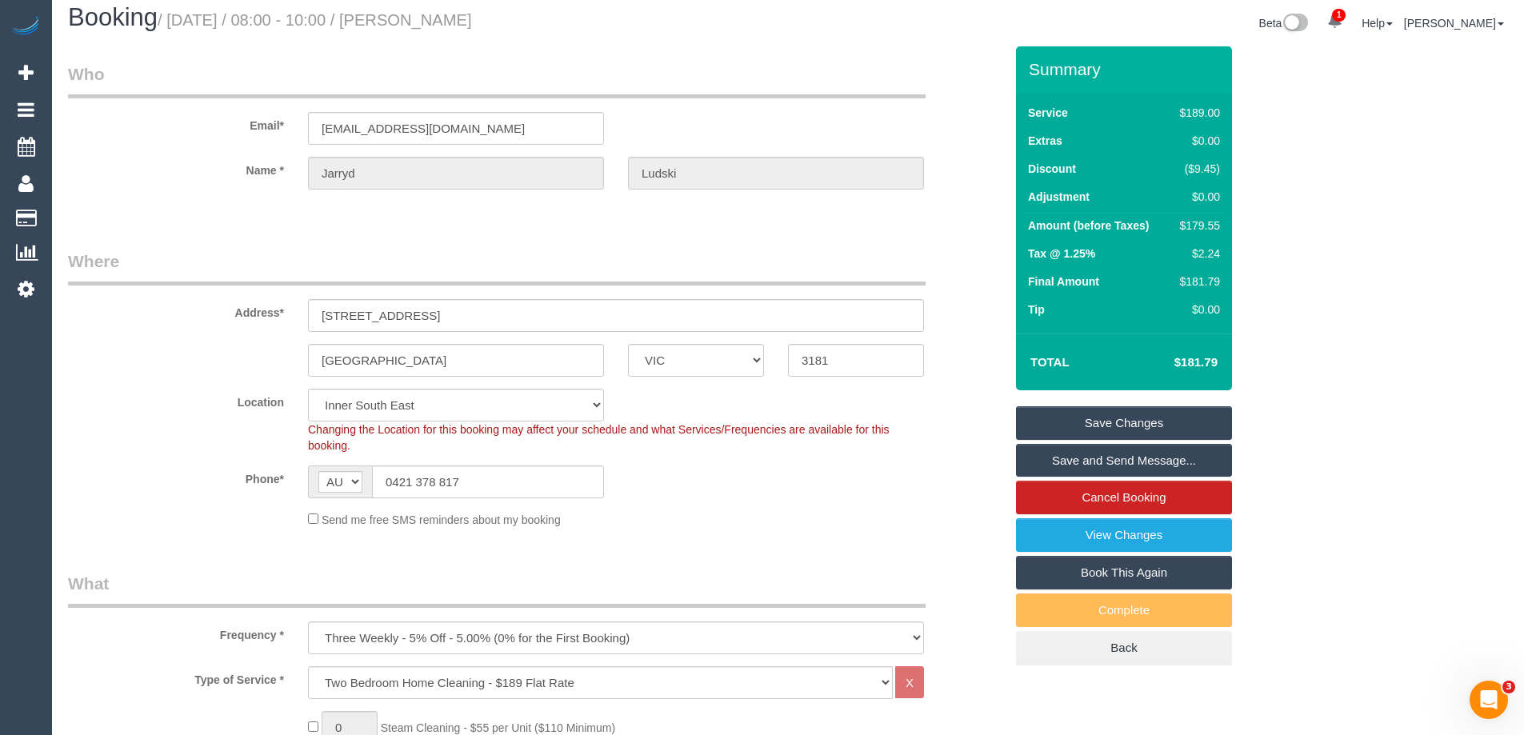
click at [1207, 218] on div "$179.55" at bounding box center [1197, 226] width 46 height 16
copy div "179.55"
click at [1291, 220] on div "Summary Service $189.00 Extras $0.00 Discount ($9.45) Adjustment $0.00 Amount (…" at bounding box center [1184, 371] width 360 height 651
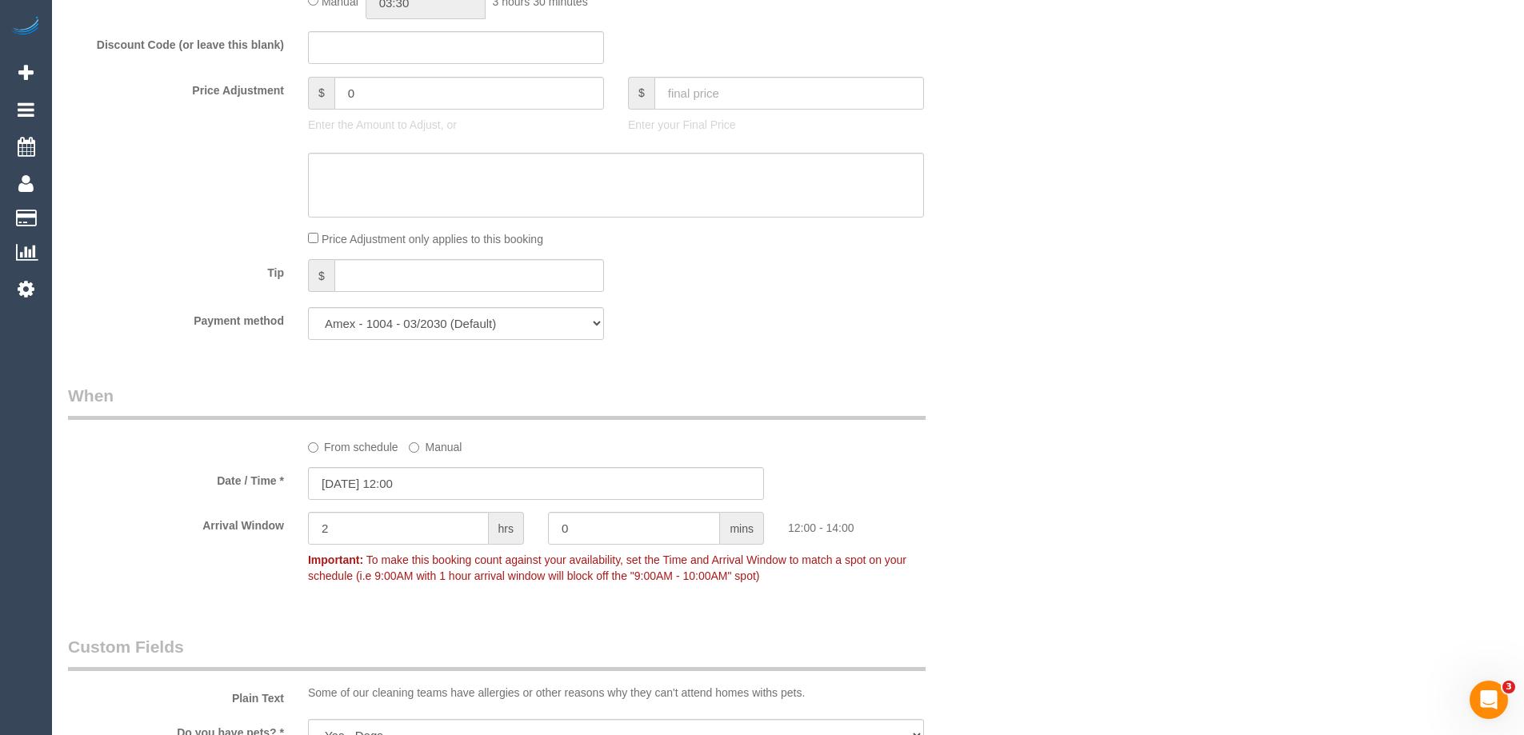
scroll to position [2092, 0]
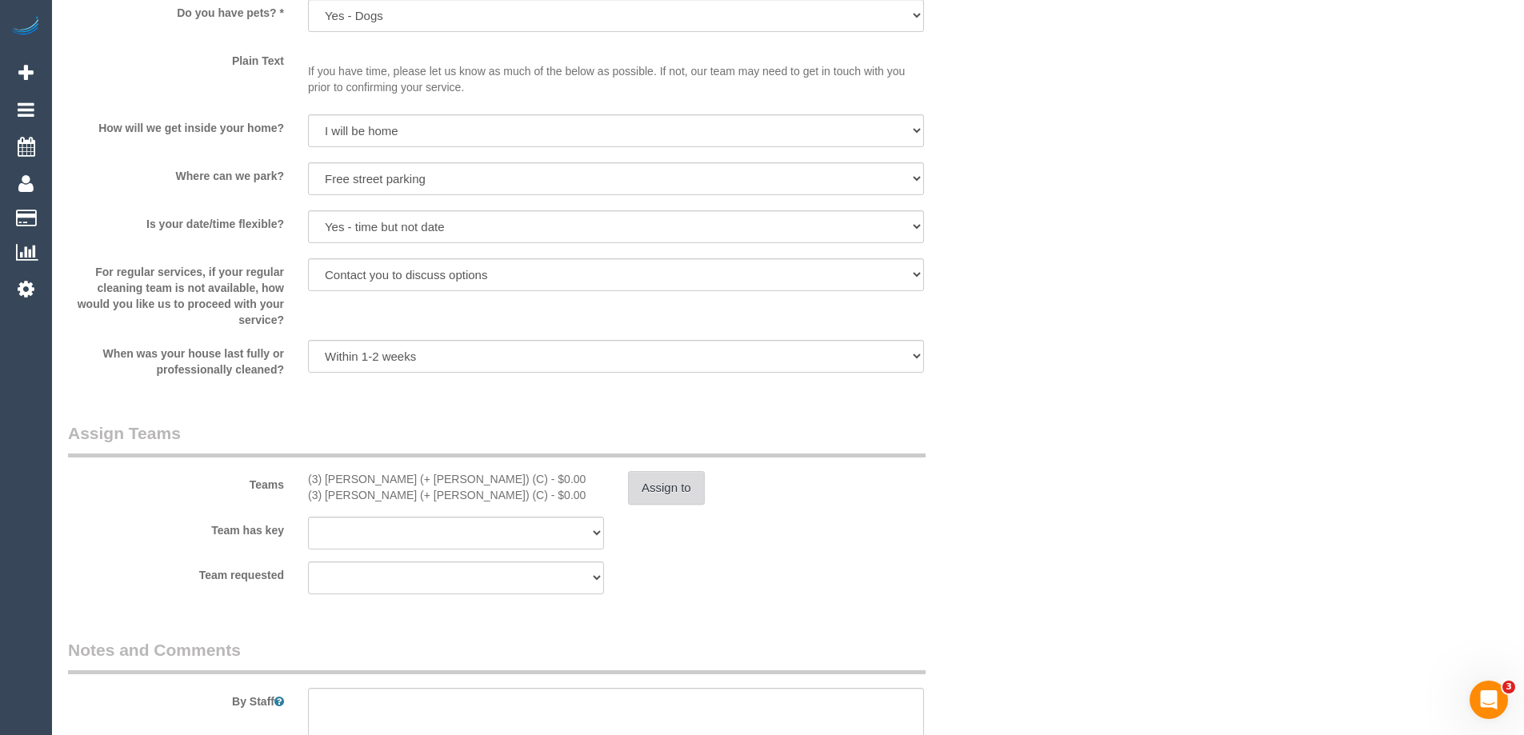
click at [665, 474] on button "Assign to" at bounding box center [666, 488] width 77 height 34
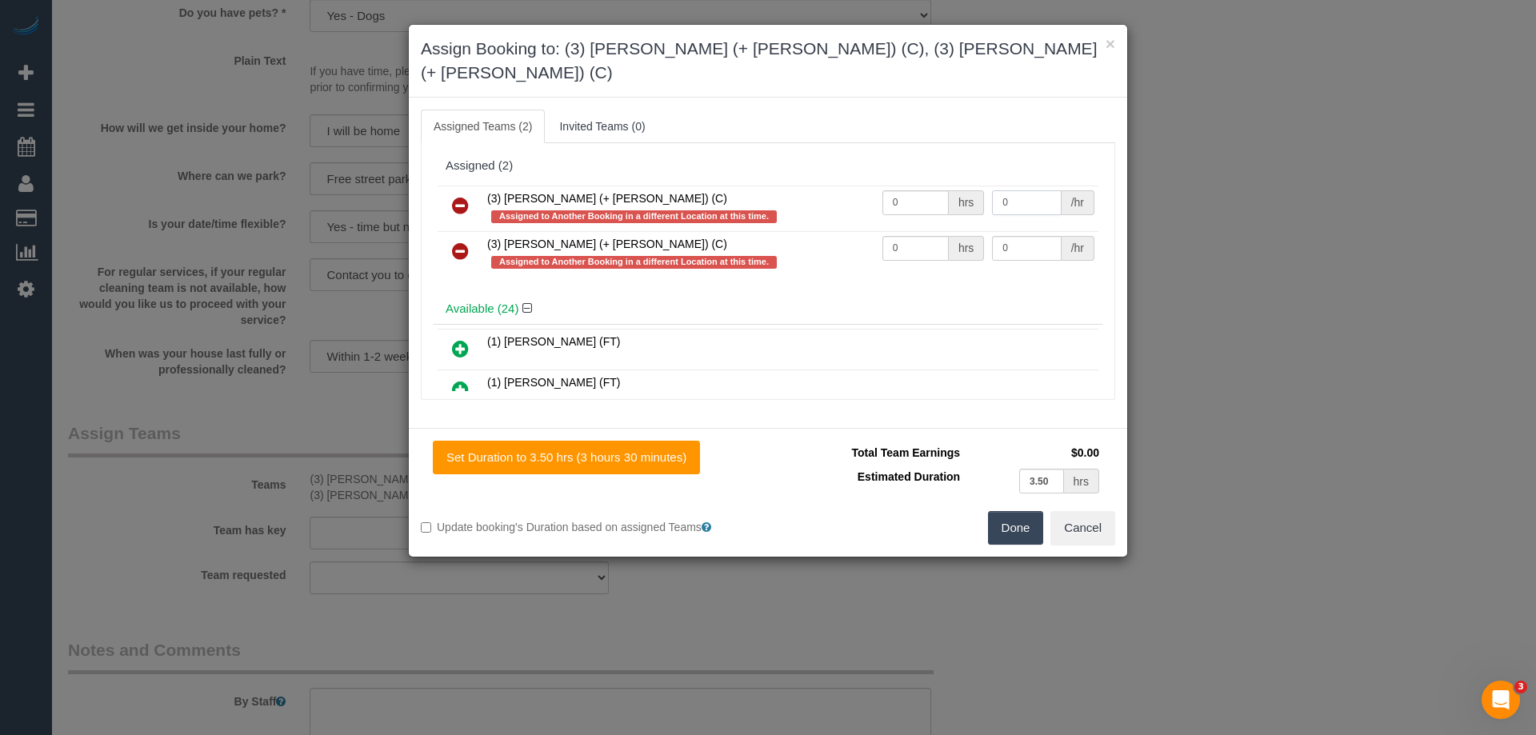
click at [1020, 190] on input "0" at bounding box center [1026, 202] width 69 height 25
type input "57.5"
click at [1027, 236] on input "0" at bounding box center [1026, 248] width 69 height 25
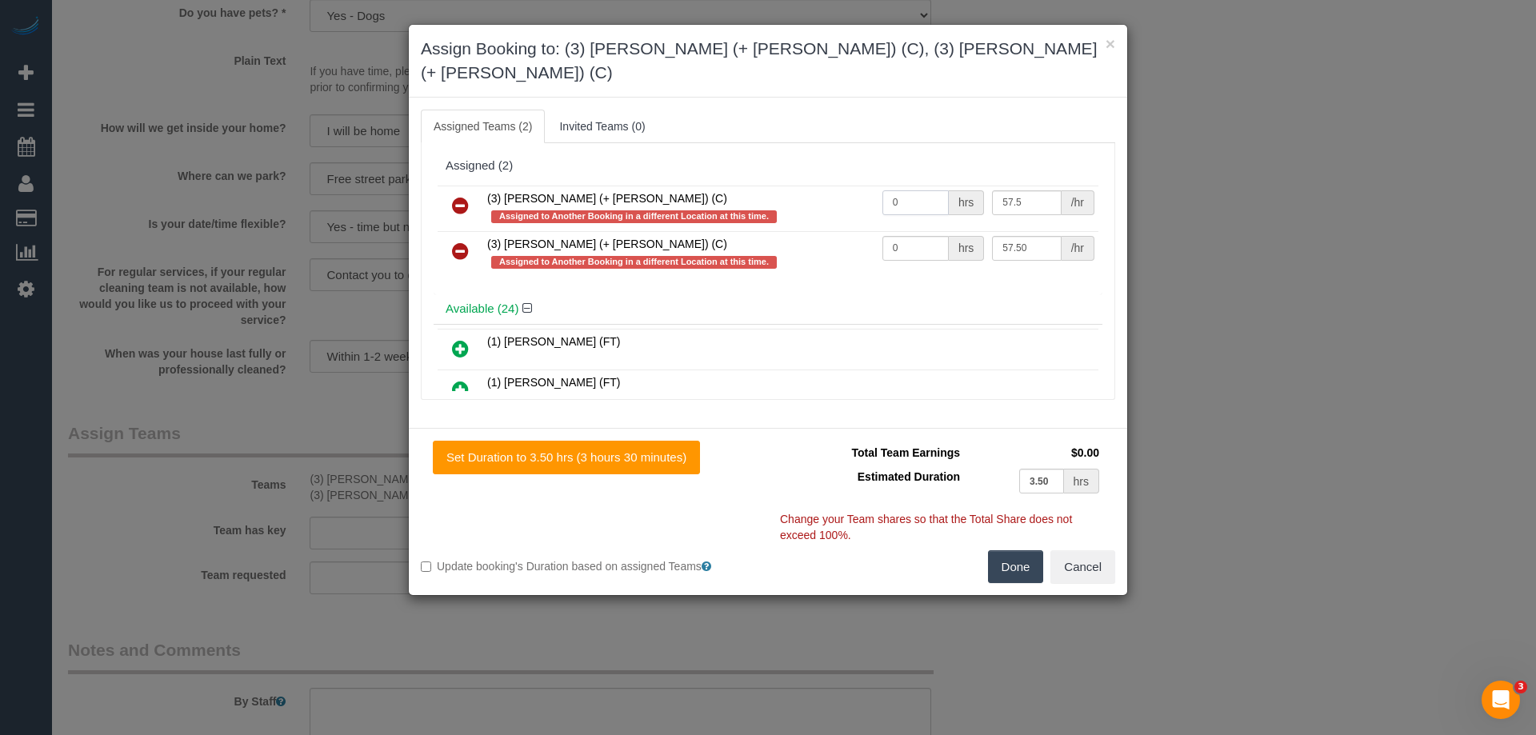
type input "57.5"
click at [934, 190] on input "0" at bounding box center [916, 202] width 66 height 25
type input "1"
click at [914, 236] on input "0" at bounding box center [916, 248] width 66 height 25
type input "1"
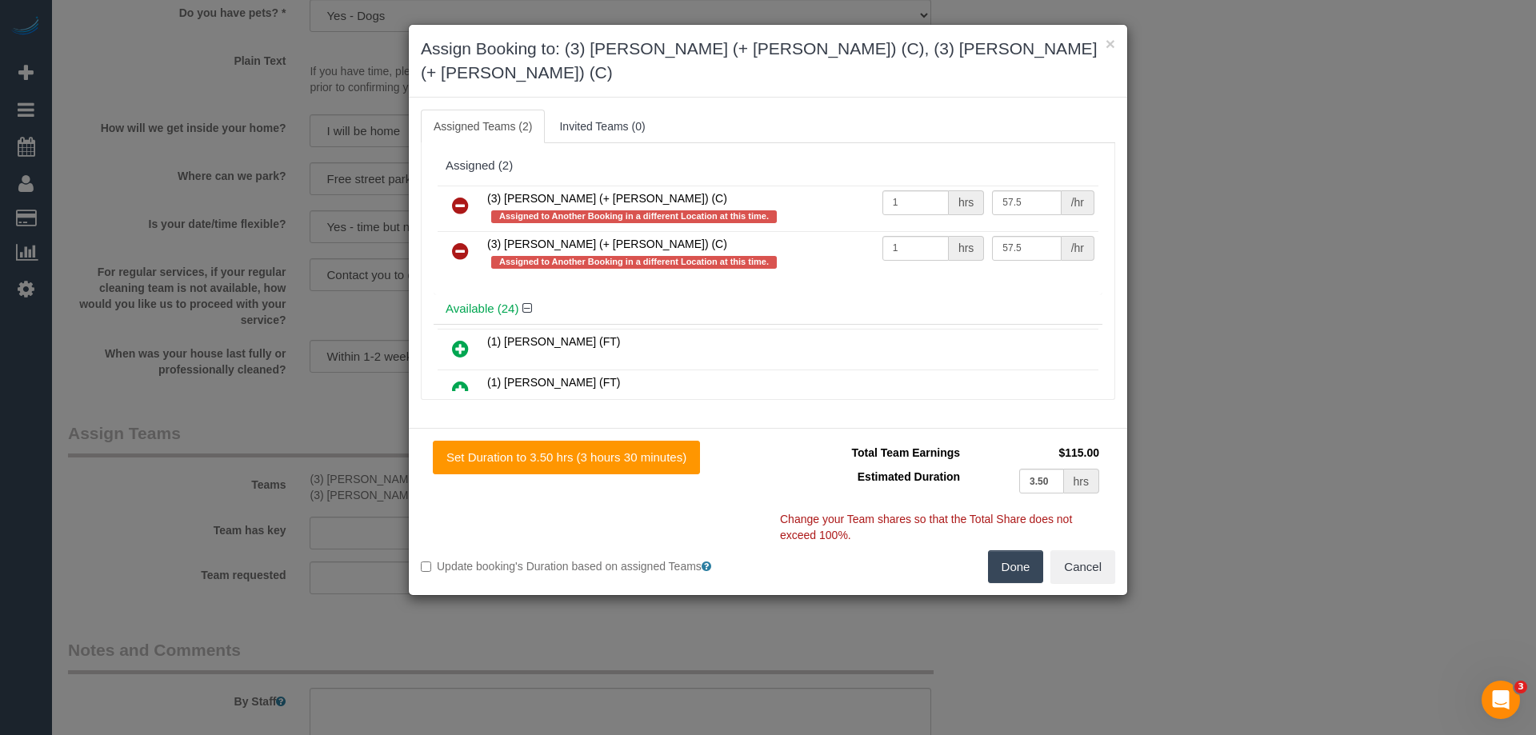
click at [1016, 551] on button "Done" at bounding box center [1016, 568] width 56 height 34
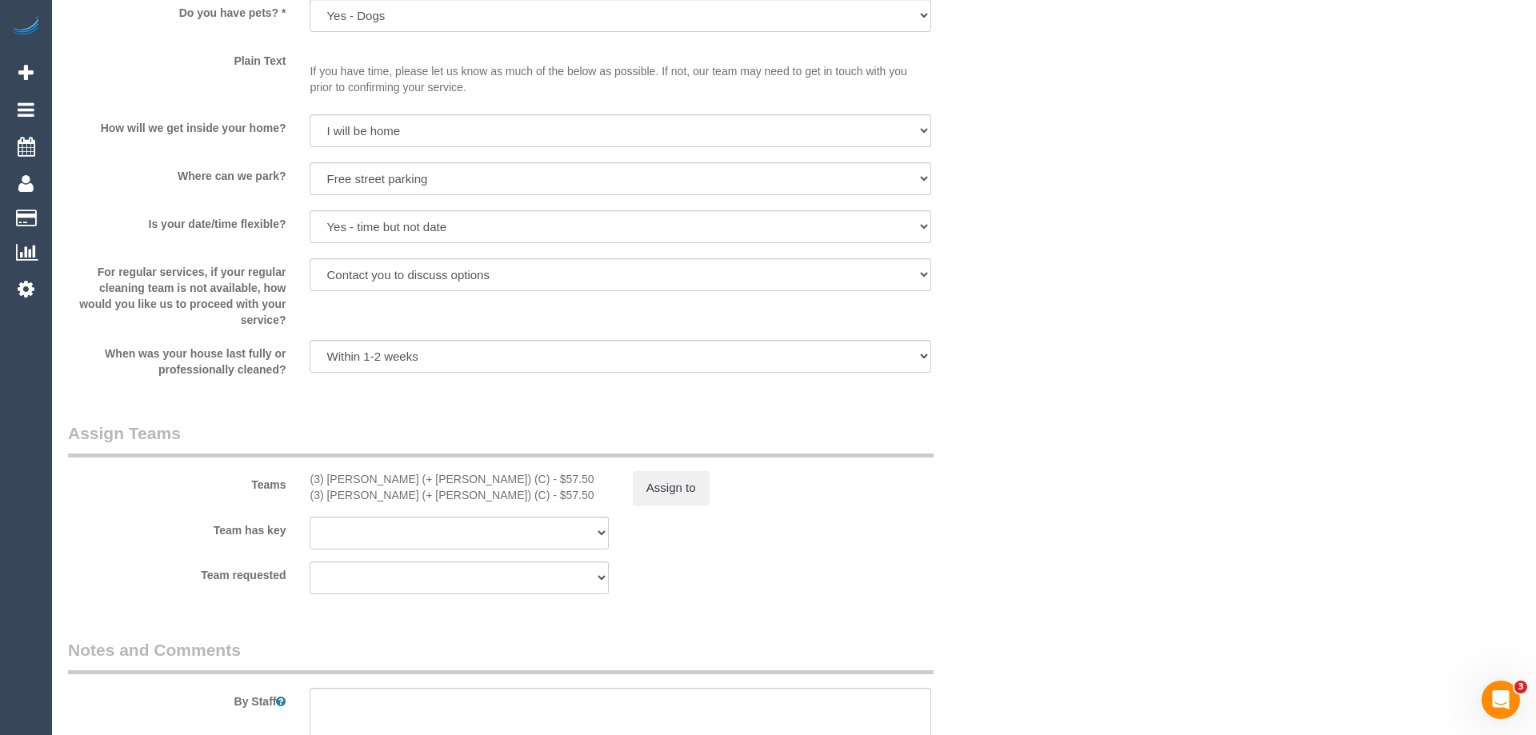
click at [1016, 547] on div "× Assign Booking to: (3) Felipe (+ Tatiana) (C), (3) Tatiana (+ Felipe) (C) Ass…" at bounding box center [768, 367] width 1536 height 735
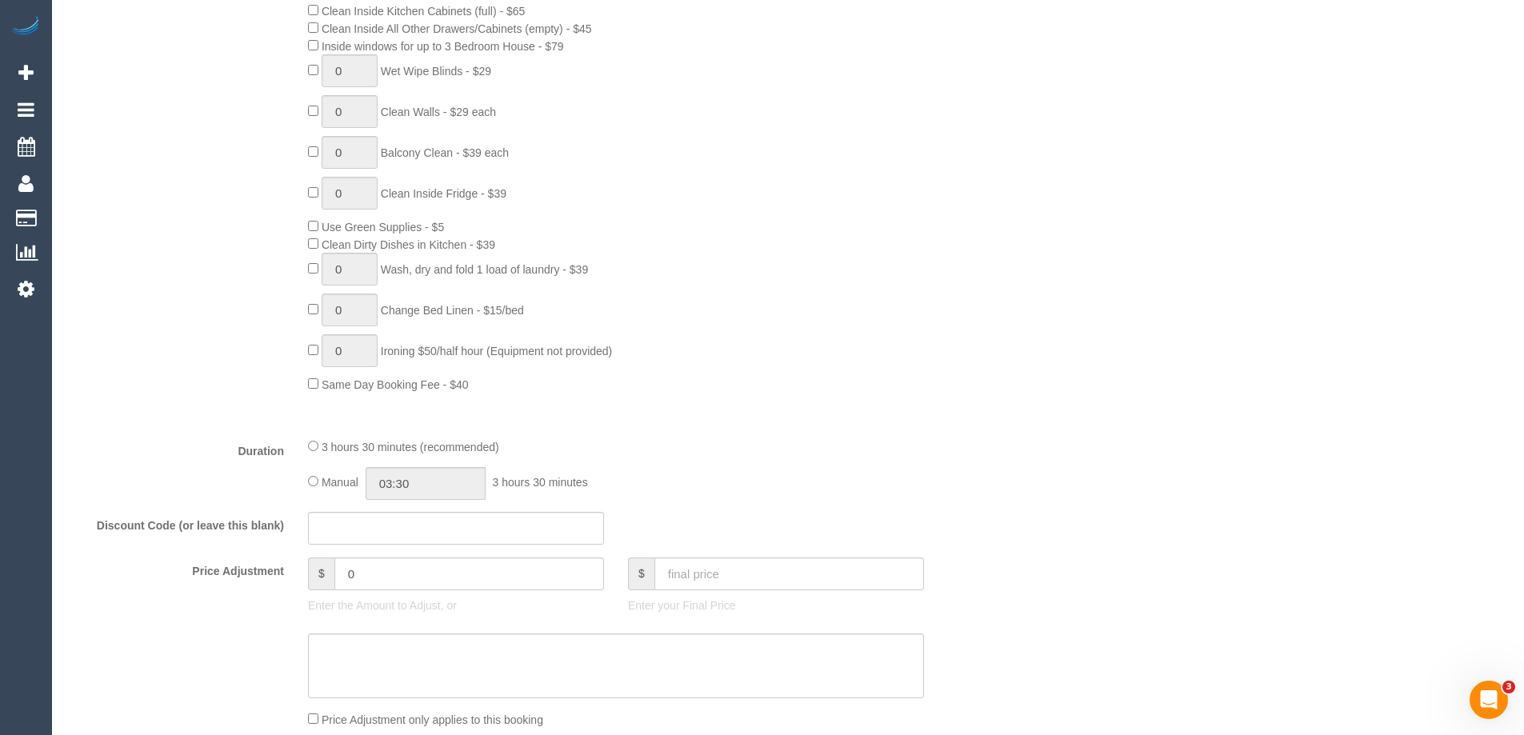
scroll to position [892, 0]
click at [426, 485] on input "03:30" at bounding box center [426, 482] width 120 height 33
drag, startPoint x: 412, startPoint y: 534, endPoint x: 426, endPoint y: 482, distance: 54.7
click at [426, 482] on input "01:30" at bounding box center [426, 482] width 120 height 33
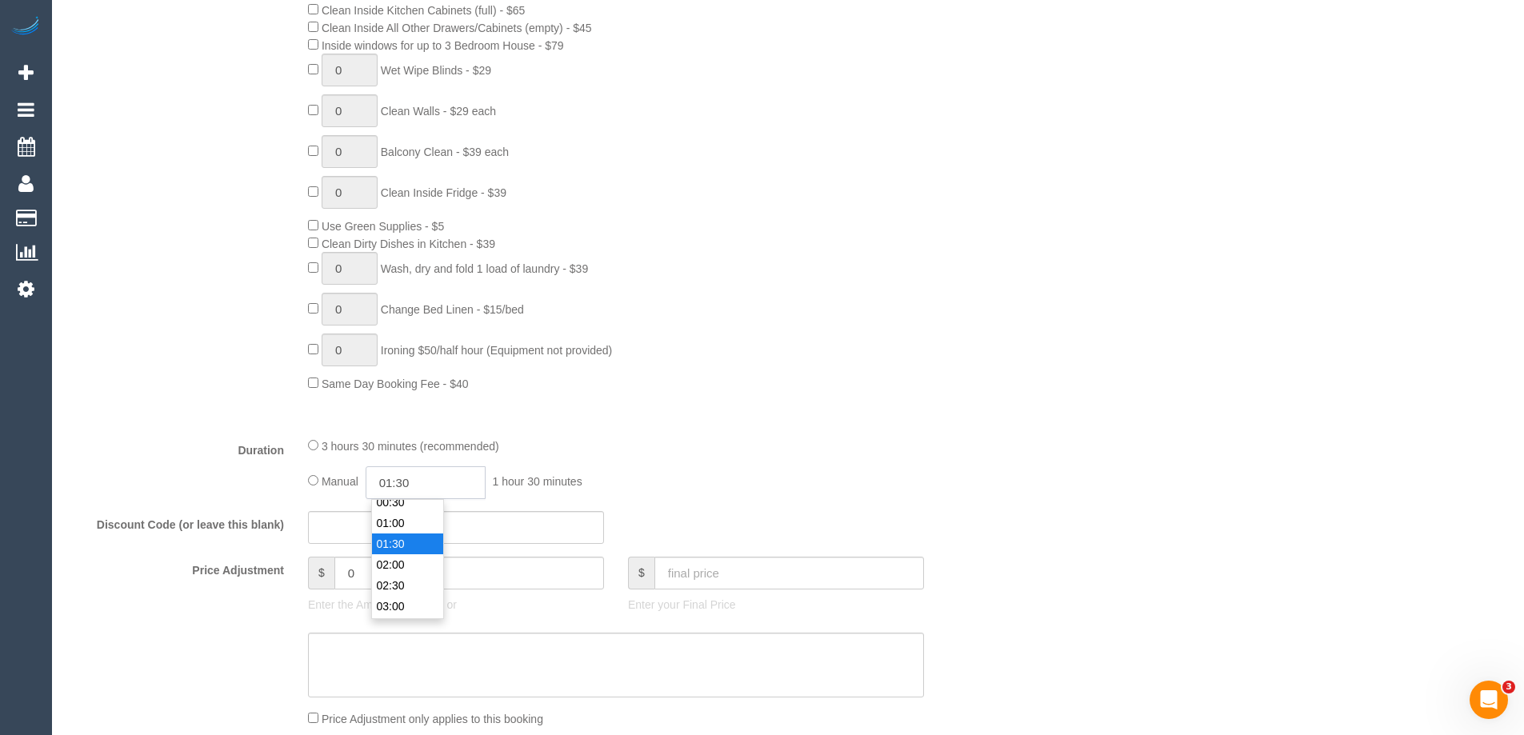
scroll to position [42, 0]
type input "01:45"
click at [758, 378] on div "0 Steam Cleaning - $55 per Unit ($110 Minimum) Use Disinfectant Products - $20 …" at bounding box center [656, 111] width 720 height 561
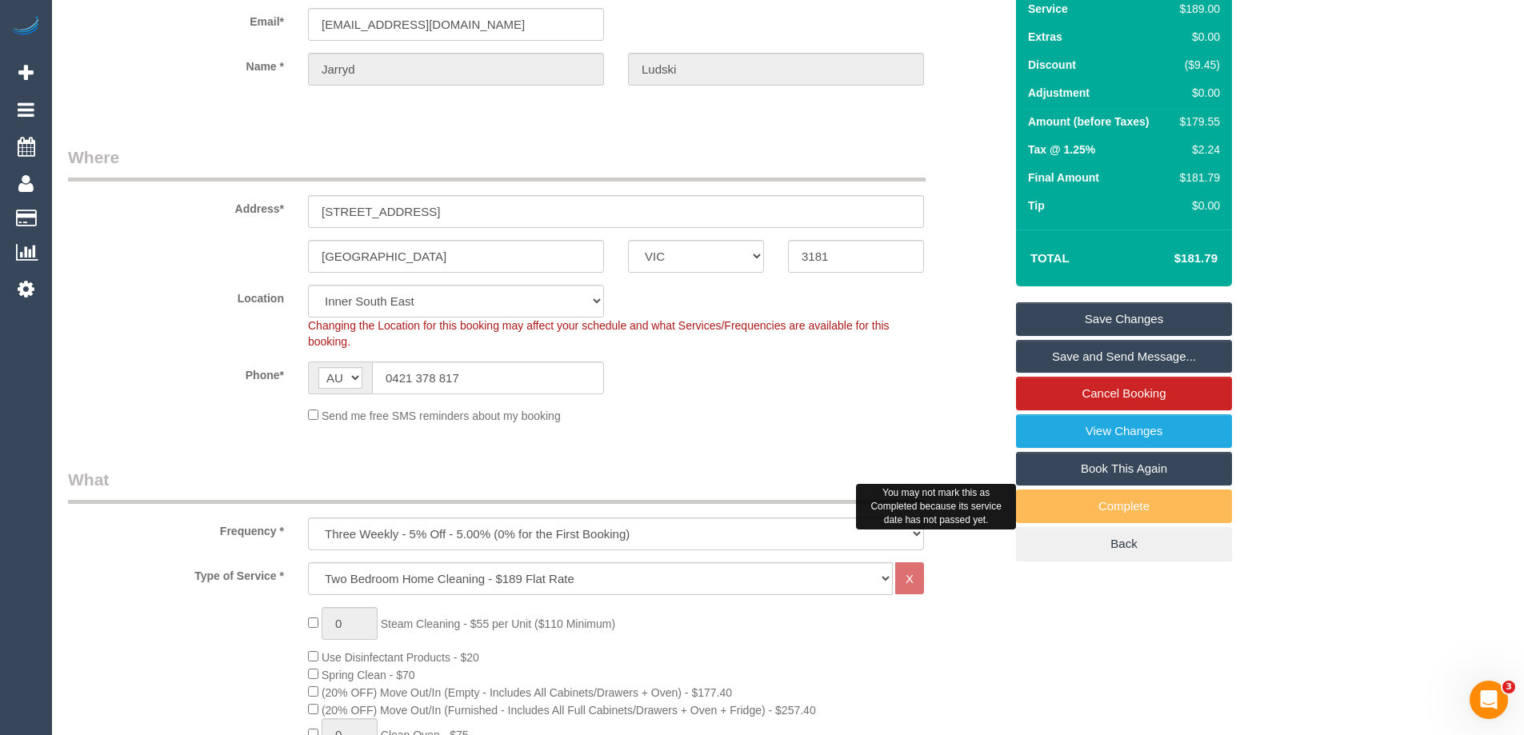
scroll to position [0, 0]
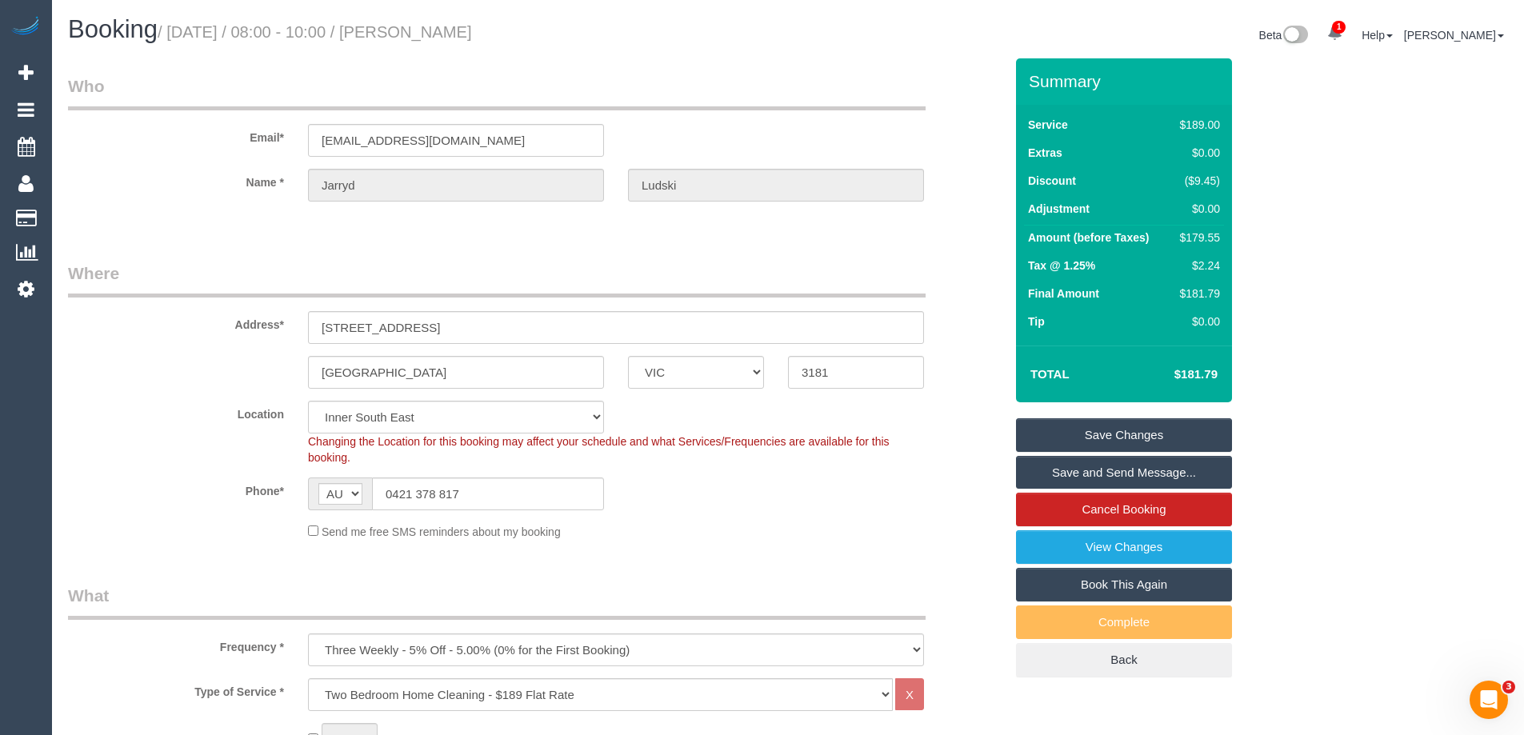
click at [470, 118] on div "Email* jarrydludski@live.com.au" at bounding box center [536, 115] width 960 height 82
click at [464, 142] on input "jarrydludski@live.com.au" at bounding box center [456, 140] width 296 height 33
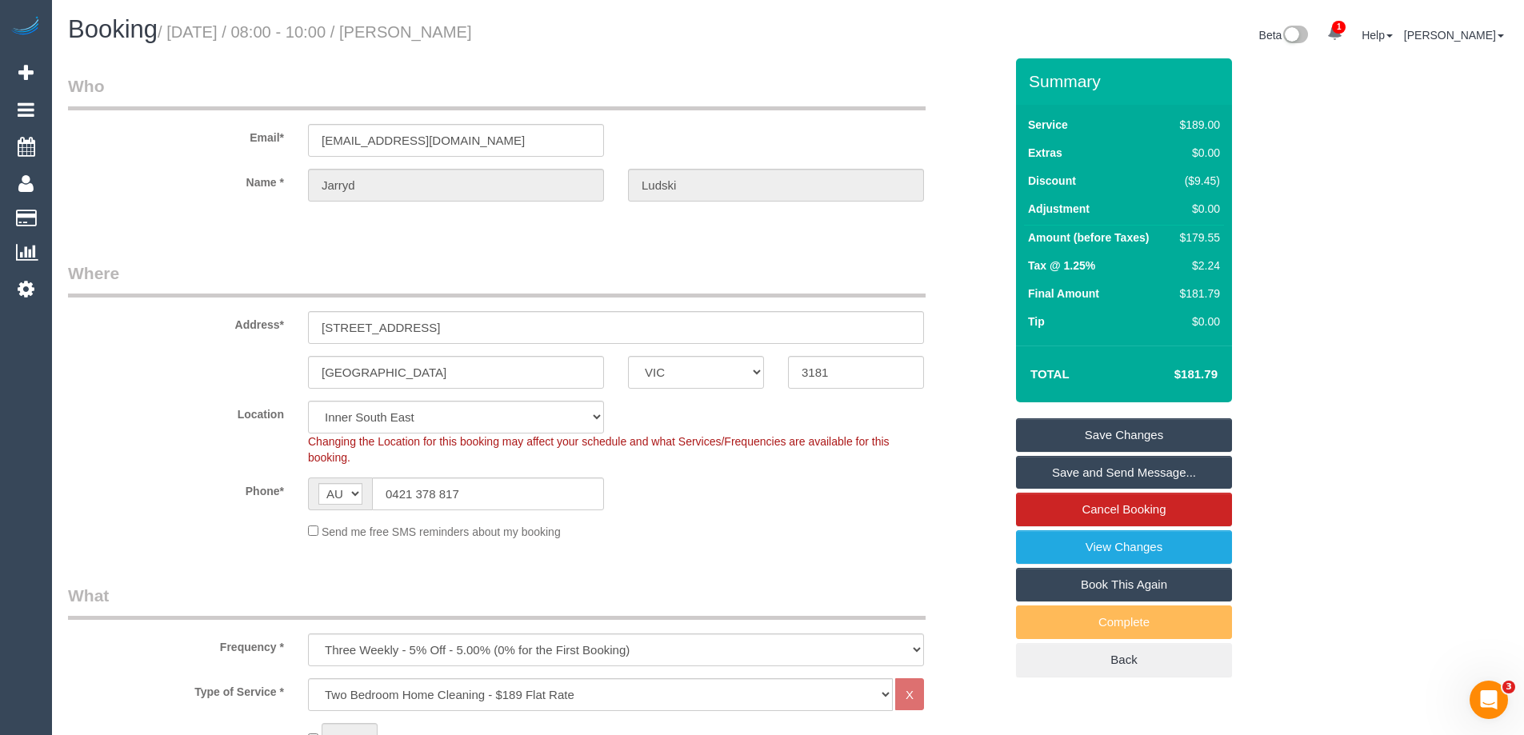
click at [1112, 436] on link "Save Changes" at bounding box center [1124, 435] width 216 height 34
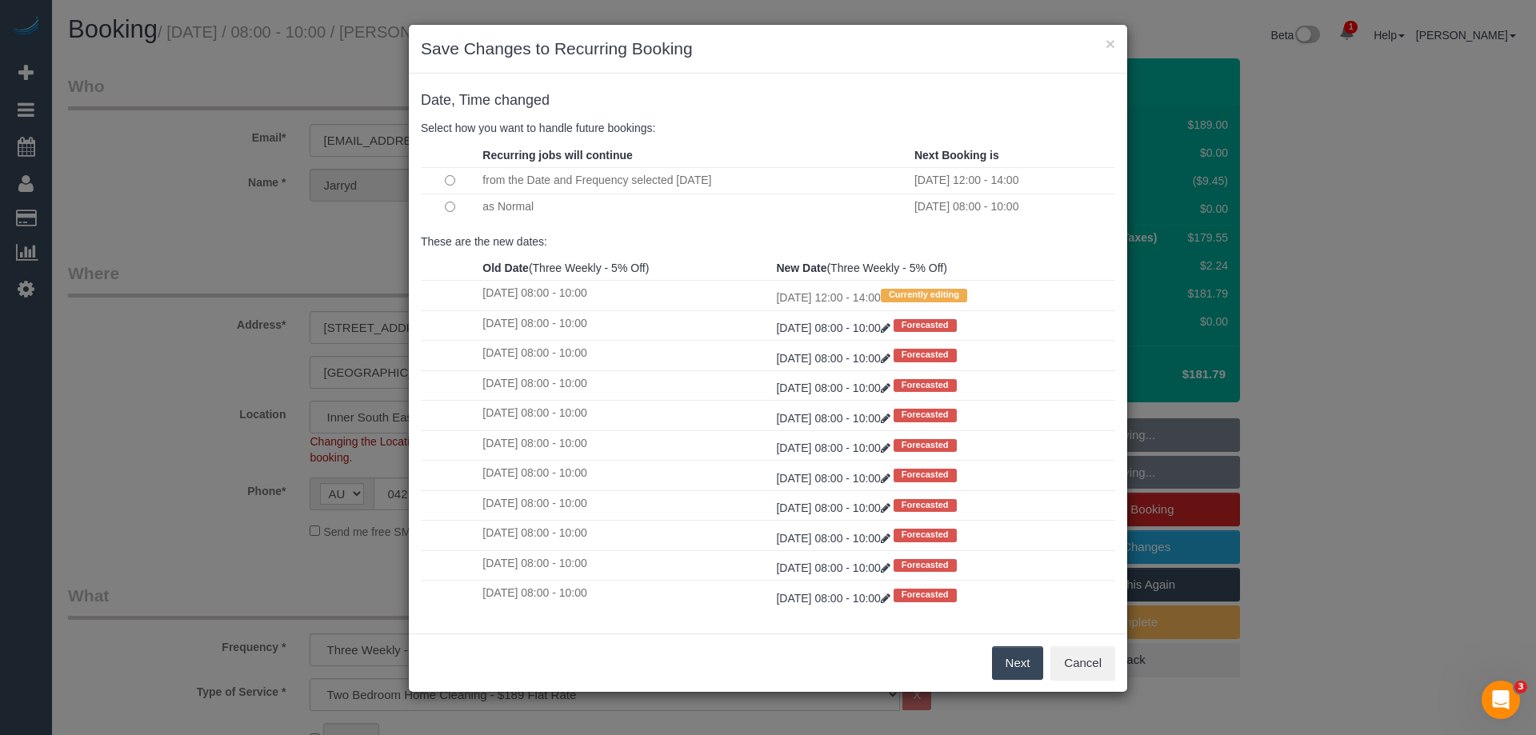
click at [1018, 672] on button "Next" at bounding box center [1018, 664] width 52 height 34
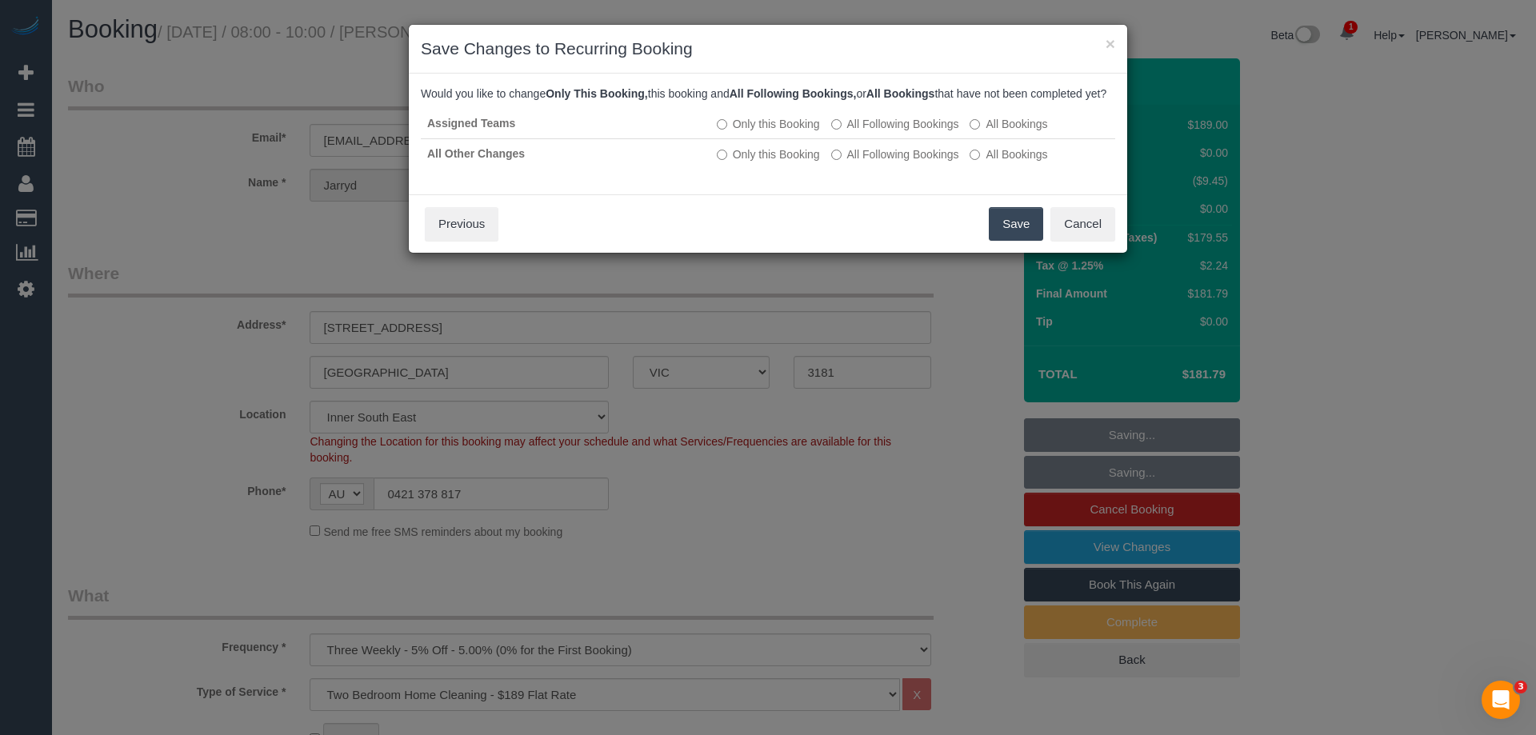
click at [1015, 241] on button "Save" at bounding box center [1016, 224] width 54 height 34
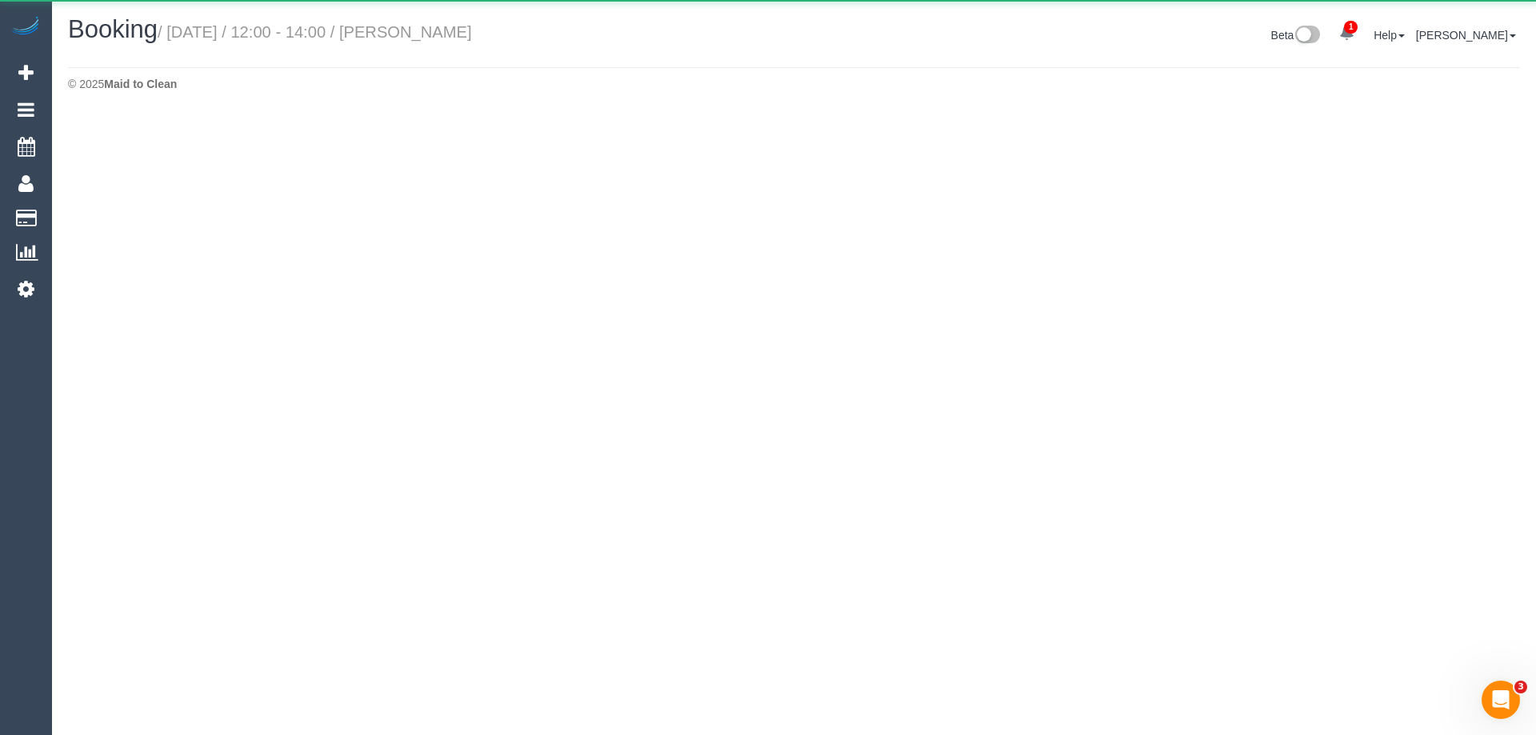
select select "VIC"
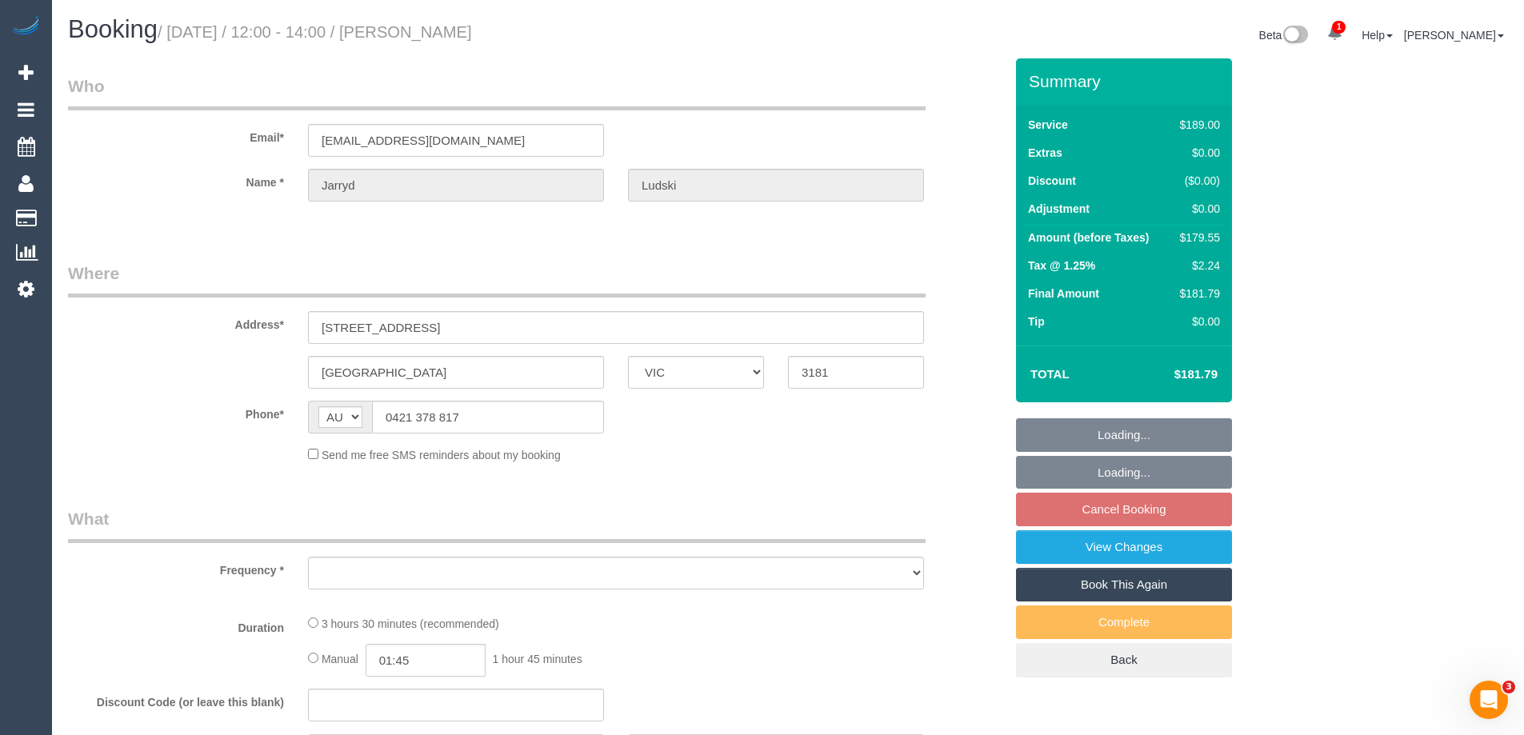
select select "object:7041"
select select "string:stripe-pm_1R8XPG2GScqysDRVopSOPdRH"
select select "number:27"
select select "number:14"
select select "number:19"
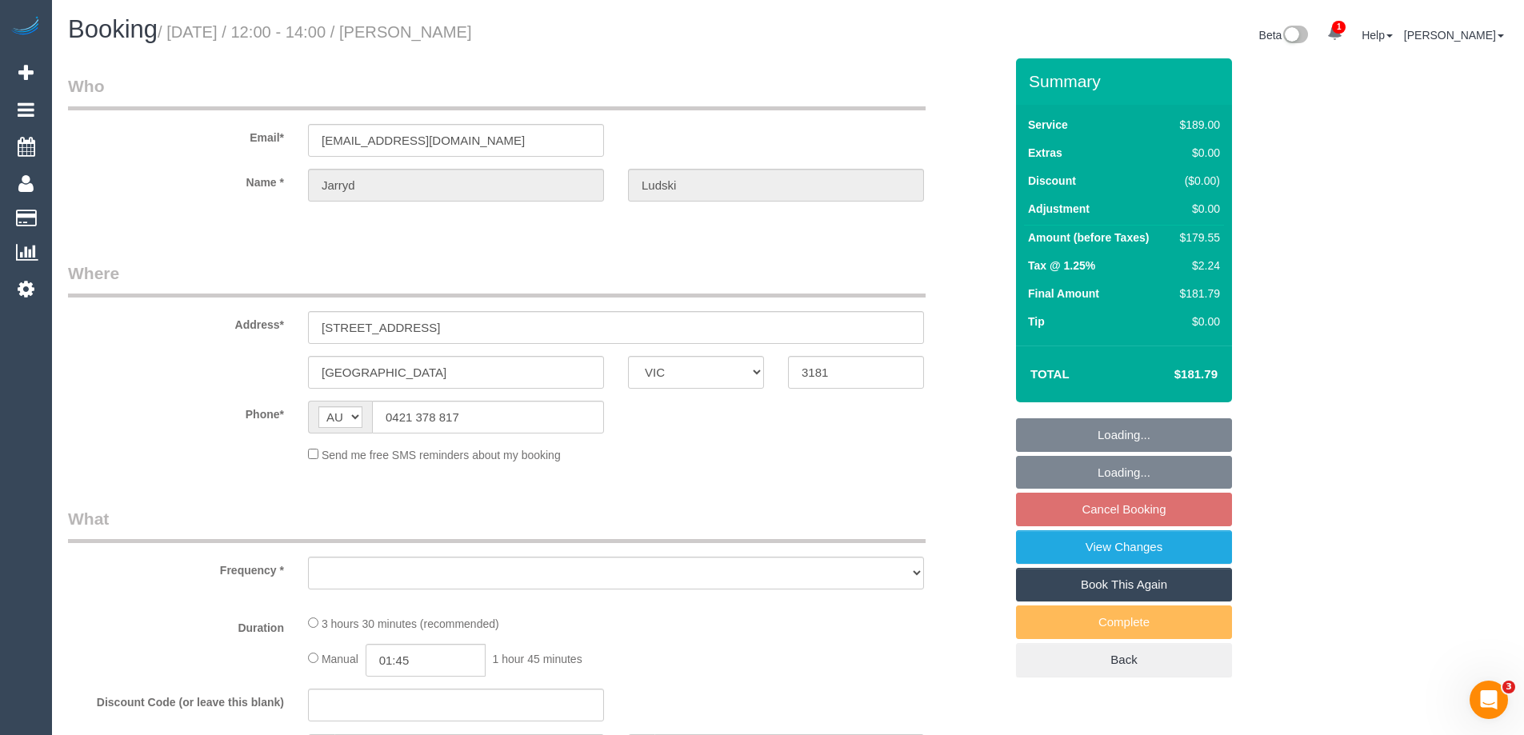
select select "number:24"
select select "number:35"
select select "number:11"
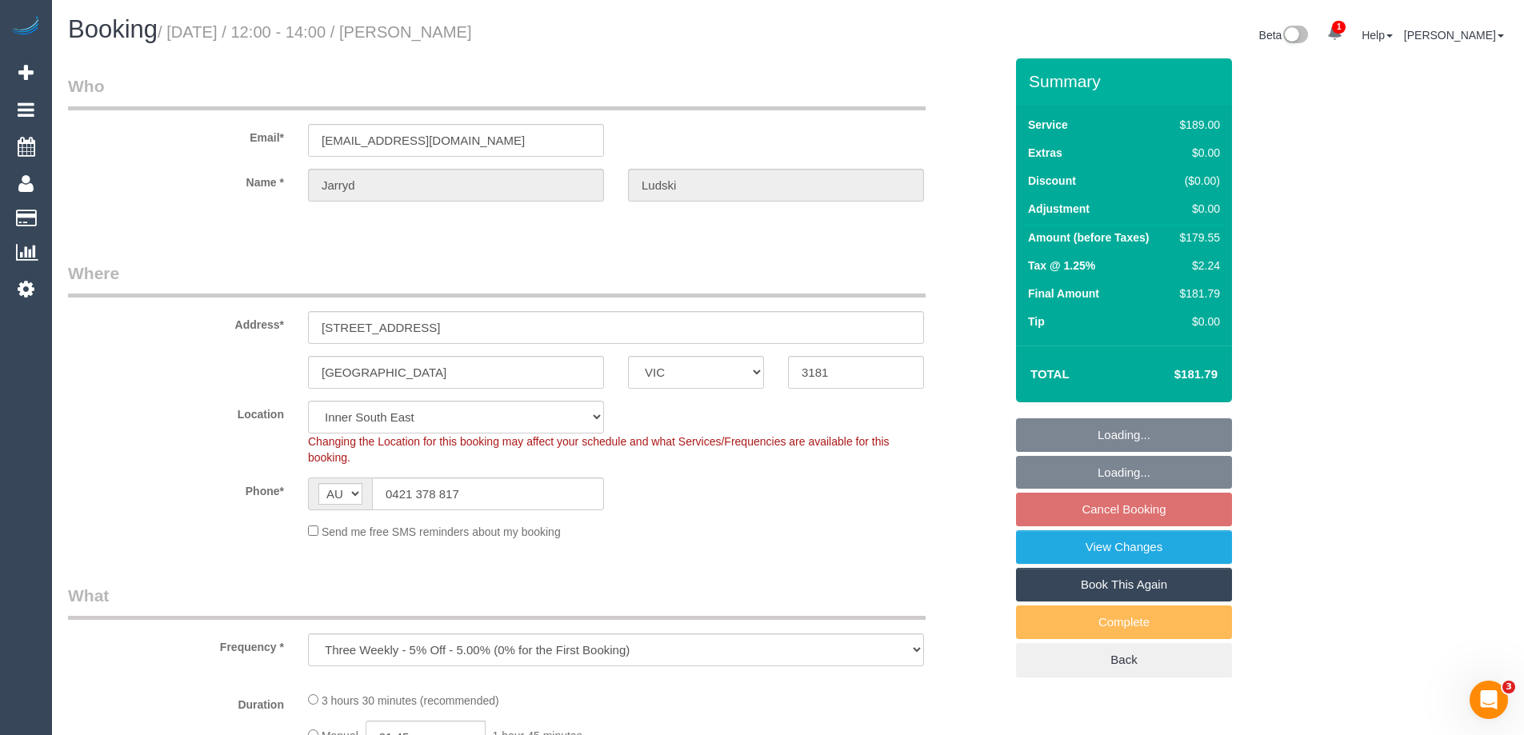
select select "object:7194"
click at [418, 143] on input "jarrydludski@live.com.au" at bounding box center [456, 140] width 296 height 33
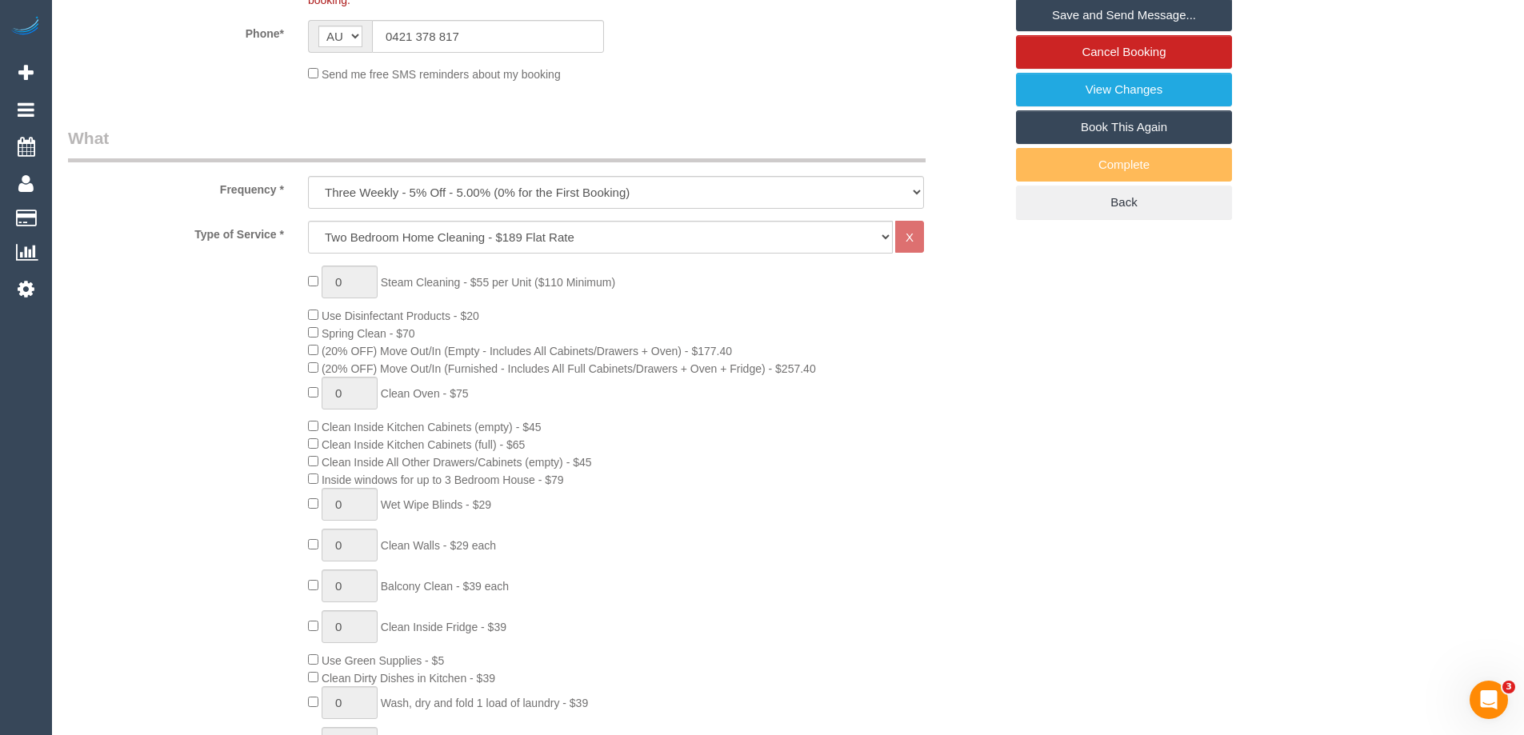
scroll to position [198, 0]
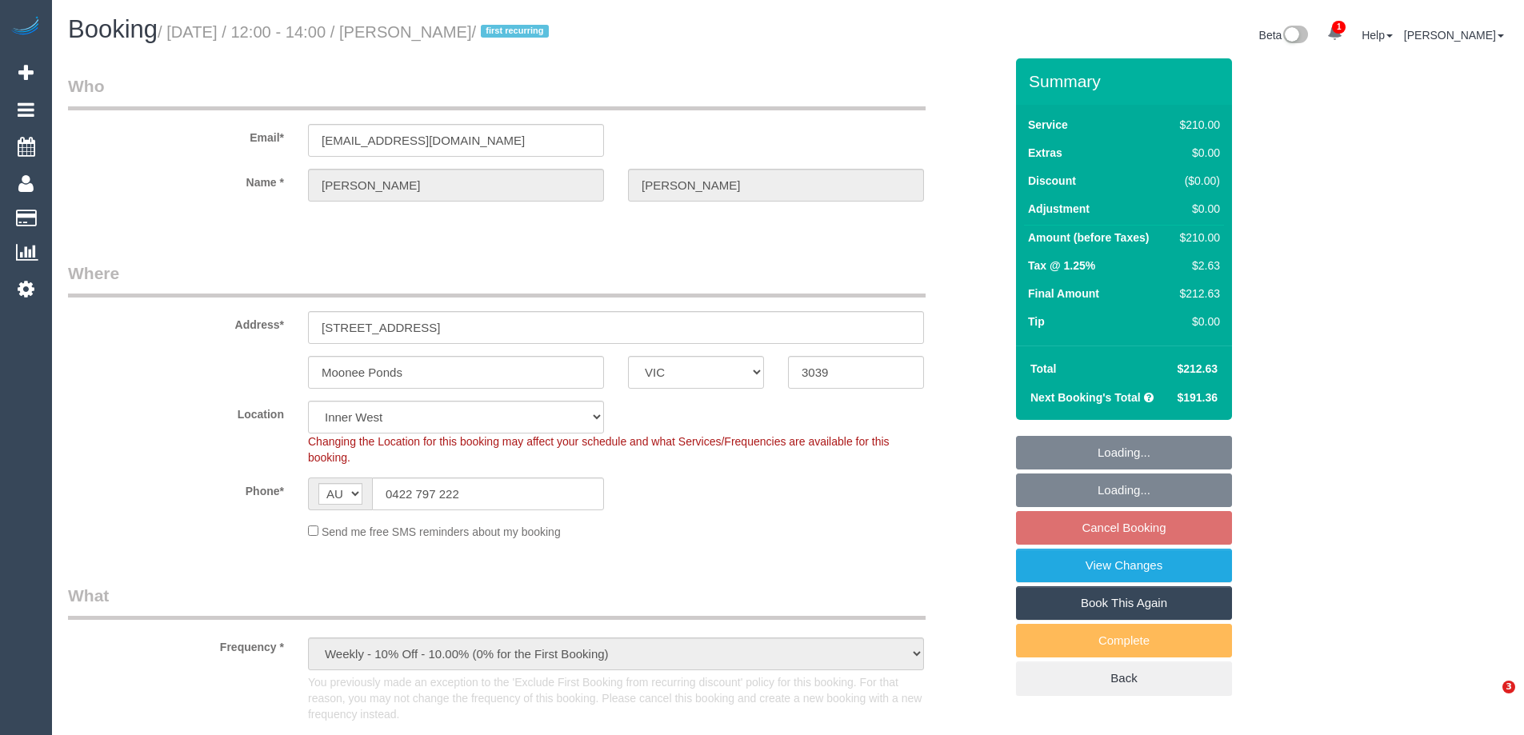
select select "VIC"
select select "180"
select select "number:27"
select select "number:14"
select select "number:19"
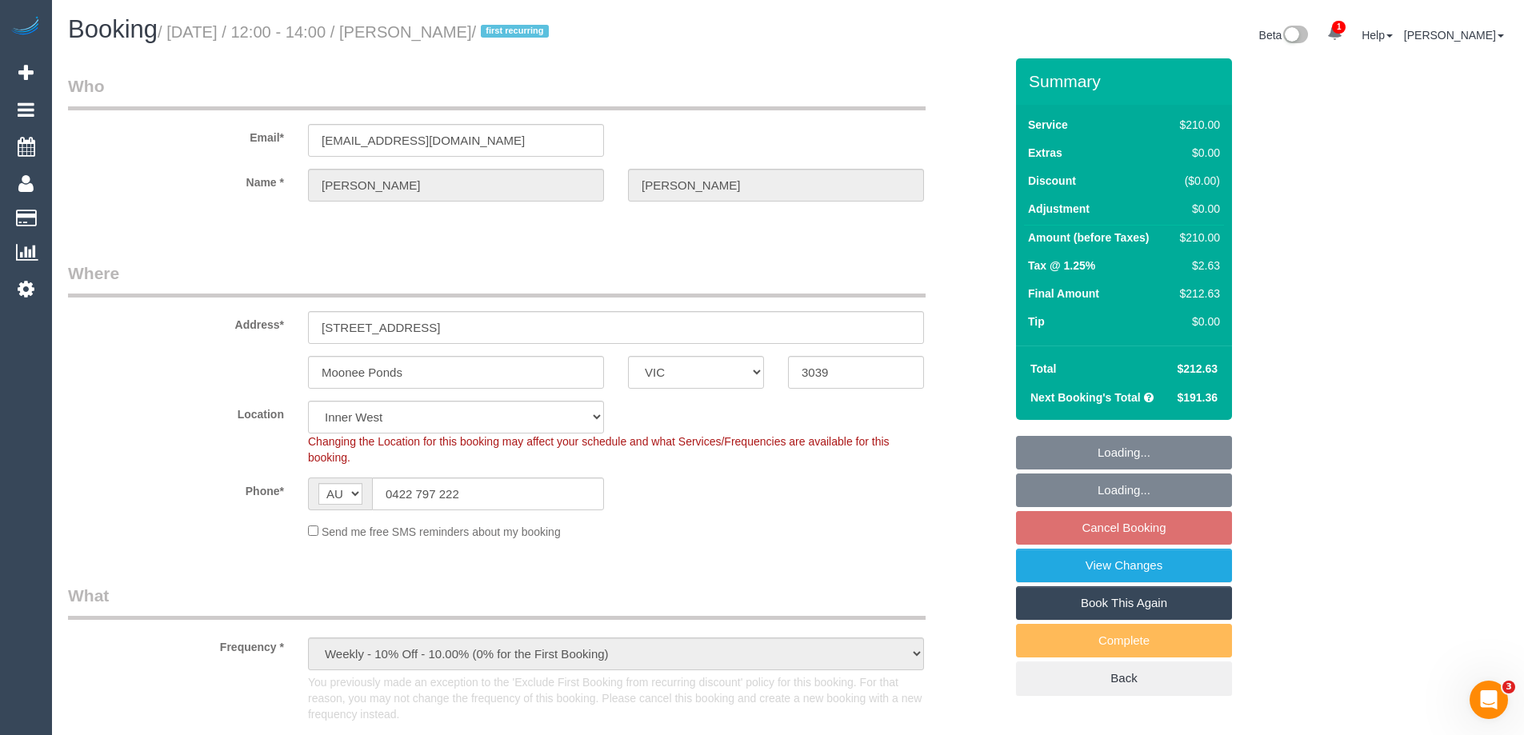
select select "number:34"
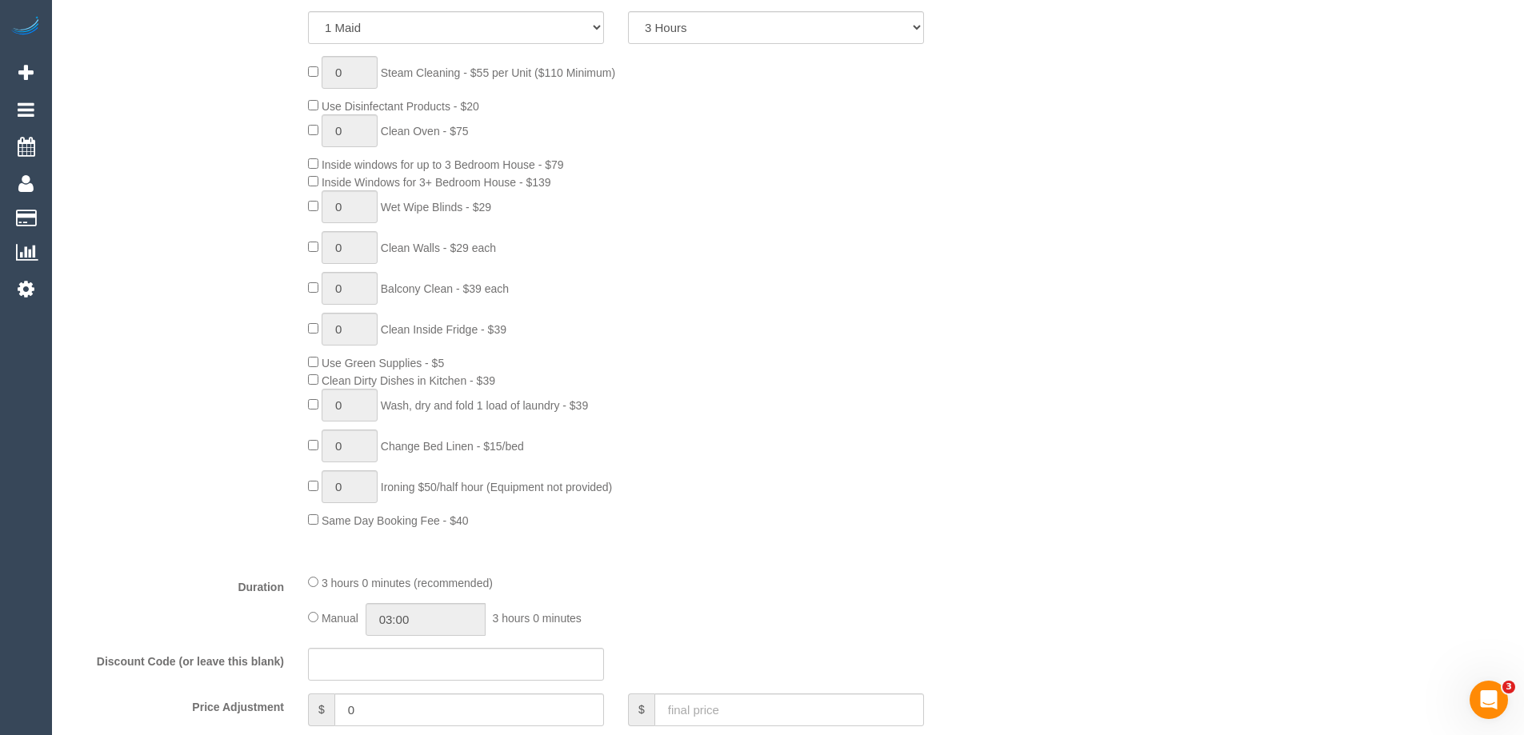
scroll to position [1120, 0]
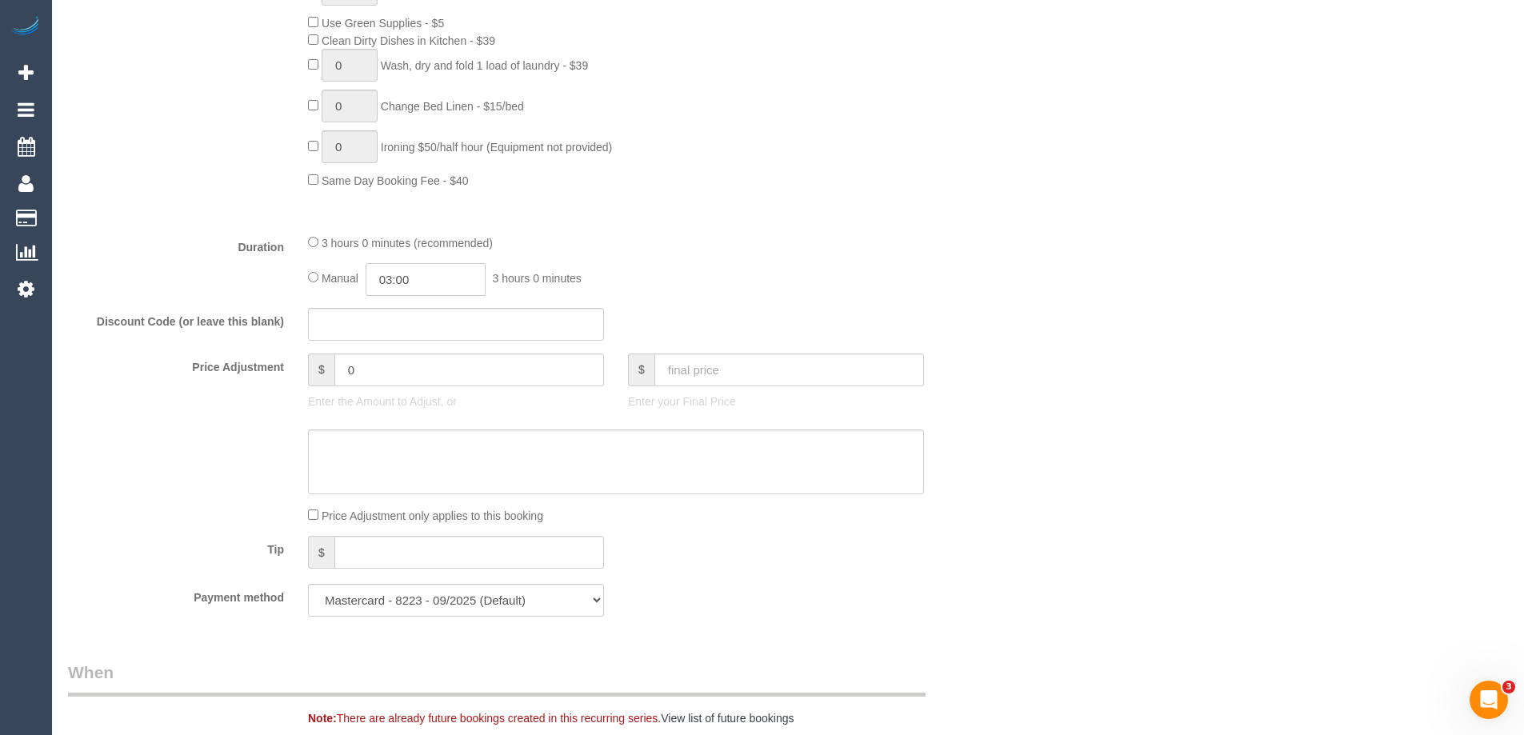
click at [422, 282] on input "03:00" at bounding box center [426, 279] width 120 height 33
type input "01:30"
click at [415, 336] on li "01:30" at bounding box center [407, 329] width 71 height 21
click at [756, 262] on div "3 hours 0 minutes (recommended) Manual 01:30 3 hours 0 minutes" at bounding box center [616, 265] width 640 height 62
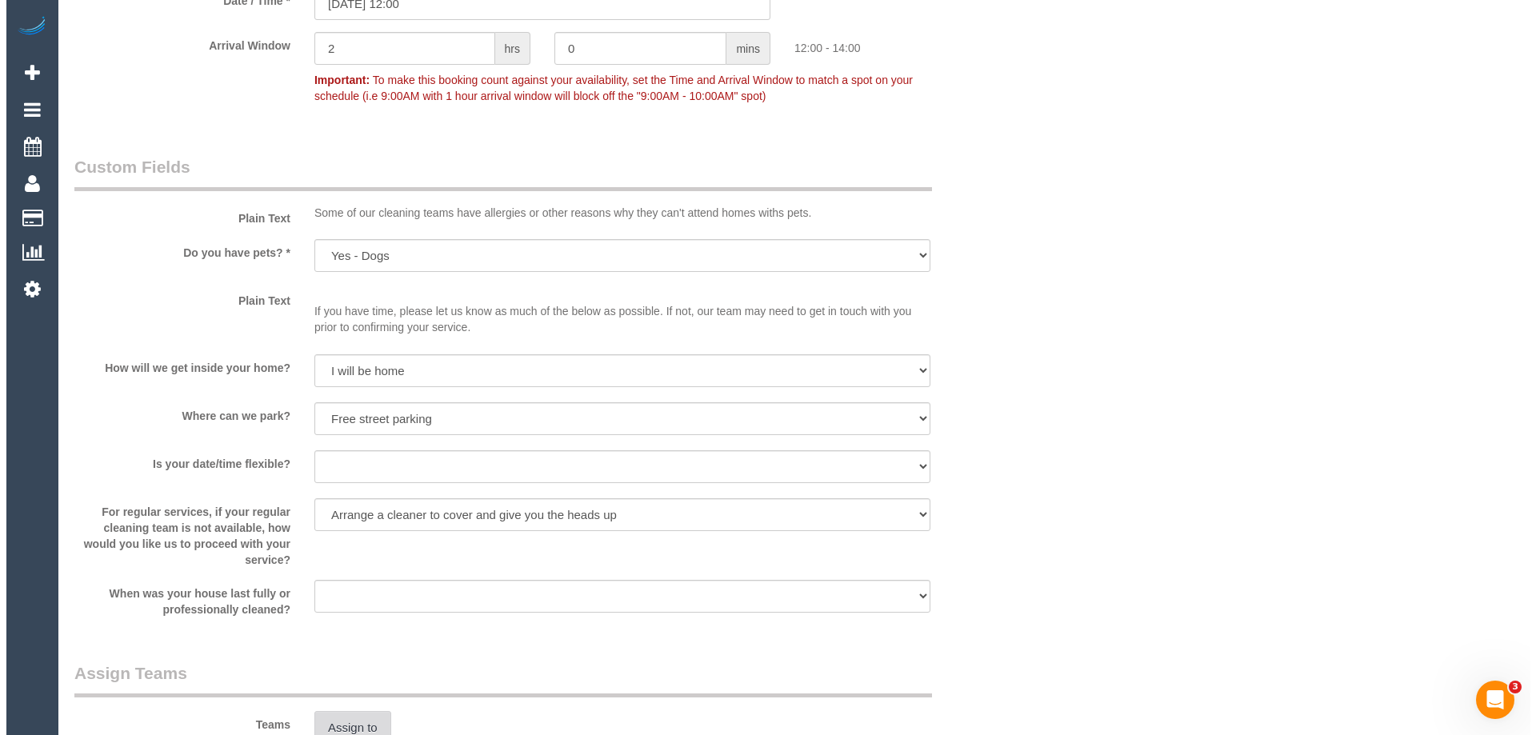
scroll to position [2160, 0]
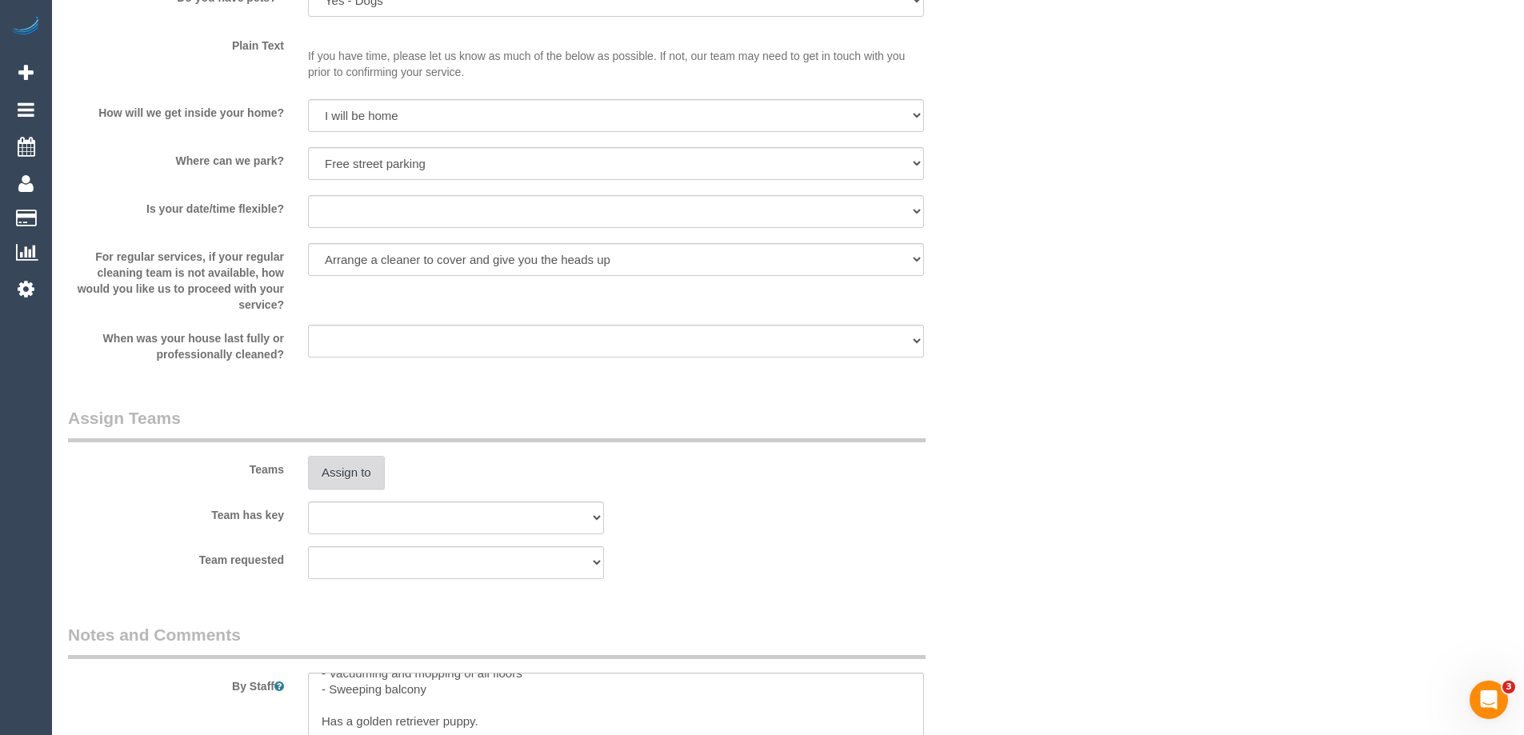
click at [358, 473] on button "Assign to" at bounding box center [346, 473] width 77 height 34
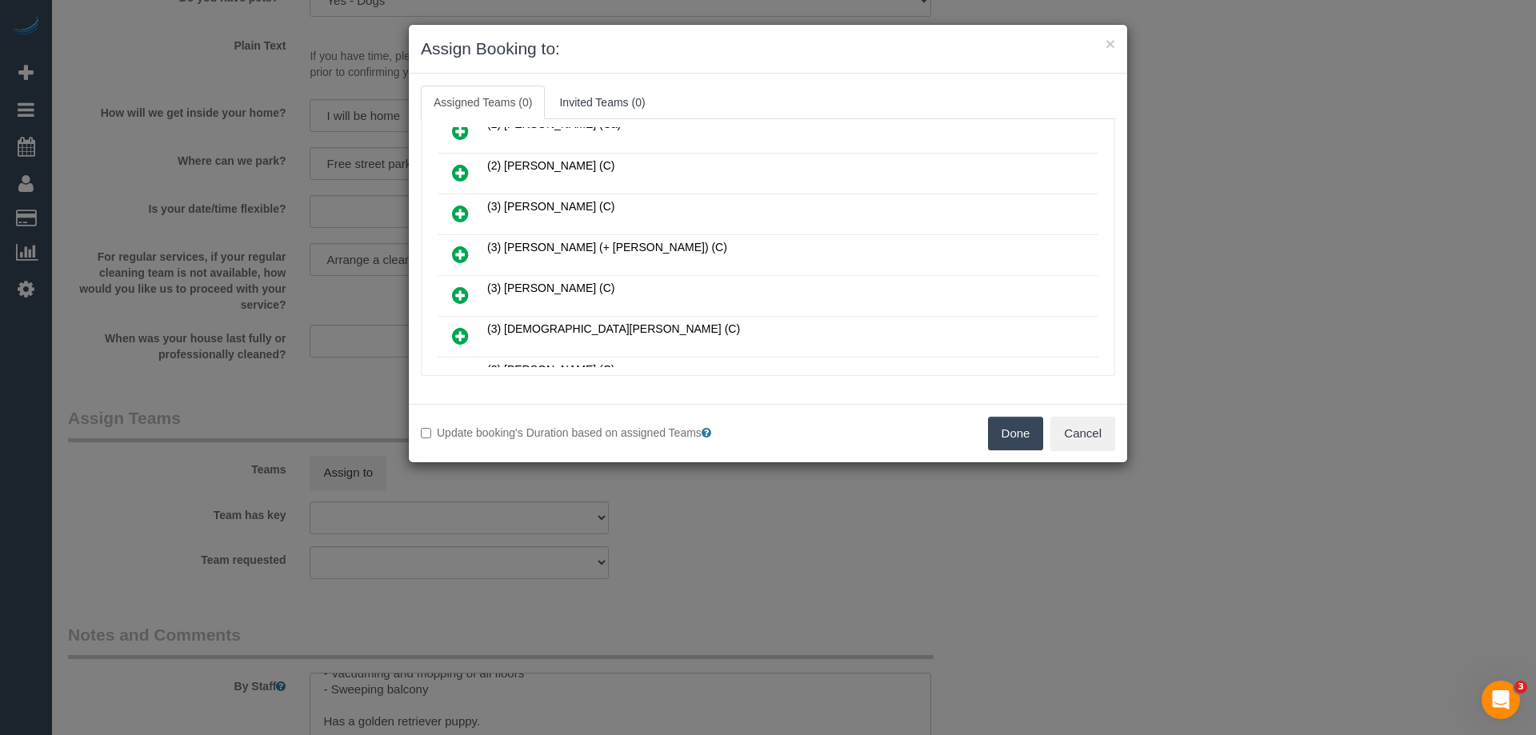
click at [457, 256] on icon at bounding box center [460, 254] width 17 height 19
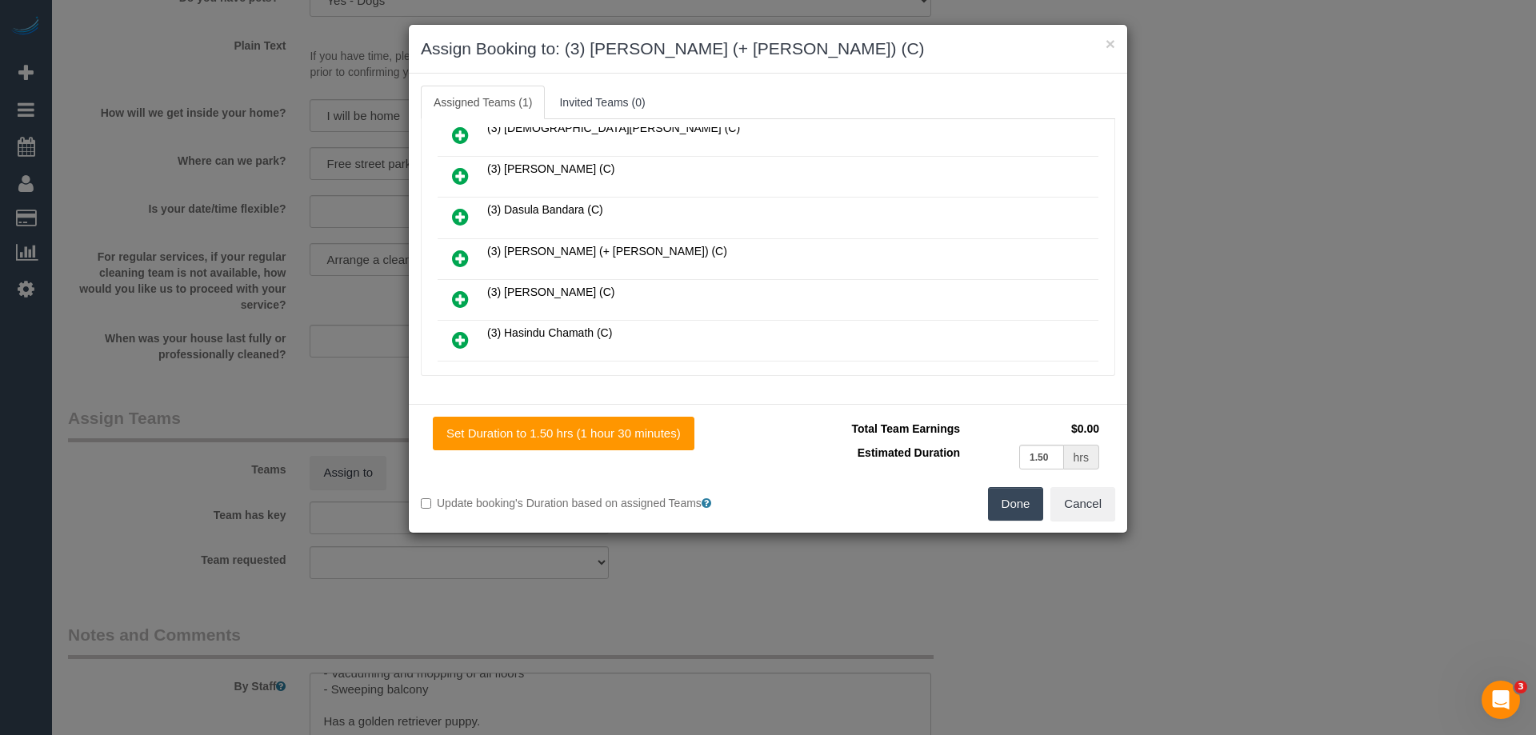
click at [459, 261] on icon at bounding box center [460, 258] width 17 height 19
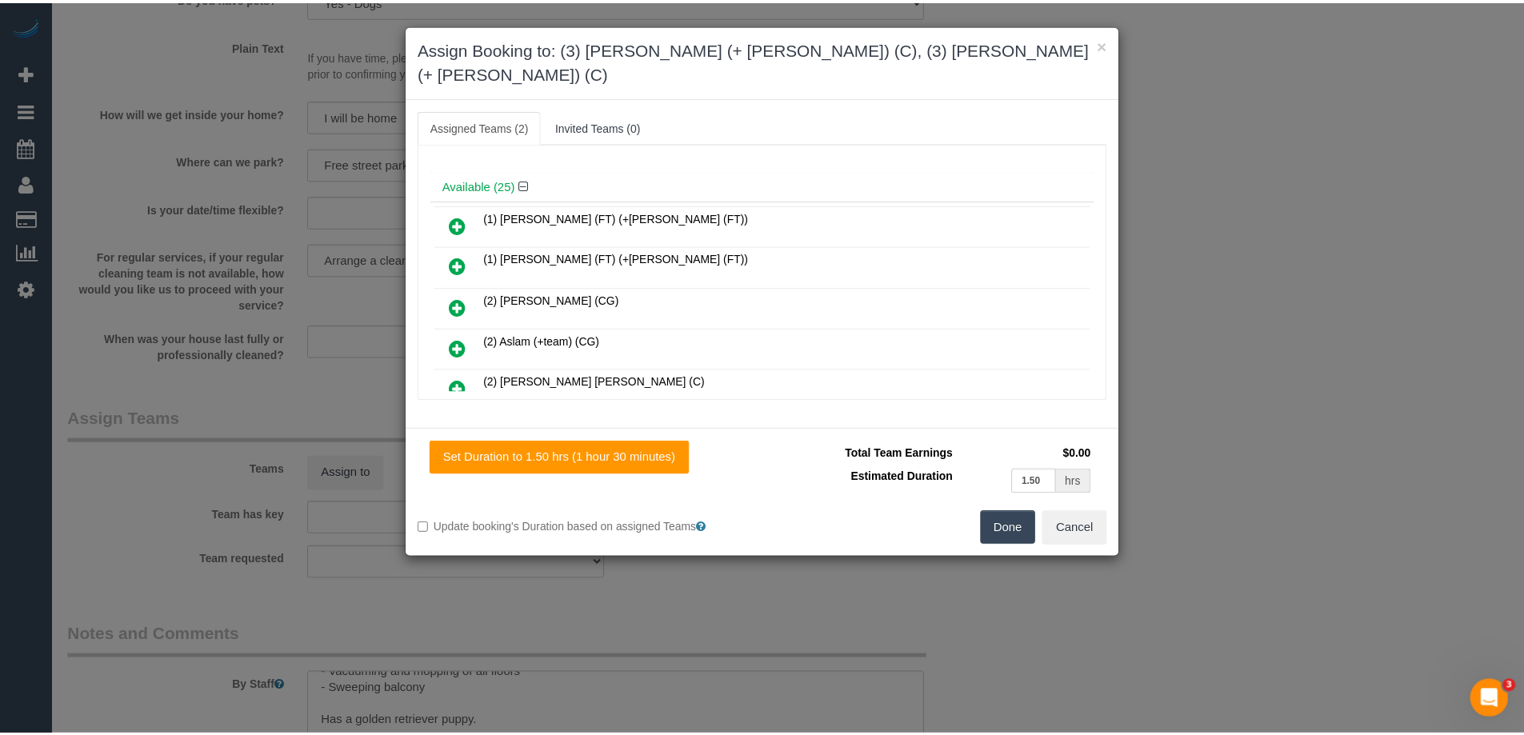
scroll to position [0, 0]
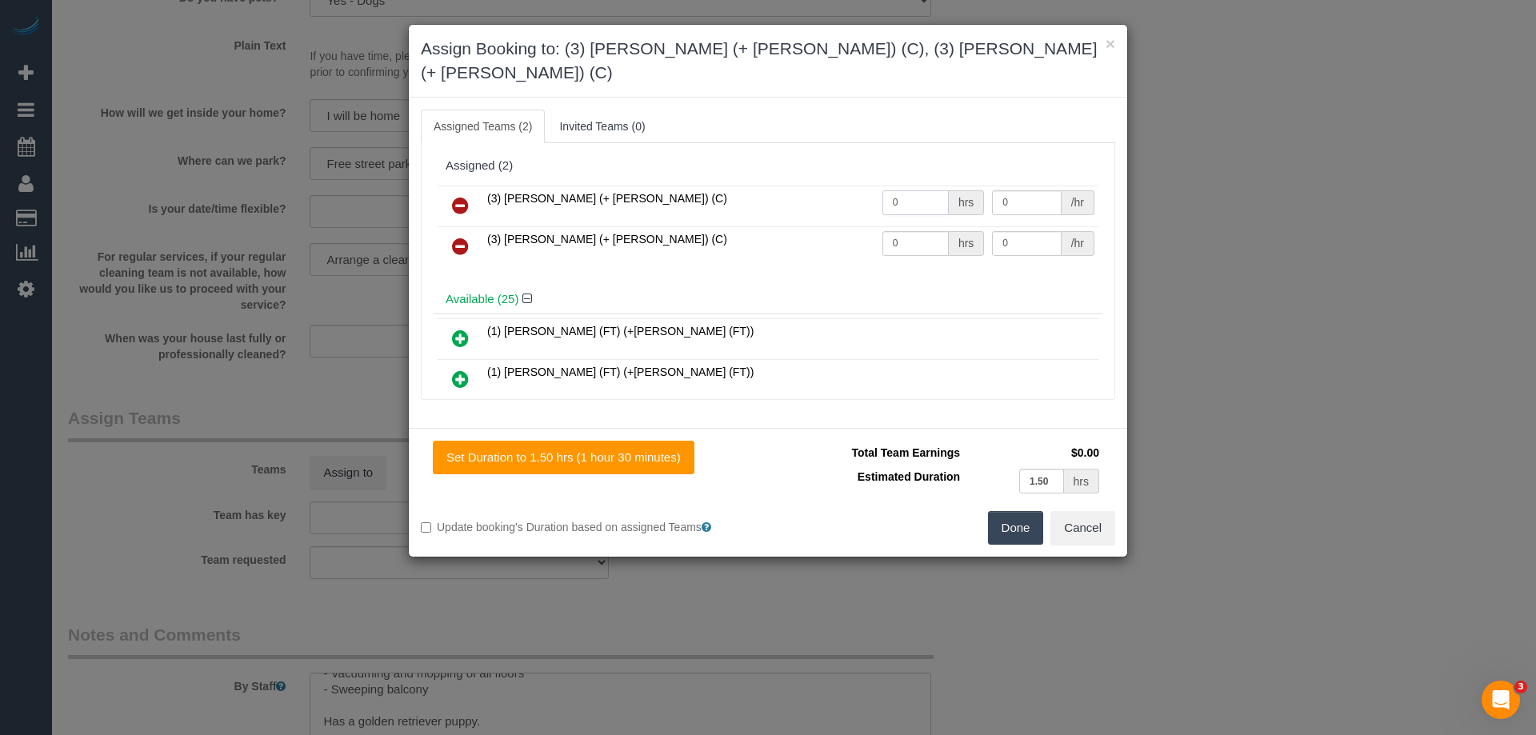
click at [894, 190] on input "0" at bounding box center [916, 202] width 66 height 25
type input "1.5"
click at [913, 231] on input "0" at bounding box center [916, 243] width 66 height 25
type input "1.5"
click at [1011, 190] on input "0" at bounding box center [1026, 202] width 69 height 25
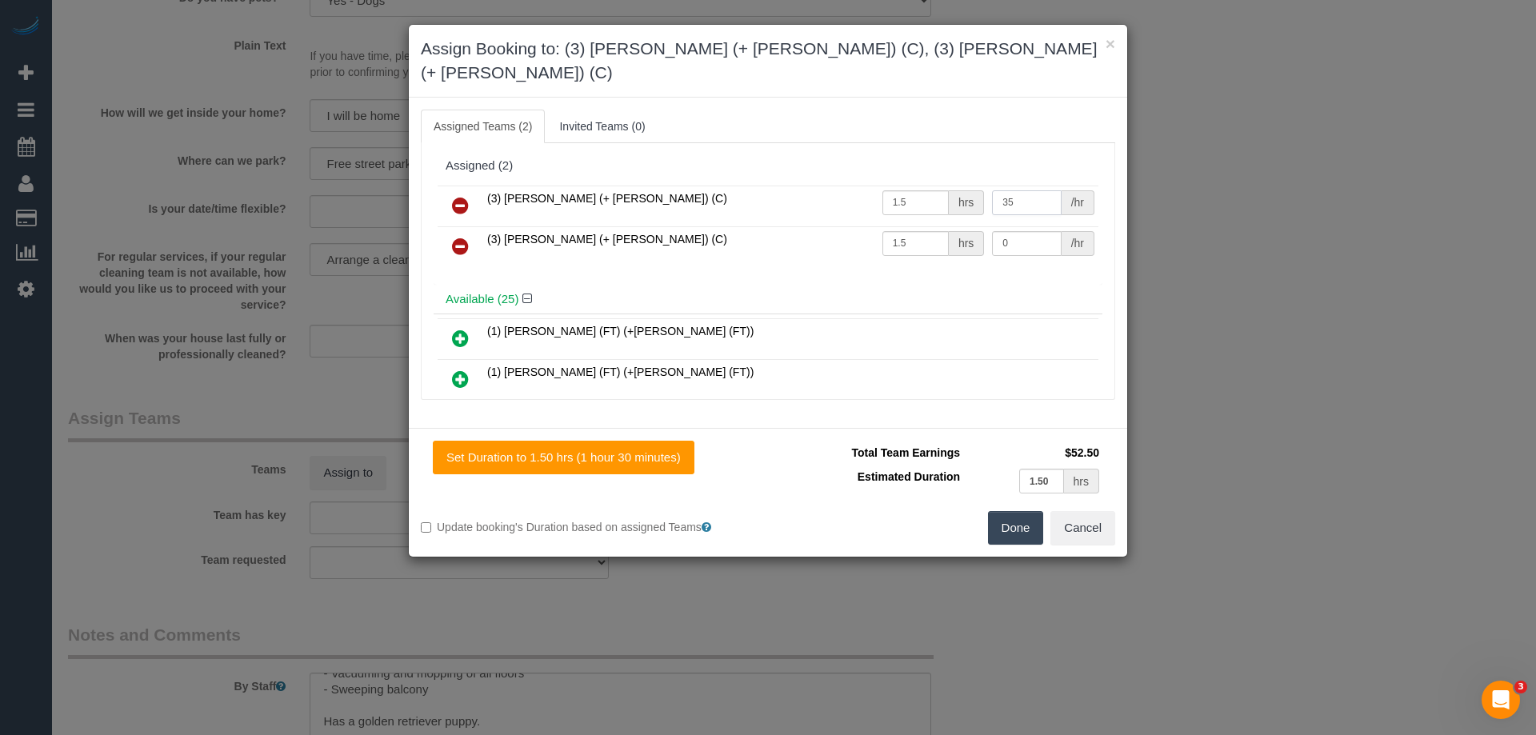
type input "35"
click at [1015, 231] on input "0" at bounding box center [1026, 243] width 69 height 25
type input "35"
click at [1006, 511] on button "Done" at bounding box center [1016, 528] width 56 height 34
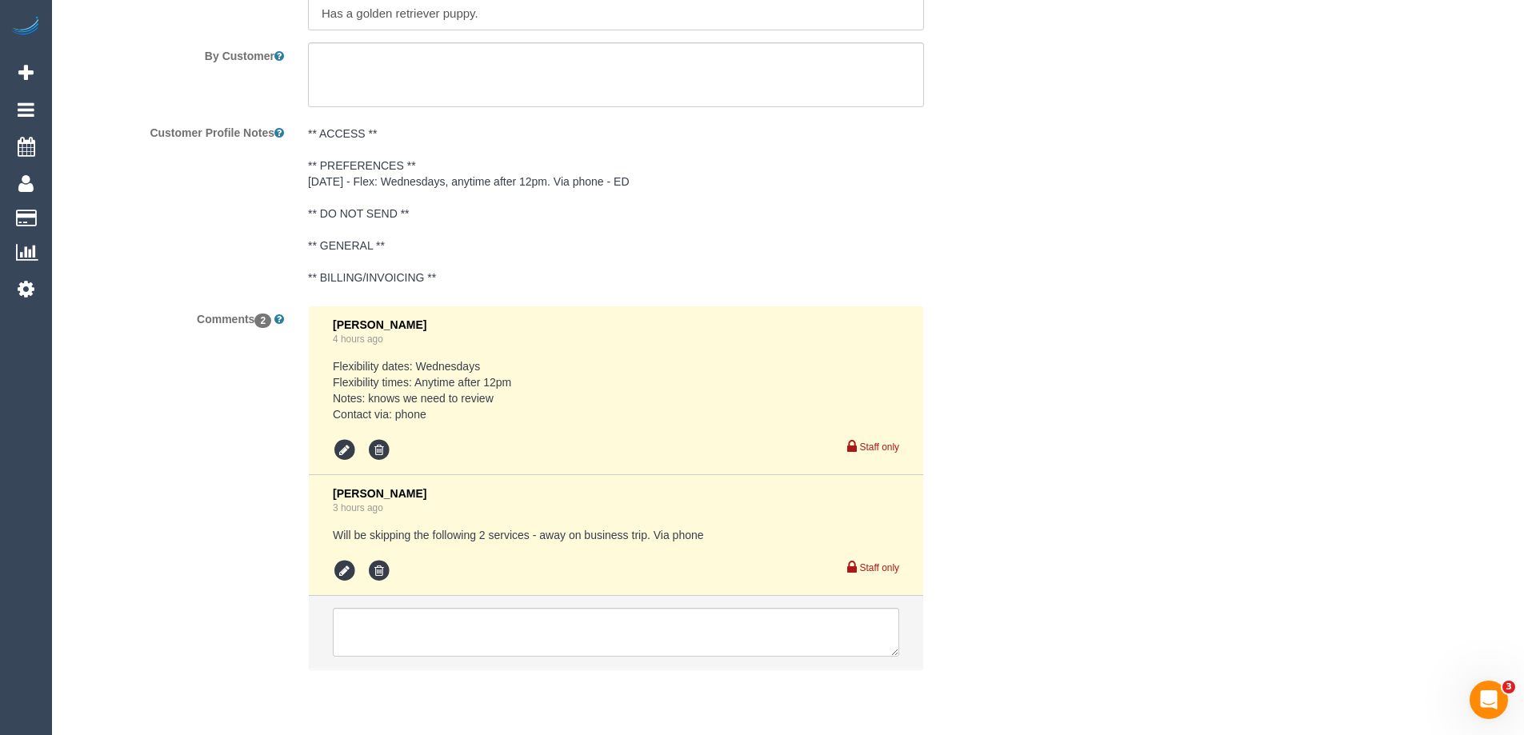
scroll to position [2919, 0]
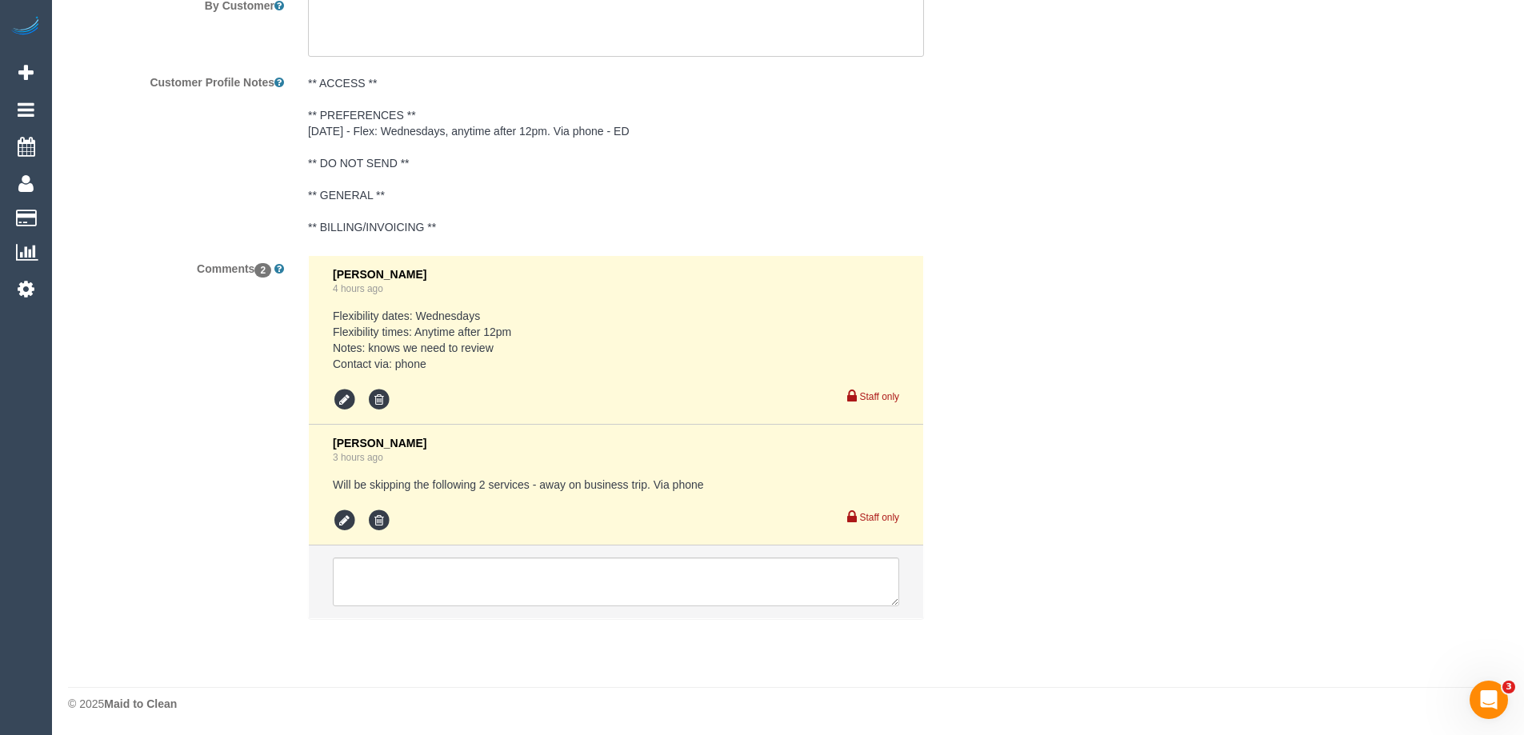
drag, startPoint x: 466, startPoint y: 609, endPoint x: 466, endPoint y: 595, distance: 14.4
click at [464, 608] on li at bounding box center [616, 583] width 615 height 74
click at [475, 581] on textarea at bounding box center [616, 583] width 567 height 50
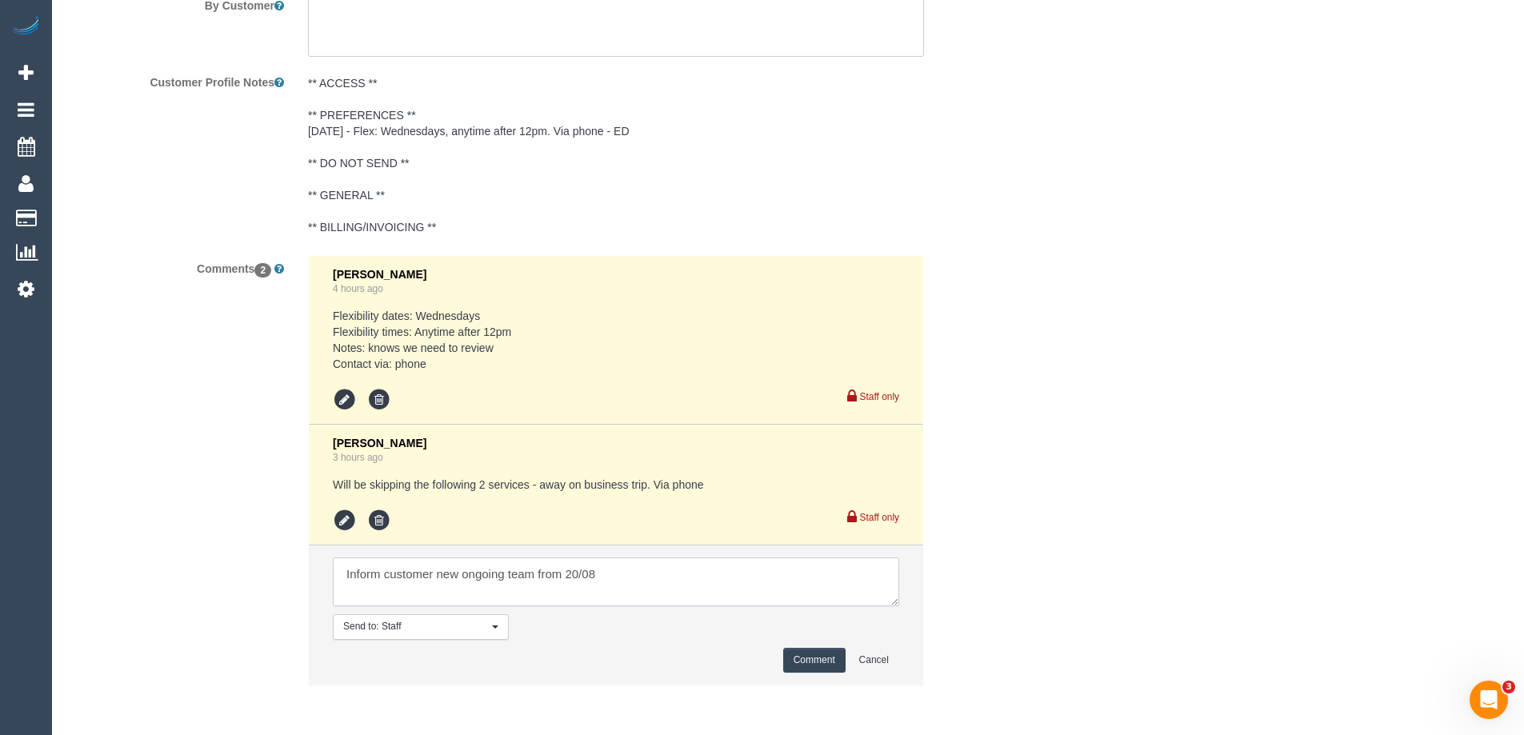
type textarea "Inform customer new ongoing team from 20/08"
click at [791, 213] on pre "** ACCESS ** ** PREFERENCES ** 14/8/25 - Flex: Wednesdays, anytime after 12pm. …" at bounding box center [616, 155] width 616 height 160
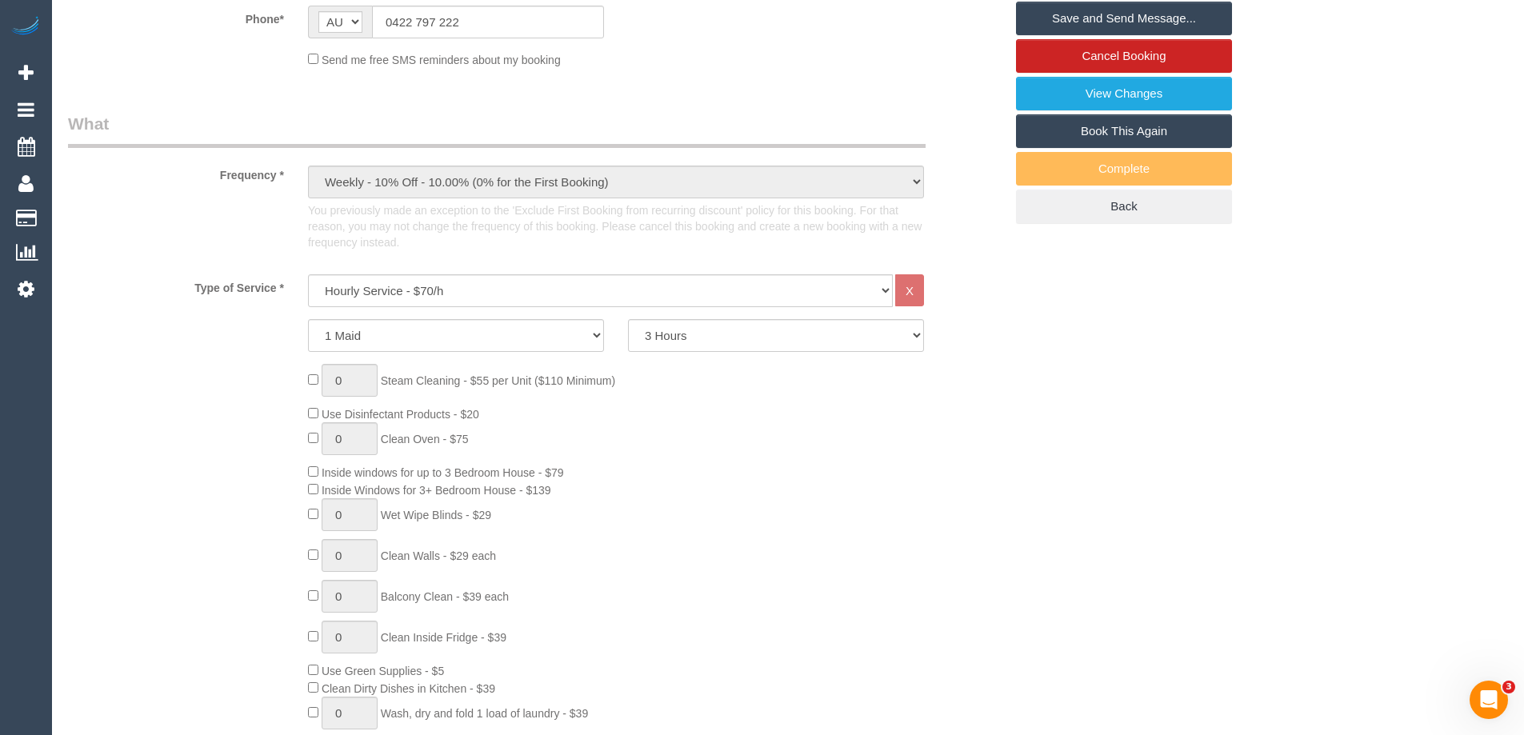
scroll to position [38, 0]
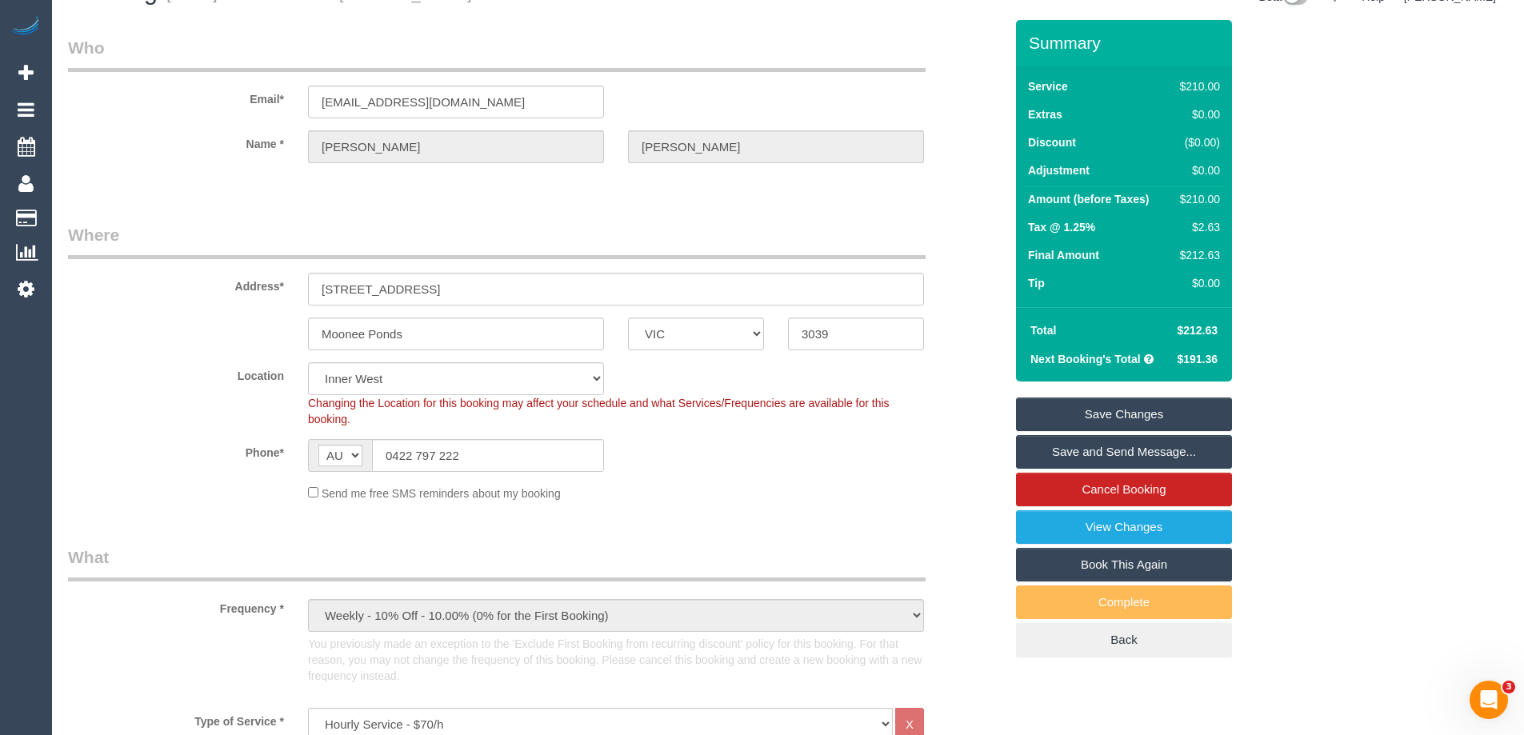
drag, startPoint x: 532, startPoint y: 203, endPoint x: 821, endPoint y: 281, distance: 299.1
click at [1073, 413] on link "Save Changes" at bounding box center [1124, 415] width 216 height 34
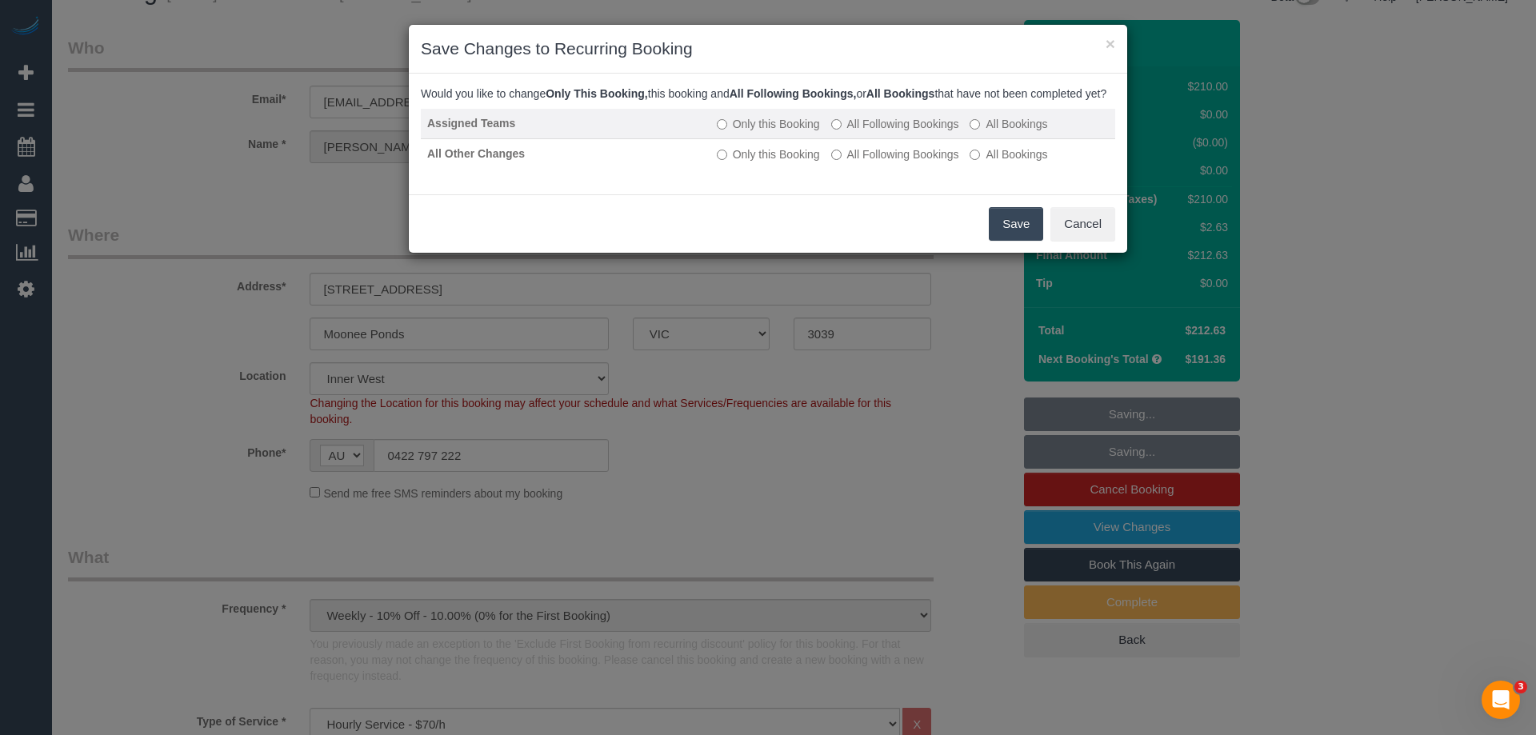
click at [938, 132] on label "All Following Bookings" at bounding box center [895, 124] width 128 height 16
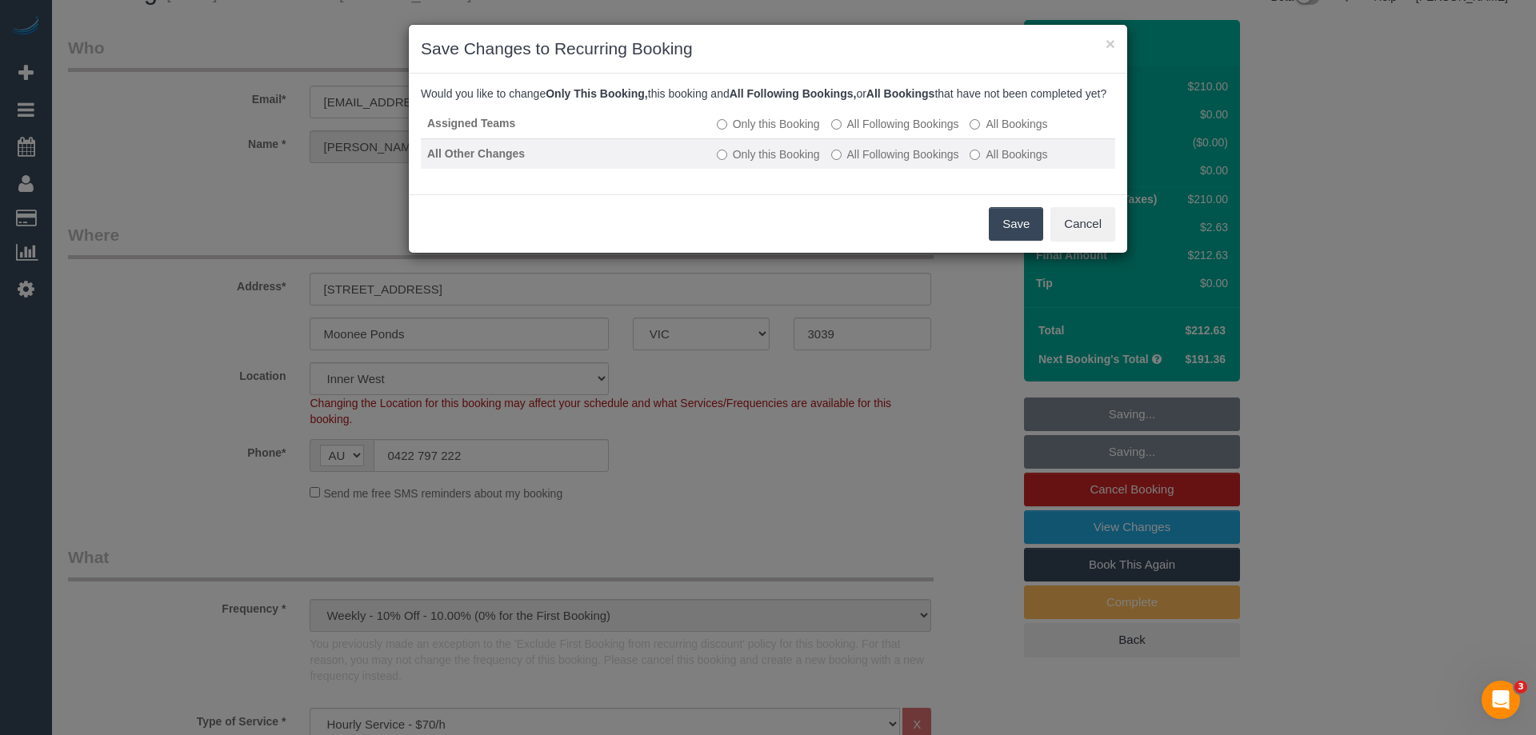
click at [948, 162] on label "All Following Bookings" at bounding box center [895, 154] width 128 height 16
click at [1021, 241] on button "Save" at bounding box center [1016, 224] width 54 height 34
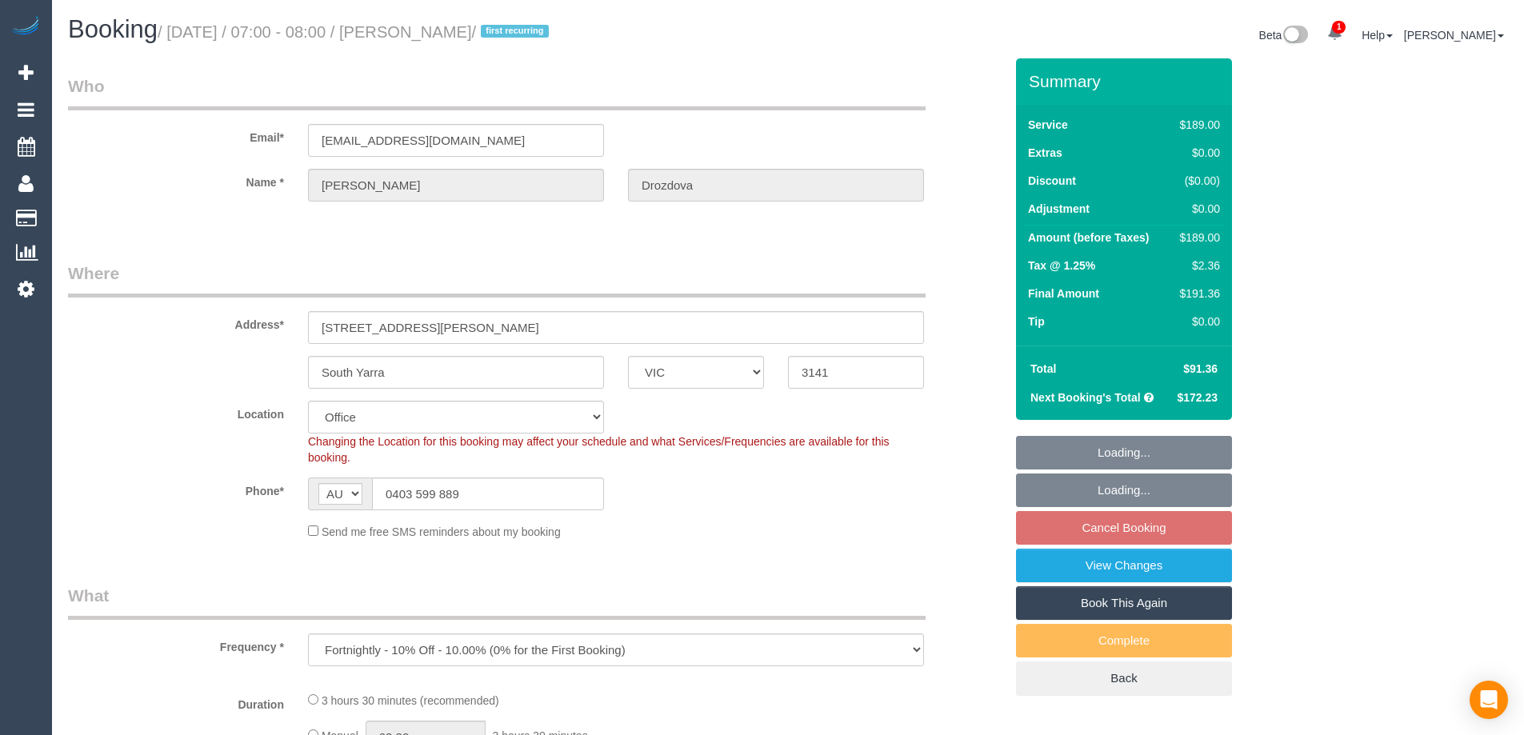
select select "VIC"
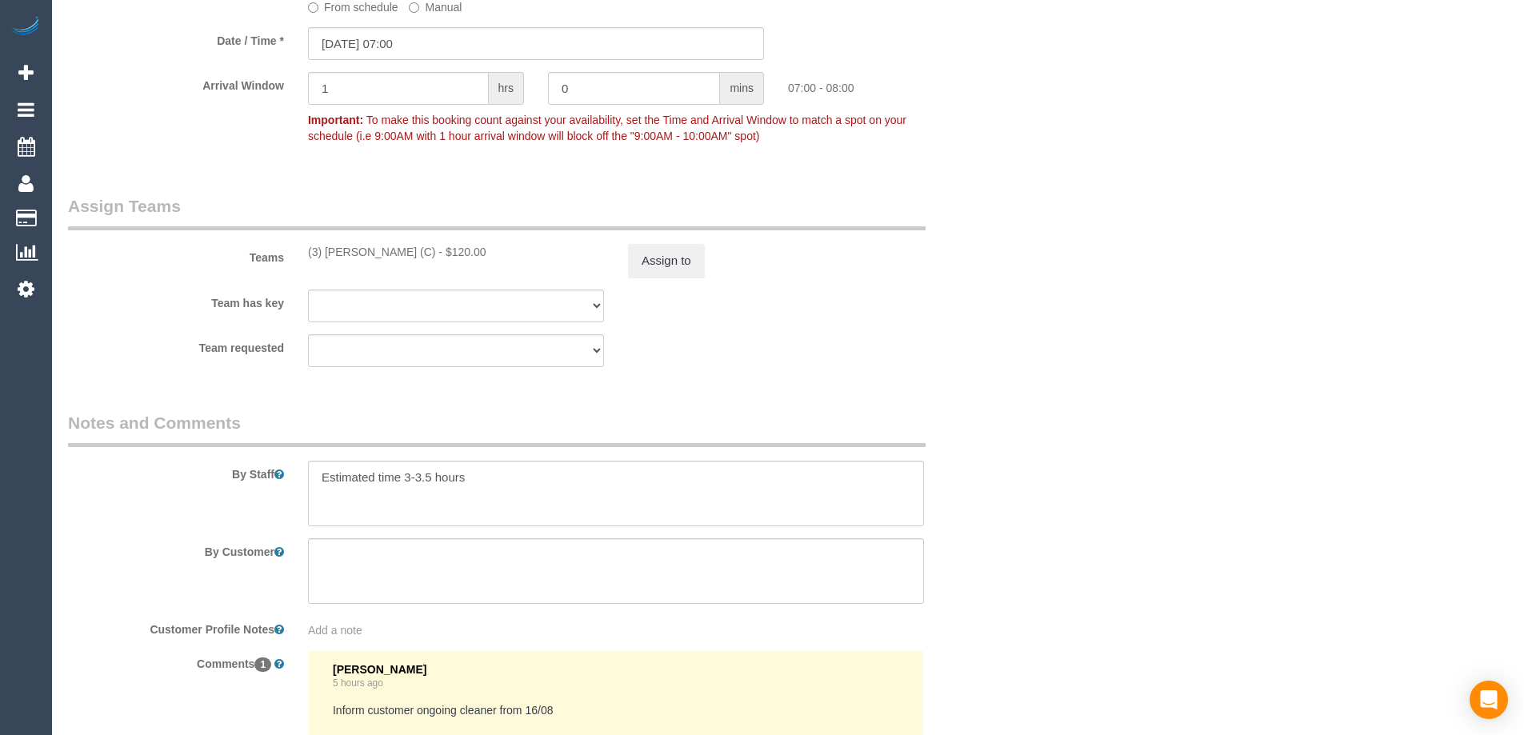
select select "number:29"
select select "number:14"
select select "number:18"
select select "number:24"
select select "number:33"
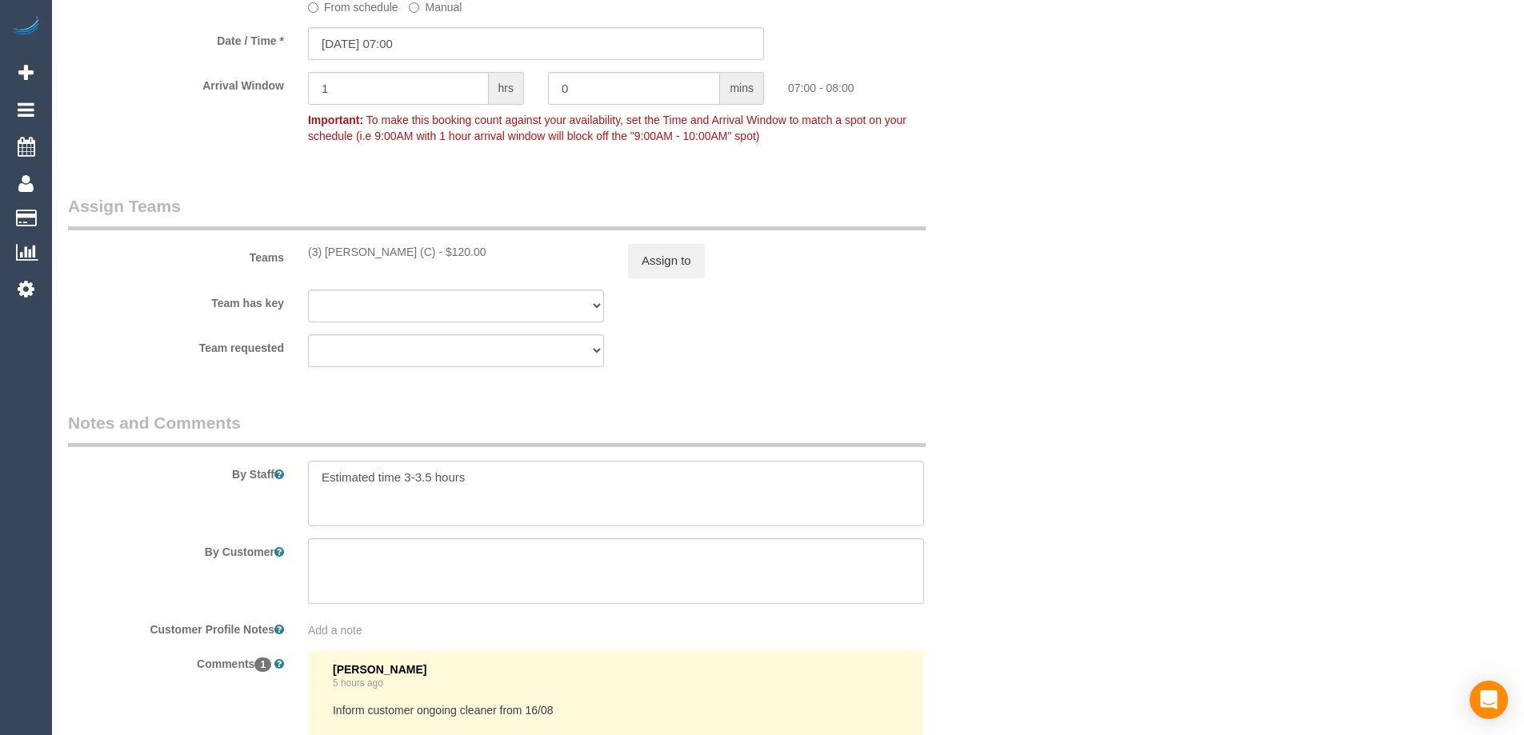
select select "number:12"
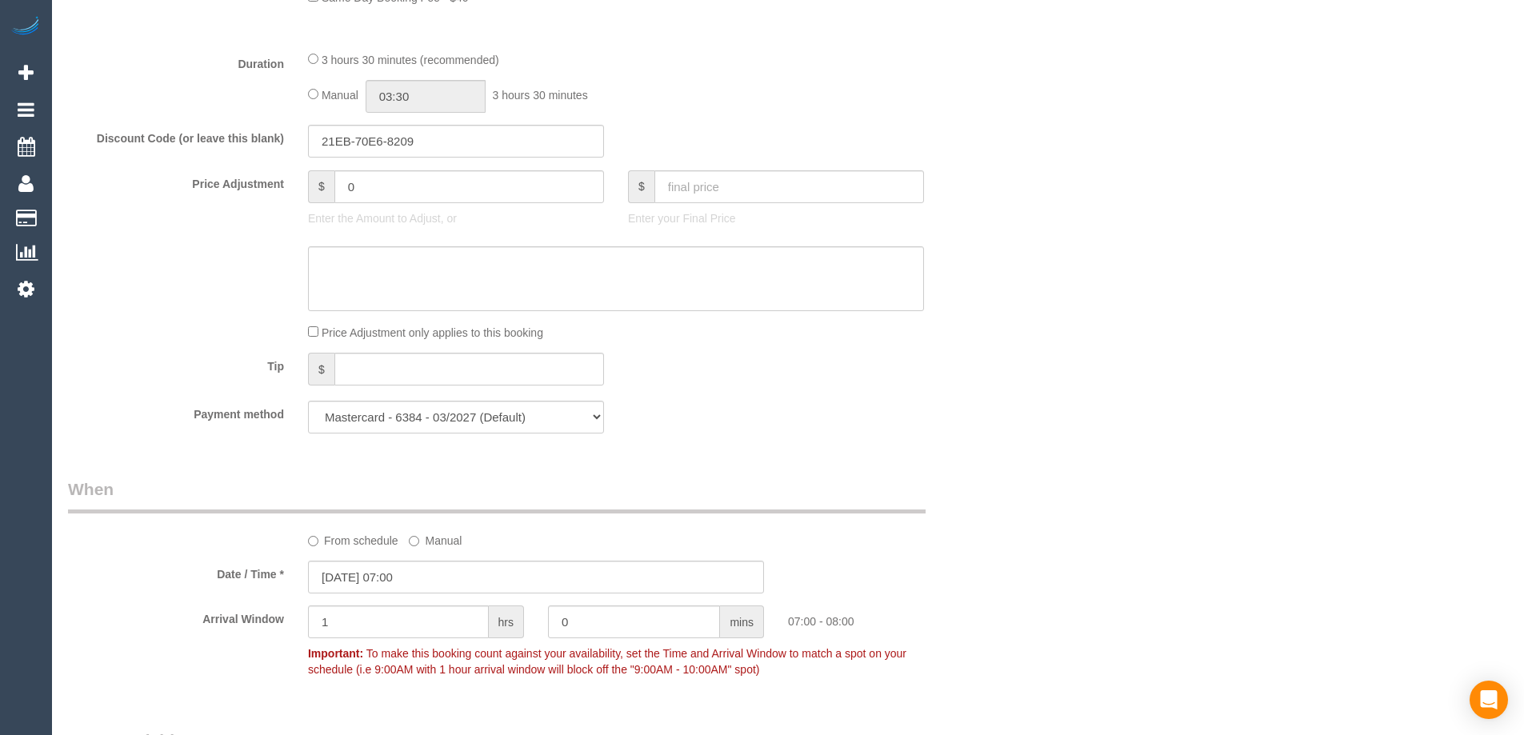
select select "object:2101"
select select "string:stripe-pm_1Rp1OH2GScqysDRVjio8k2XI"
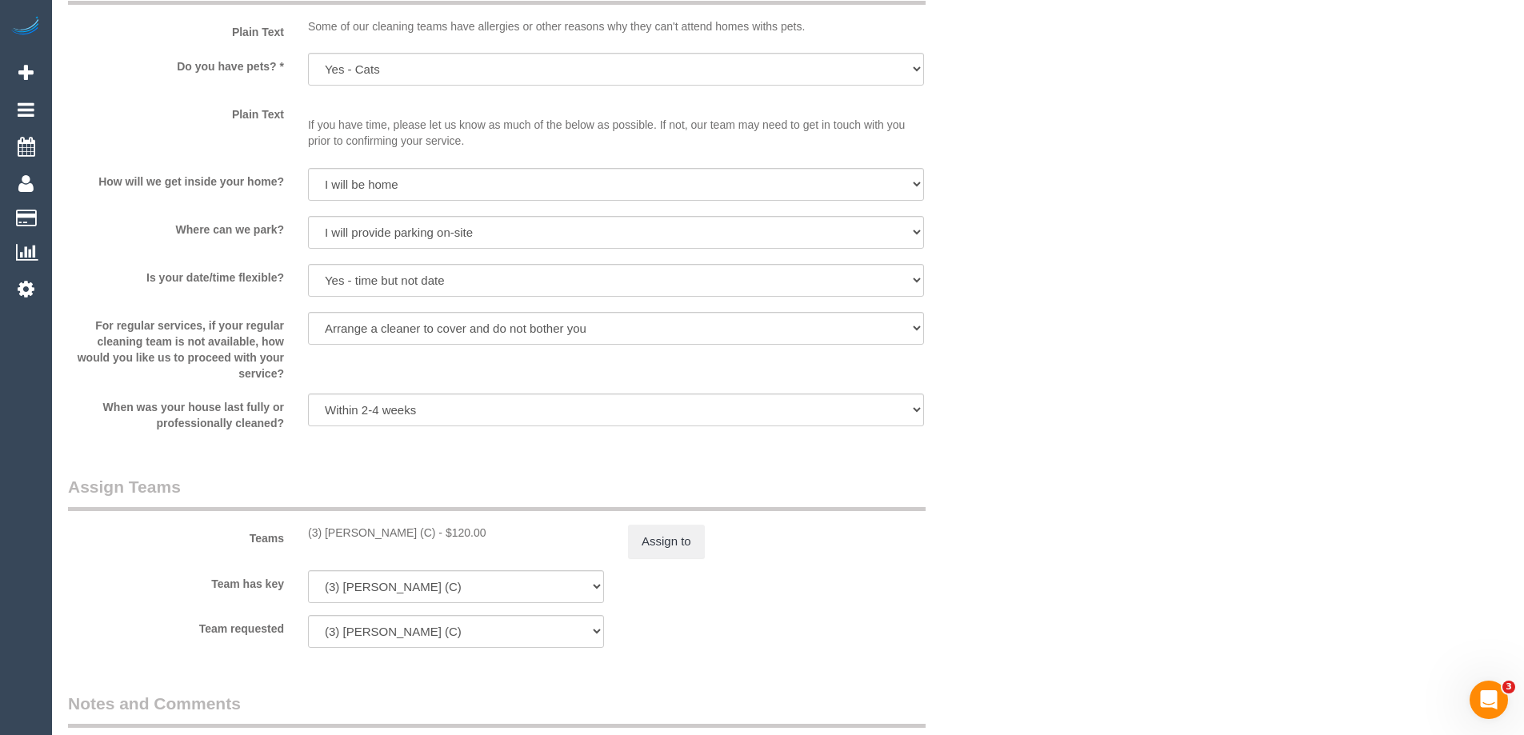
scroll to position [0, 0]
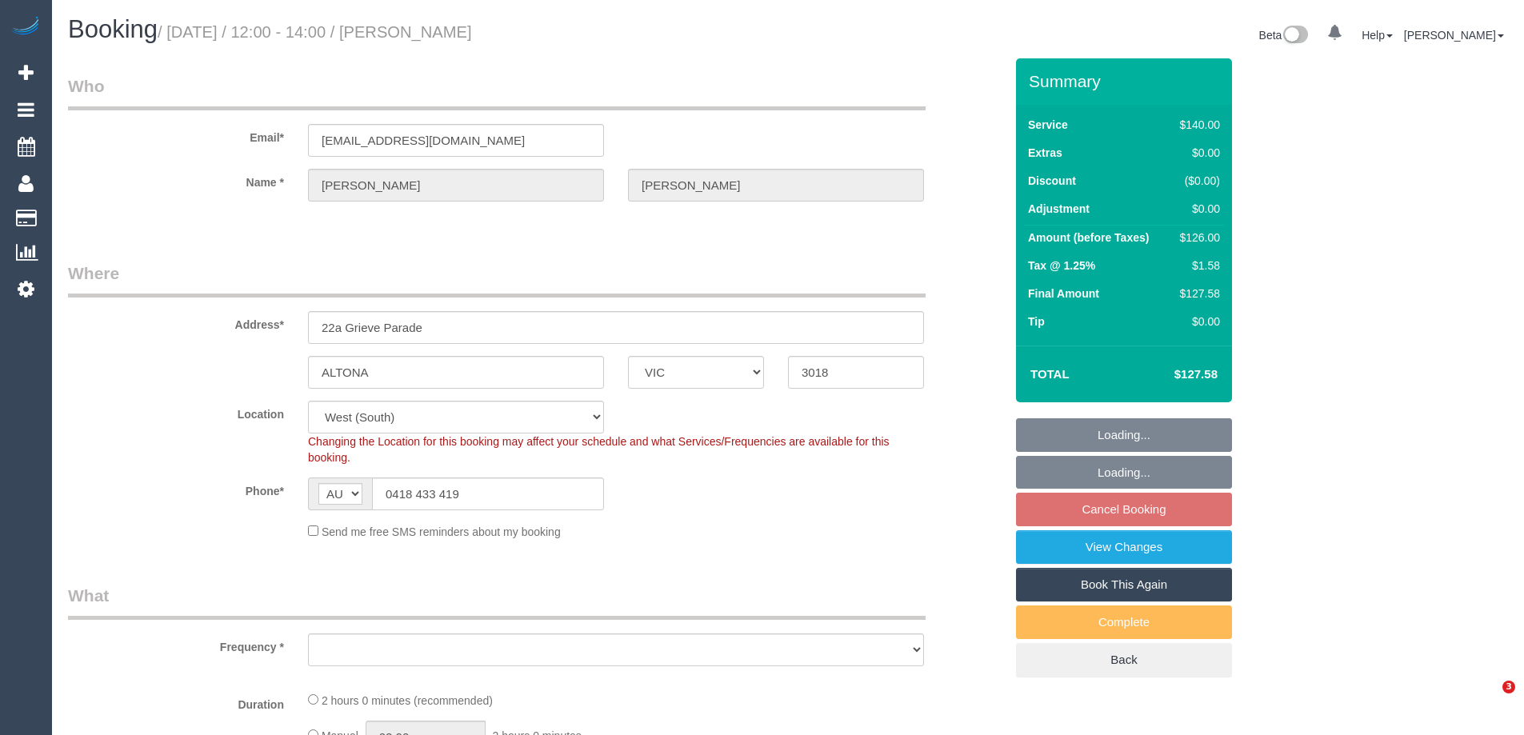
select select "VIC"
select select "object:539"
select select "number:29"
select select "number:14"
select select "number:18"
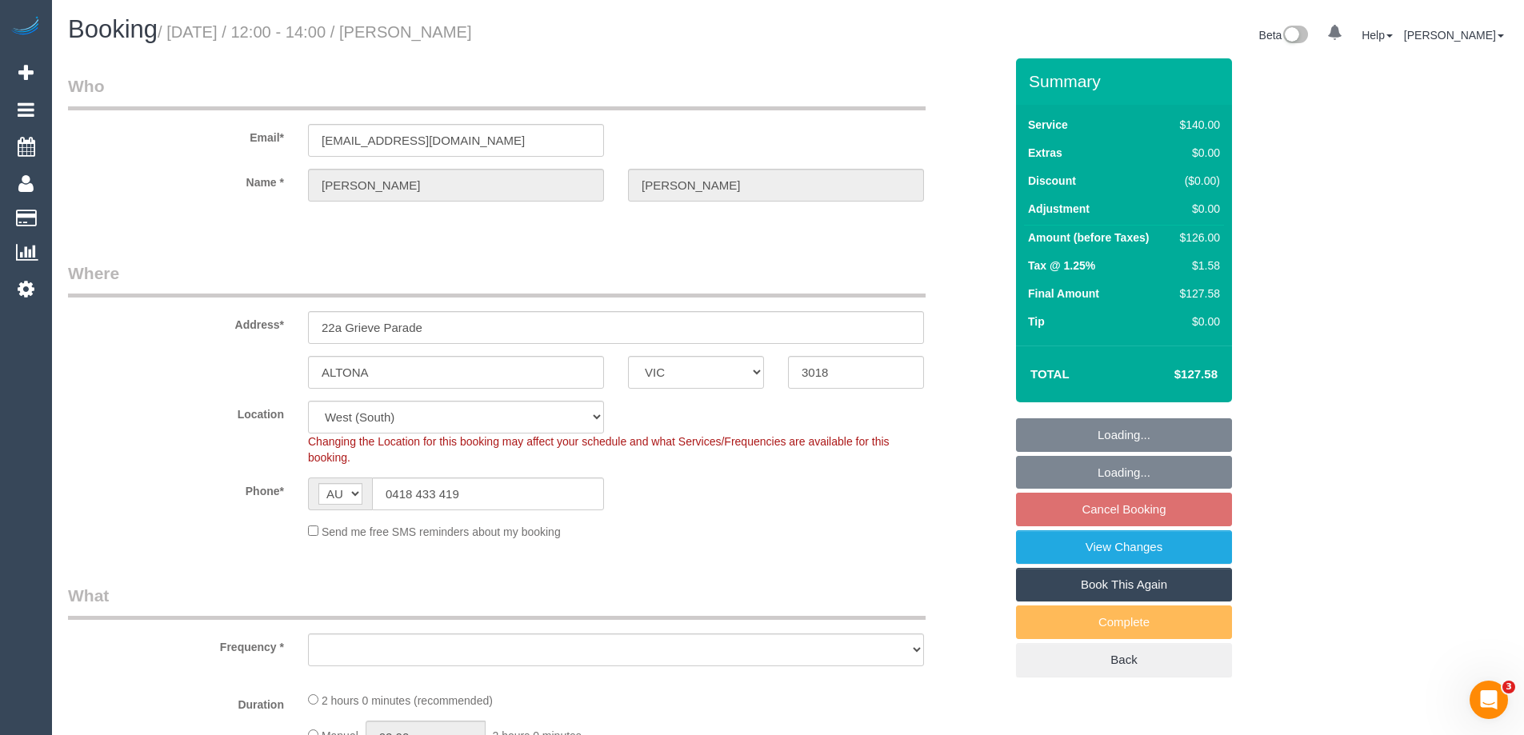
select select "number:24"
select select "number:34"
select select "number:11"
select select "object:690"
select select "spot4"
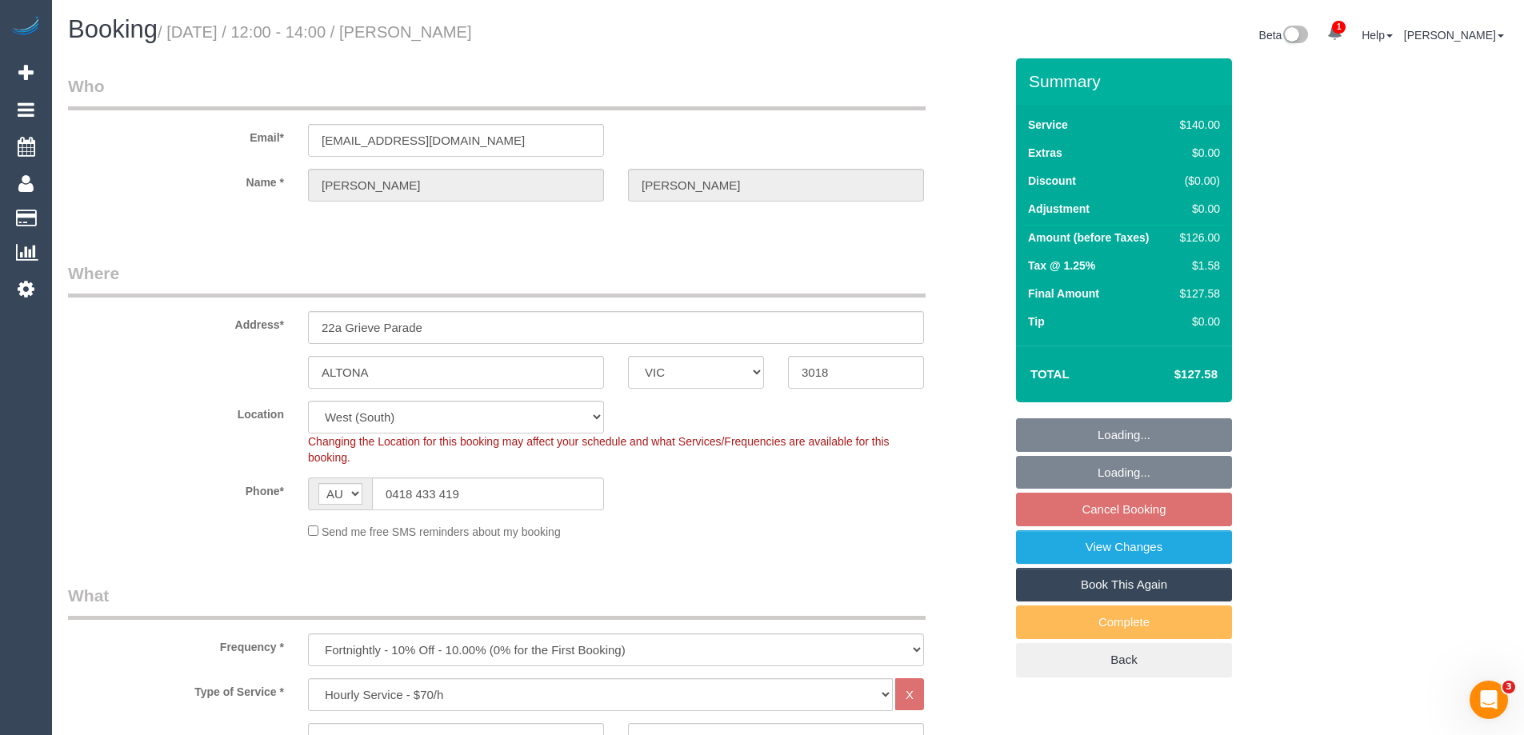
click at [990, 362] on div "ALTONA ACT NSW NT QLD SA TAS VIC WA 3018" at bounding box center [536, 372] width 960 height 33
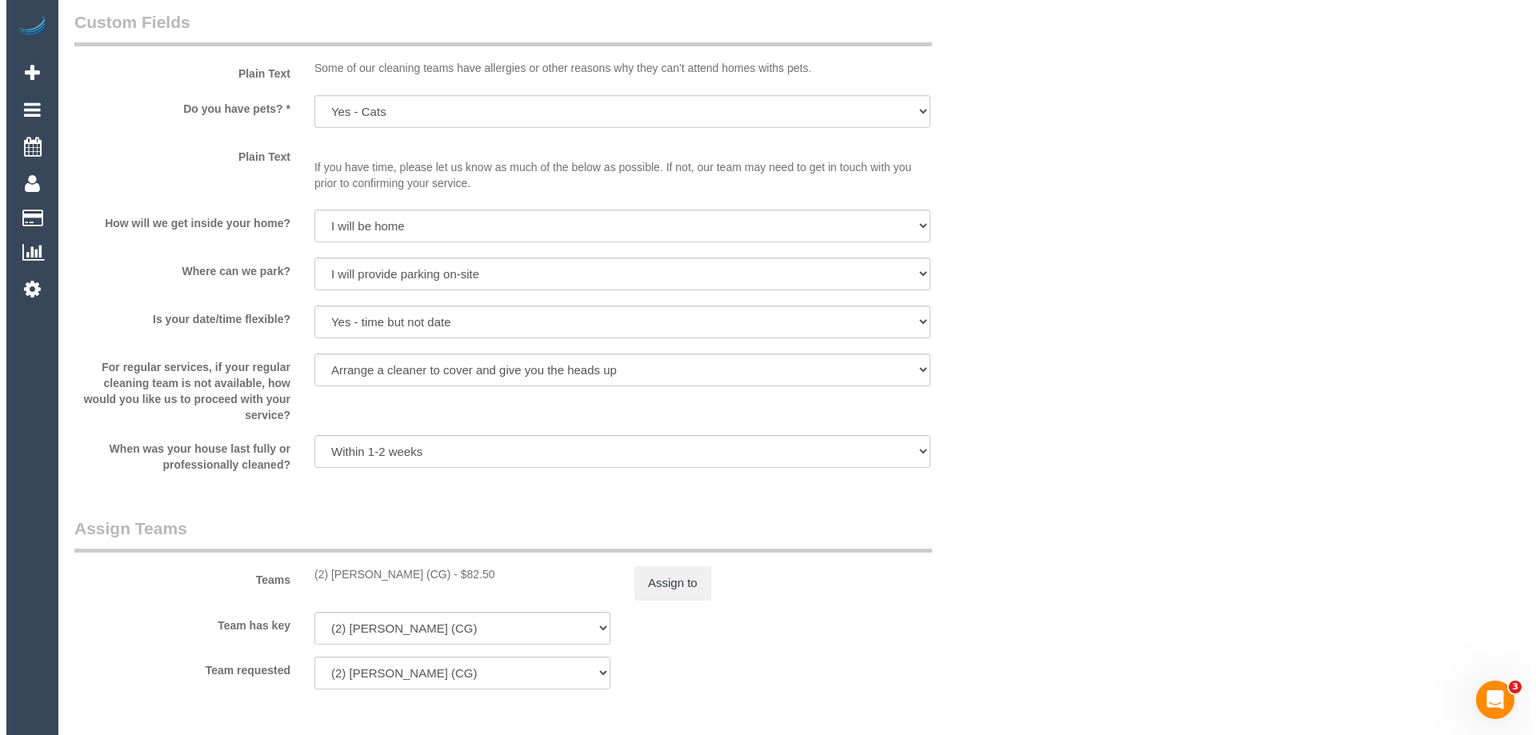
scroll to position [2080, 0]
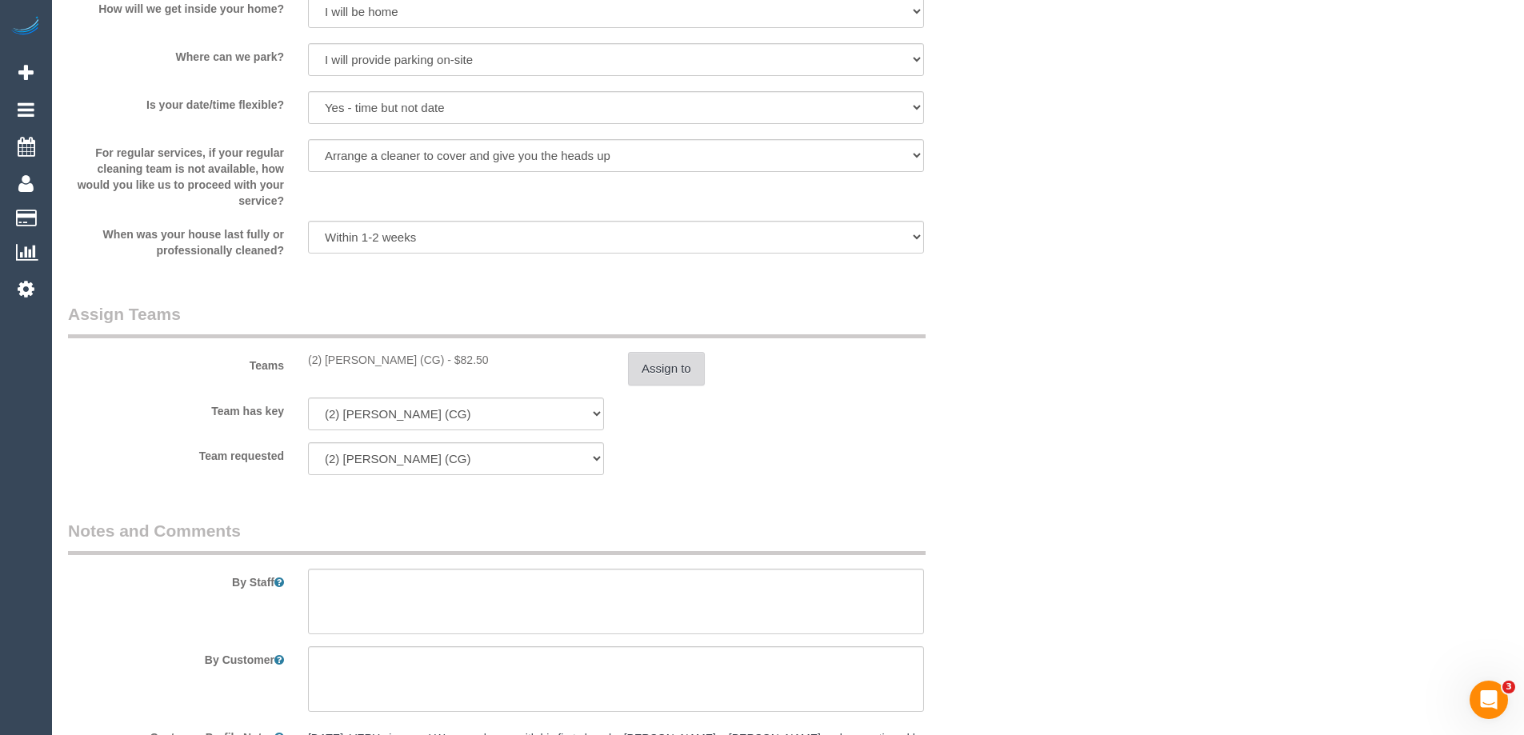
click at [671, 378] on button "Assign to" at bounding box center [666, 369] width 77 height 34
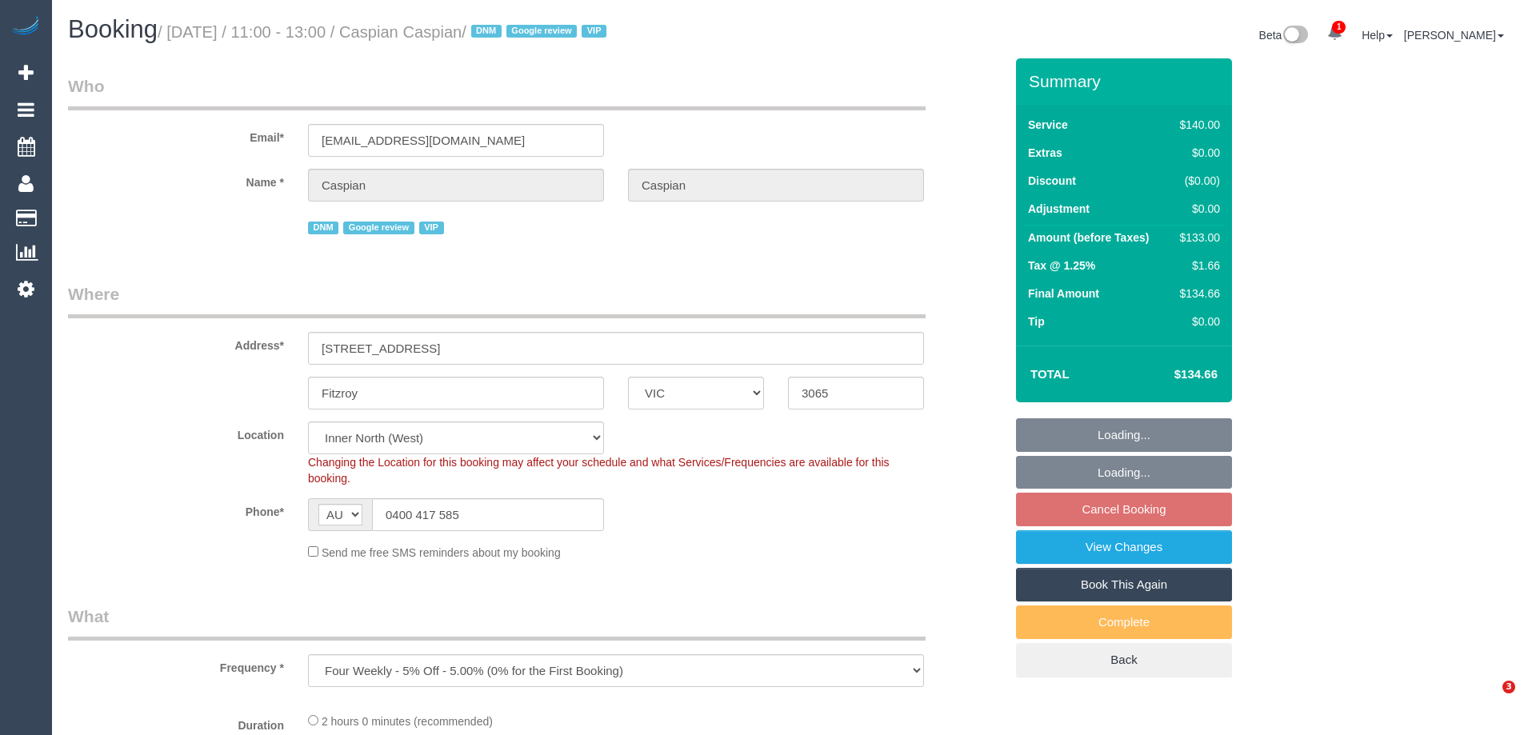
select select "VIC"
select select "string:stripe-pm_1ME3hc2GScqysDRVoUVYYUe6"
select select "number:28"
select select "number:16"
select select "number:19"
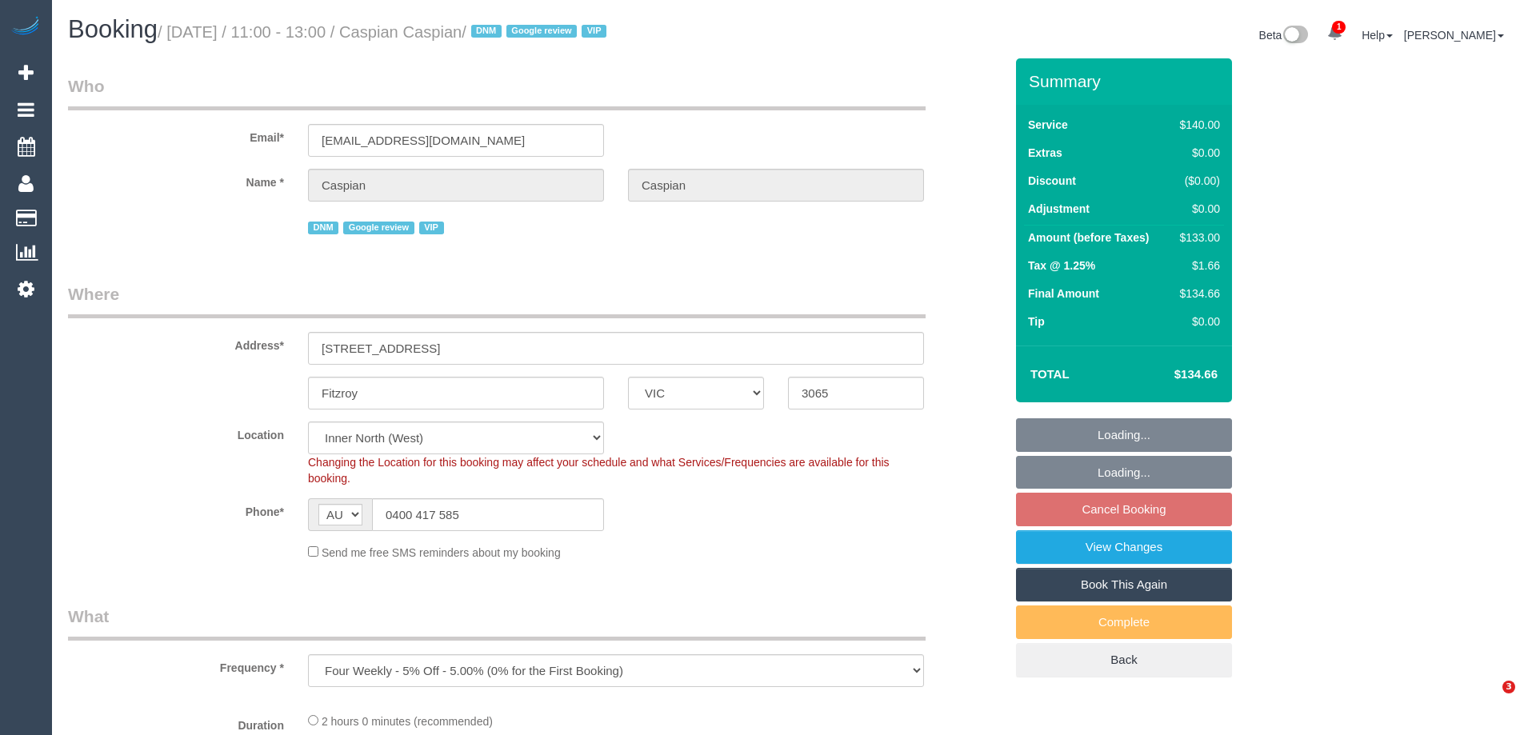
select select "number:22"
select select "number:34"
select select "number:26"
select select "spot5"
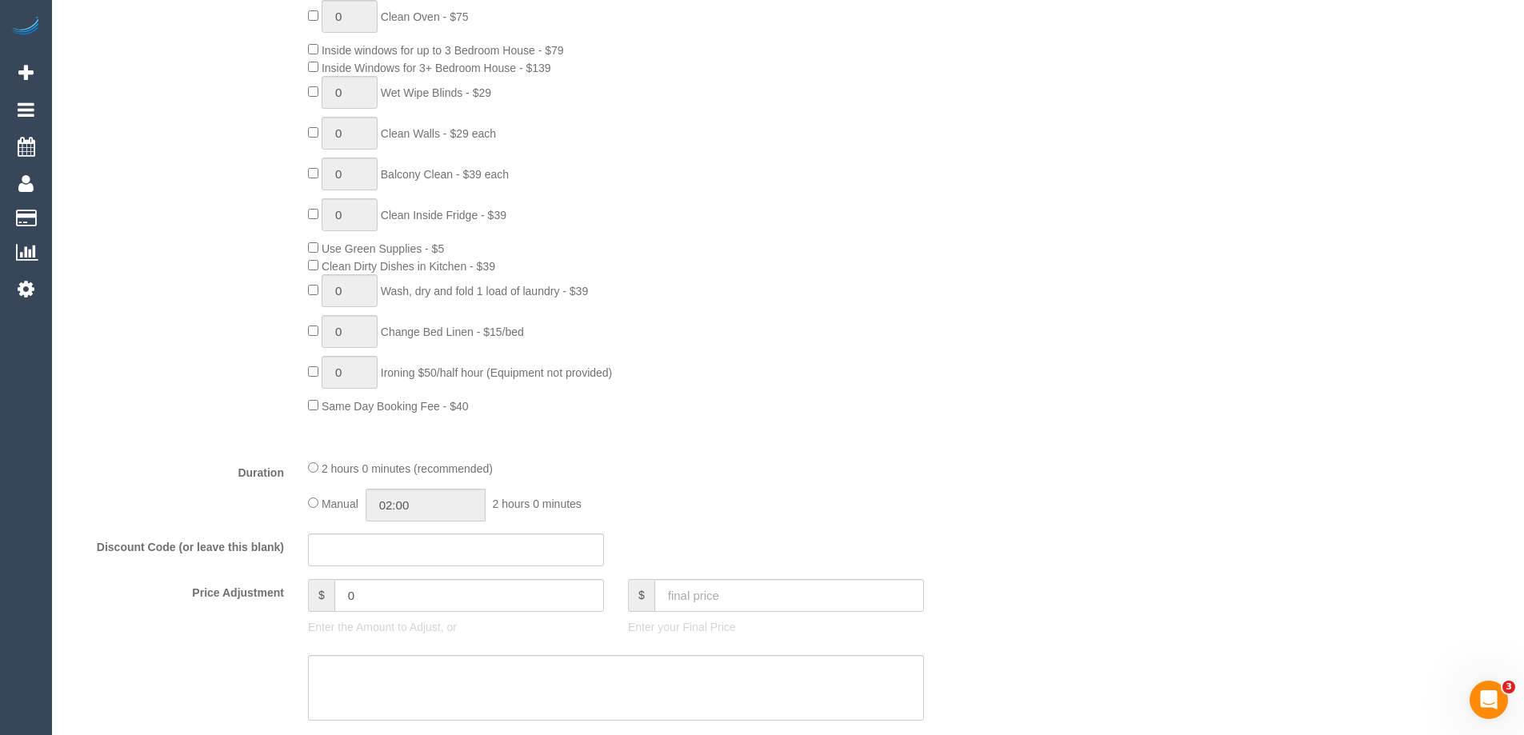
scroll to position [1279, 0]
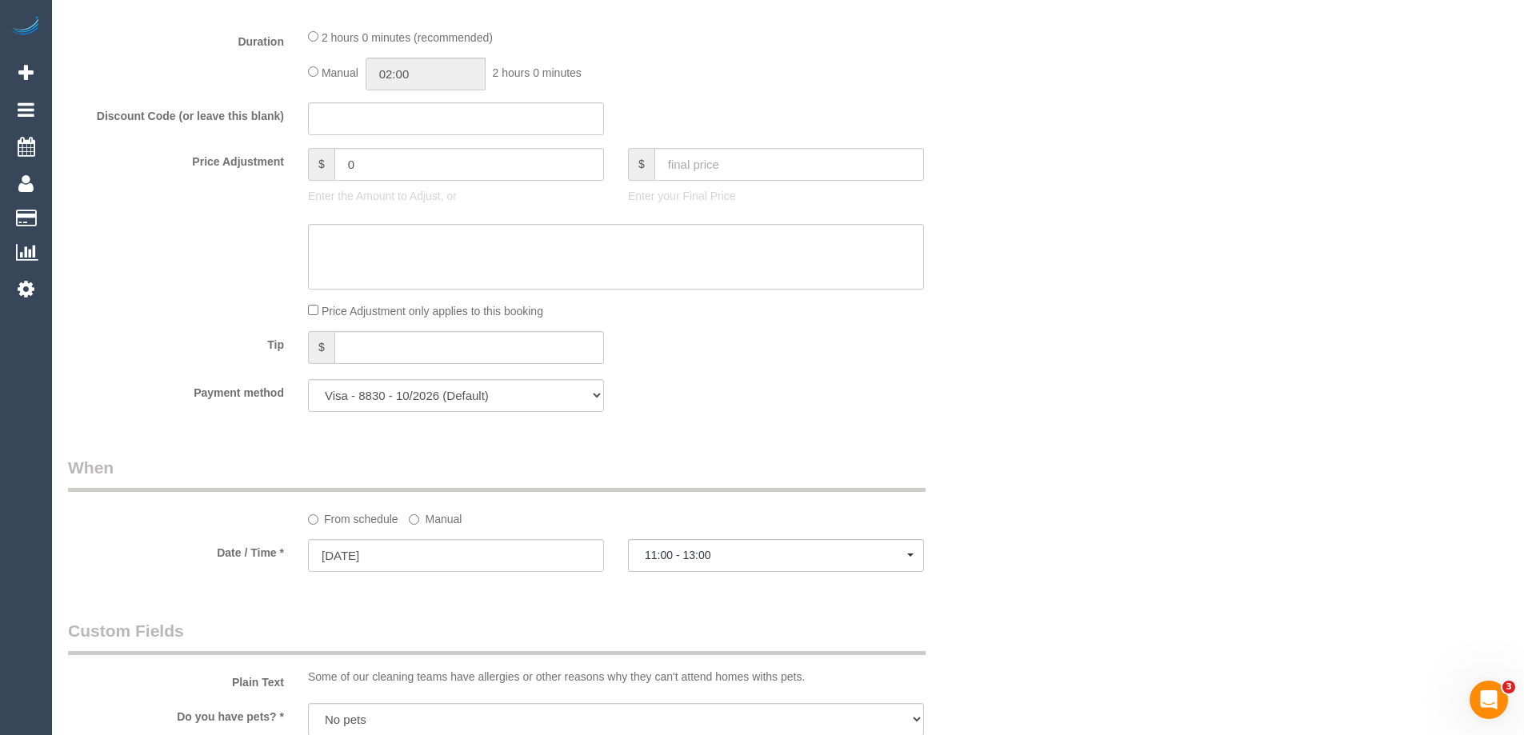
click at [671, 457] on legend "When" at bounding box center [497, 474] width 858 height 36
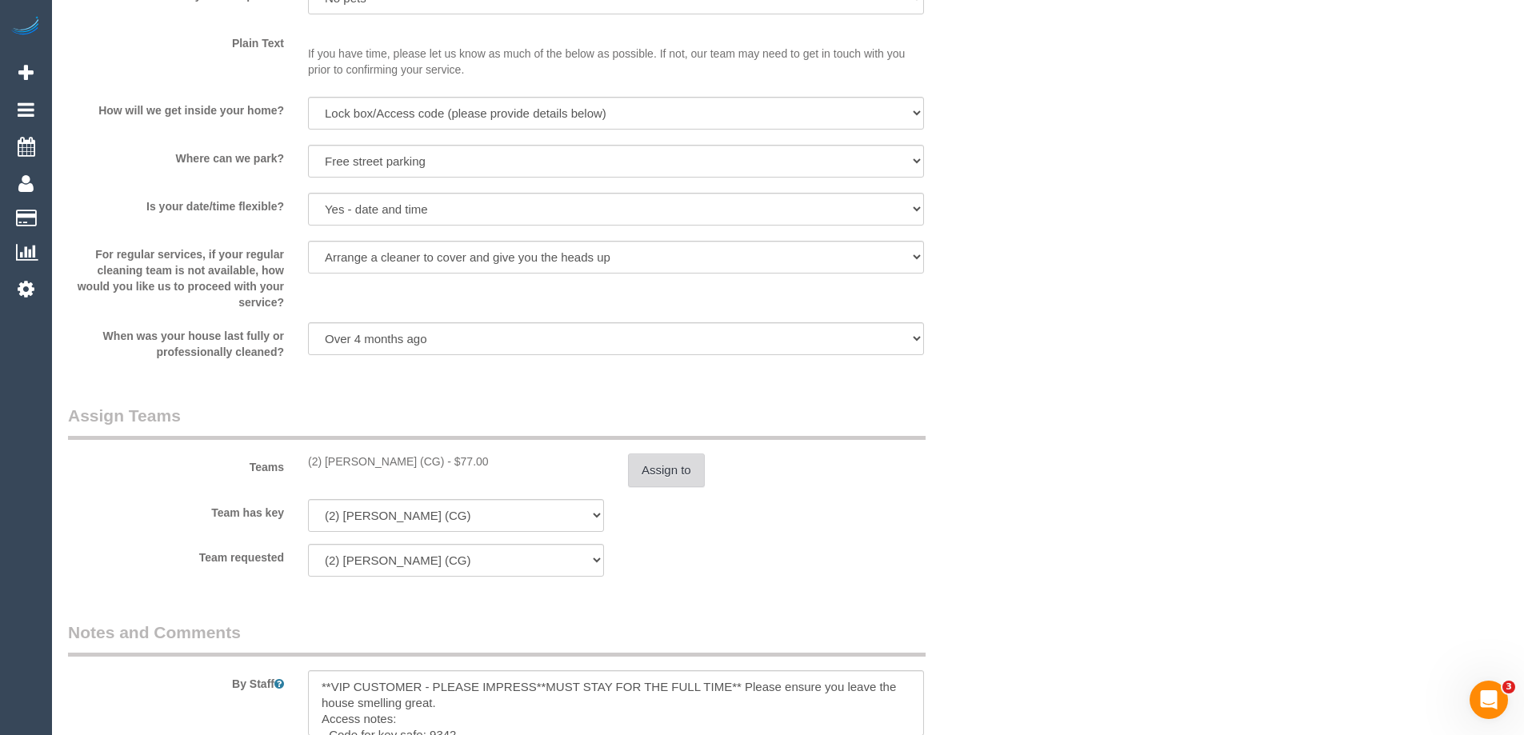
click at [671, 478] on button "Assign to" at bounding box center [666, 471] width 77 height 34
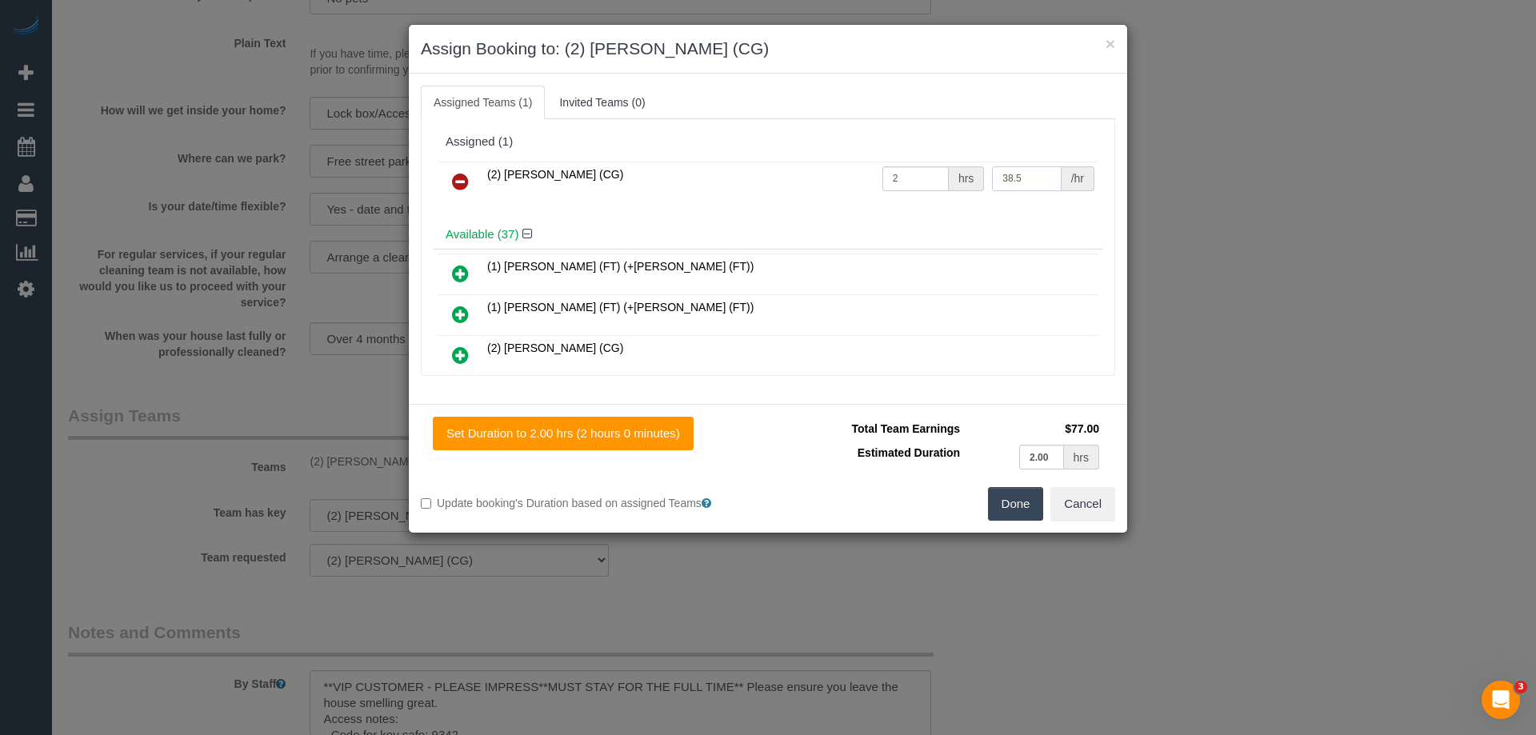
click at [1033, 179] on input "38.5" at bounding box center [1026, 178] width 69 height 25
type input "3"
type input "41.25"
click at [1027, 507] on button "Done" at bounding box center [1016, 504] width 56 height 34
click at [1027, 507] on div "× Assign Booking to: (2) [PERSON_NAME] (CG) Assigned Teams (1) Invited Teams (0…" at bounding box center [768, 367] width 1536 height 735
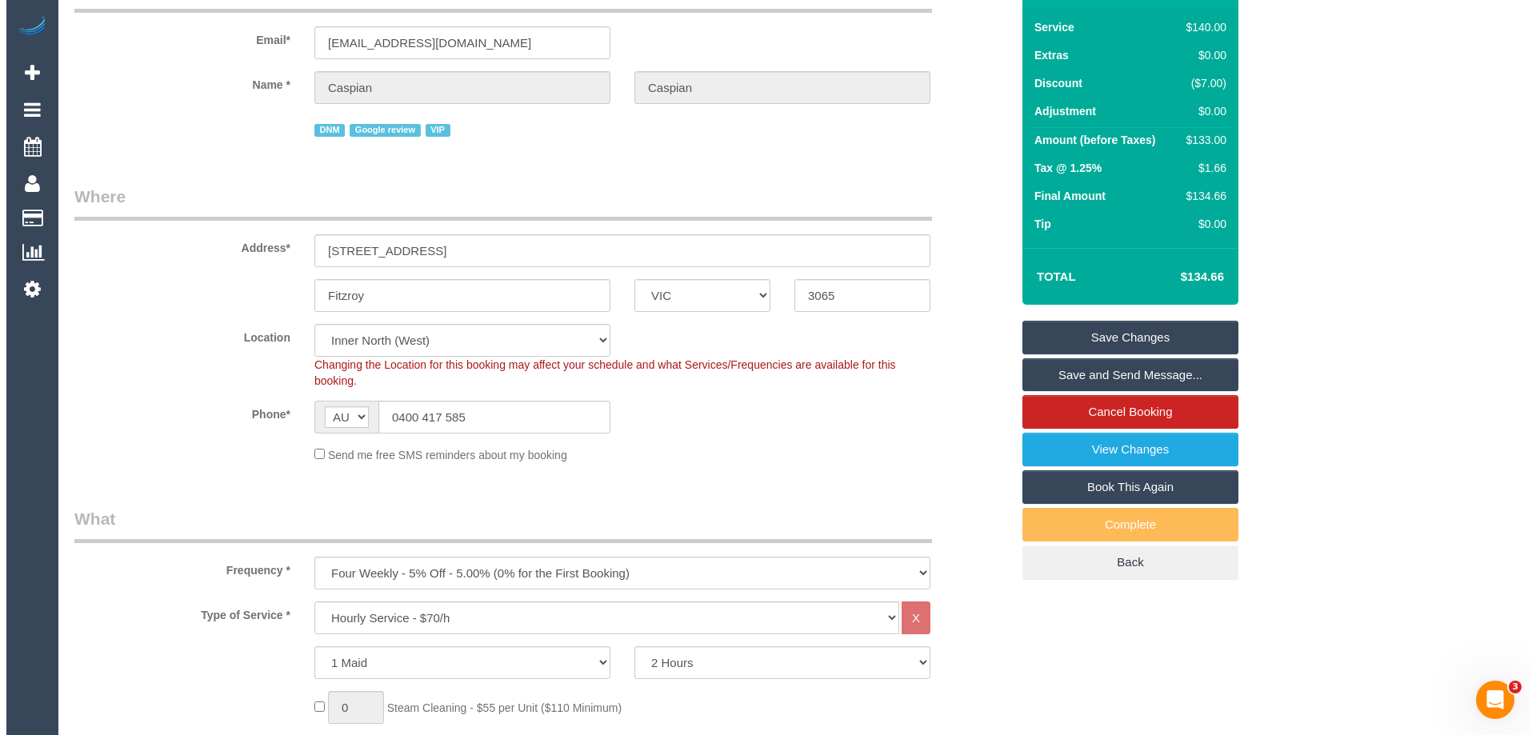
scroll to position [0, 0]
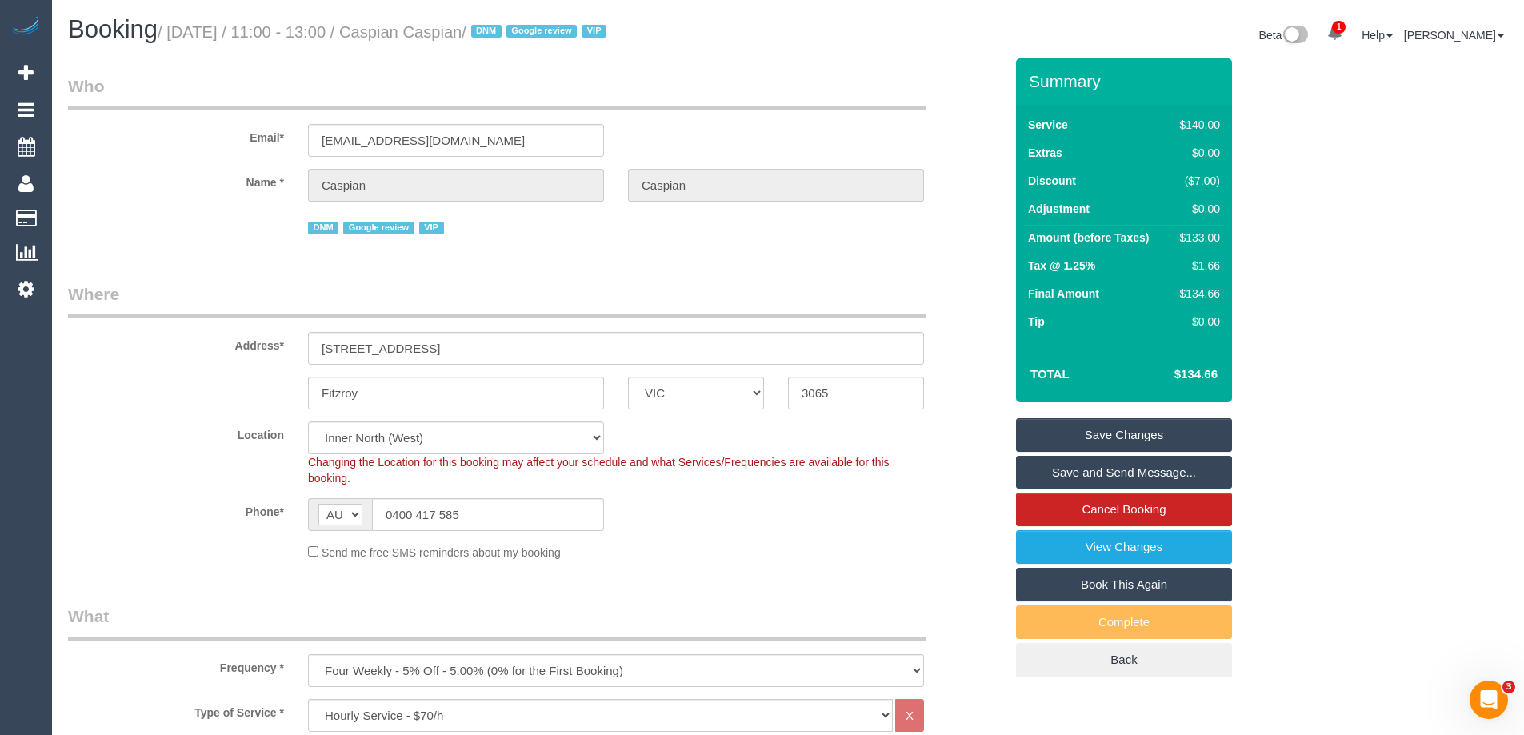
click at [1103, 433] on link "Save Changes" at bounding box center [1124, 435] width 216 height 34
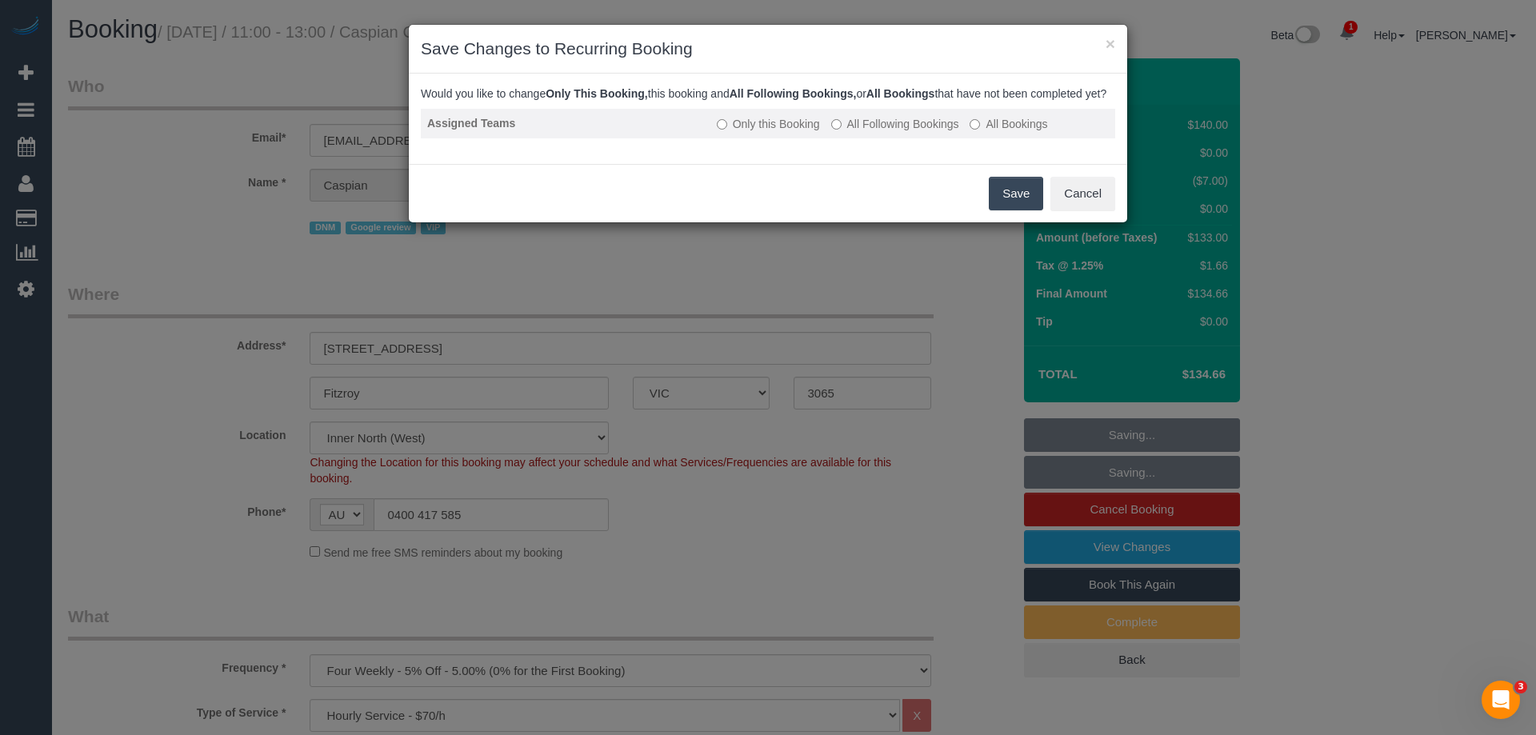
click at [896, 132] on label "All Following Bookings" at bounding box center [895, 124] width 128 height 16
click at [1025, 210] on button "Save" at bounding box center [1016, 194] width 54 height 34
